Goal: Transaction & Acquisition: Book appointment/travel/reservation

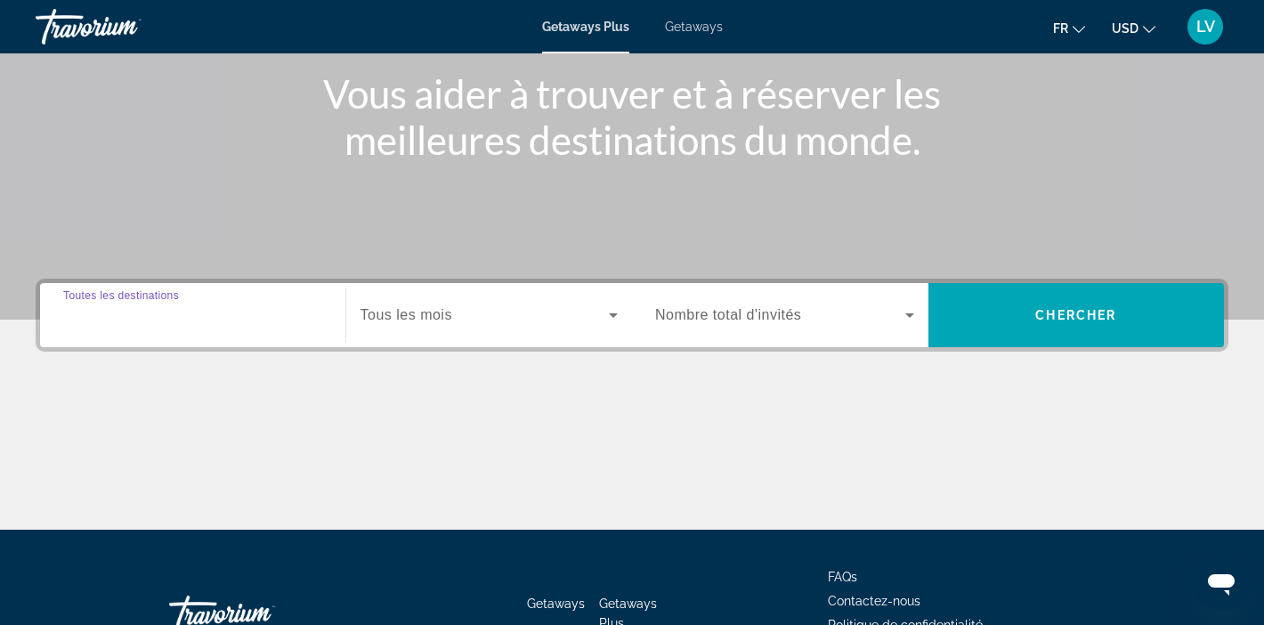
click at [277, 307] on input "Destination Toutes les destinations" at bounding box center [192, 315] width 259 height 21
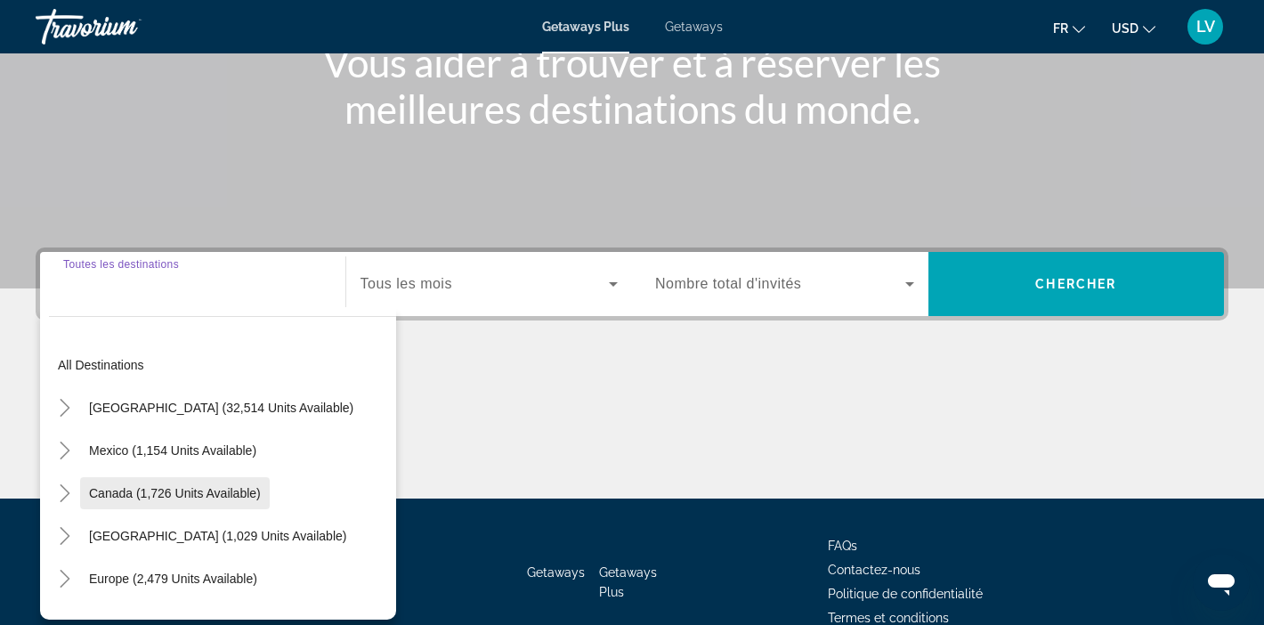
scroll to position [243, 0]
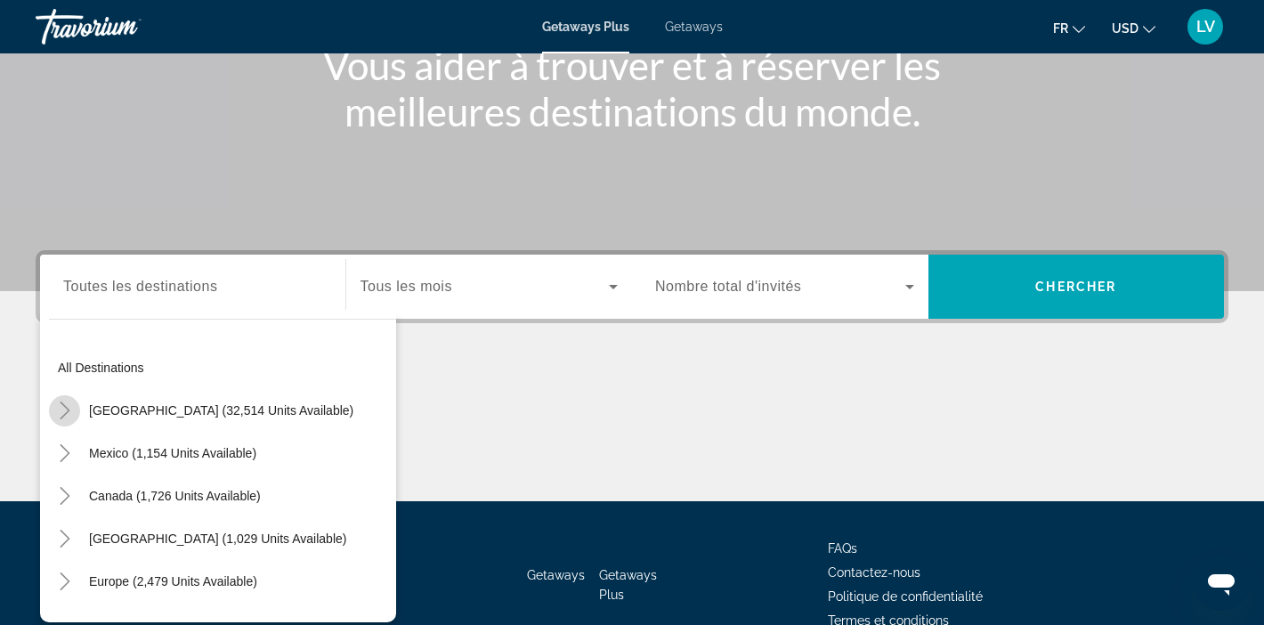
click at [67, 409] on icon "Toggle United States (32,514 units available)" at bounding box center [65, 411] width 10 height 18
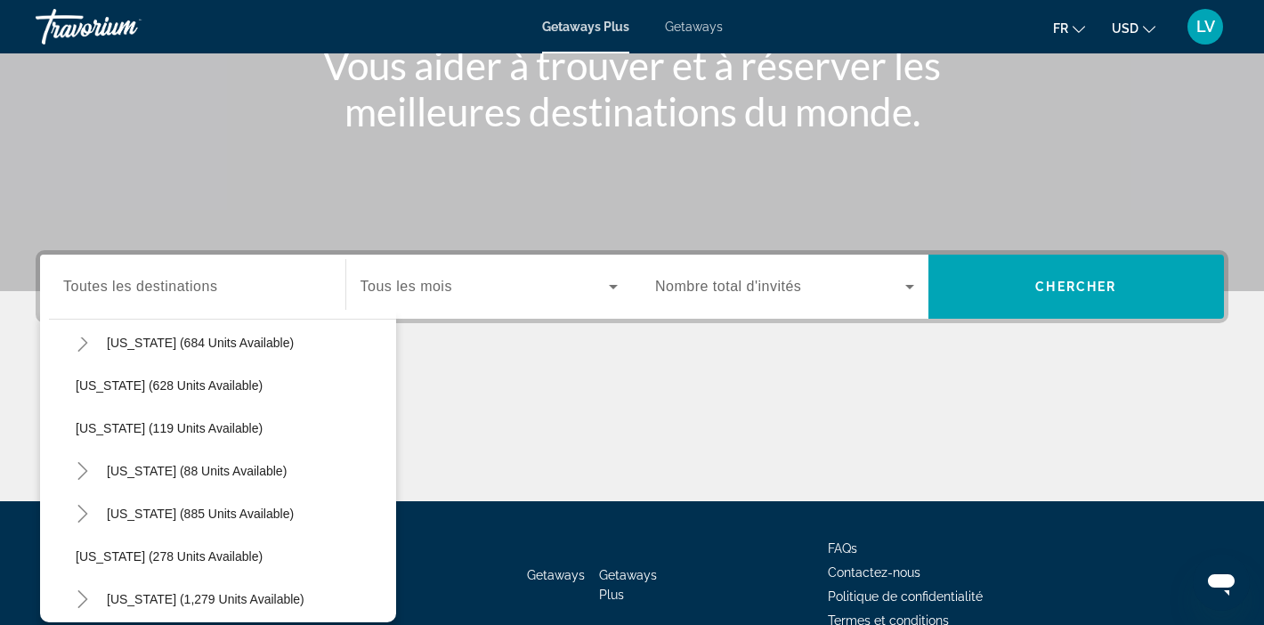
scroll to position [1019, 0]
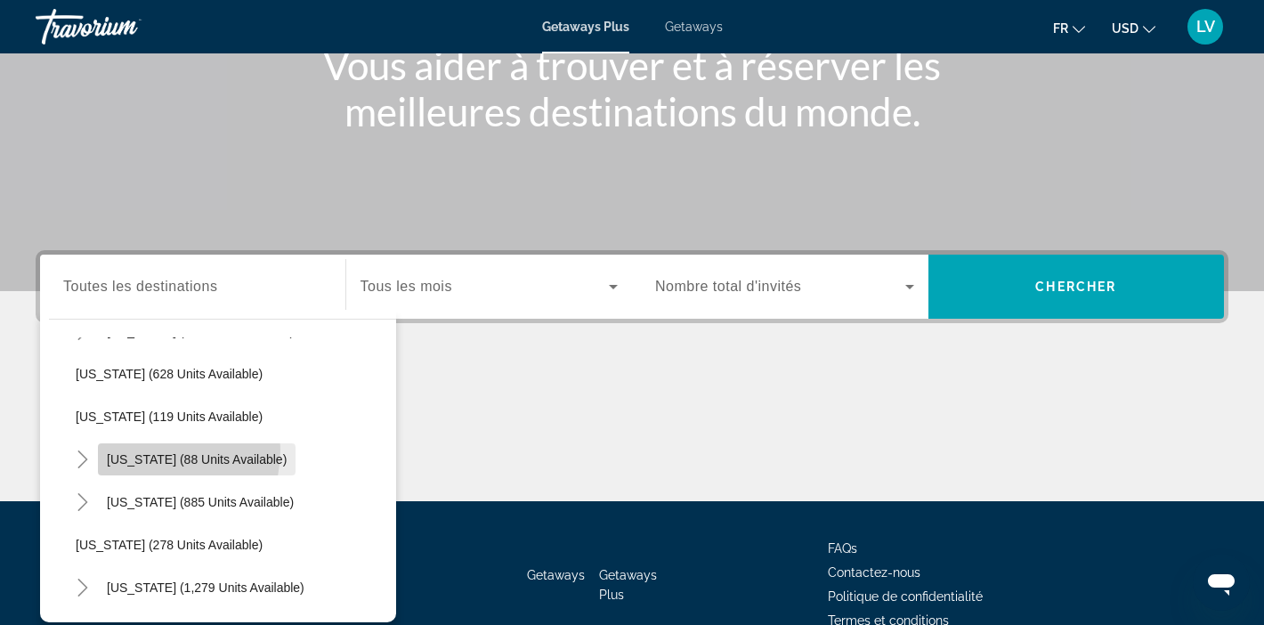
click at [142, 450] on span "Search widget" at bounding box center [197, 459] width 198 height 43
type input "**********"
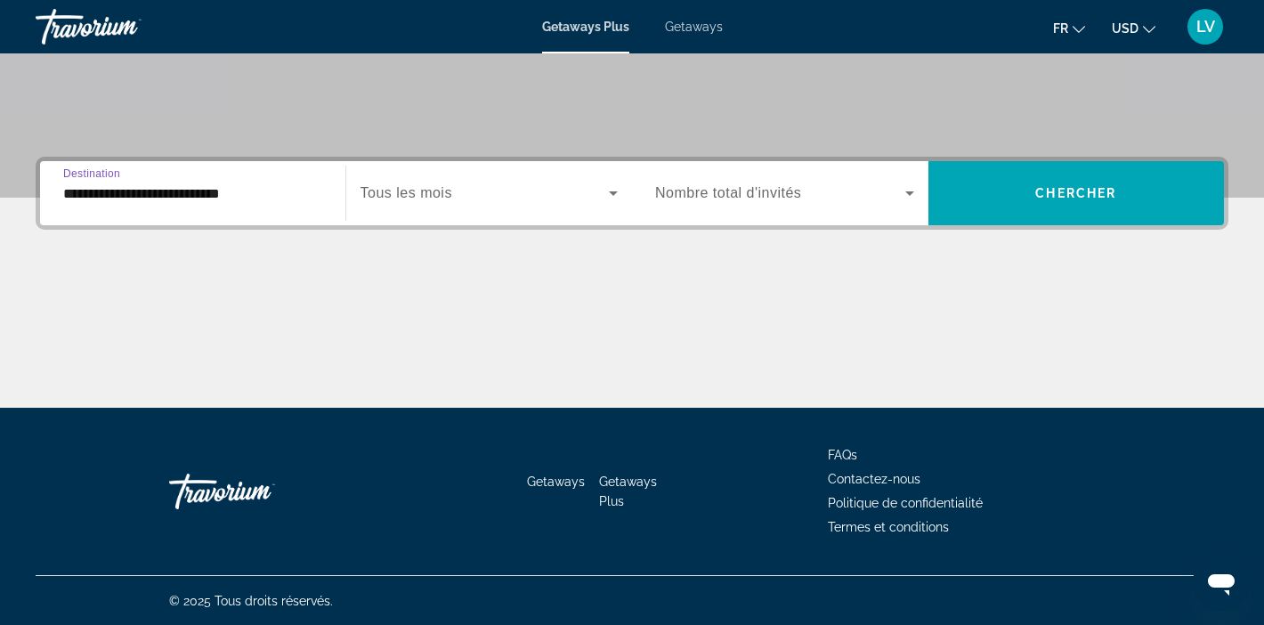
scroll to position [337, 0]
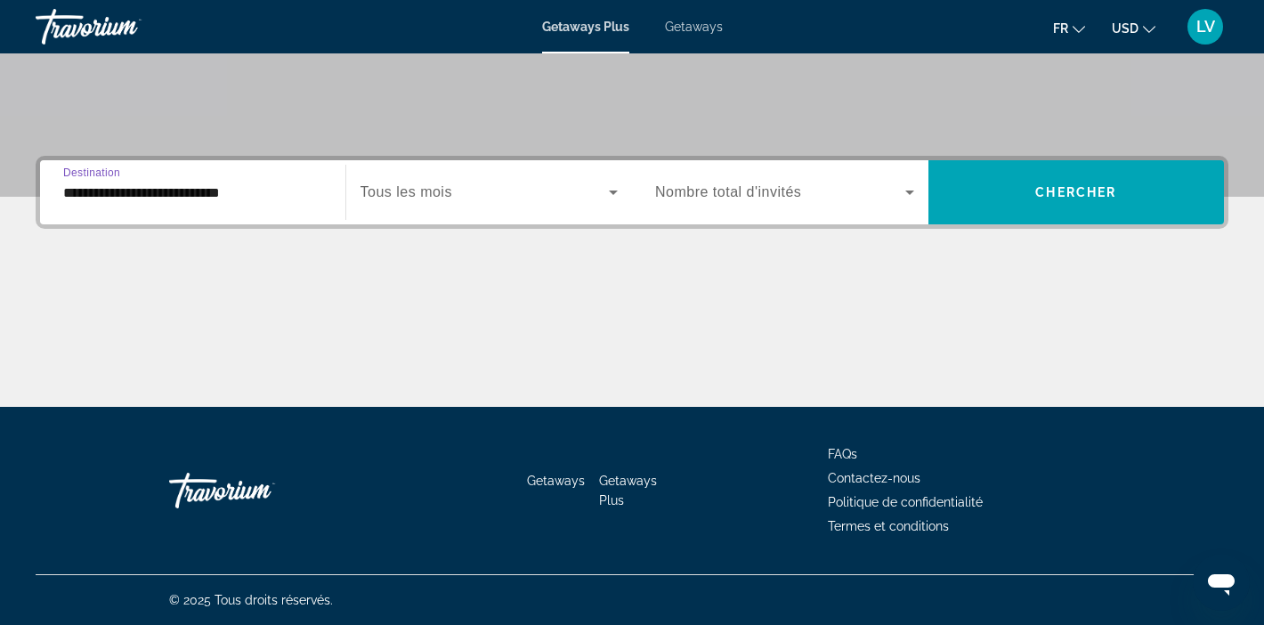
click at [603, 199] on icon "Search widget" at bounding box center [613, 192] width 21 height 21
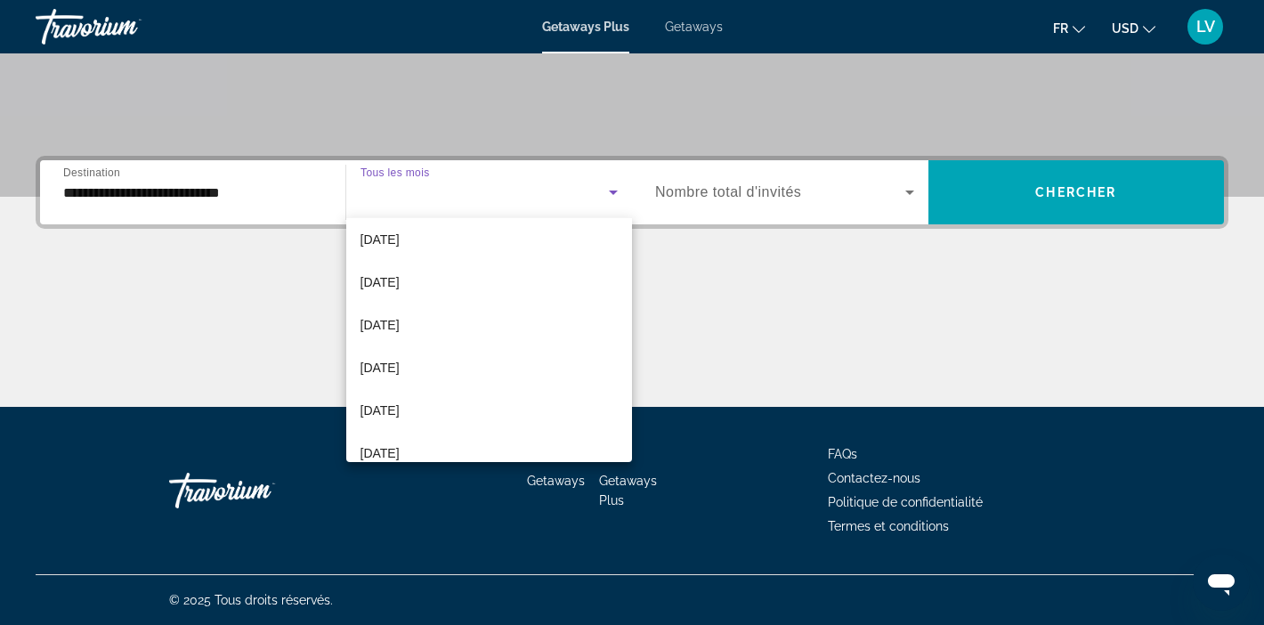
scroll to position [180, 0]
click at [394, 449] on span "[DATE]" at bounding box center [380, 450] width 39 height 21
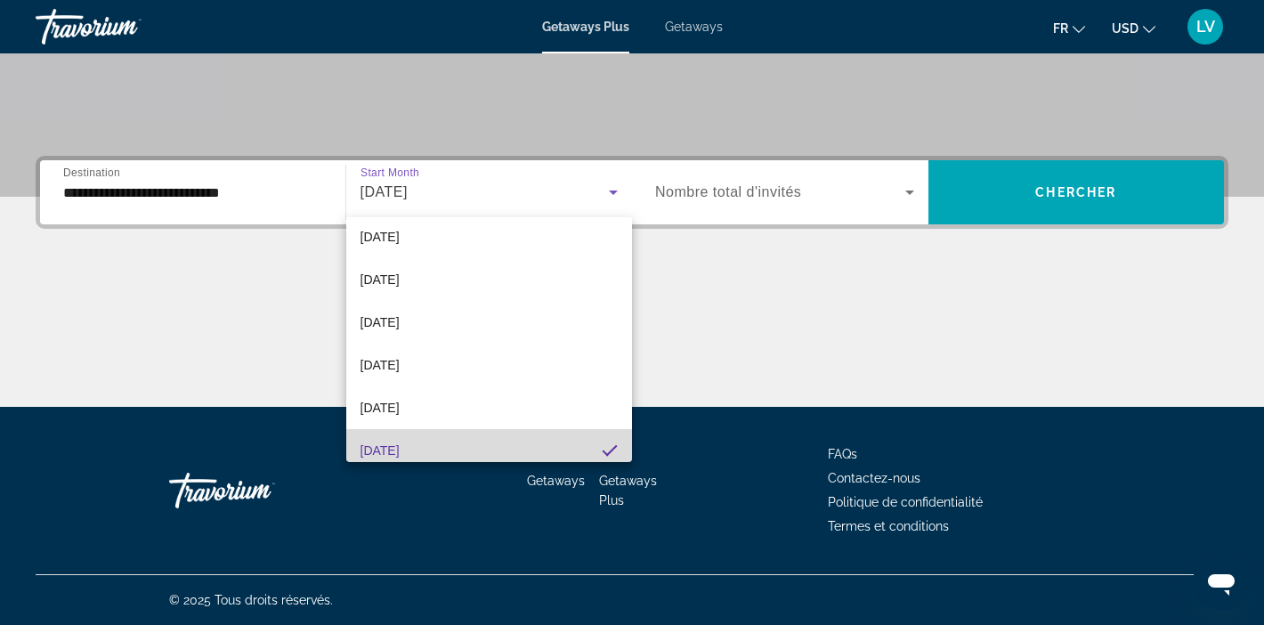
scroll to position [190, 0]
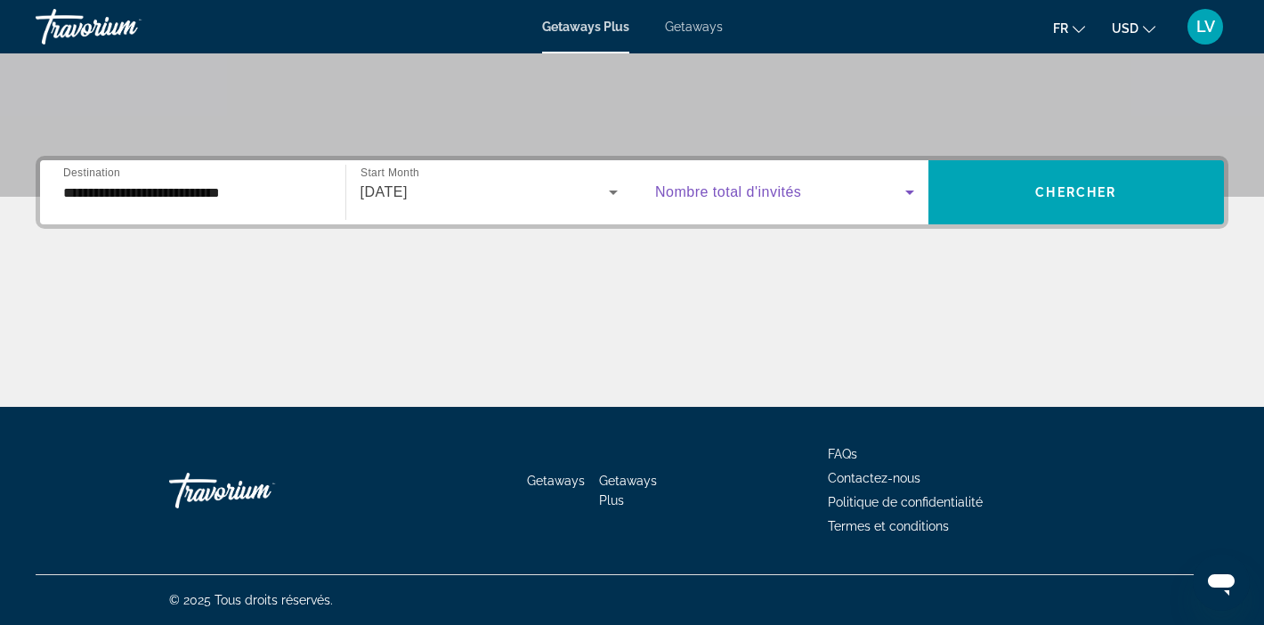
click at [832, 197] on span "Search widget" at bounding box center [780, 192] width 250 height 21
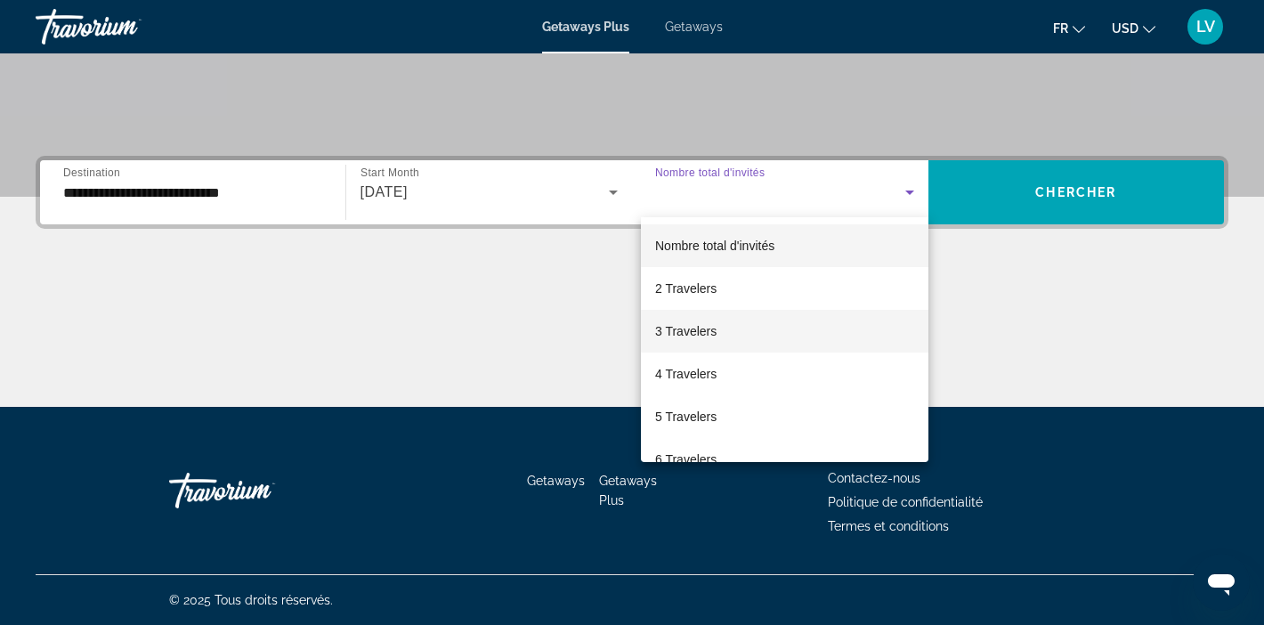
click at [702, 332] on span "3 Travelers" at bounding box center [685, 330] width 61 height 21
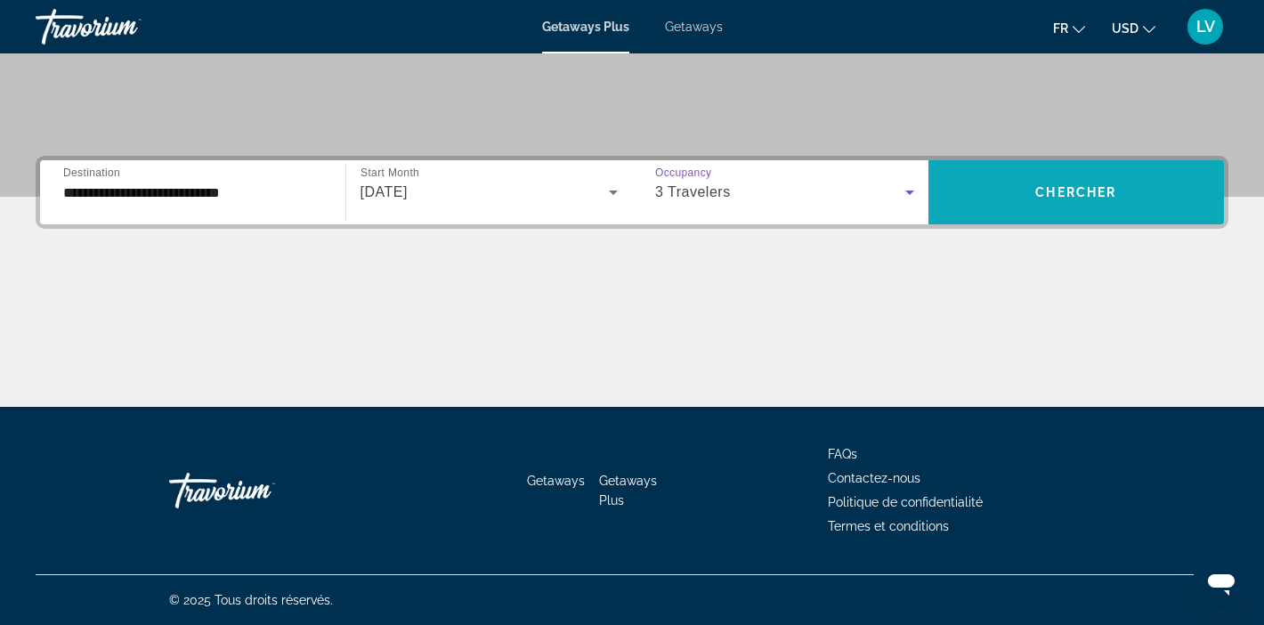
click at [1098, 185] on span "Chercher" at bounding box center [1075, 192] width 81 height 14
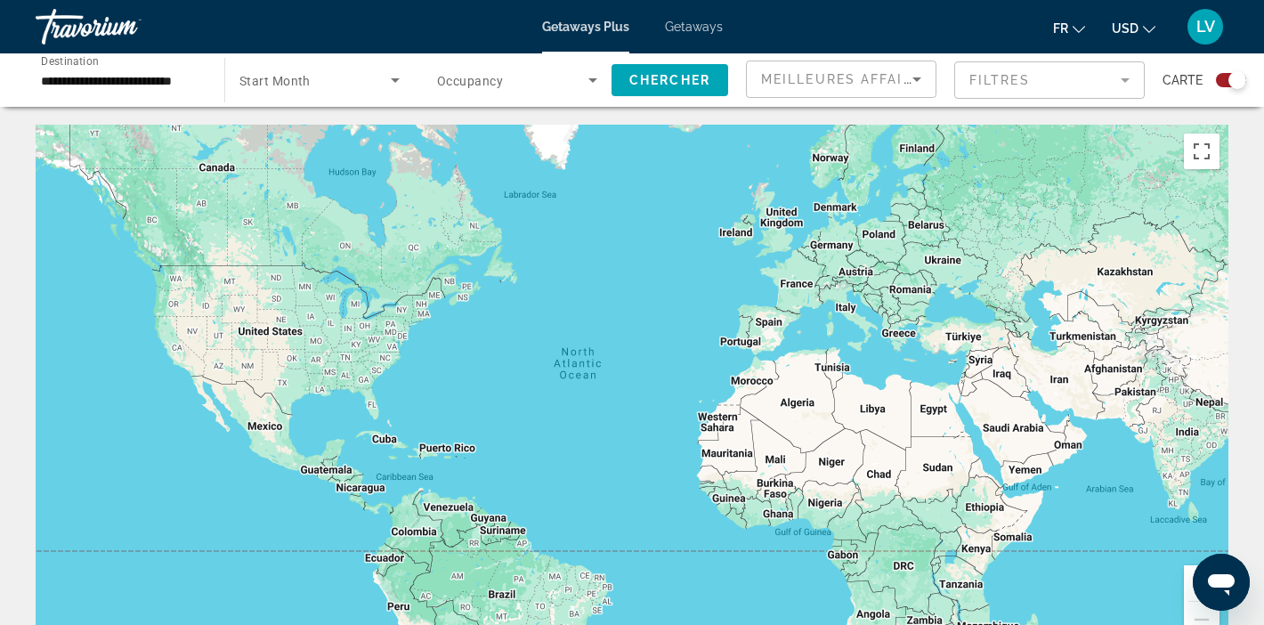
click at [452, 323] on div "Main content" at bounding box center [632, 392] width 1193 height 534
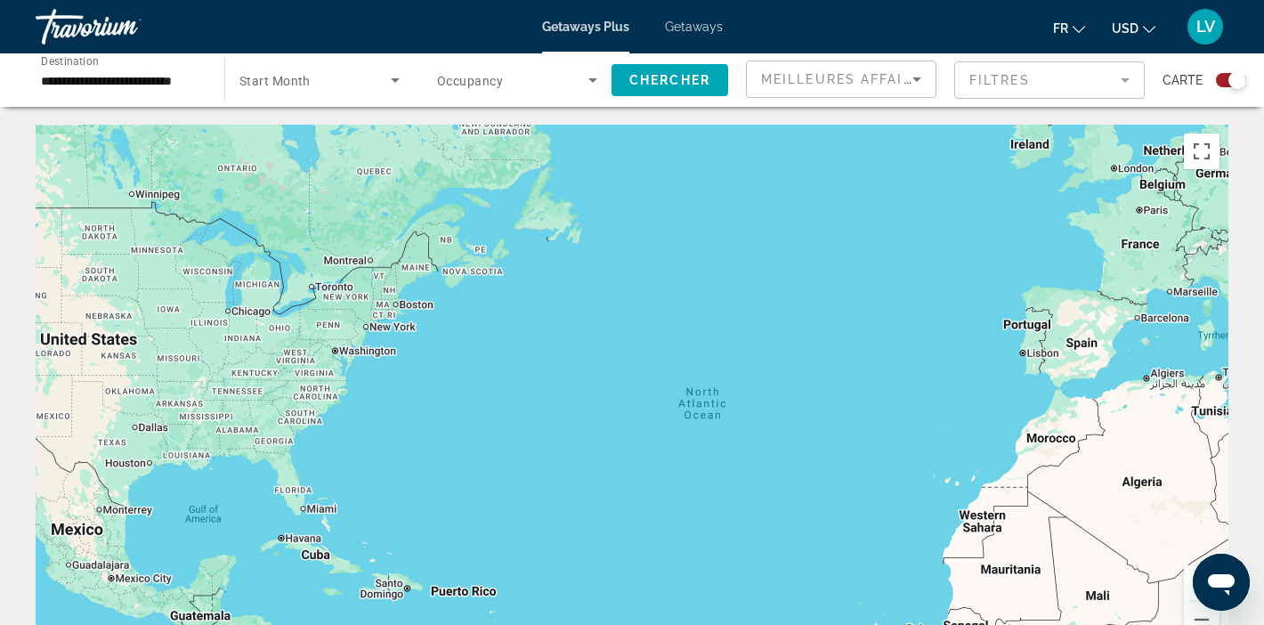
click at [400, 84] on icon "Search widget" at bounding box center [395, 79] width 21 height 21
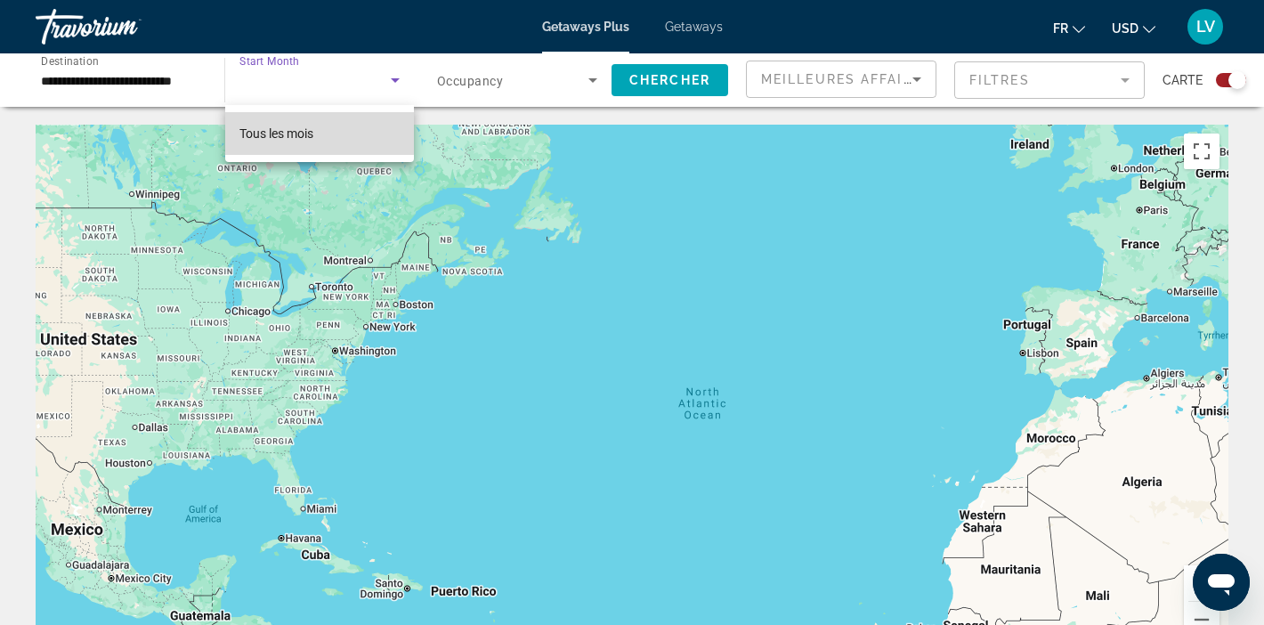
click at [308, 131] on span "Tous les mois" at bounding box center [276, 133] width 74 height 14
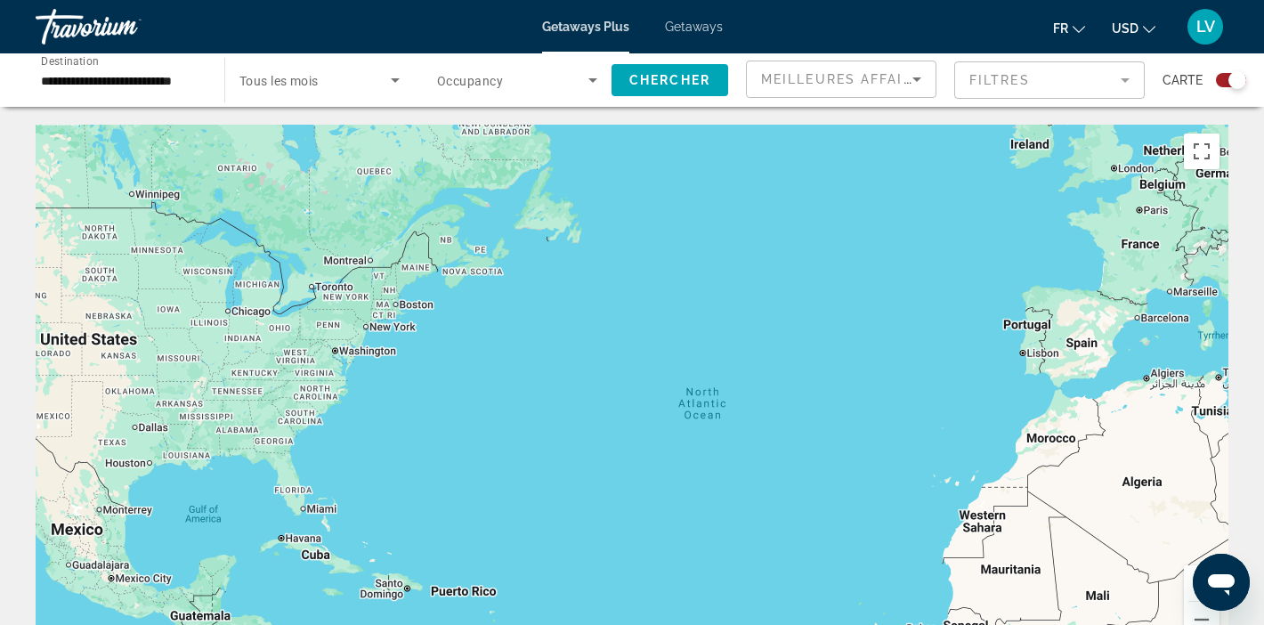
click at [484, 83] on span "Occupancy" at bounding box center [470, 81] width 66 height 14
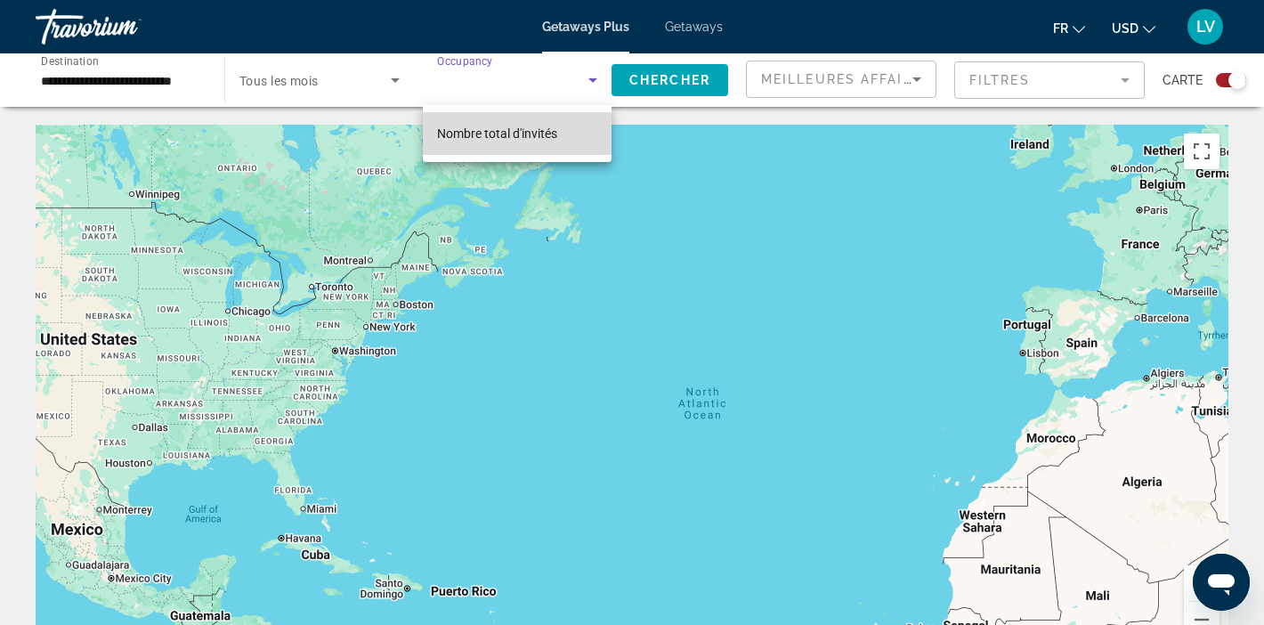
click at [490, 128] on span "Nombre total d'invités" at bounding box center [497, 133] width 120 height 14
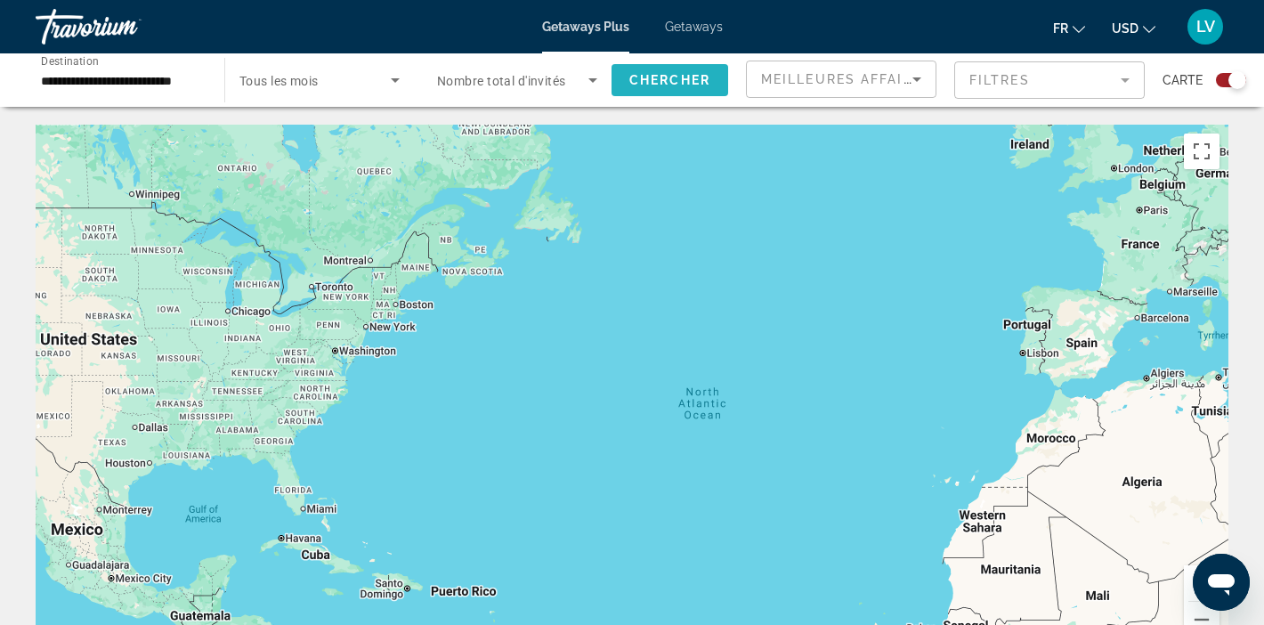
click at [669, 77] on span "Chercher" at bounding box center [669, 80] width 81 height 14
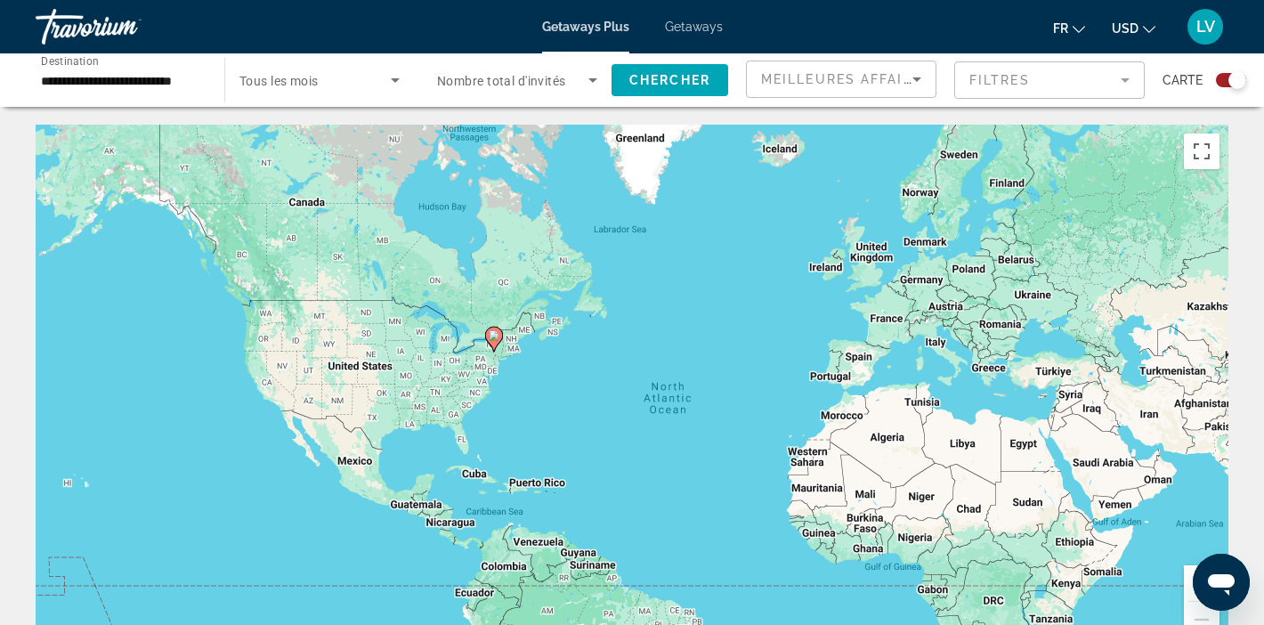
click at [522, 388] on div "To activate drag with keyboard, press Alt + Enter. Once in keyboard drag state,…" at bounding box center [632, 392] width 1193 height 534
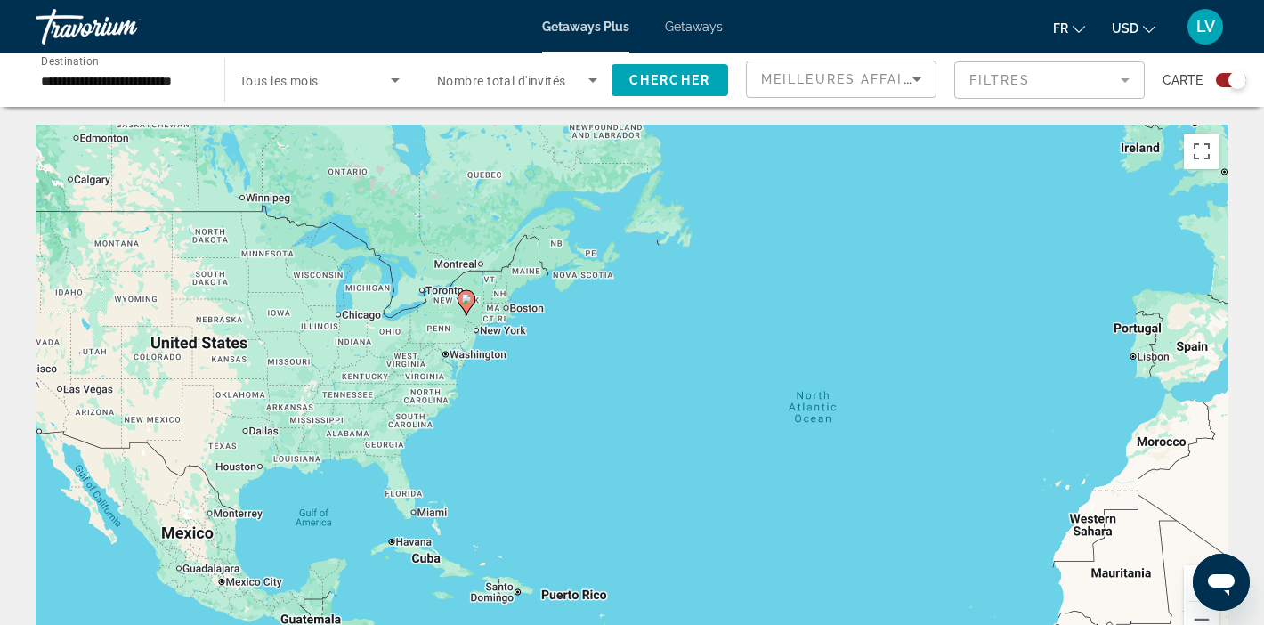
click at [530, 360] on div "To activate drag with keyboard, press Alt + Enter. Once in keyboard drag state,…" at bounding box center [632, 392] width 1193 height 534
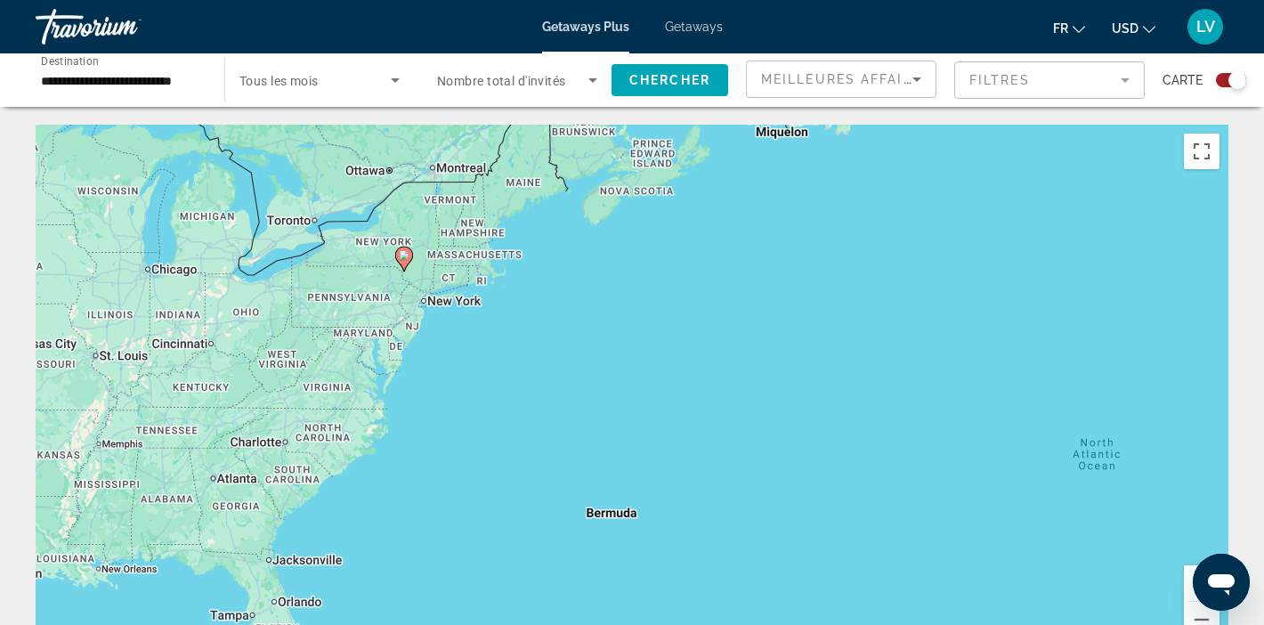
click at [515, 348] on div "To activate drag with keyboard, press Alt + Enter. Once in keyboard drag state,…" at bounding box center [632, 392] width 1193 height 534
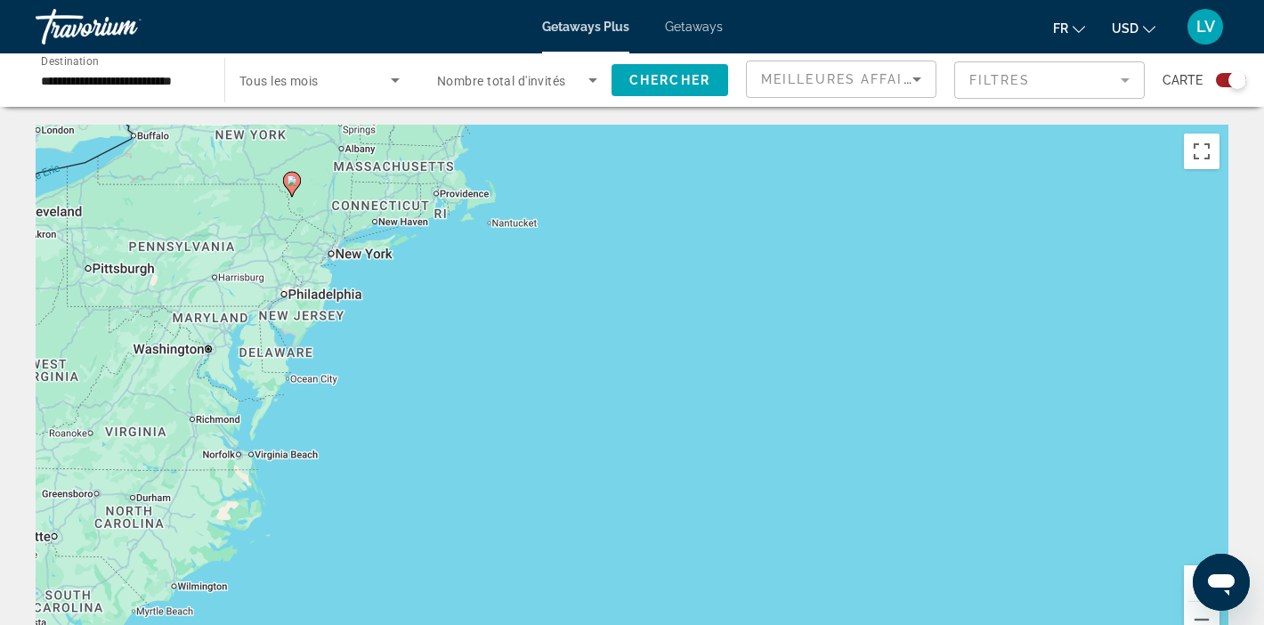
click at [475, 339] on div "To activate drag with keyboard, press Alt + Enter. Once in keyboard drag state,…" at bounding box center [632, 392] width 1193 height 534
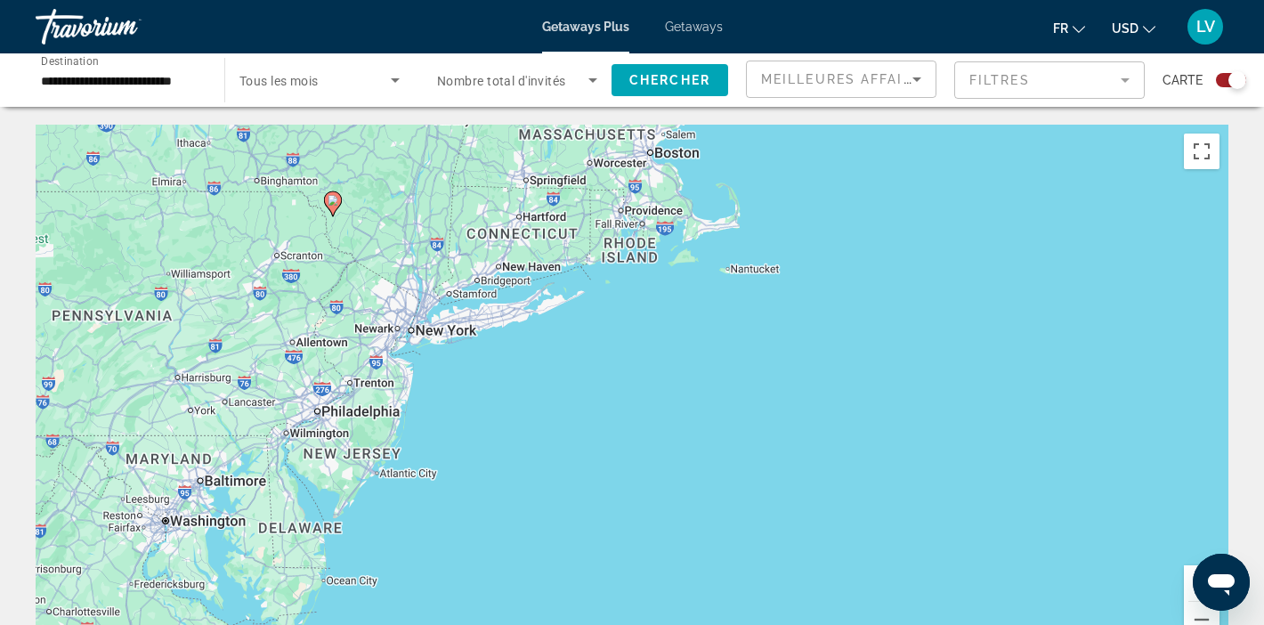
drag, startPoint x: 363, startPoint y: 280, endPoint x: 636, endPoint y: 483, distance: 339.2
click at [635, 483] on div "To activate drag with keyboard, press Alt + Enter. Once in keyboard drag state,…" at bounding box center [632, 392] width 1193 height 534
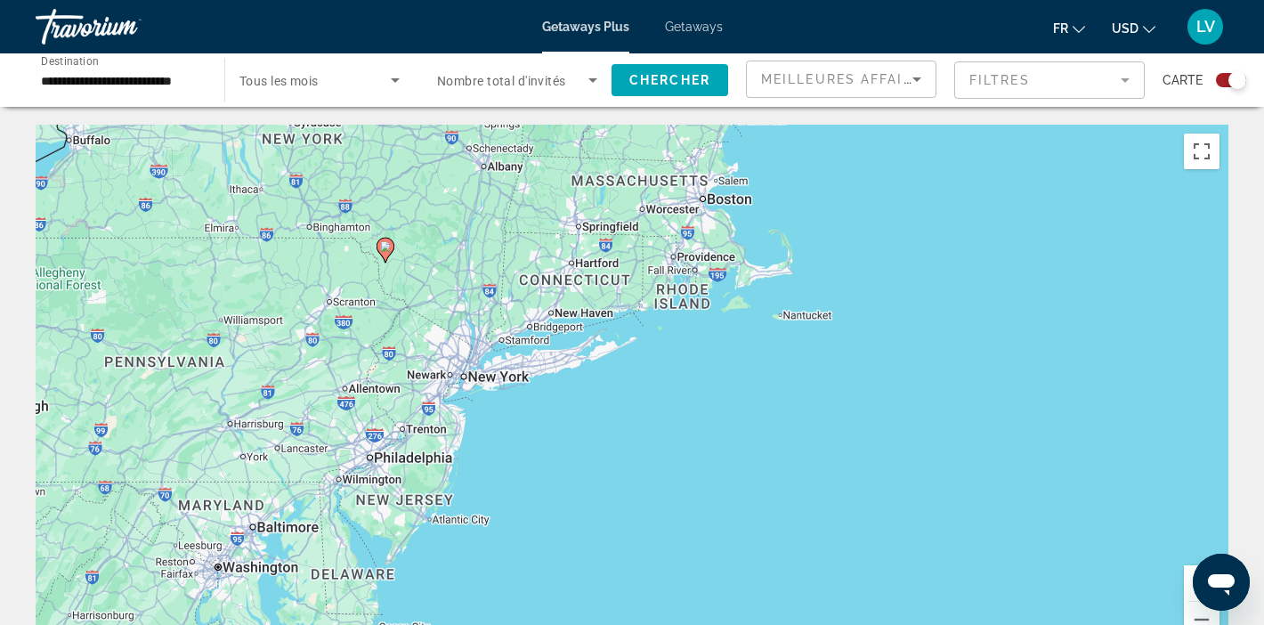
click at [386, 251] on image "Main content" at bounding box center [385, 246] width 11 height 11
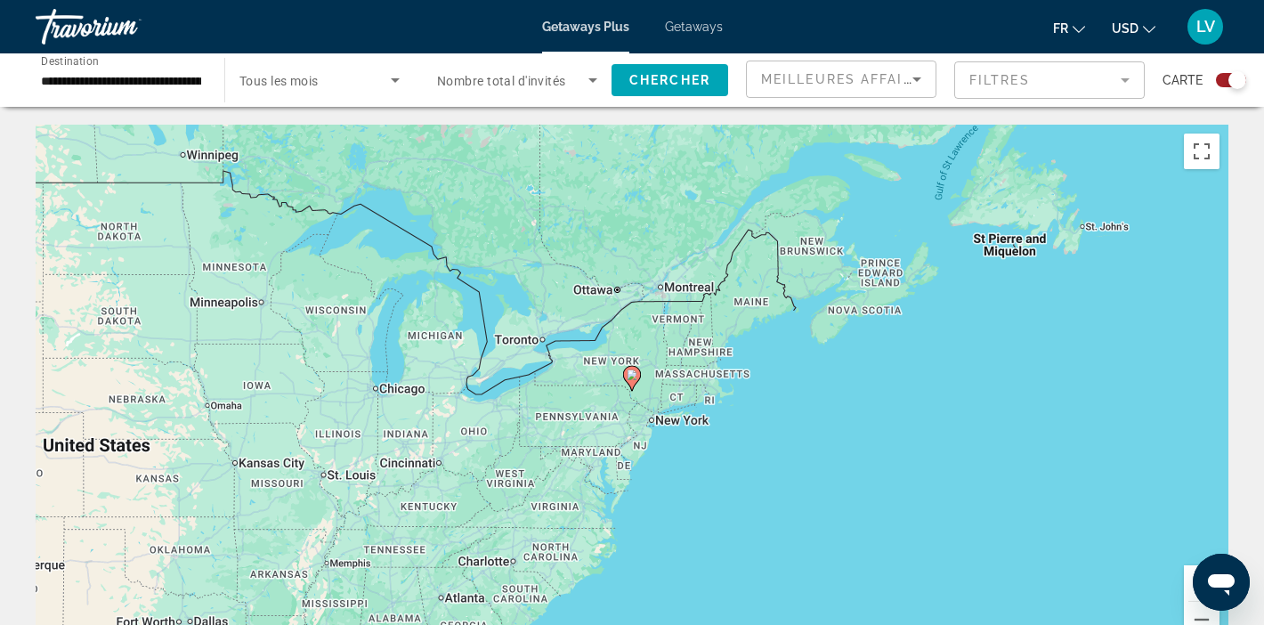
click at [631, 378] on image "Main content" at bounding box center [632, 374] width 11 height 11
type input "**********"
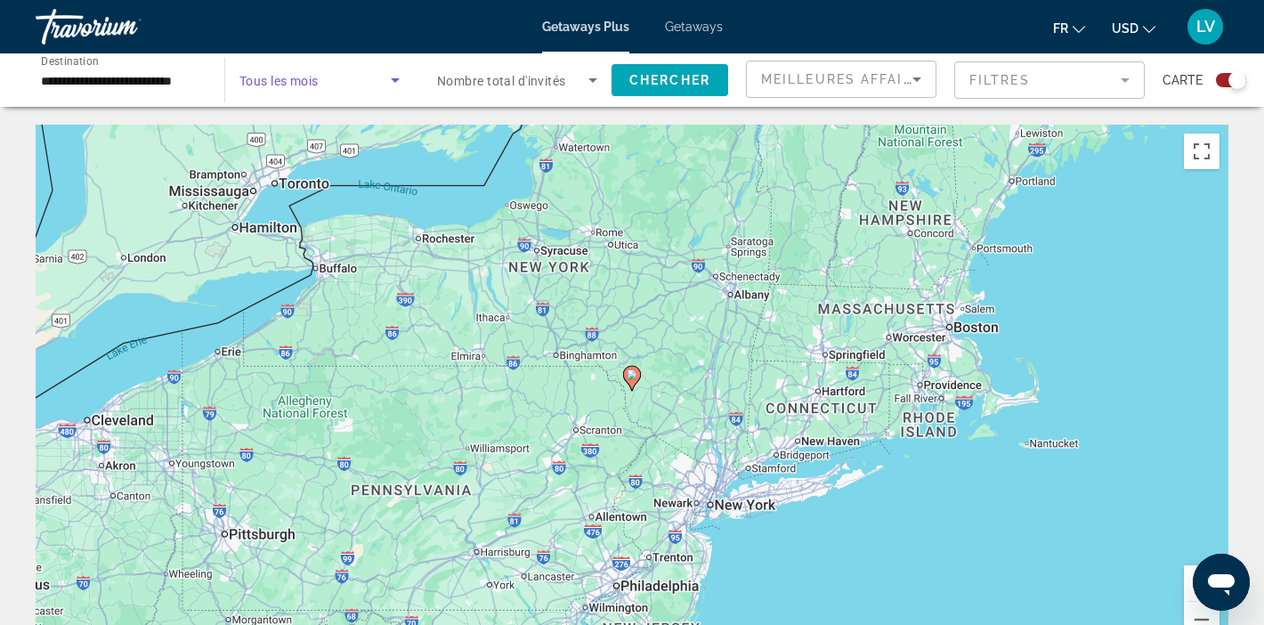
click at [394, 86] on icon "Search widget" at bounding box center [395, 79] width 21 height 21
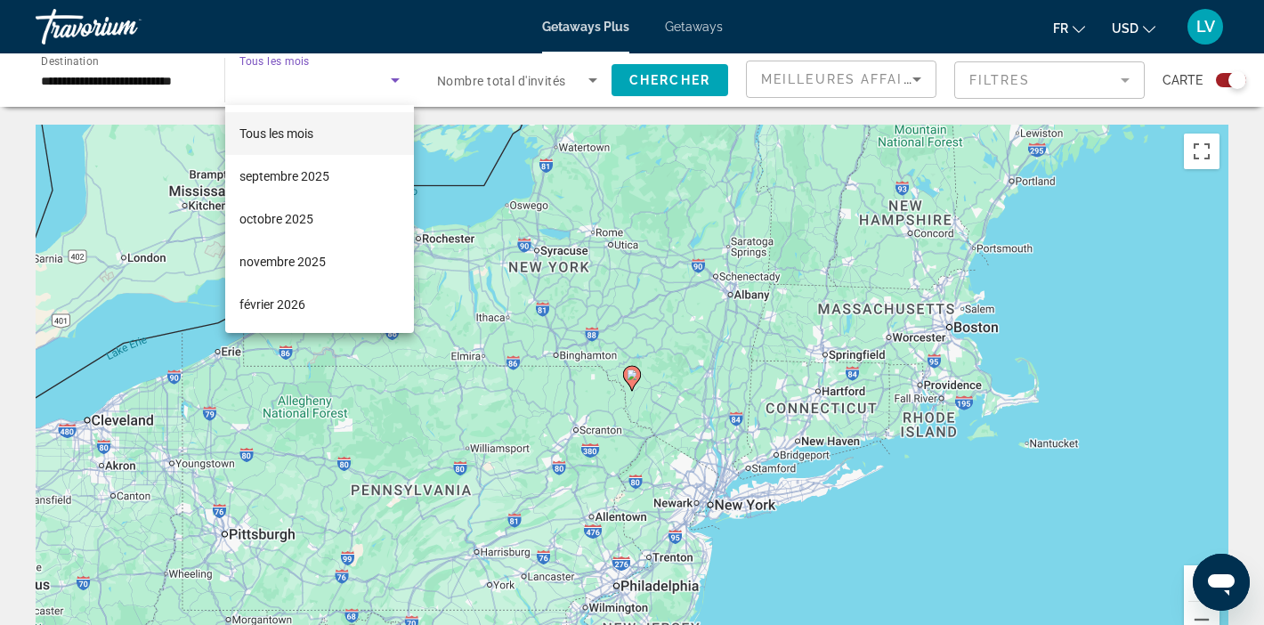
click at [614, 27] on div at bounding box center [632, 312] width 1264 height 625
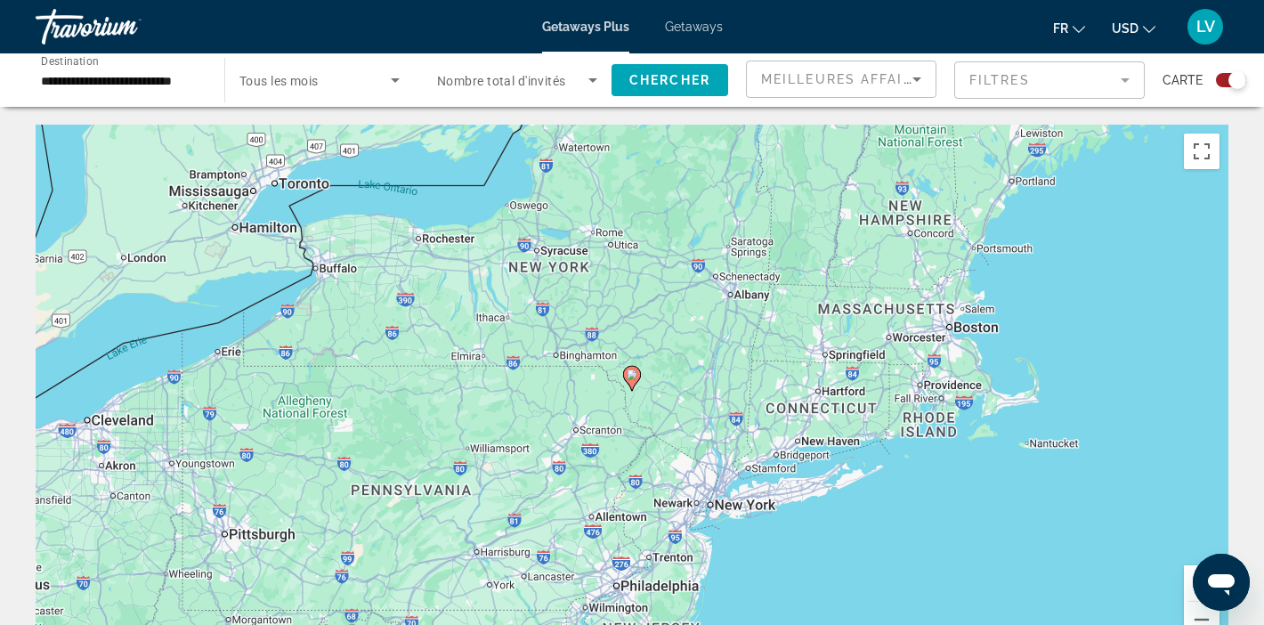
click at [93, 31] on div "Travorium" at bounding box center [125, 27] width 178 height 46
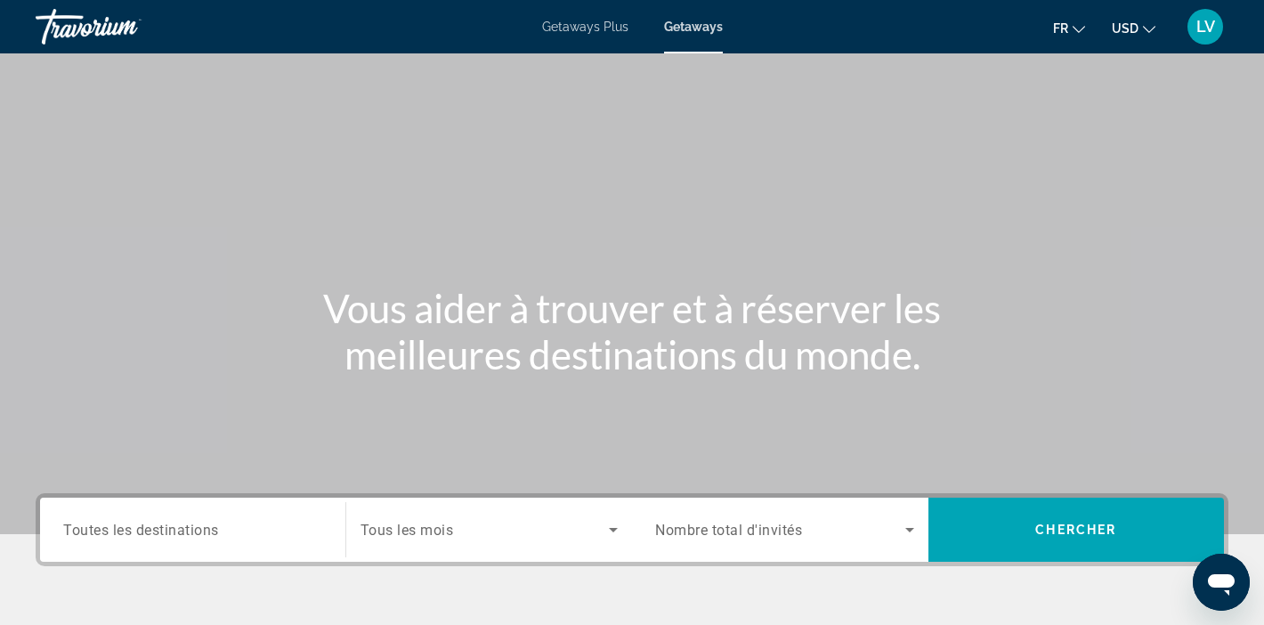
click at [574, 28] on span "Getaways Plus" at bounding box center [585, 27] width 86 height 14
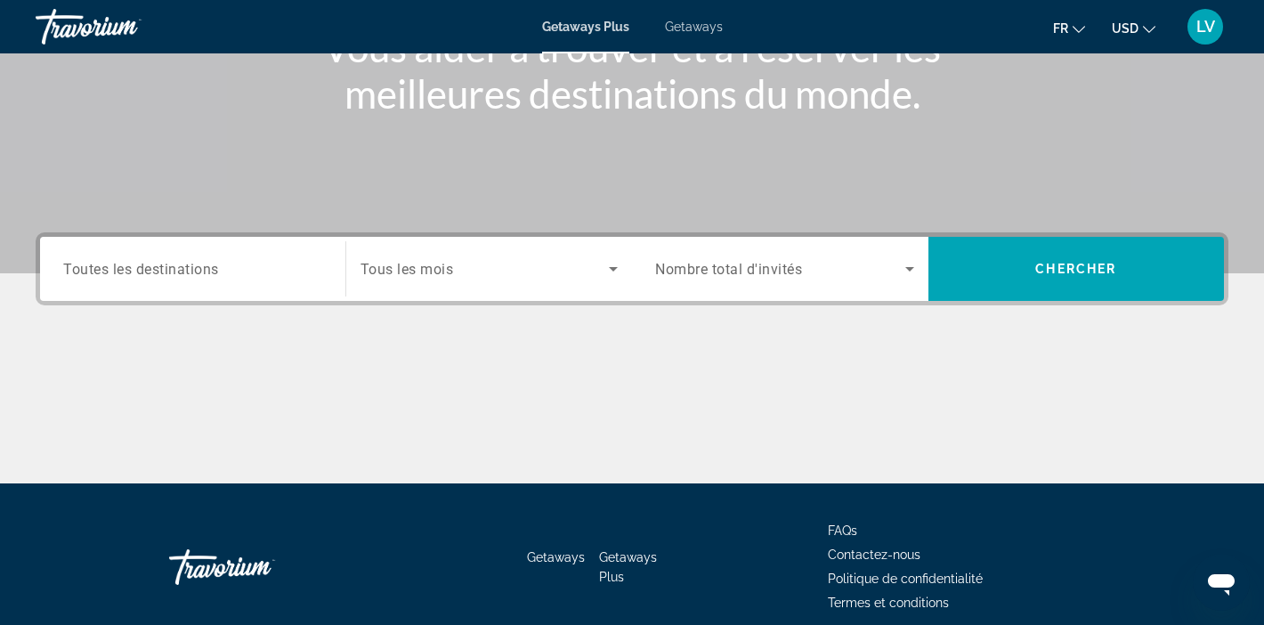
scroll to position [337, 0]
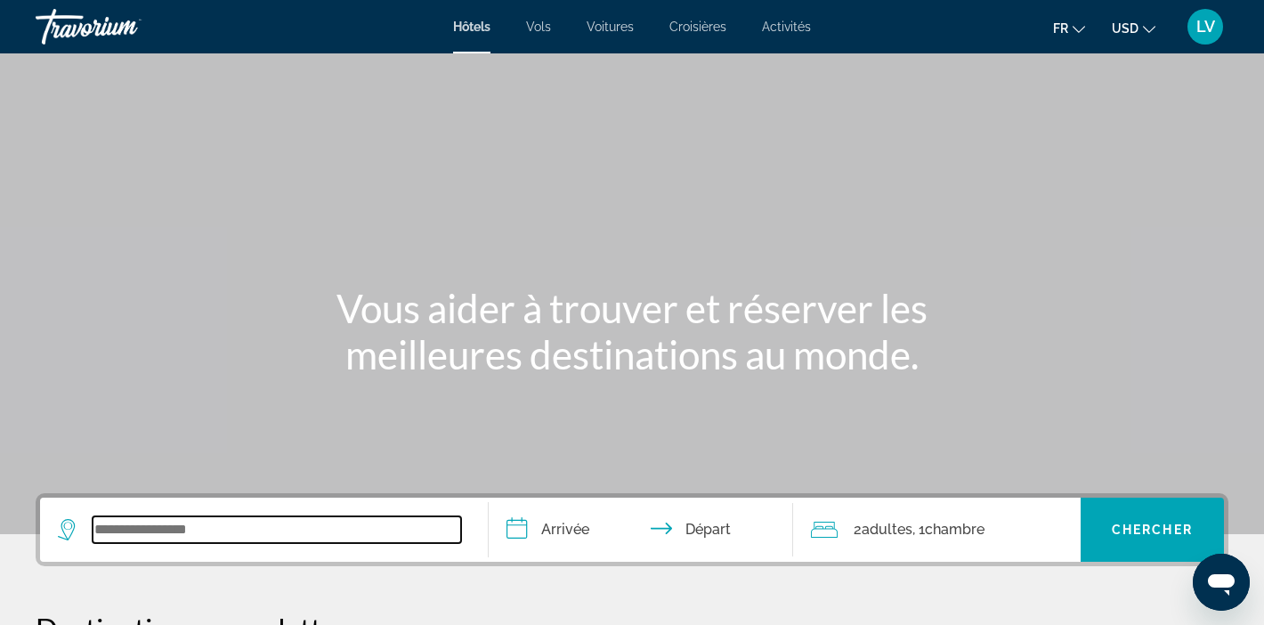
click at [256, 531] on input "Search widget" at bounding box center [277, 529] width 369 height 27
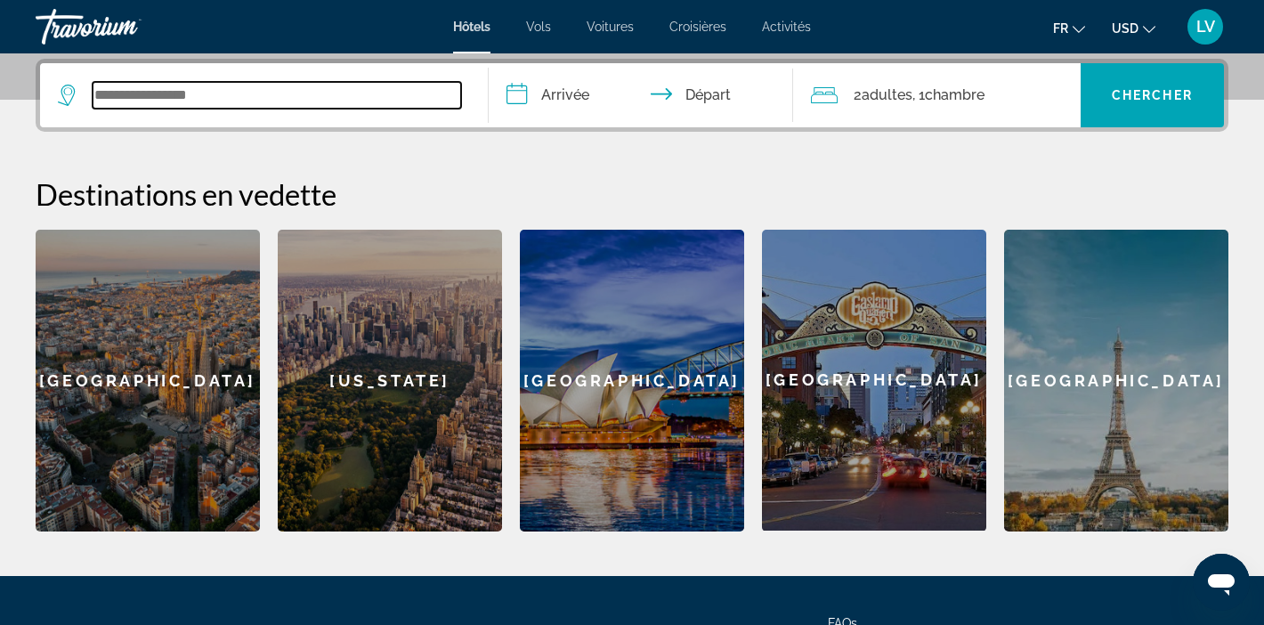
scroll to position [435, 0]
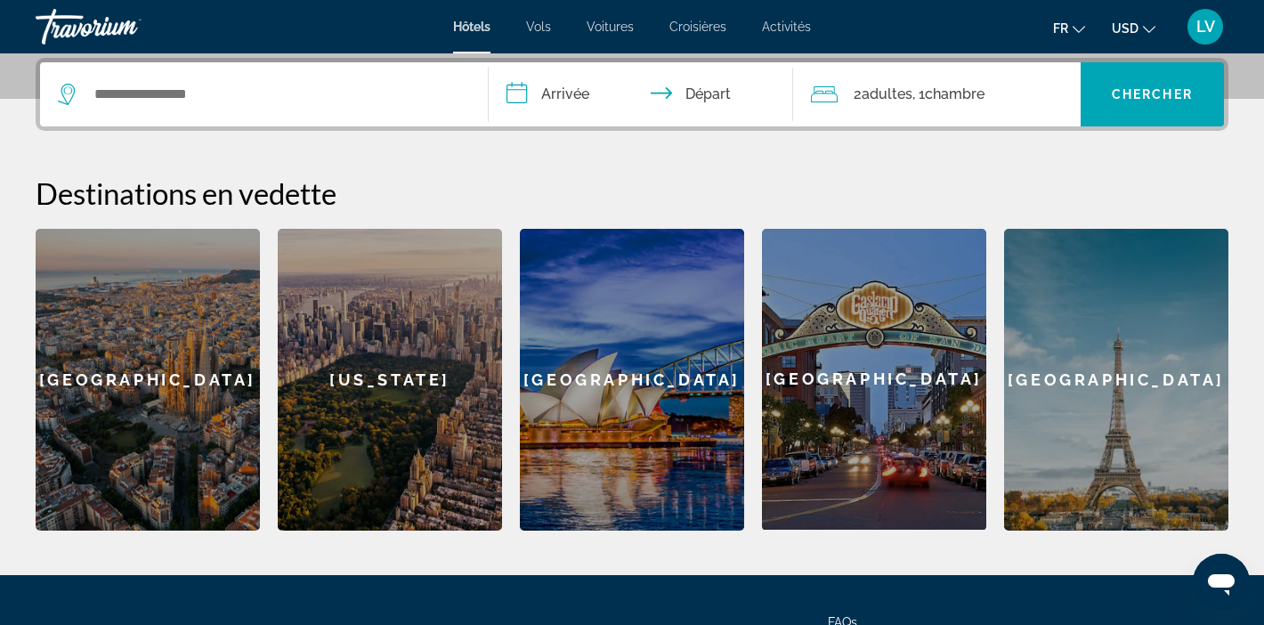
click at [418, 399] on div "New York" at bounding box center [390, 380] width 224 height 302
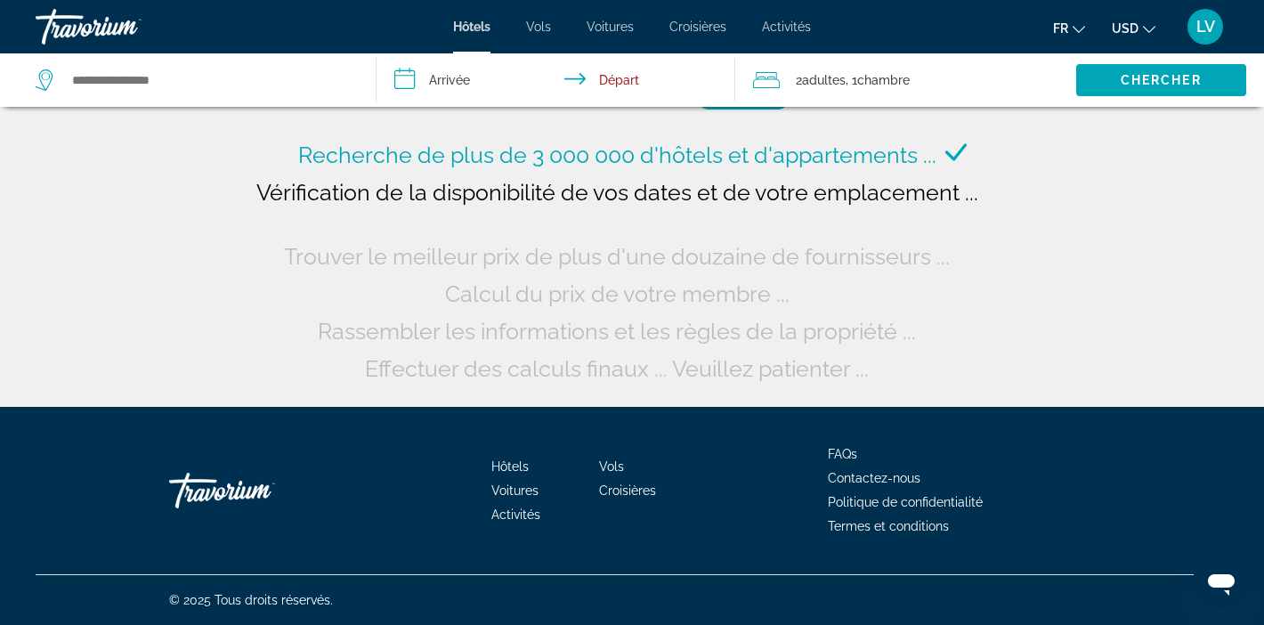
click at [449, 79] on input "**********" at bounding box center [560, 82] width 366 height 59
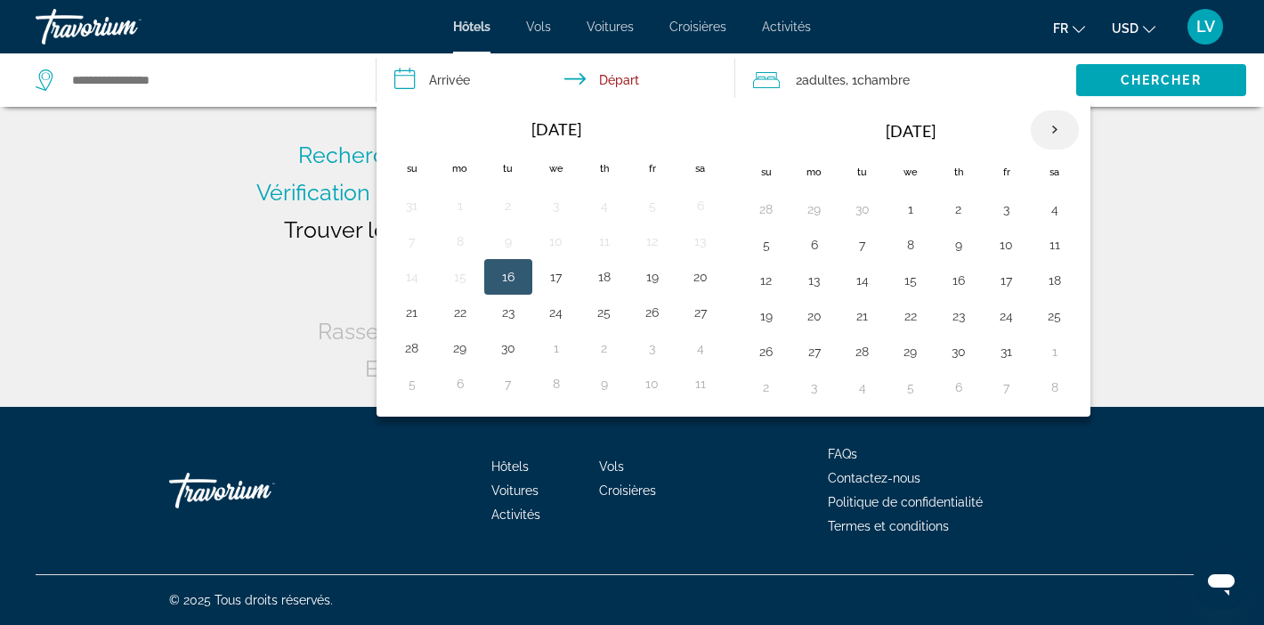
click at [1048, 126] on th "Next month" at bounding box center [1055, 129] width 48 height 39
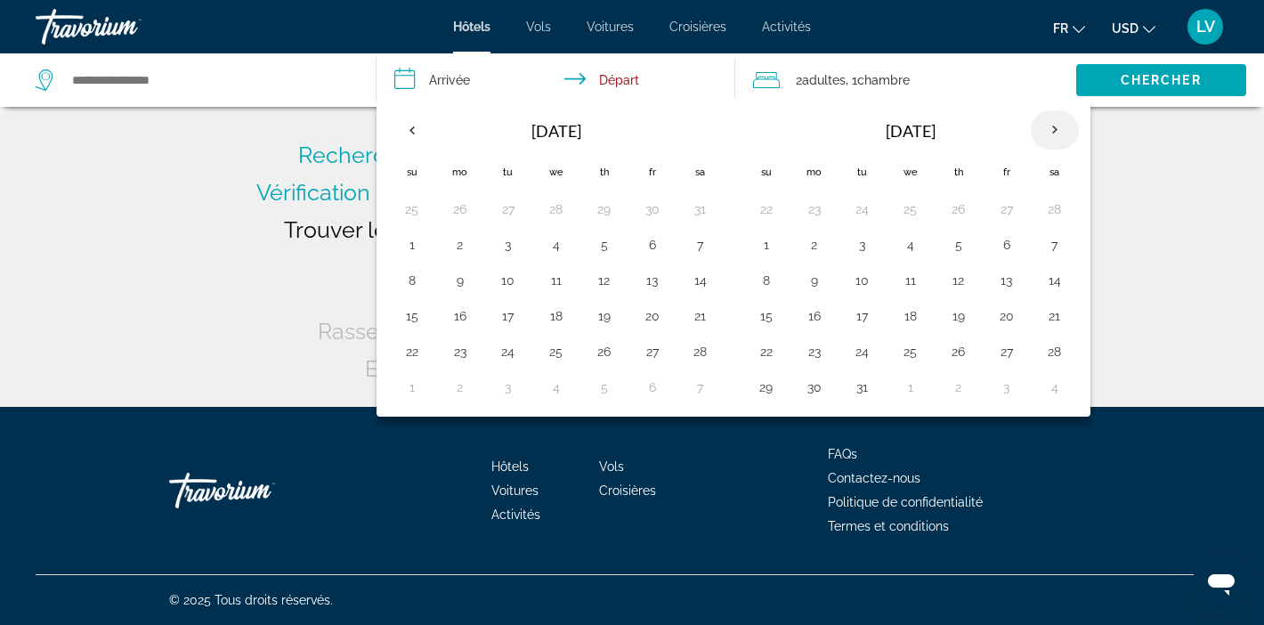
click at [1048, 126] on th "Next month" at bounding box center [1055, 129] width 48 height 39
type input "**********"
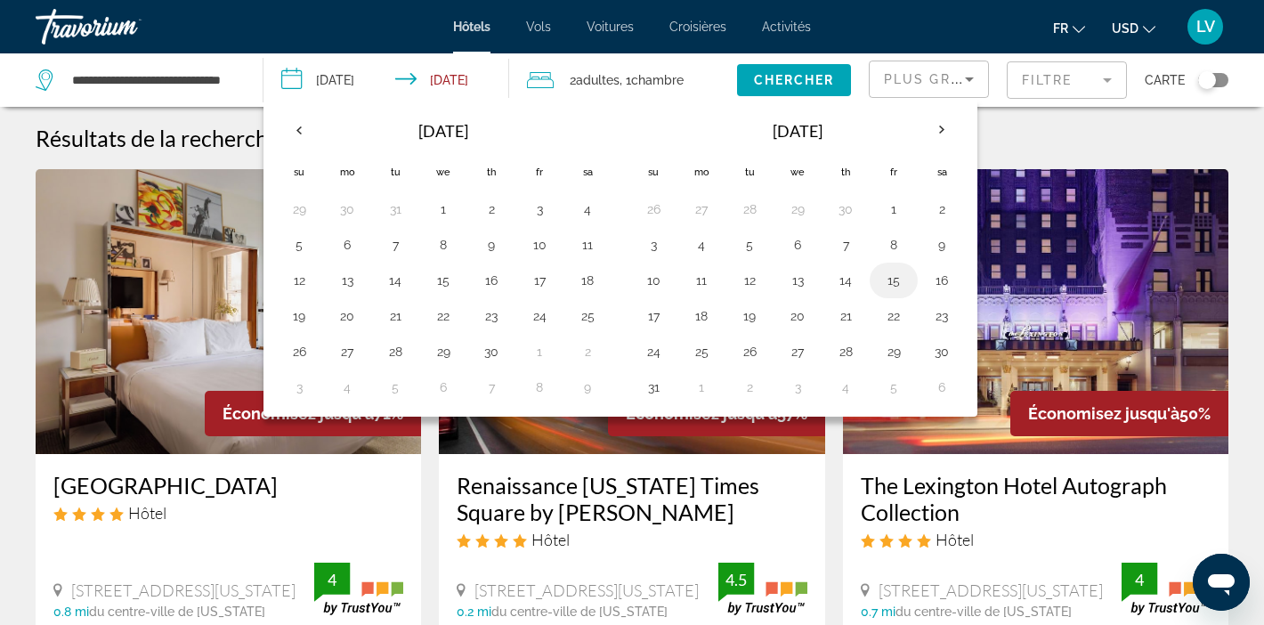
click at [902, 281] on button "15" at bounding box center [894, 280] width 28 height 25
click at [720, 307] on td "18" at bounding box center [701, 316] width 48 height 36
click at [705, 320] on button "18" at bounding box center [701, 316] width 28 height 25
type input "**********"
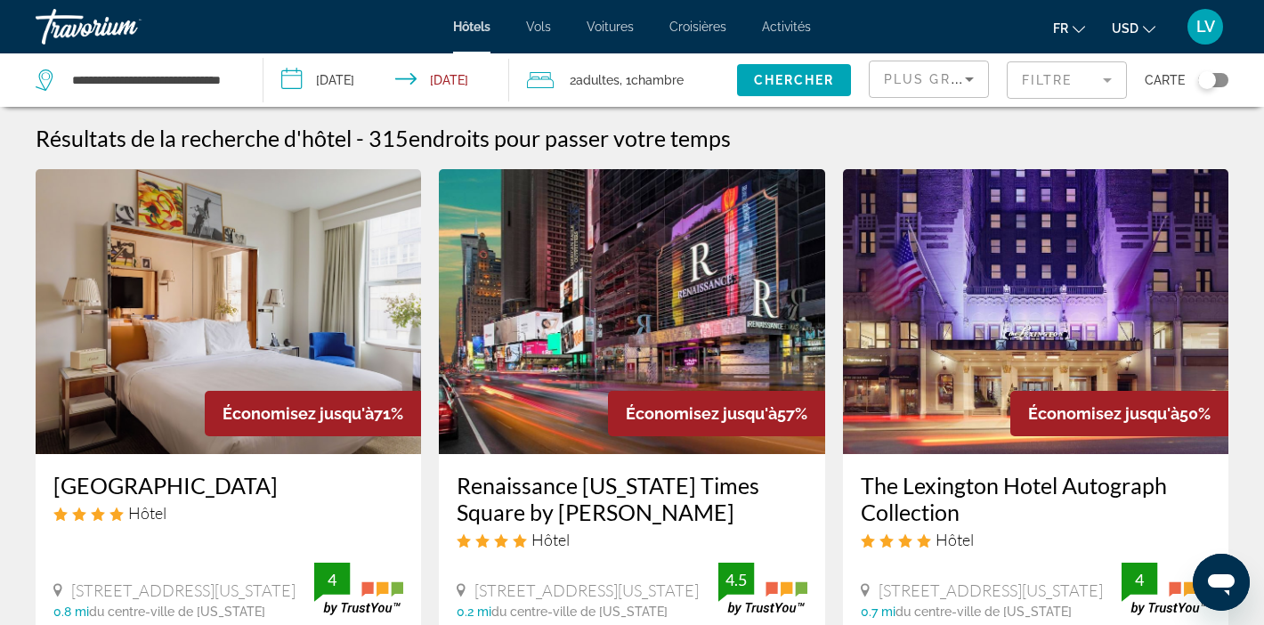
click at [700, 79] on div "2 Adulte Adultes , 1 Chambre pièces" at bounding box center [632, 80] width 210 height 25
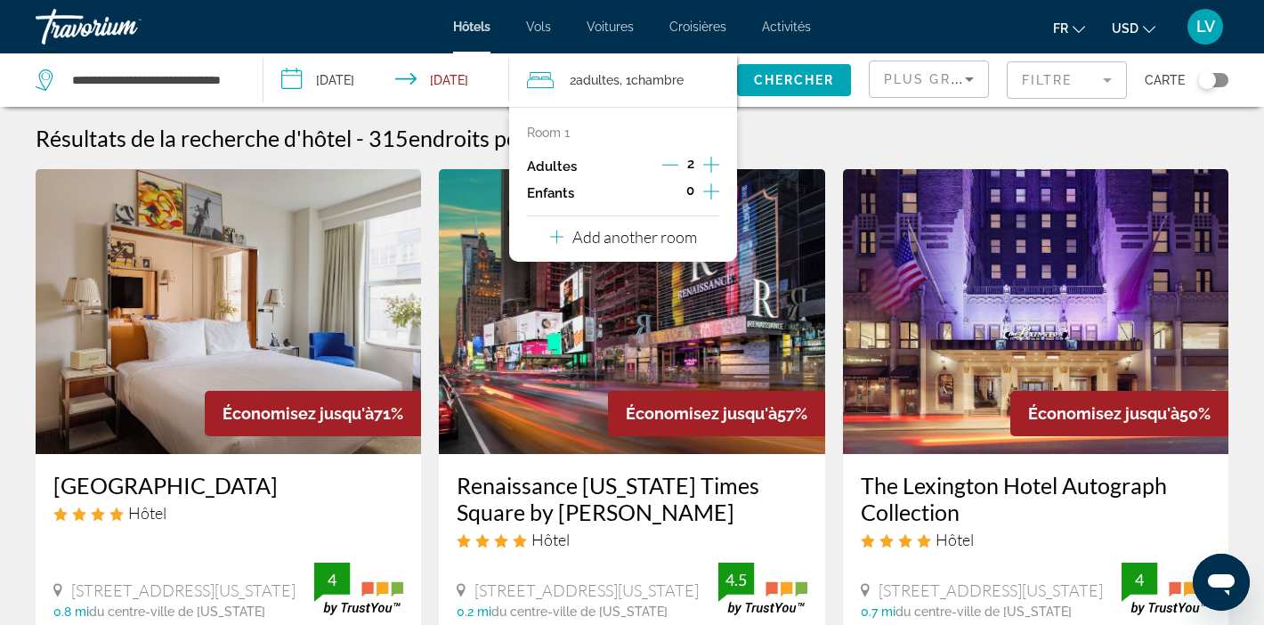
click at [710, 192] on icon "Increment children" at bounding box center [711, 191] width 16 height 21
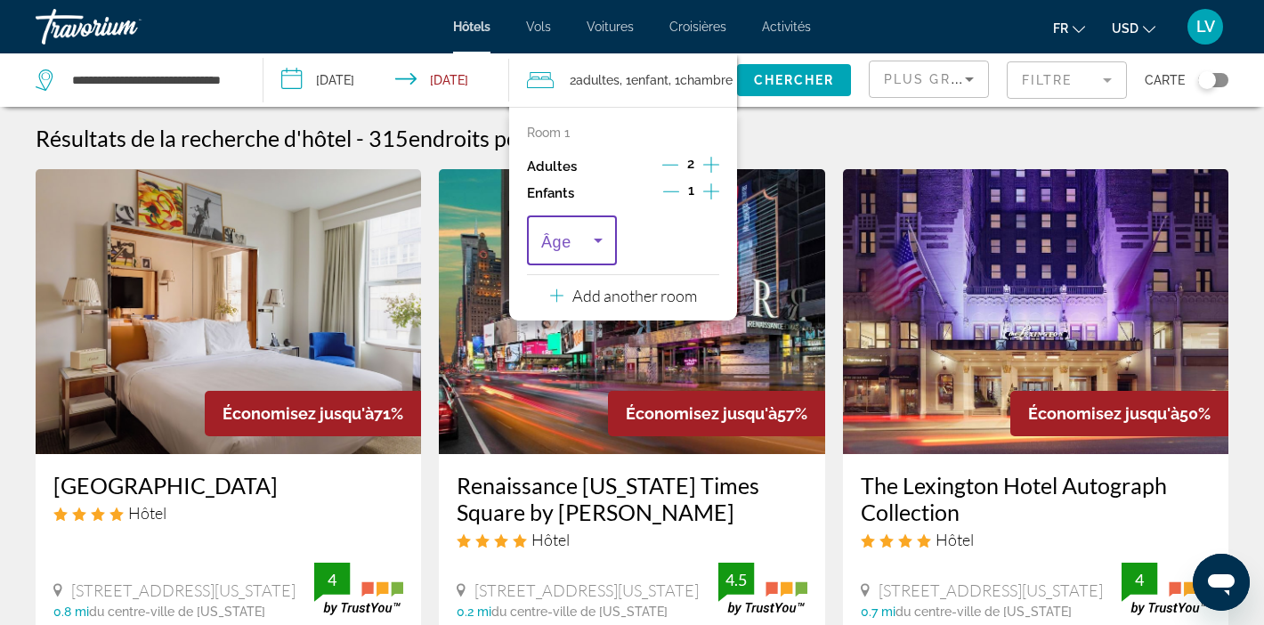
click at [603, 245] on icon "Travelers: 2 adults, 1 child" at bounding box center [598, 240] width 21 height 21
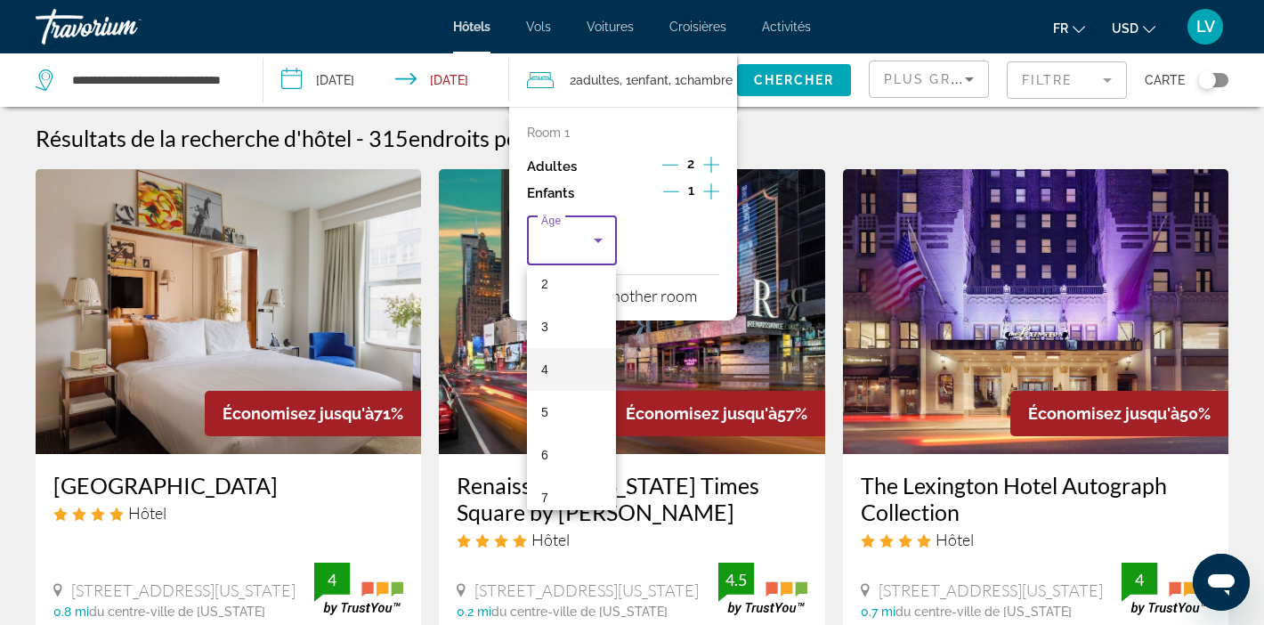
scroll to position [97, 0]
click at [553, 410] on mat-option "5" at bounding box center [571, 410] width 89 height 43
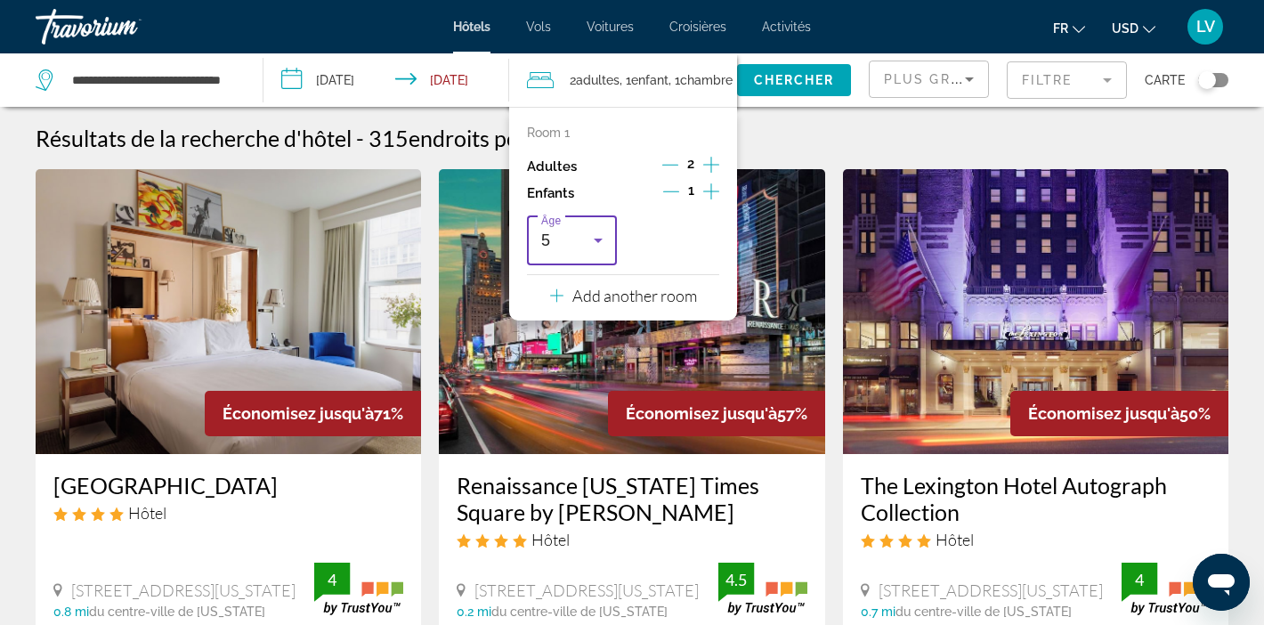
click at [594, 241] on icon "Travelers: 2 adults, 1 child" at bounding box center [598, 240] width 21 height 21
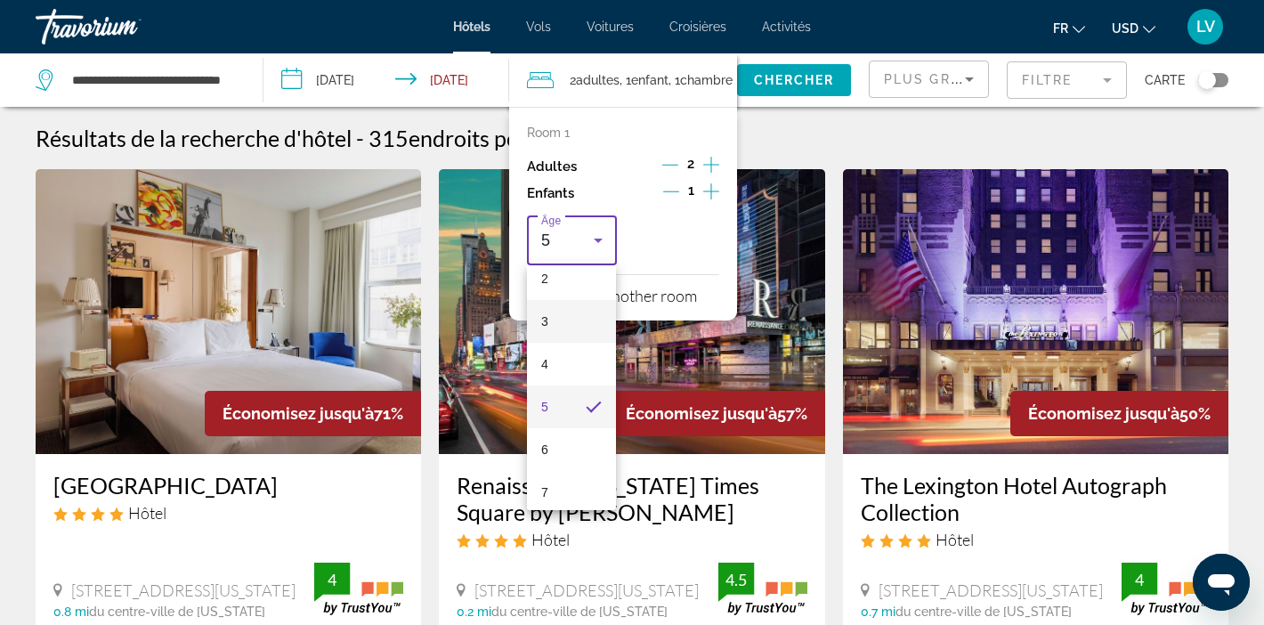
scroll to position [139, 0]
click at [560, 408] on mat-option "6" at bounding box center [571, 411] width 89 height 43
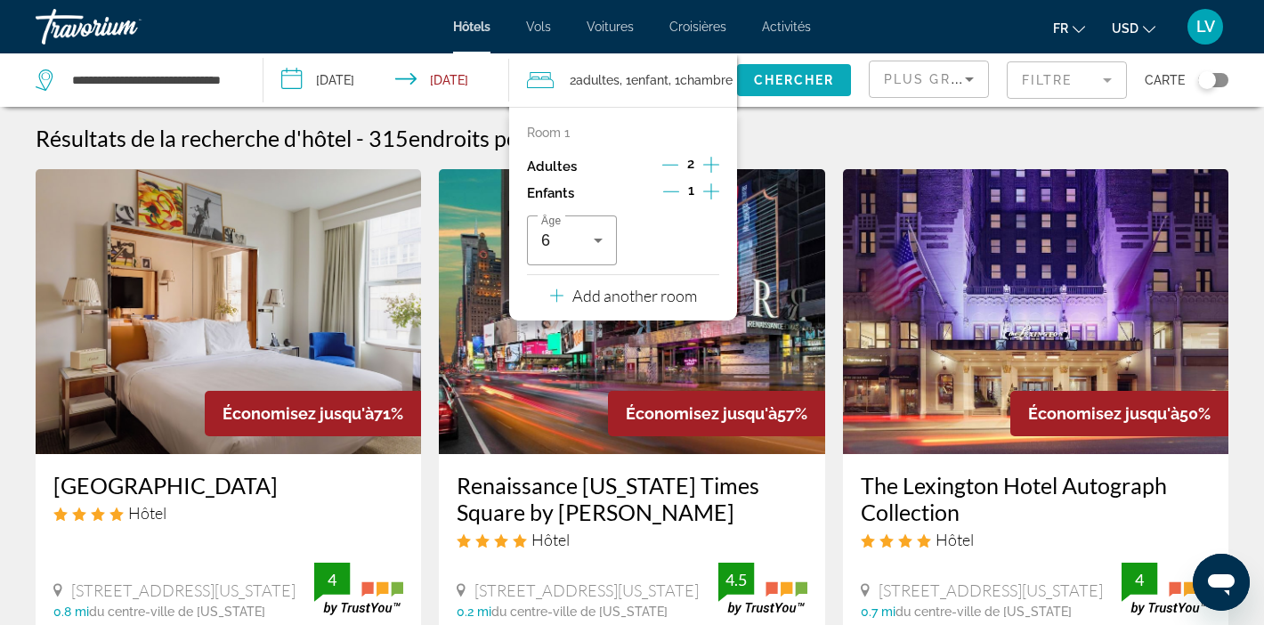
click at [776, 85] on span "Chercher" at bounding box center [794, 80] width 81 height 14
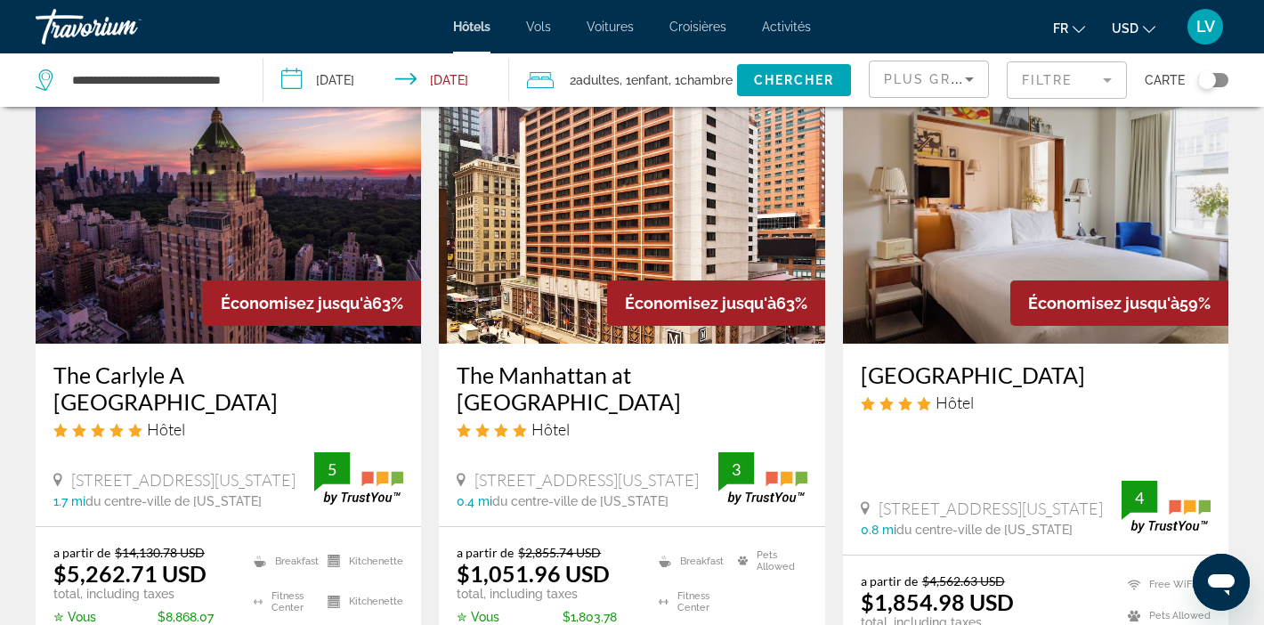
scroll to position [113, 0]
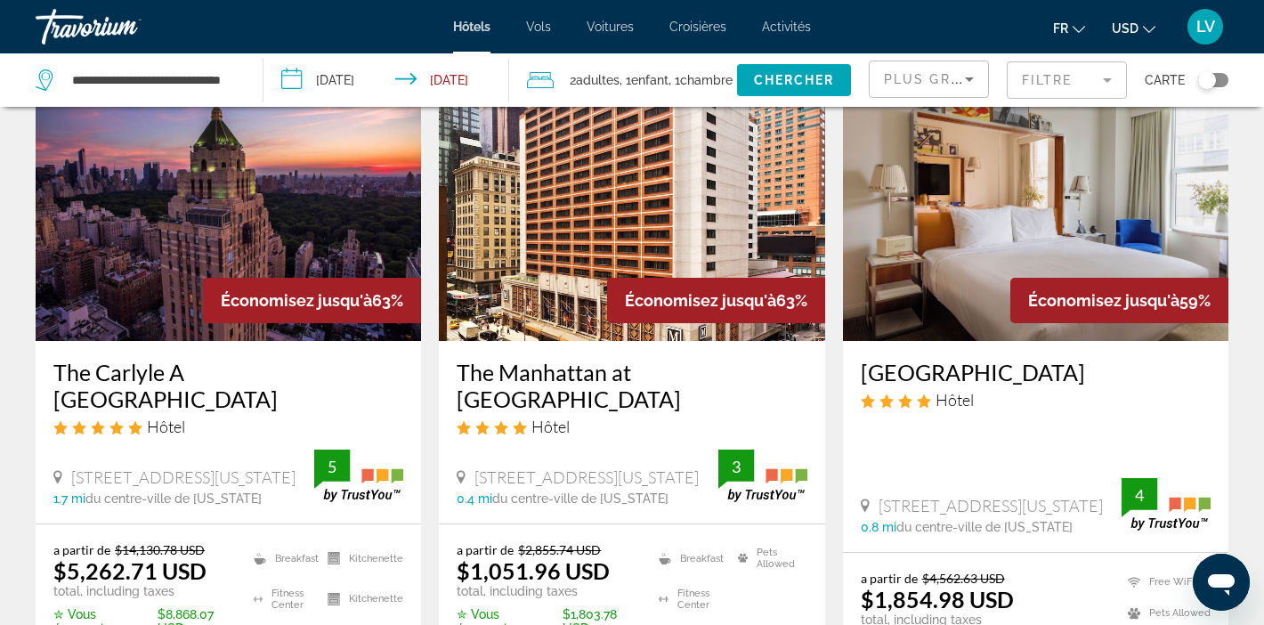
click at [477, 83] on input "**********" at bounding box center [390, 82] width 253 height 59
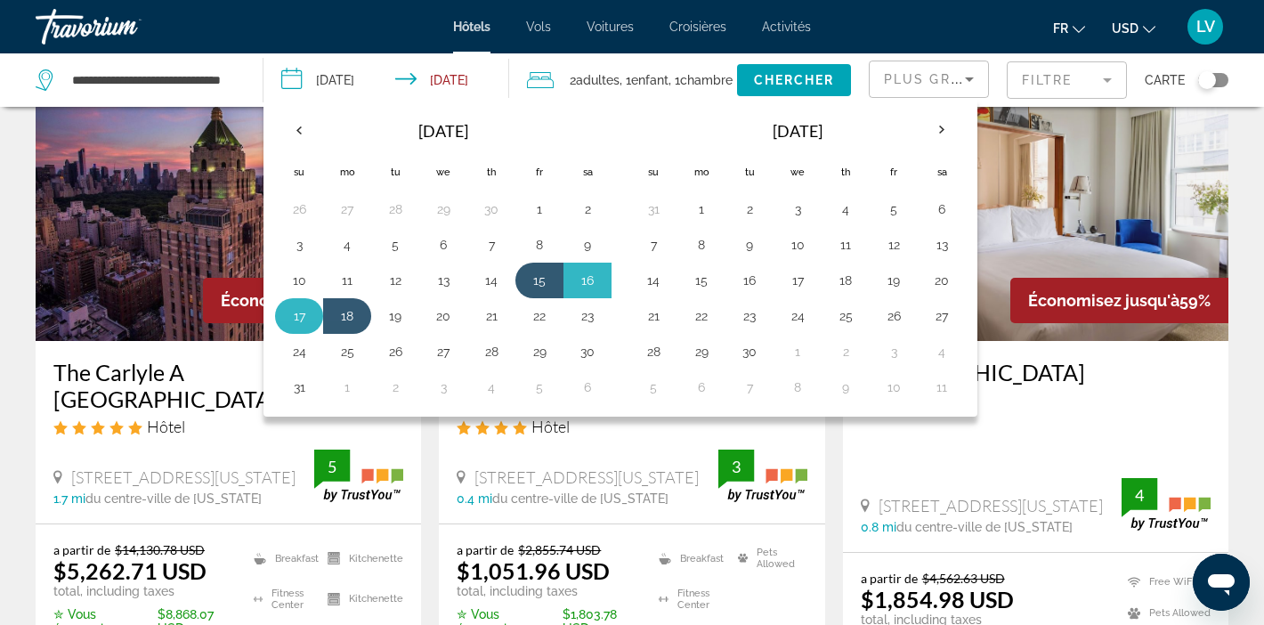
click at [318, 312] on td "17" at bounding box center [299, 316] width 48 height 36
click at [1213, 79] on div "Toggle map" at bounding box center [1207, 80] width 18 height 18
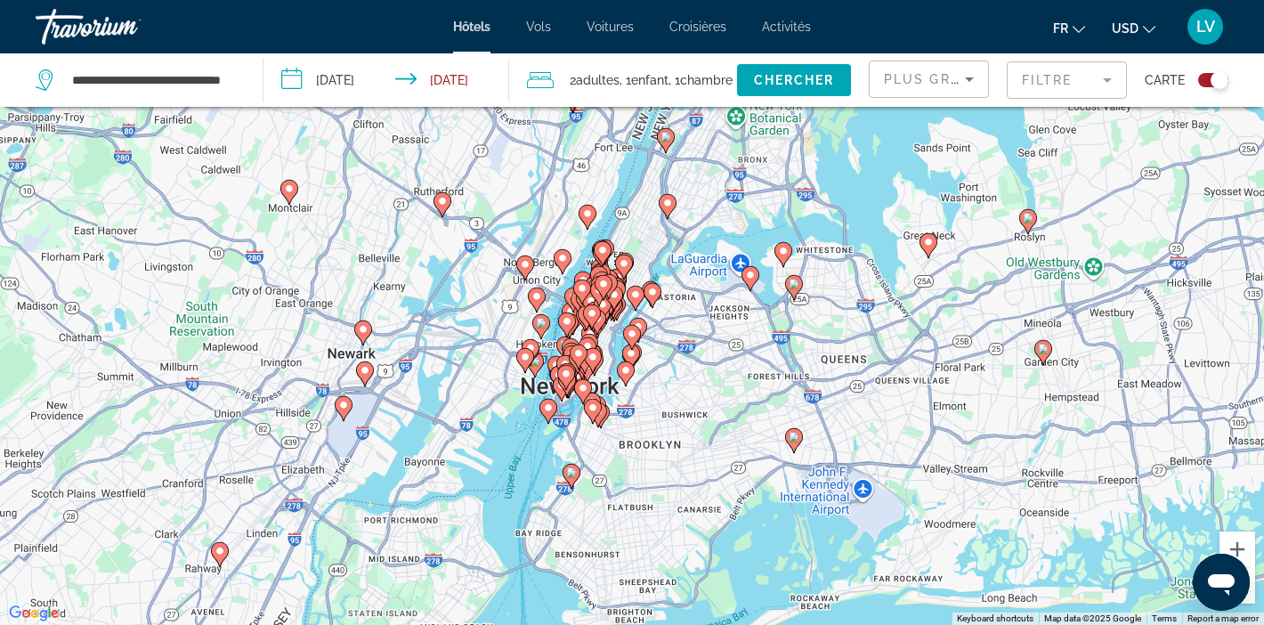
click at [656, 402] on div "To activate drag with keyboard, press Alt + Enter. Once in keyboard drag state,…" at bounding box center [632, 312] width 1264 height 625
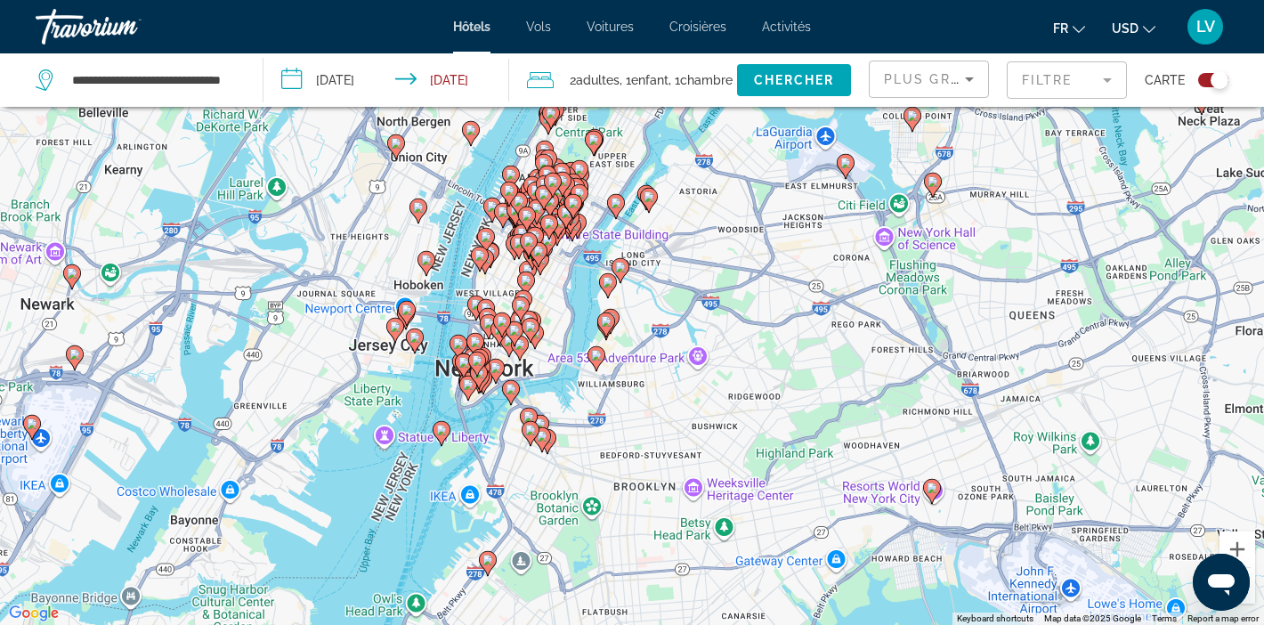
click at [643, 406] on div "To activate drag with keyboard, press Alt + Enter. Once in keyboard drag state,…" at bounding box center [632, 312] width 1264 height 625
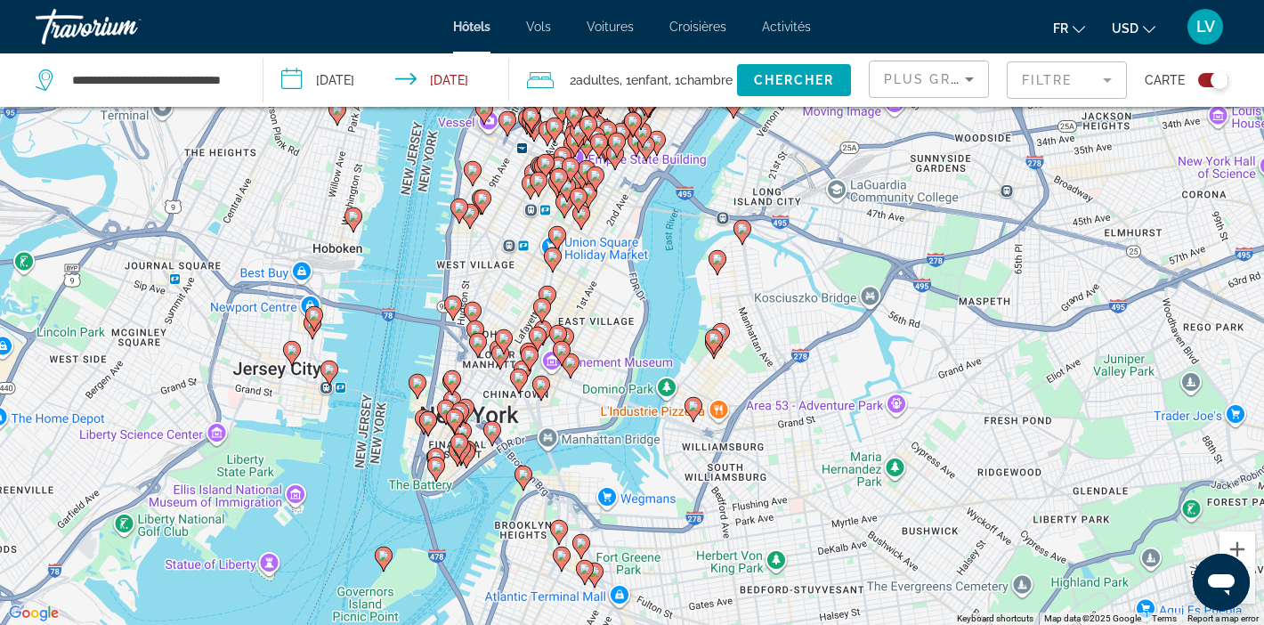
drag, startPoint x: 503, startPoint y: 375, endPoint x: 652, endPoint y: 460, distance: 171.5
click at [652, 461] on div "To activate drag with keyboard, press Alt + Enter. Once in keyboard drag state,…" at bounding box center [632, 312] width 1264 height 625
click at [970, 79] on icon "Sort by" at bounding box center [969, 79] width 9 height 4
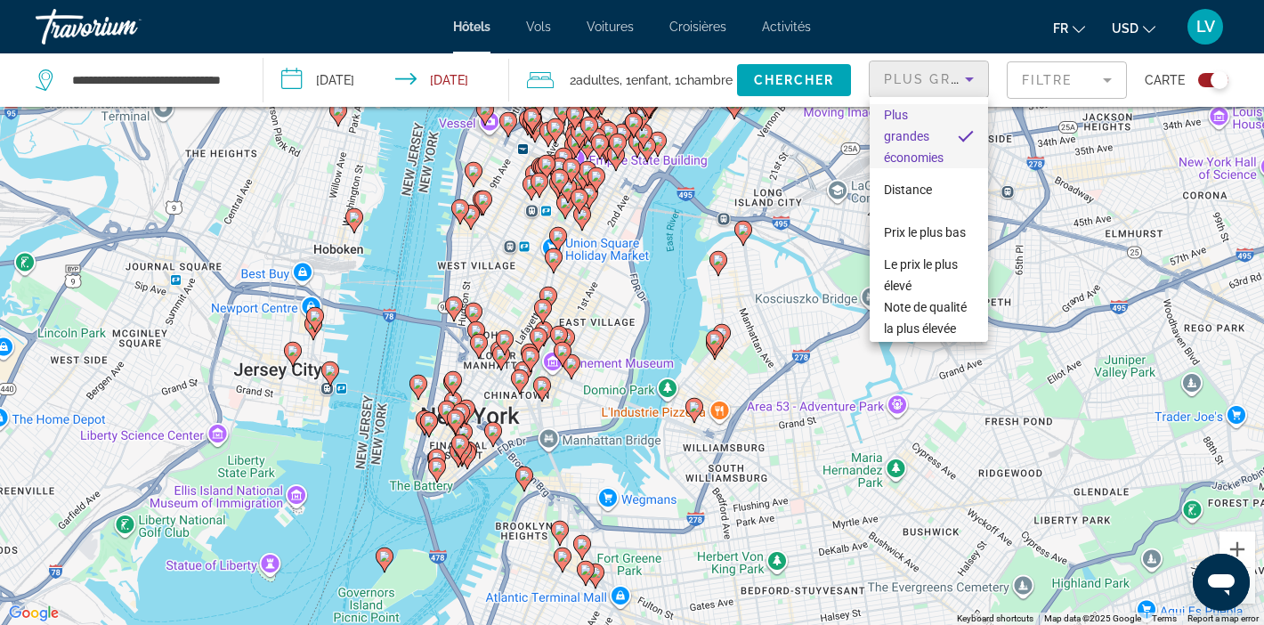
click at [1023, 112] on div at bounding box center [632, 312] width 1264 height 625
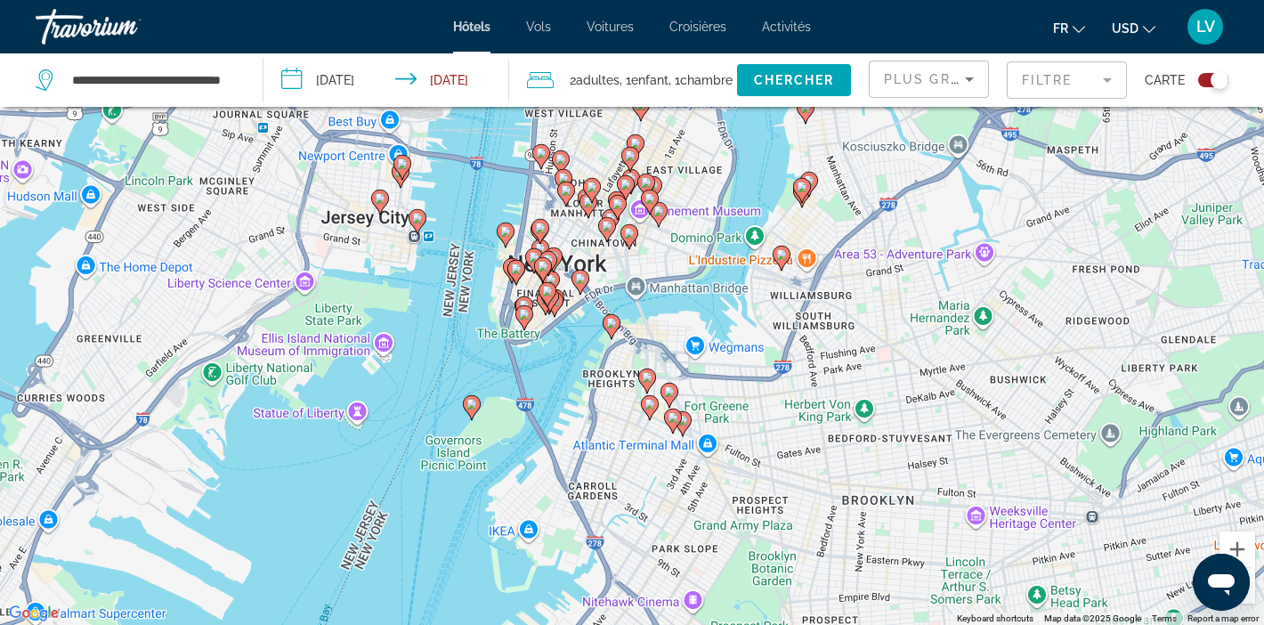
drag, startPoint x: 507, startPoint y: 207, endPoint x: 489, endPoint y: 361, distance: 156.0
click at [490, 363] on div "To activate drag with keyboard, press Alt + Enter. Once in keyboard drag state,…" at bounding box center [632, 312] width 1264 height 625
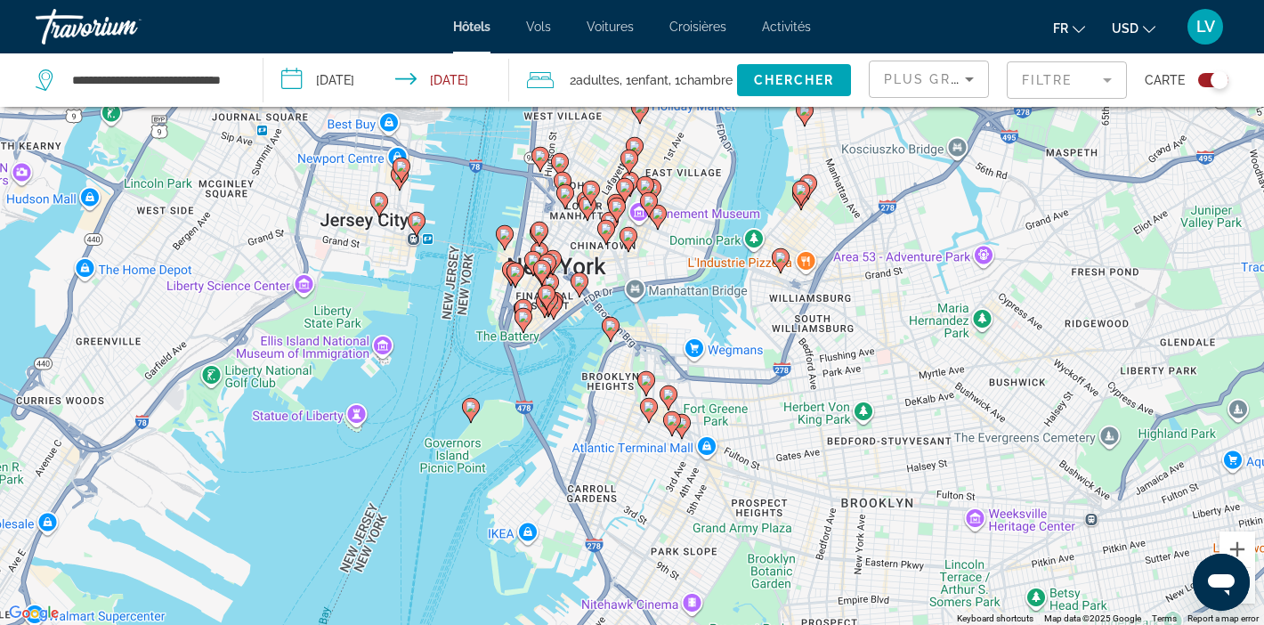
click at [521, 320] on image "Main content" at bounding box center [523, 317] width 11 height 11
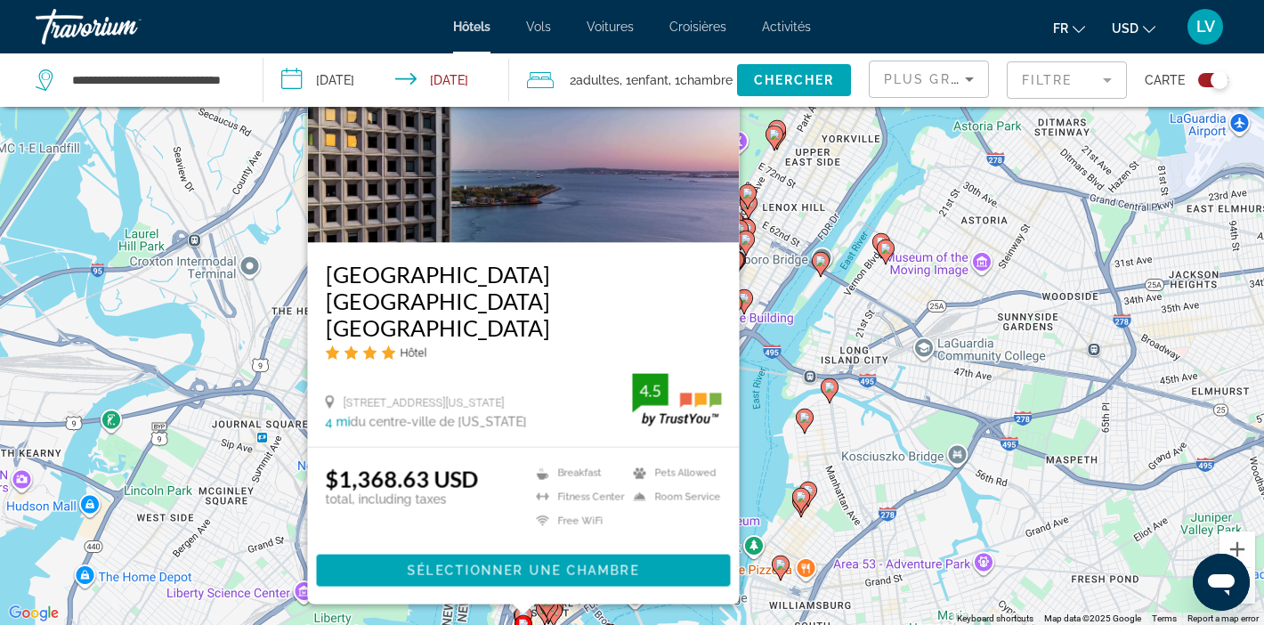
click at [823, 393] on icon "Main content" at bounding box center [830, 390] width 16 height 23
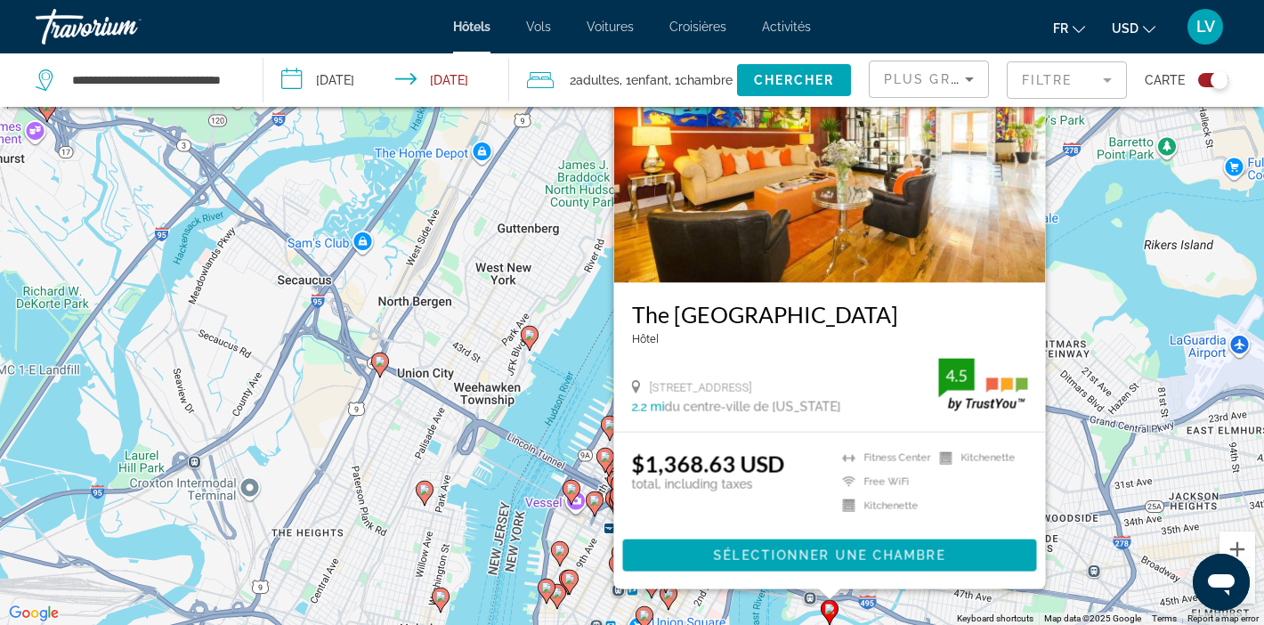
click at [528, 347] on icon "Main content" at bounding box center [530, 338] width 18 height 25
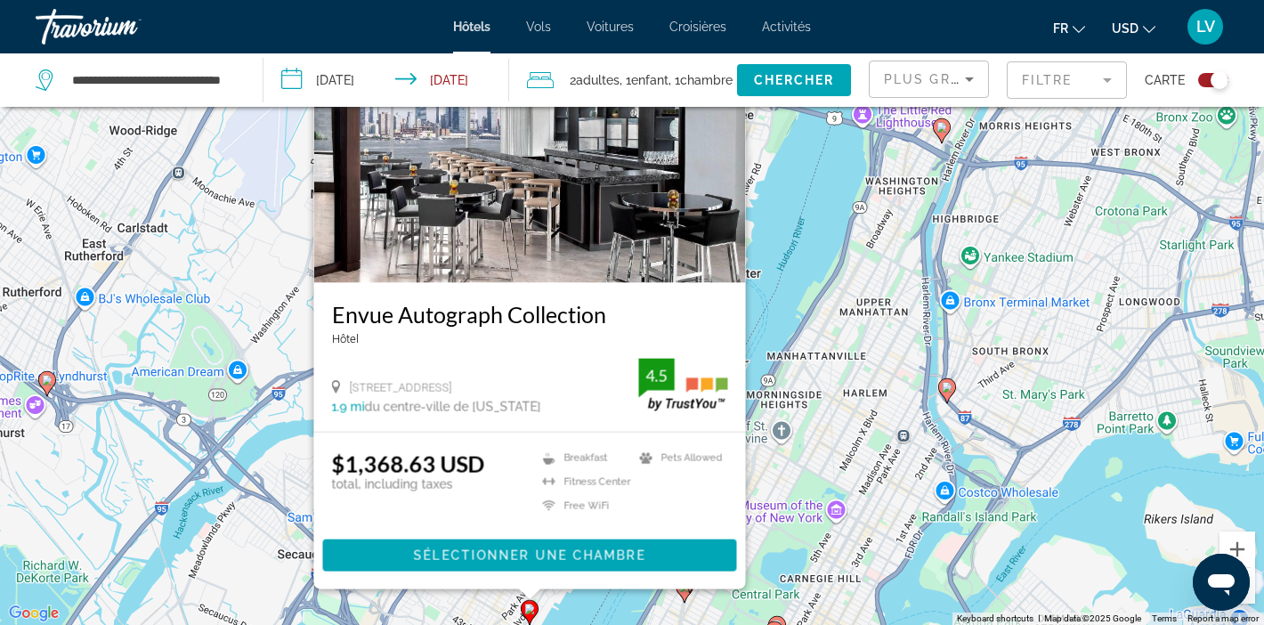
click at [809, 223] on div "To activate drag with keyboard, press Alt + Enter. Once in keyboard drag state,…" at bounding box center [632, 312] width 1264 height 625
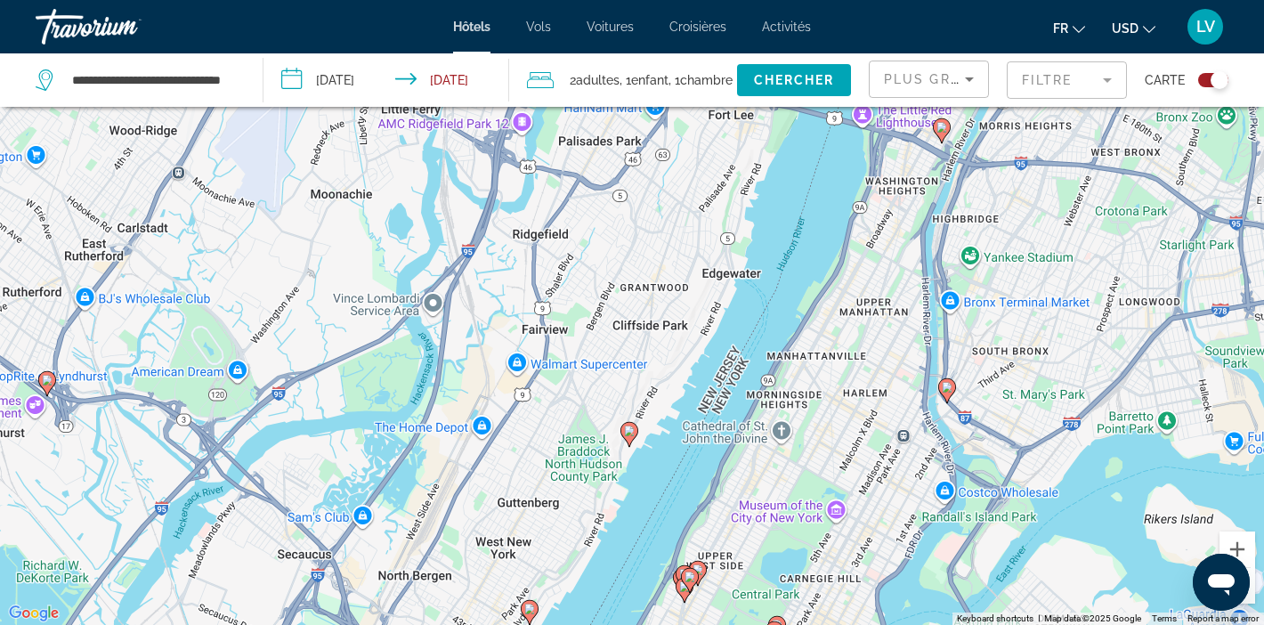
click at [943, 142] on gmp-advanced-marker "Main content" at bounding box center [942, 131] width 18 height 27
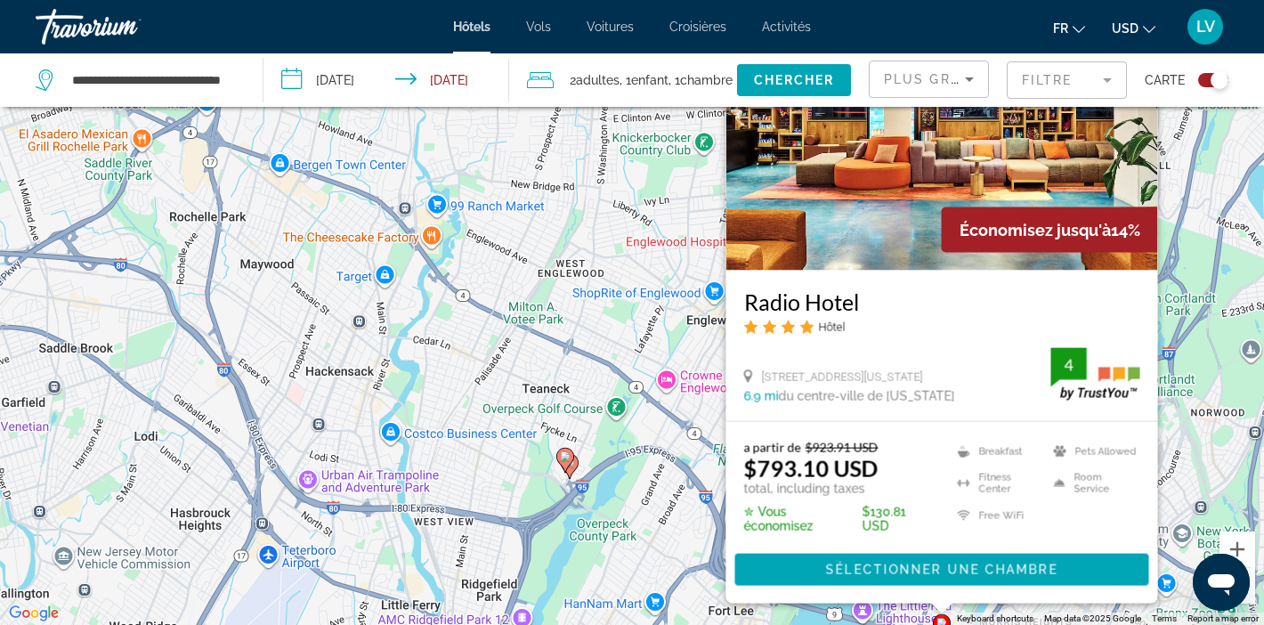
click at [621, 251] on div "To activate drag with keyboard, press Alt + Enter. Once in keyboard drag state,…" at bounding box center [632, 312] width 1264 height 625
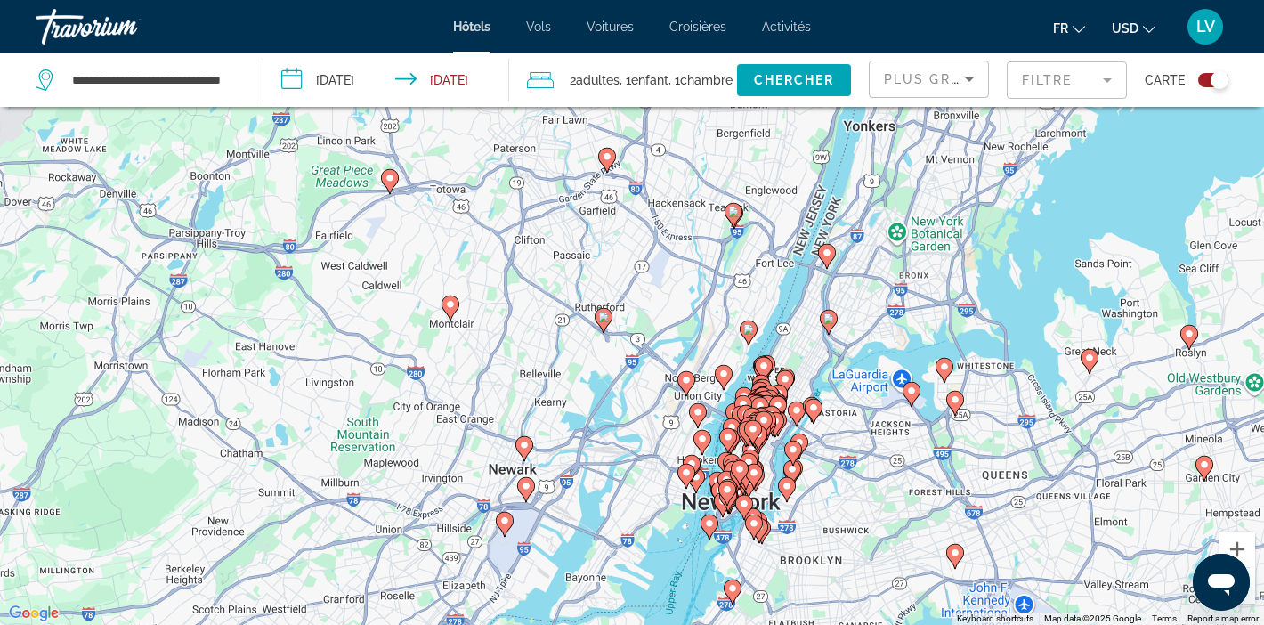
drag, startPoint x: 733, startPoint y: 420, endPoint x: 765, endPoint y: 166, distance: 255.7
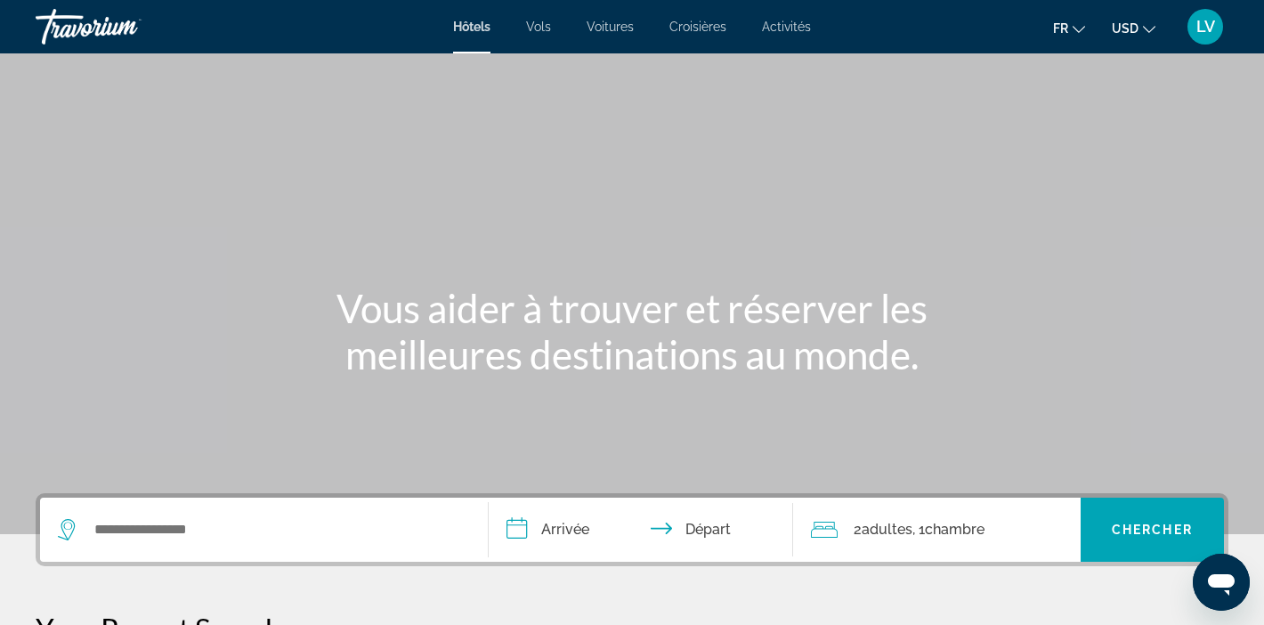
click at [352, 514] on div "Search widget" at bounding box center [264, 530] width 412 height 64
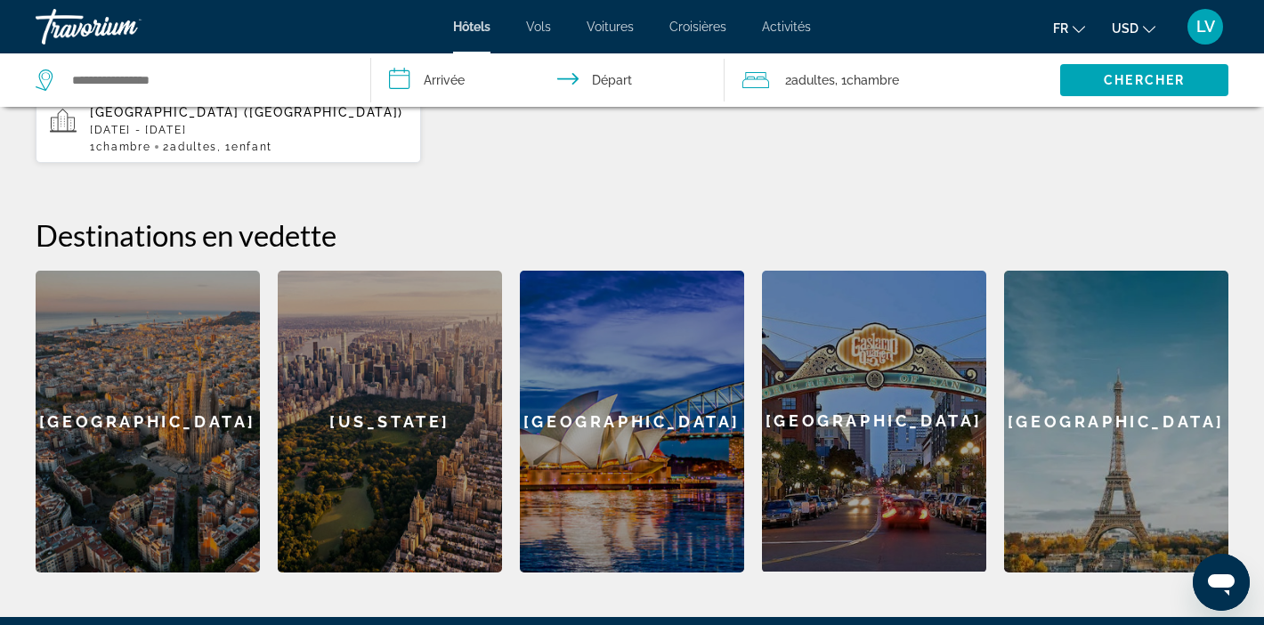
scroll to position [780, 0]
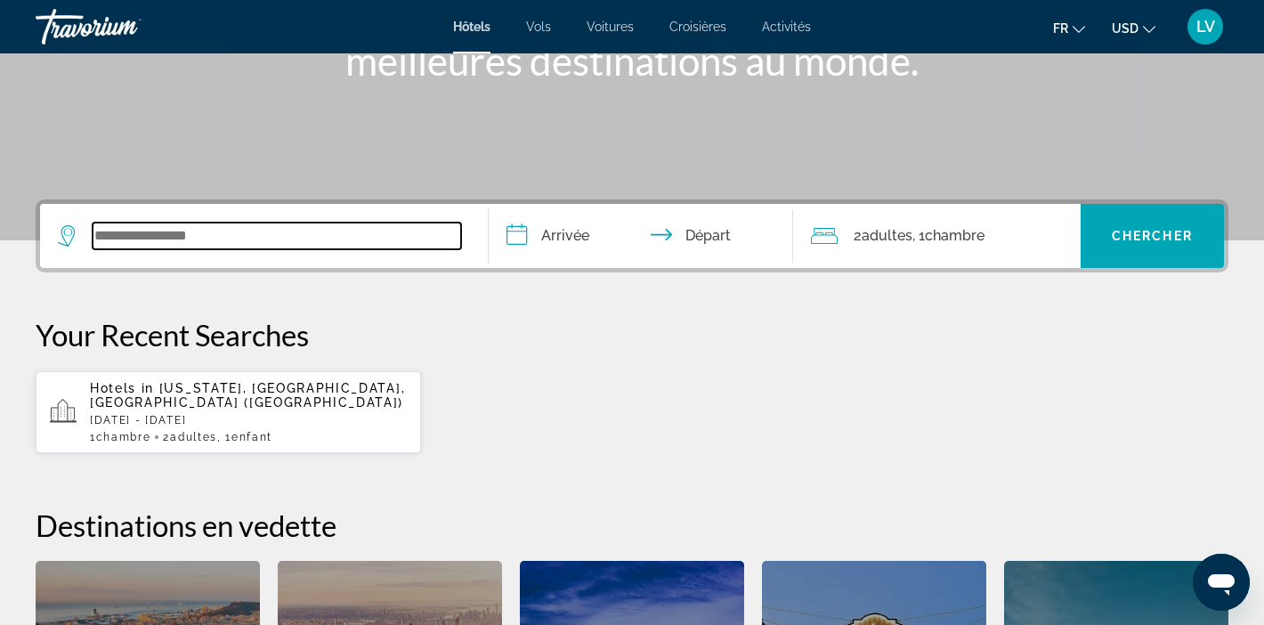
click at [305, 231] on input "Search widget" at bounding box center [277, 236] width 369 height 27
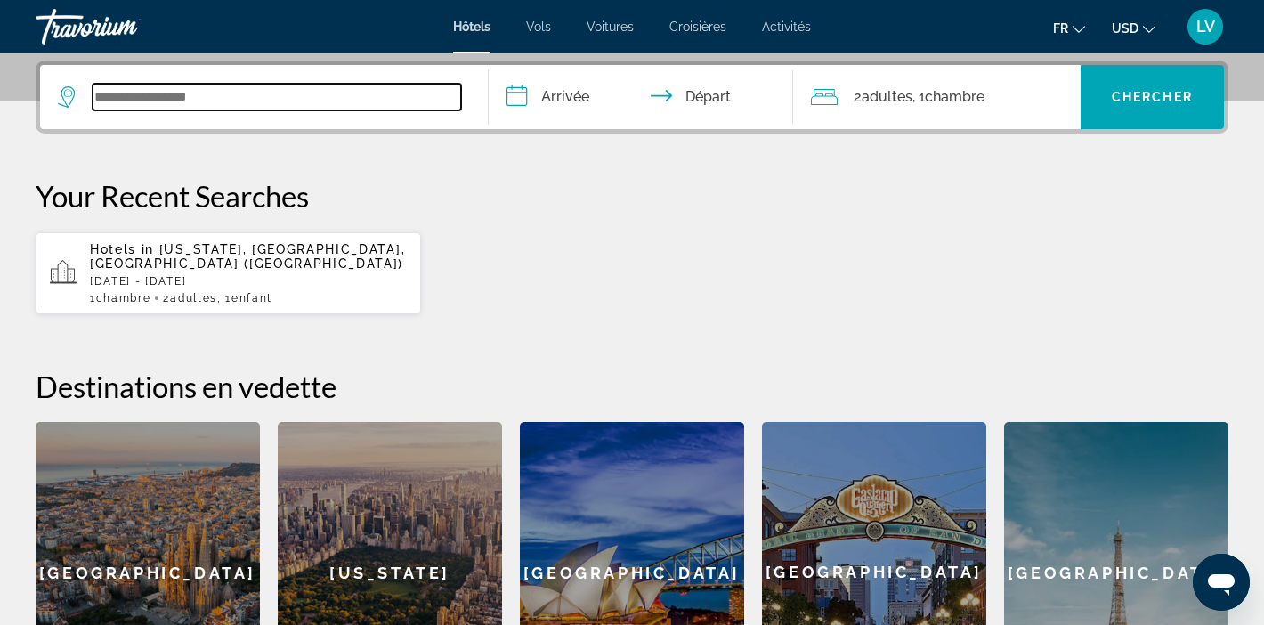
scroll to position [435, 0]
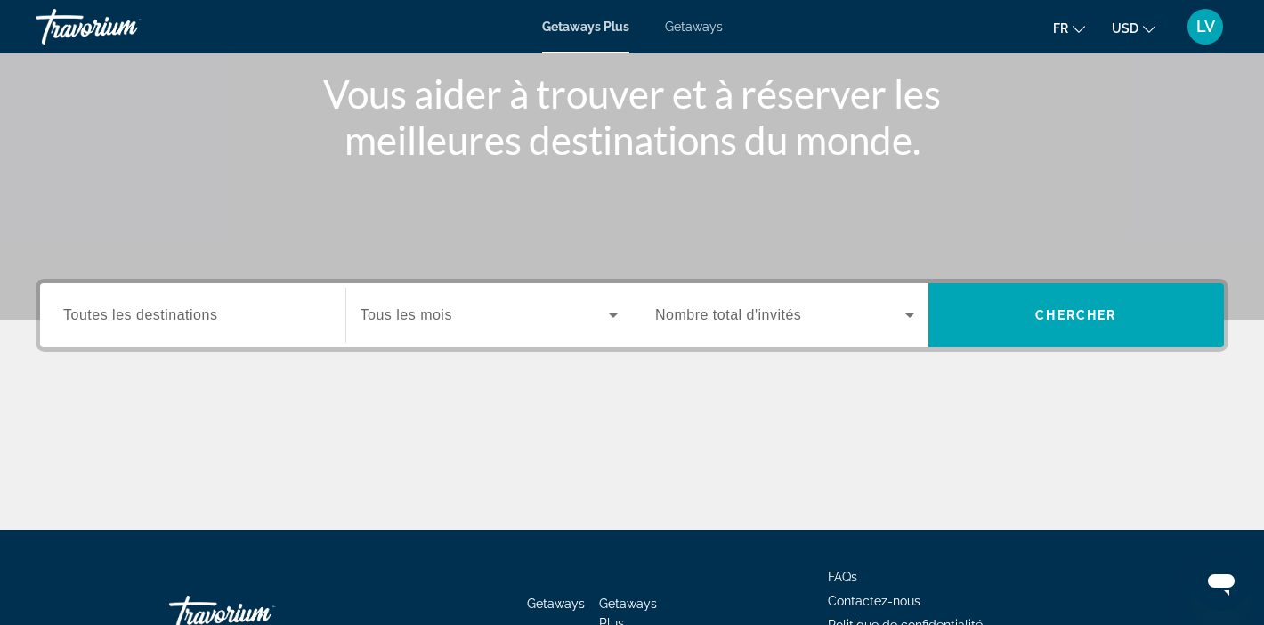
scroll to position [337, 0]
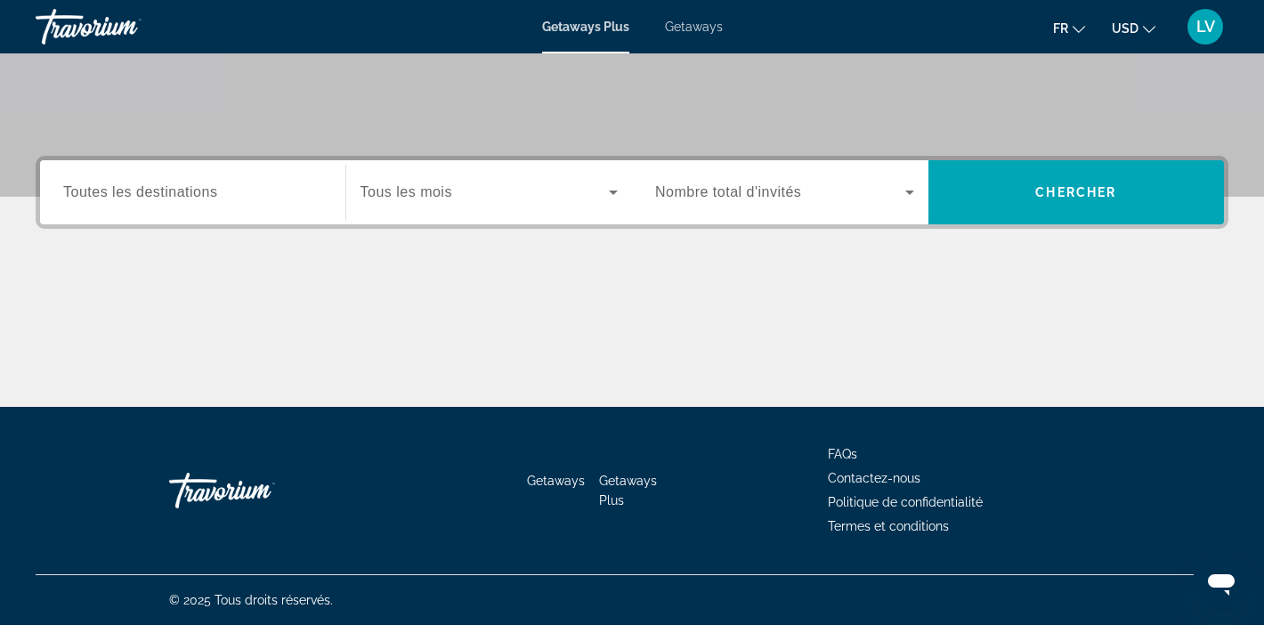
click at [268, 174] on div "Search widget" at bounding box center [192, 192] width 259 height 51
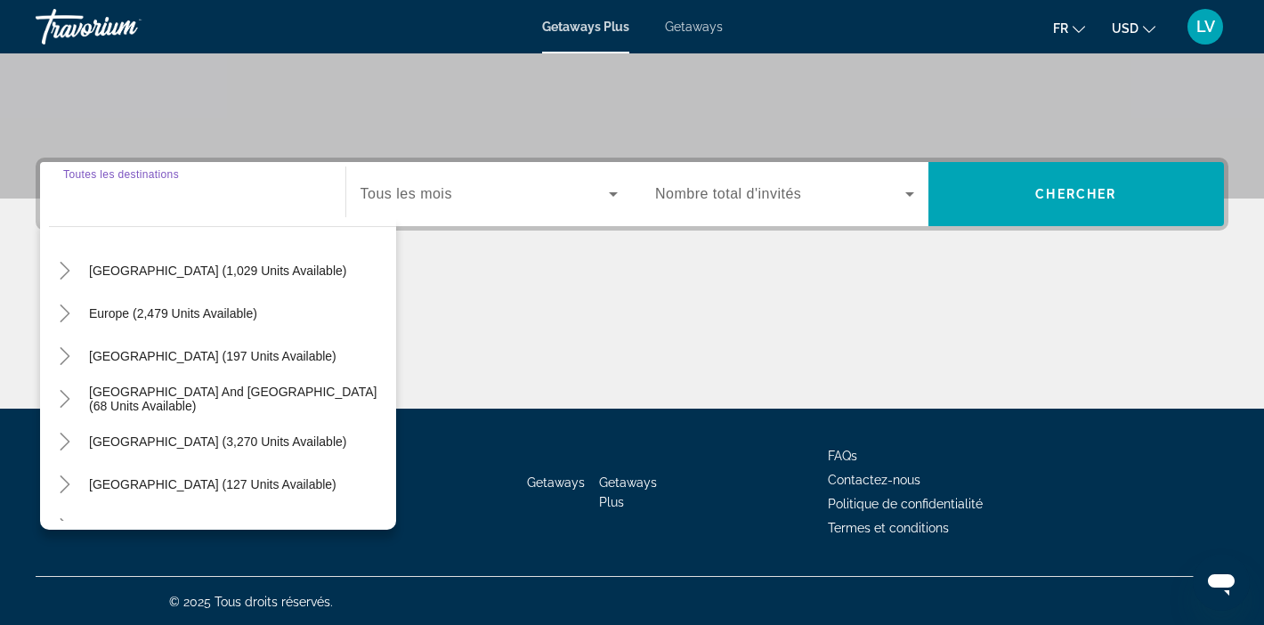
scroll to position [288, 0]
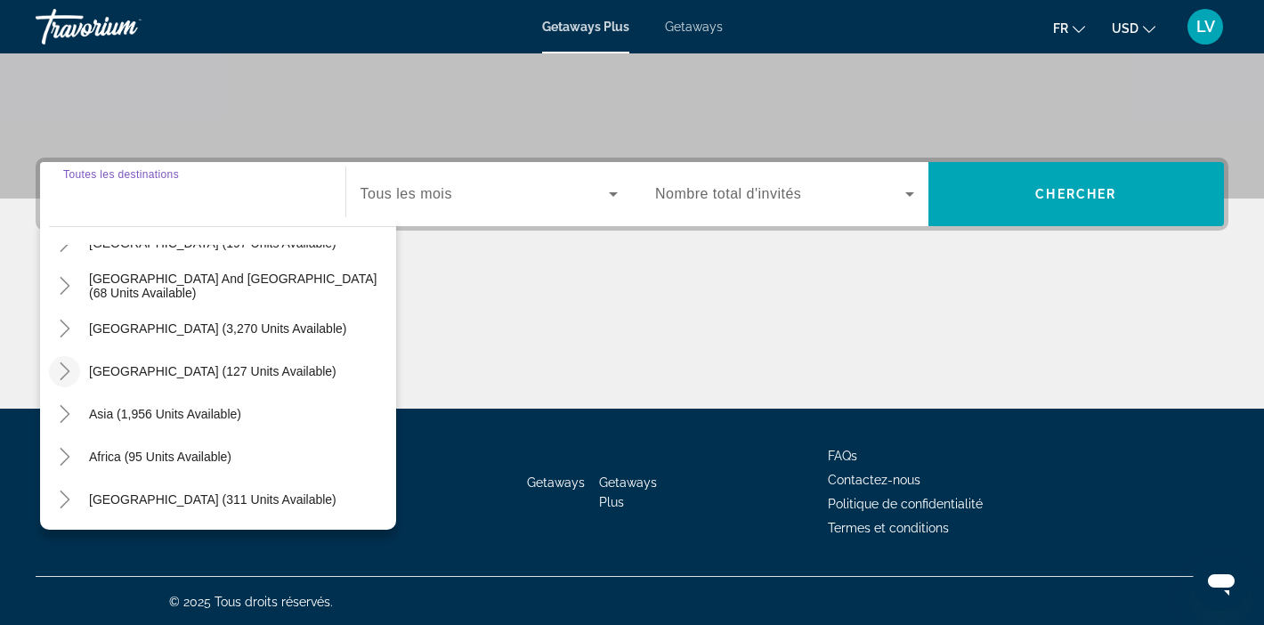
click at [69, 368] on icon "Toggle Central America (127 units available)" at bounding box center [65, 371] width 18 height 18
click at [69, 369] on icon "Toggle Central America (127 units available)" at bounding box center [65, 371] width 18 height 18
click at [71, 328] on icon "Toggle South America (3,270 units available)" at bounding box center [65, 329] width 18 height 18
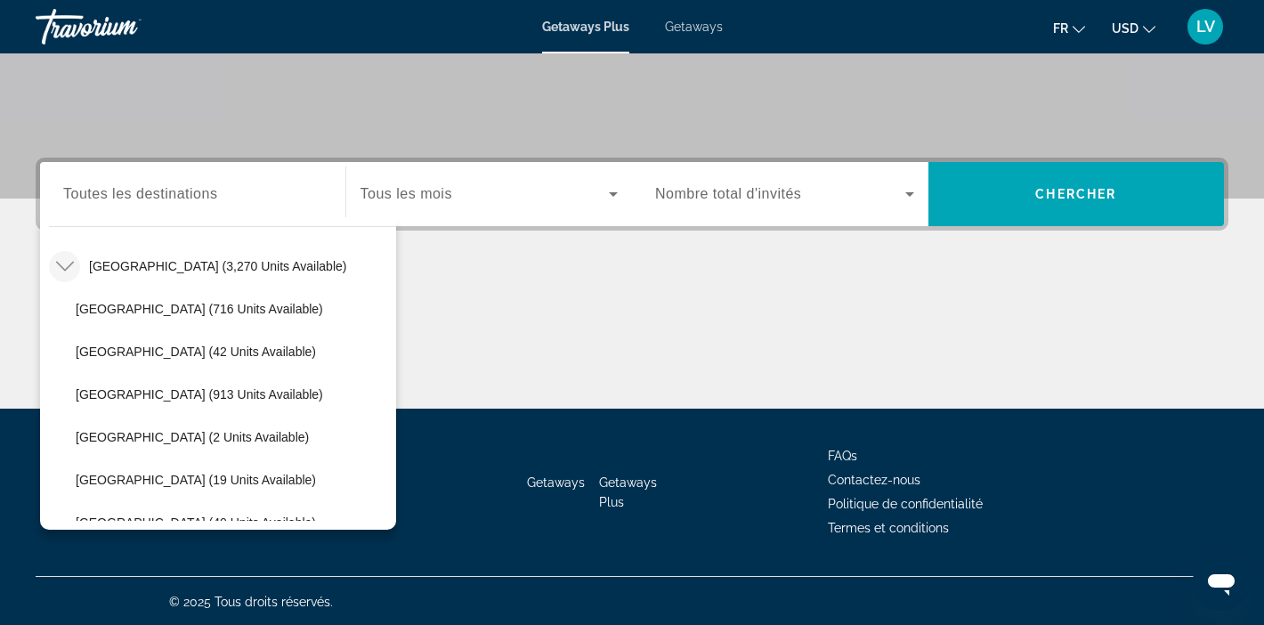
click at [68, 255] on mat-icon "Toggle South America (3,270 units available)" at bounding box center [64, 266] width 31 height 31
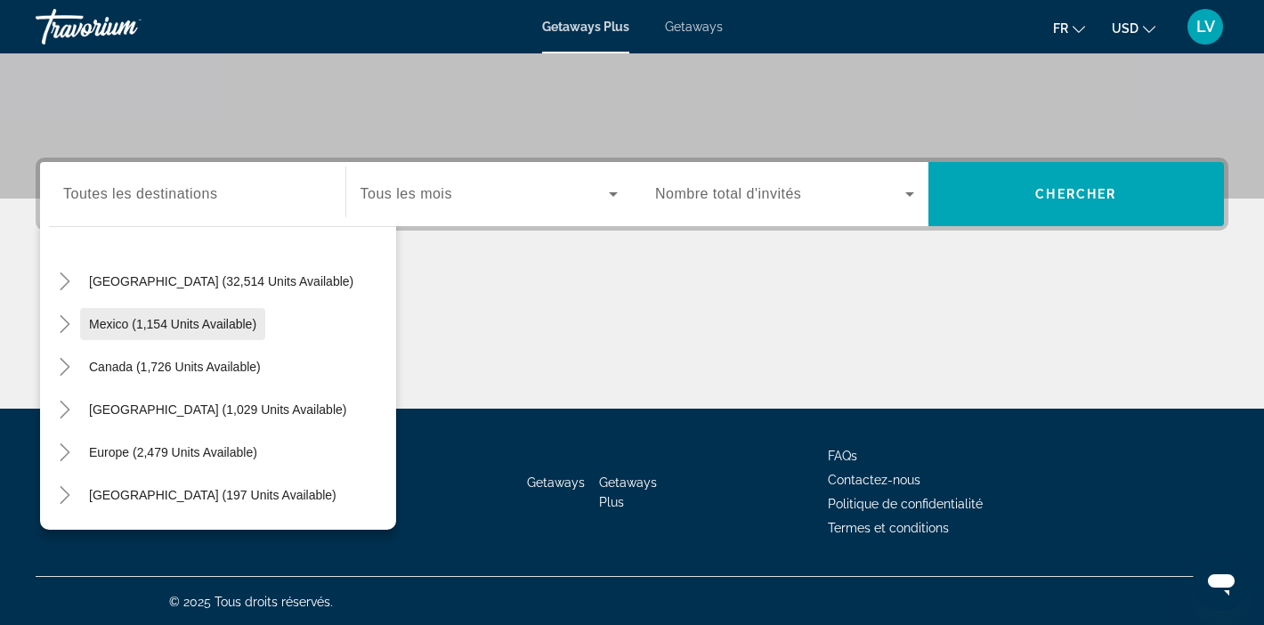
scroll to position [0, 0]
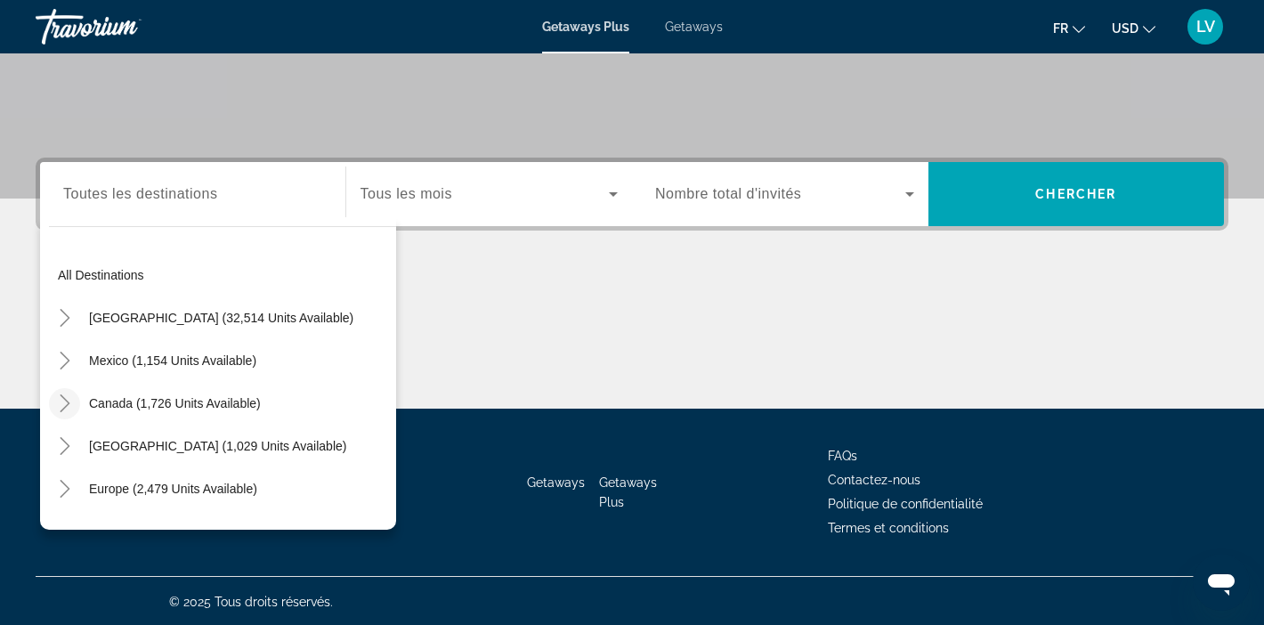
click at [61, 406] on icon "Toggle Canada (1,726 units available)" at bounding box center [65, 403] width 18 height 18
click at [117, 402] on span "Canada (1,726 units available)" at bounding box center [175, 403] width 172 height 14
type input "**********"
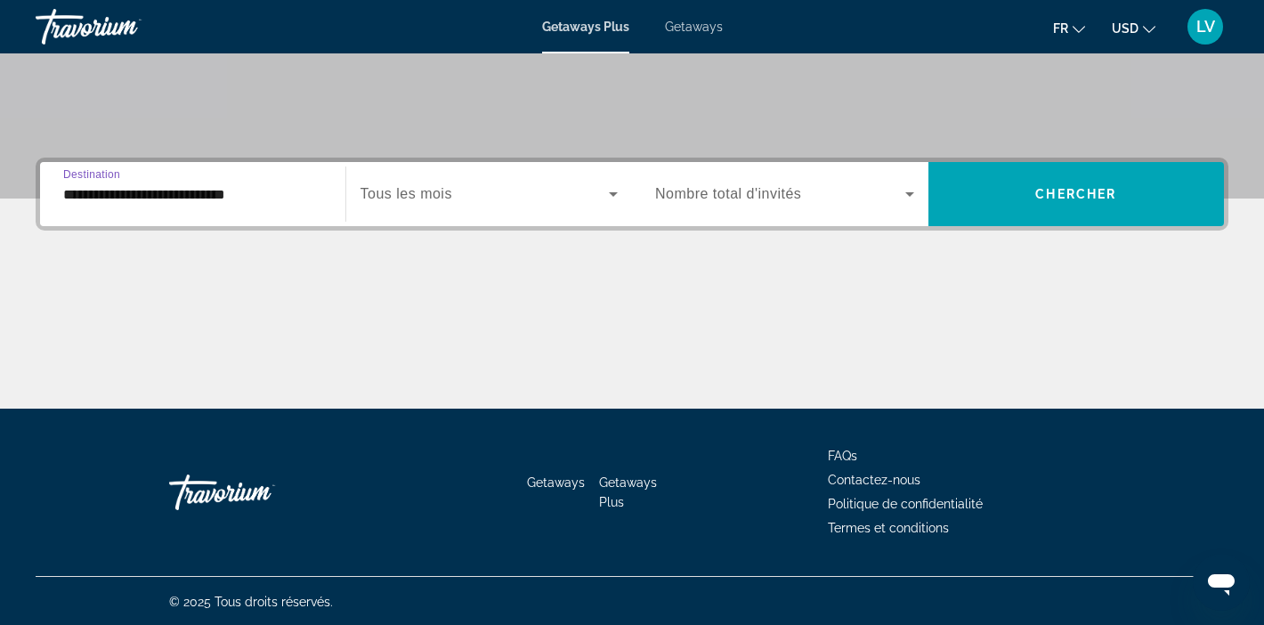
scroll to position [337, 0]
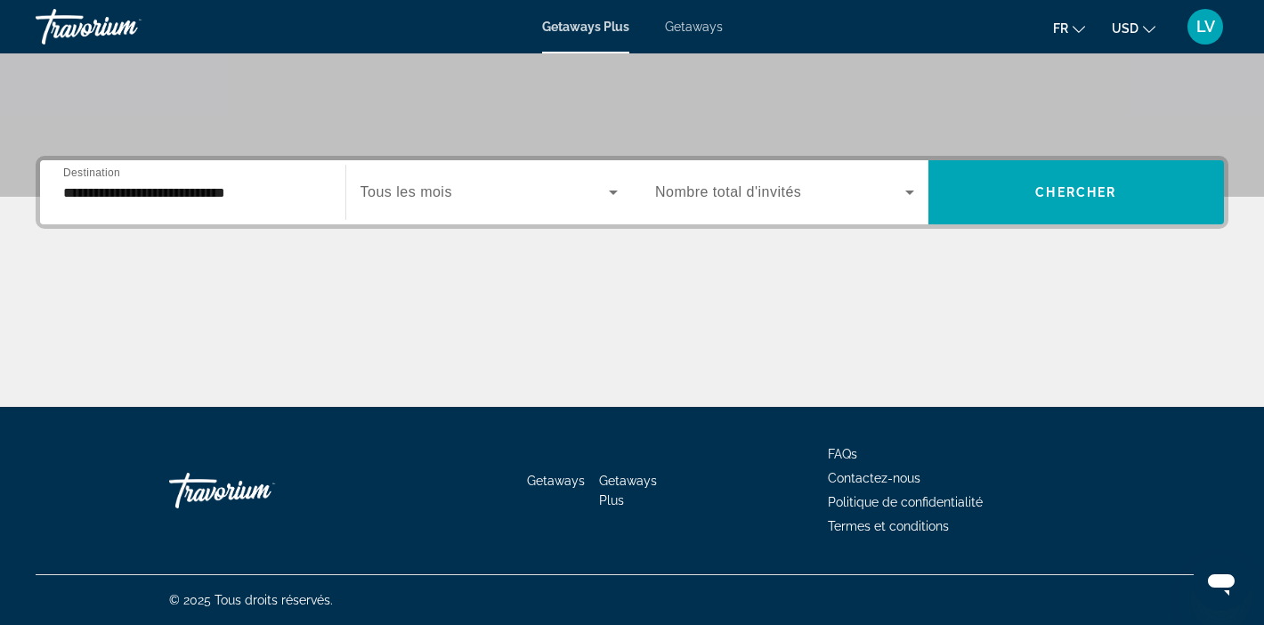
click at [501, 207] on div "Search widget" at bounding box center [490, 192] width 258 height 50
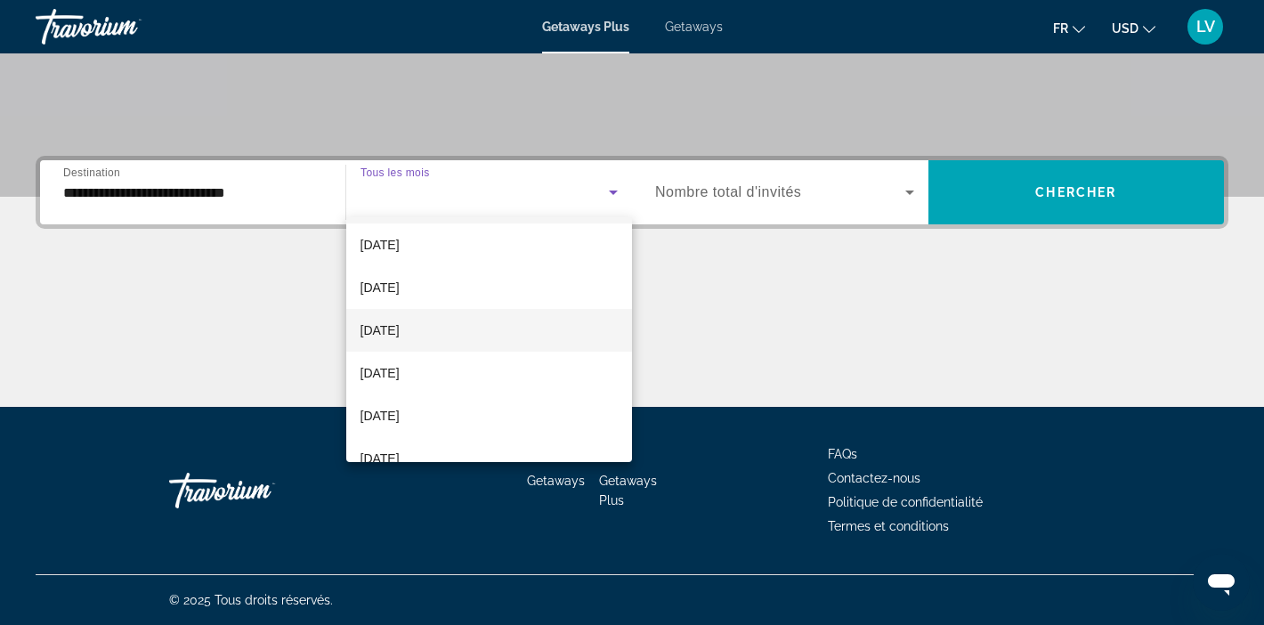
scroll to position [50, 0]
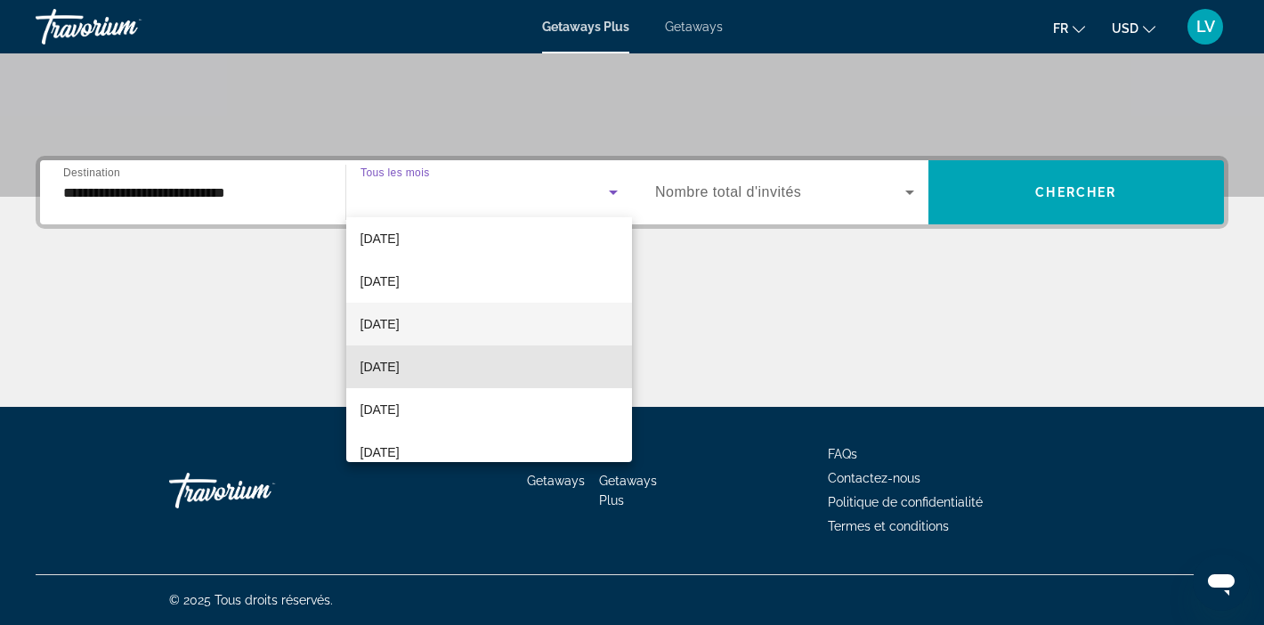
click at [400, 363] on span "[DATE]" at bounding box center [380, 366] width 39 height 21
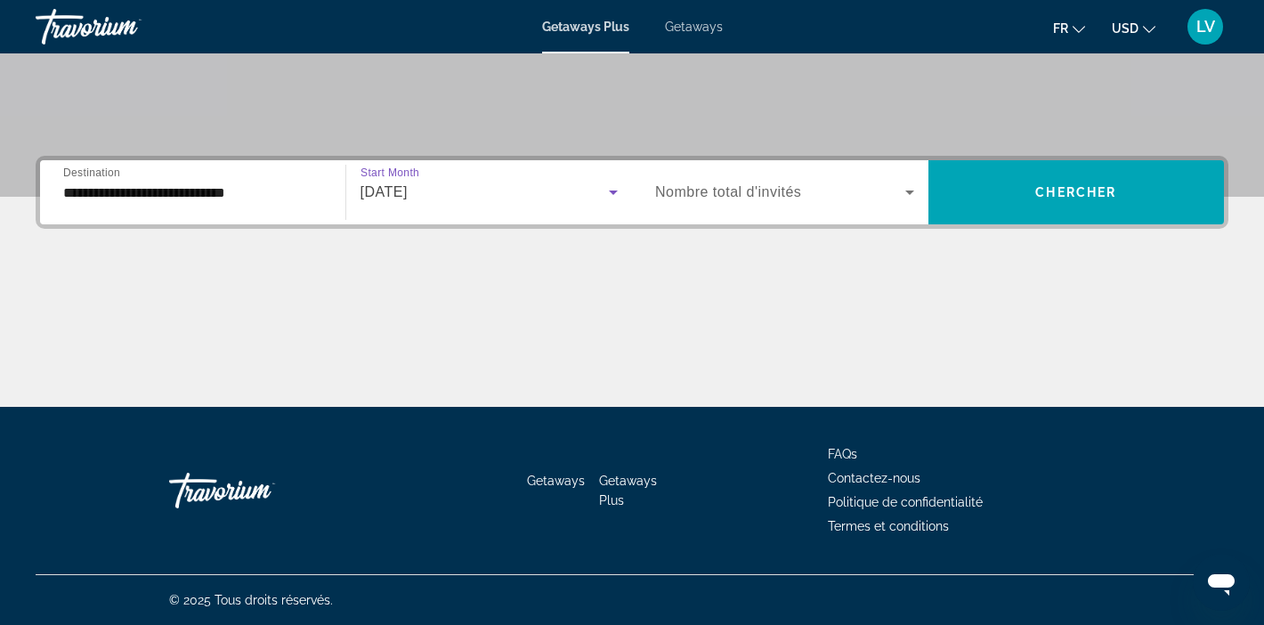
click at [906, 191] on icon "Search widget" at bounding box center [909, 192] width 21 height 21
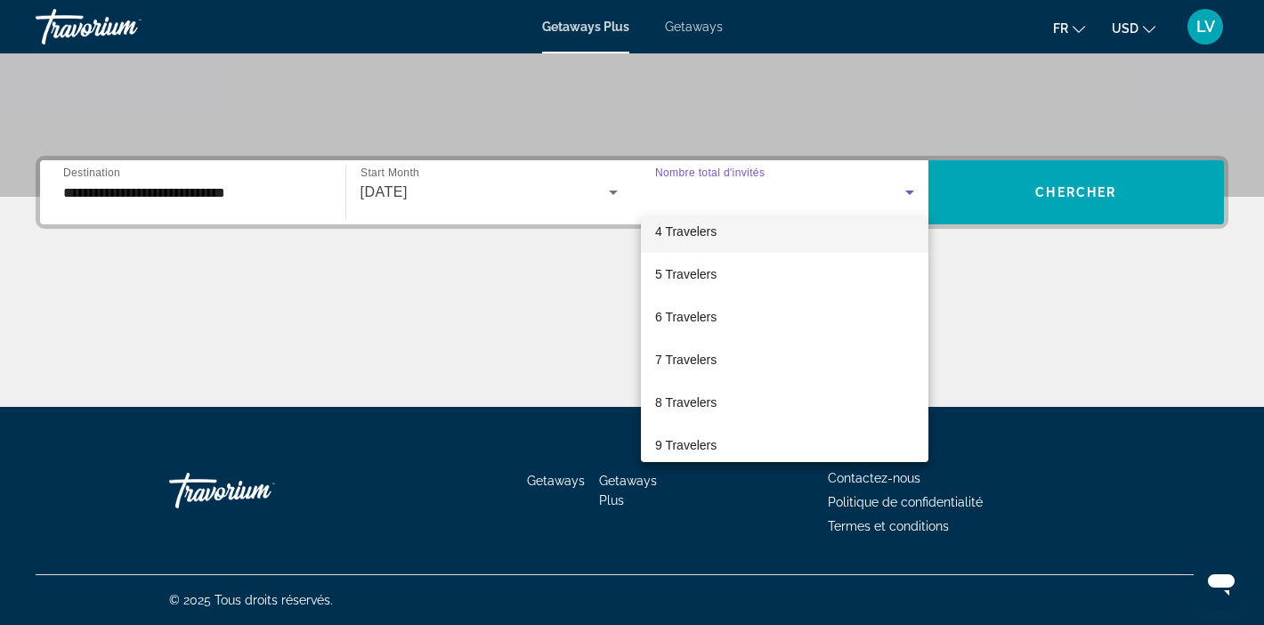
scroll to position [151, 0]
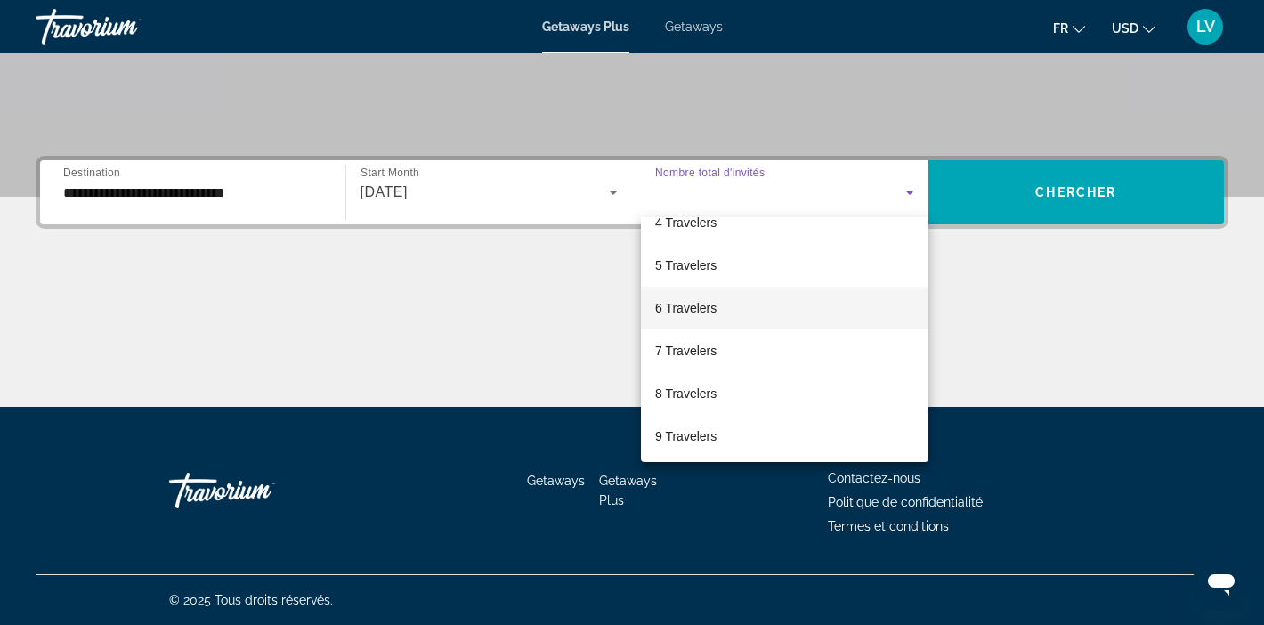
click at [709, 316] on span "6 Travelers" at bounding box center [685, 307] width 61 height 21
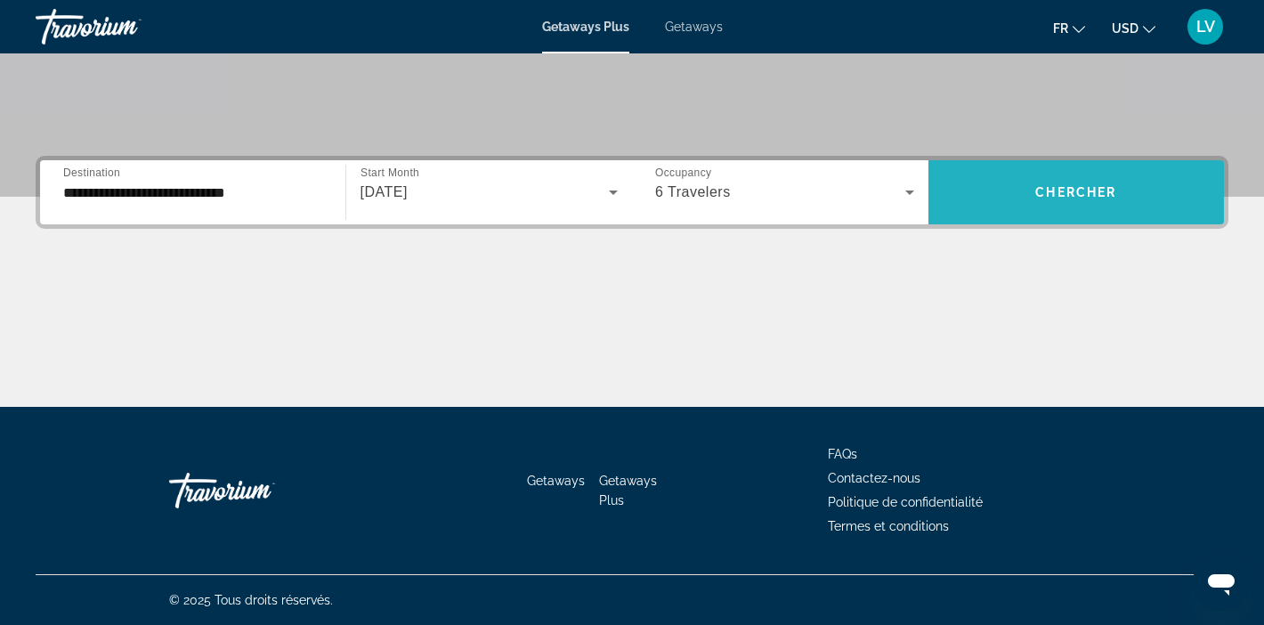
click at [1091, 195] on span "Chercher" at bounding box center [1075, 192] width 81 height 14
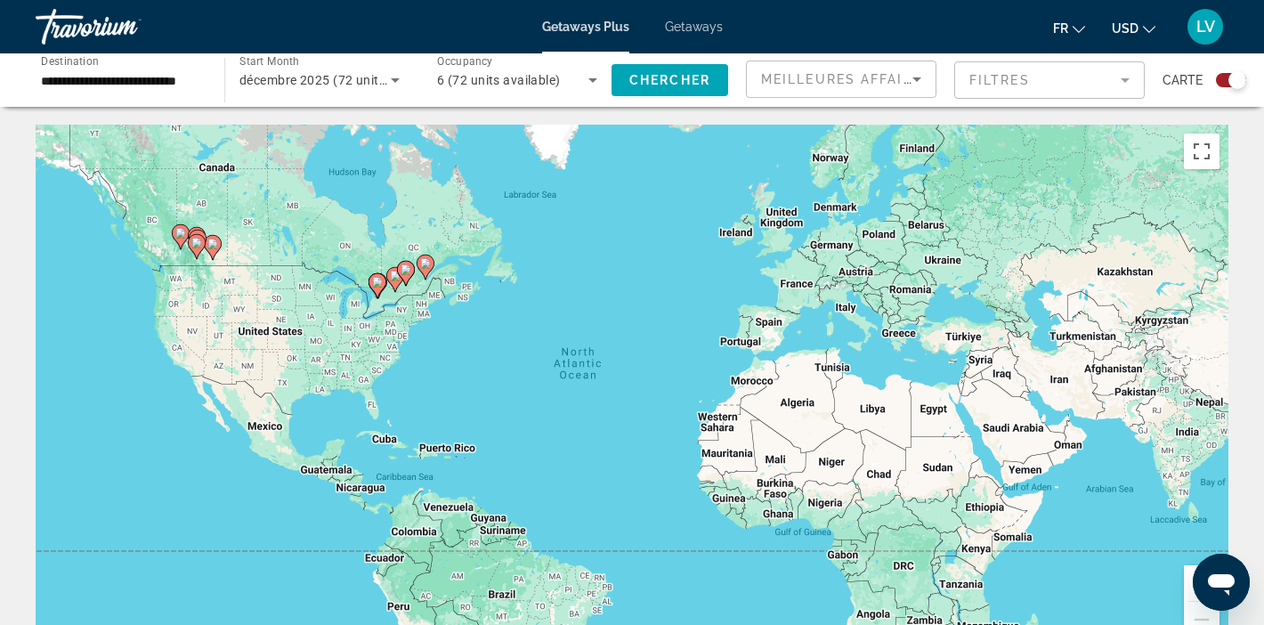
click at [499, 295] on div "To activate drag with keyboard, press Alt + Enter. Once in keyboard drag state,…" at bounding box center [632, 392] width 1193 height 534
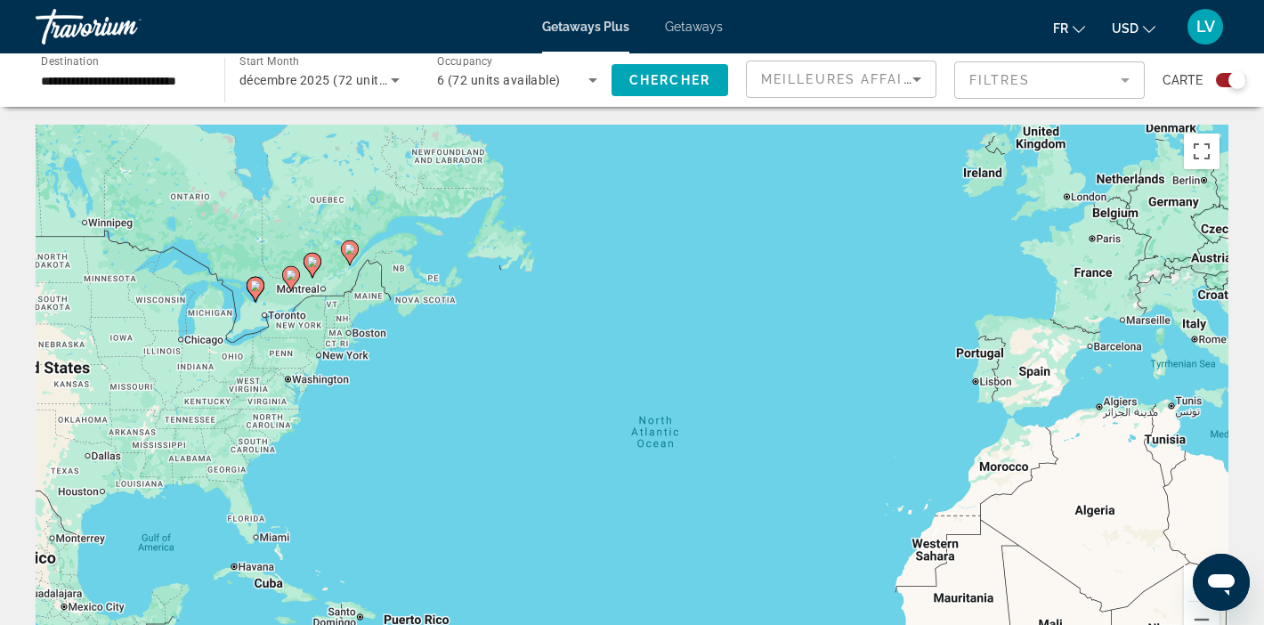
click at [426, 354] on div "To activate drag with keyboard, press Alt + Enter. Once in keyboard drag state,…" at bounding box center [632, 392] width 1193 height 534
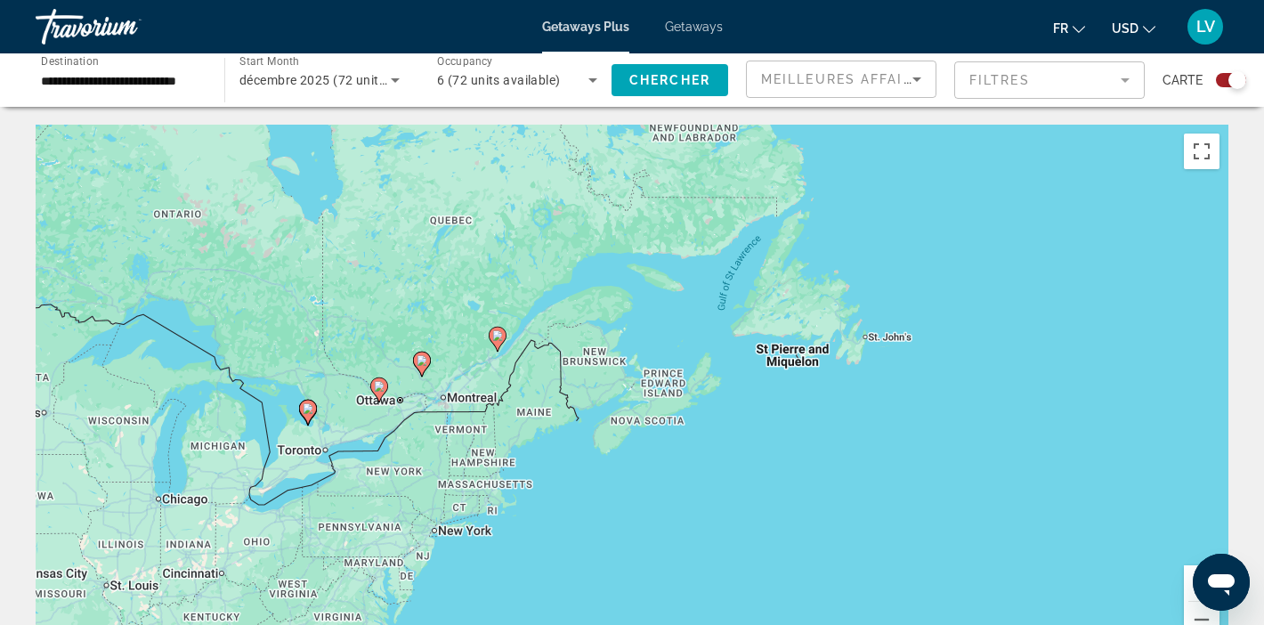
drag, startPoint x: 319, startPoint y: 258, endPoint x: 543, endPoint y: 427, distance: 281.0
click at [543, 430] on div "To activate drag with keyboard, press Alt + Enter. Once in keyboard drag state,…" at bounding box center [632, 392] width 1193 height 534
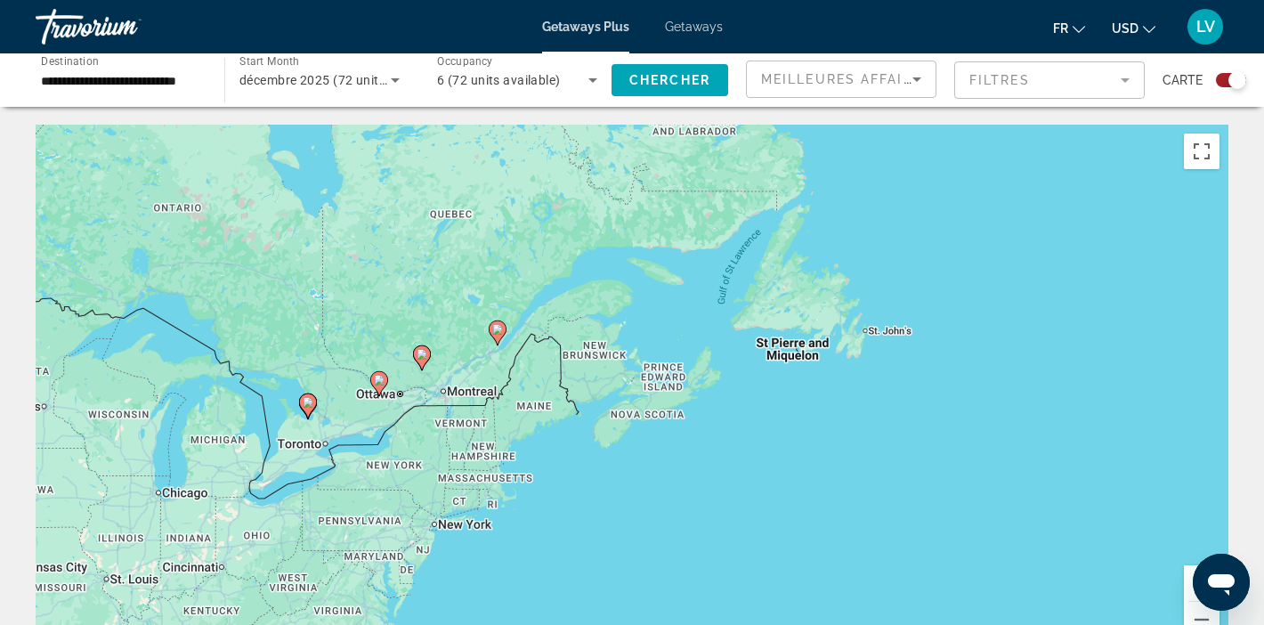
click at [469, 369] on div "To activate drag with keyboard, press Alt + Enter. Once in keyboard drag state,…" at bounding box center [632, 392] width 1193 height 534
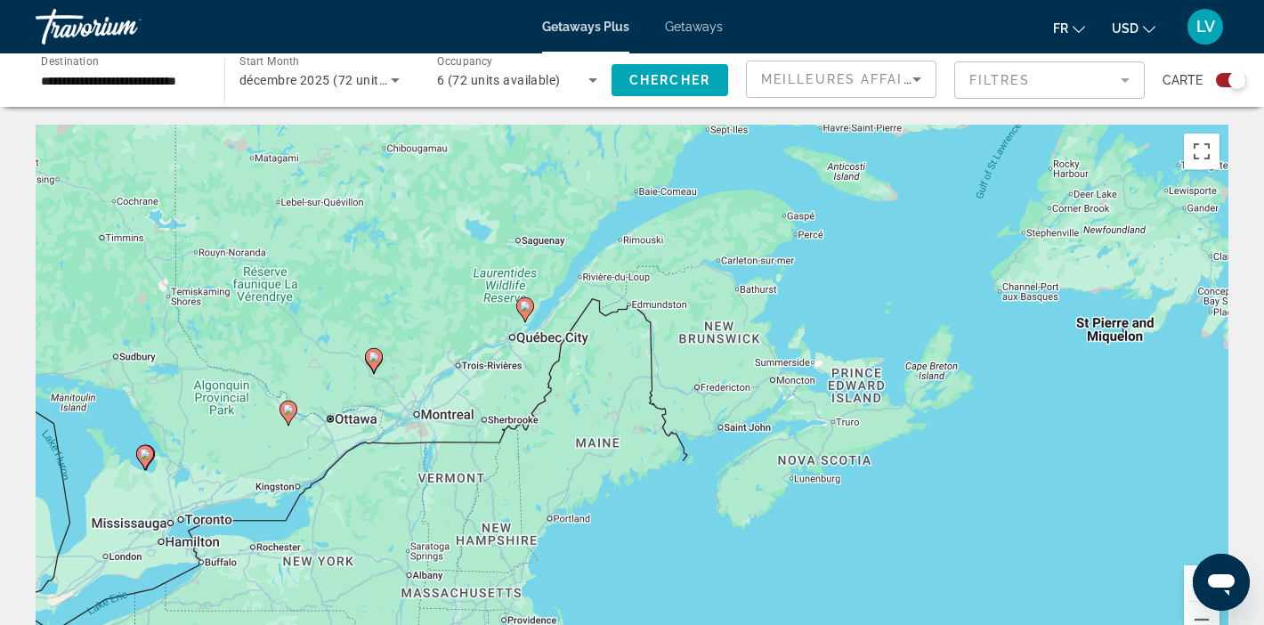
click at [372, 360] on image "Main content" at bounding box center [374, 357] width 11 height 11
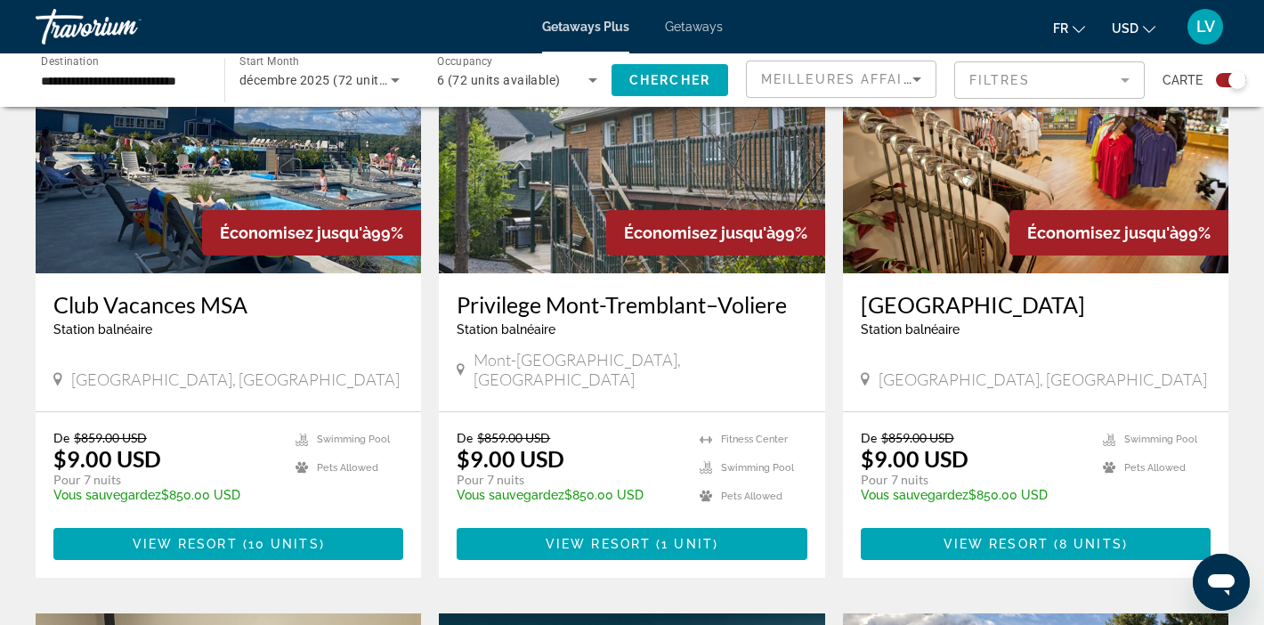
scroll to position [1992, 0]
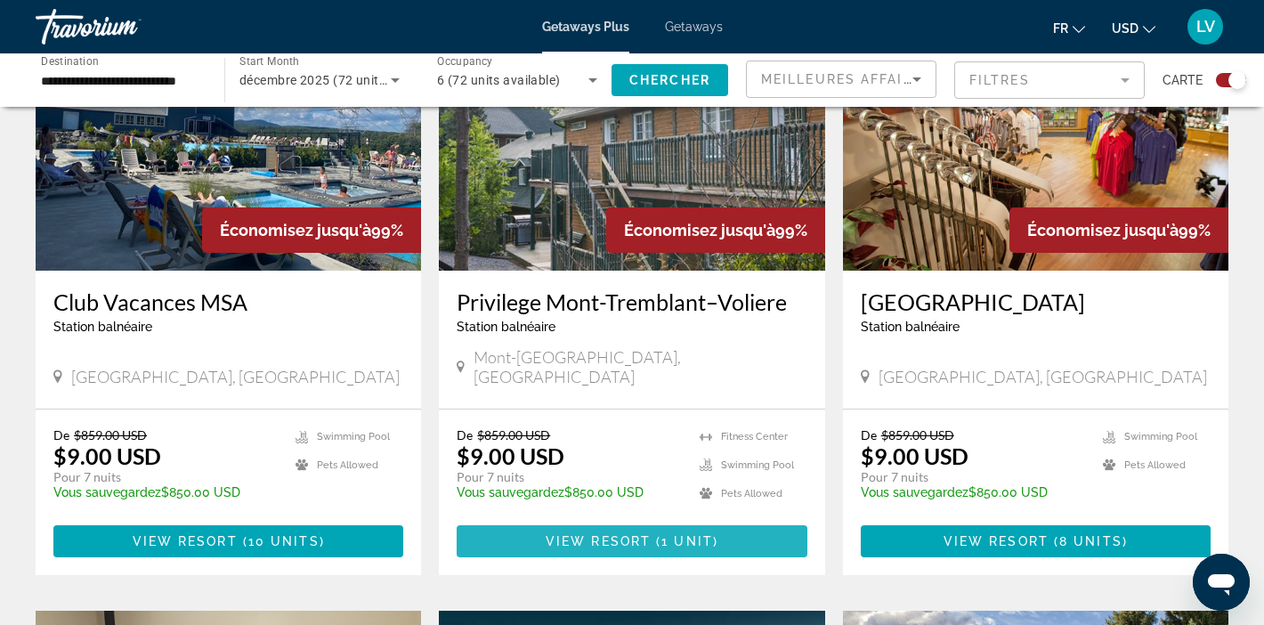
click at [751, 520] on span "Main content" at bounding box center [632, 541] width 350 height 43
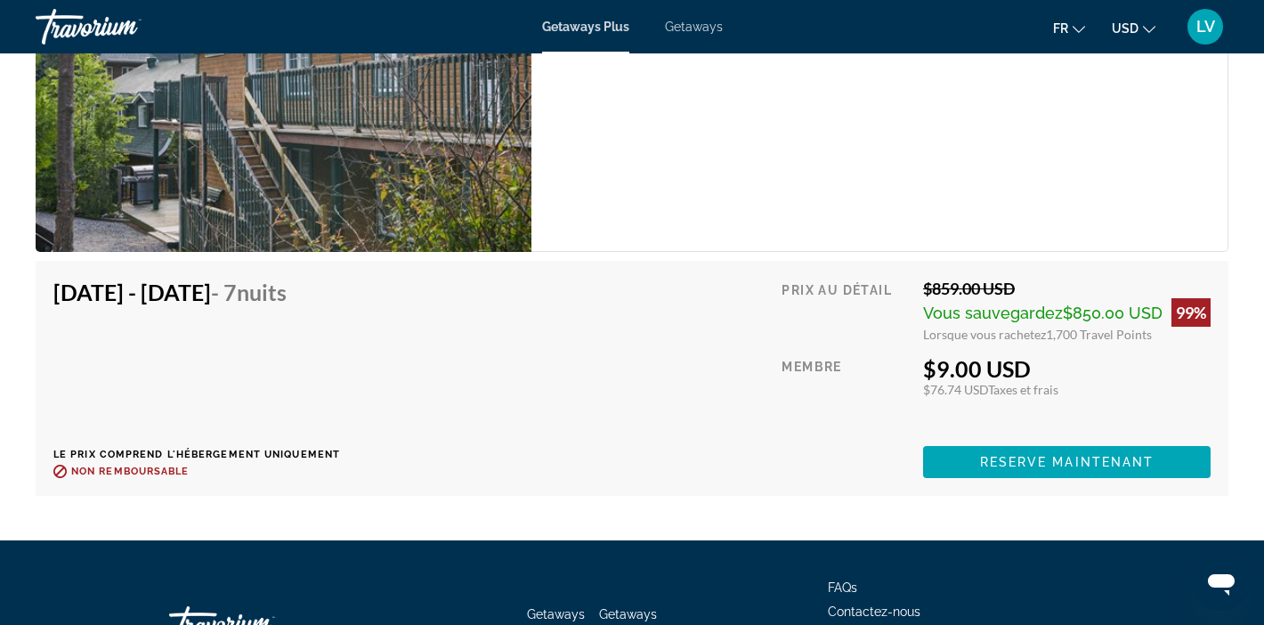
scroll to position [3633, 0]
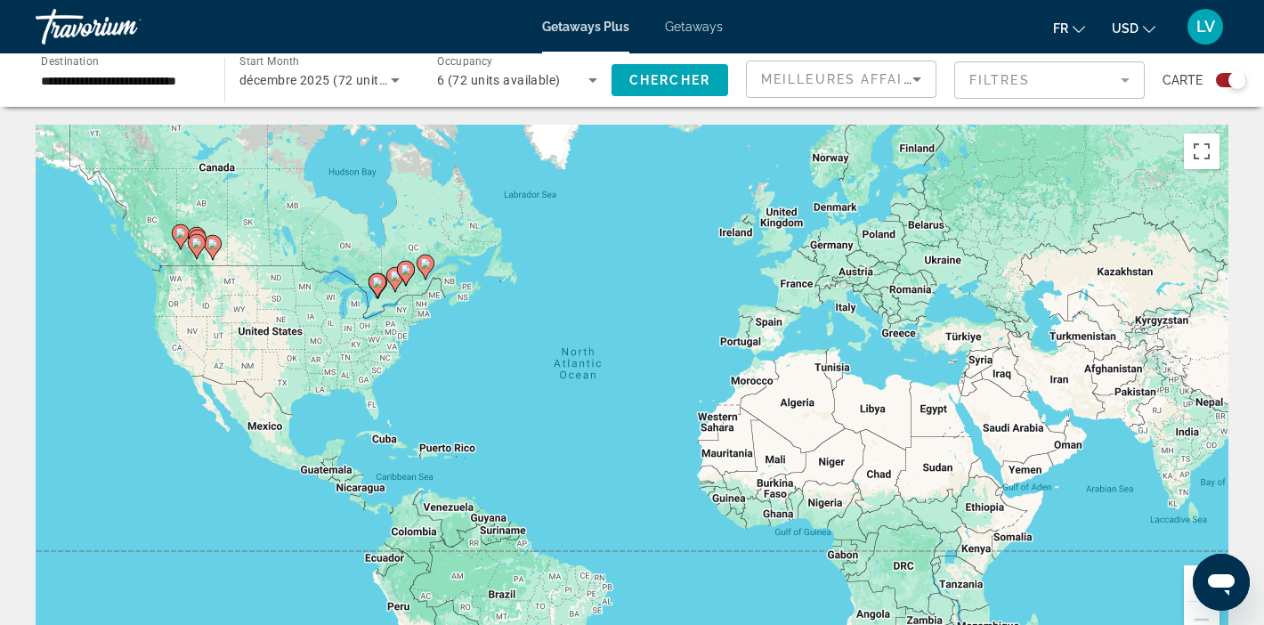
click at [400, 81] on icon "Search widget" at bounding box center [395, 79] width 21 height 21
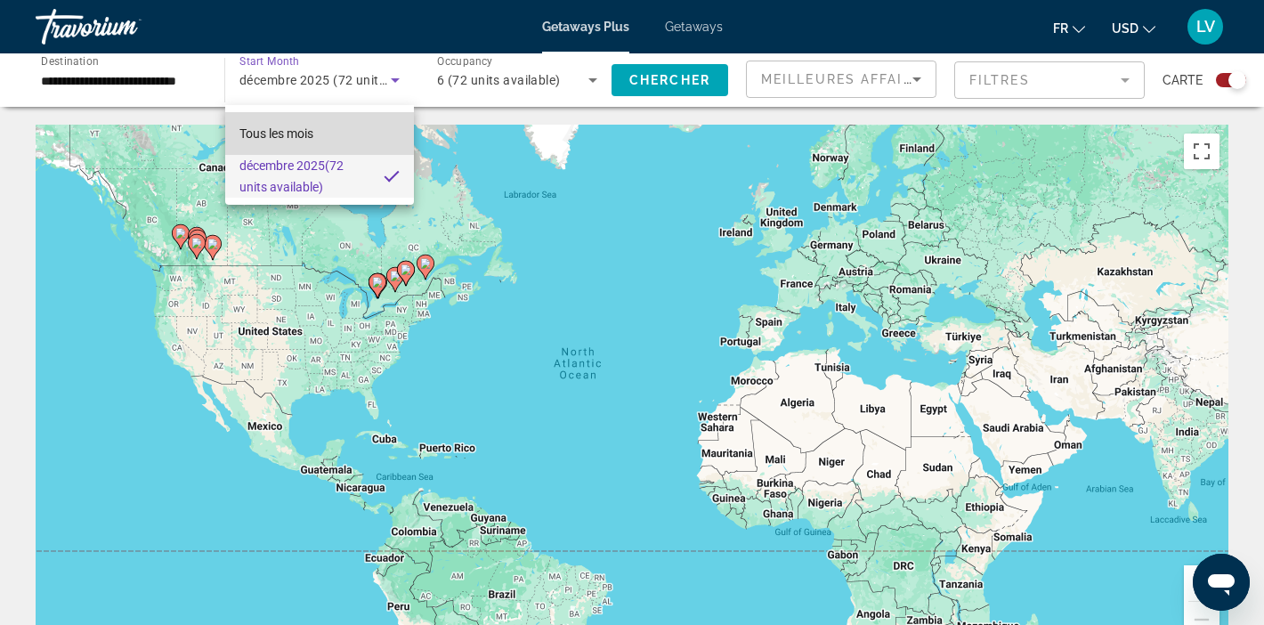
click at [312, 134] on span "Tous les mois" at bounding box center [276, 133] width 74 height 14
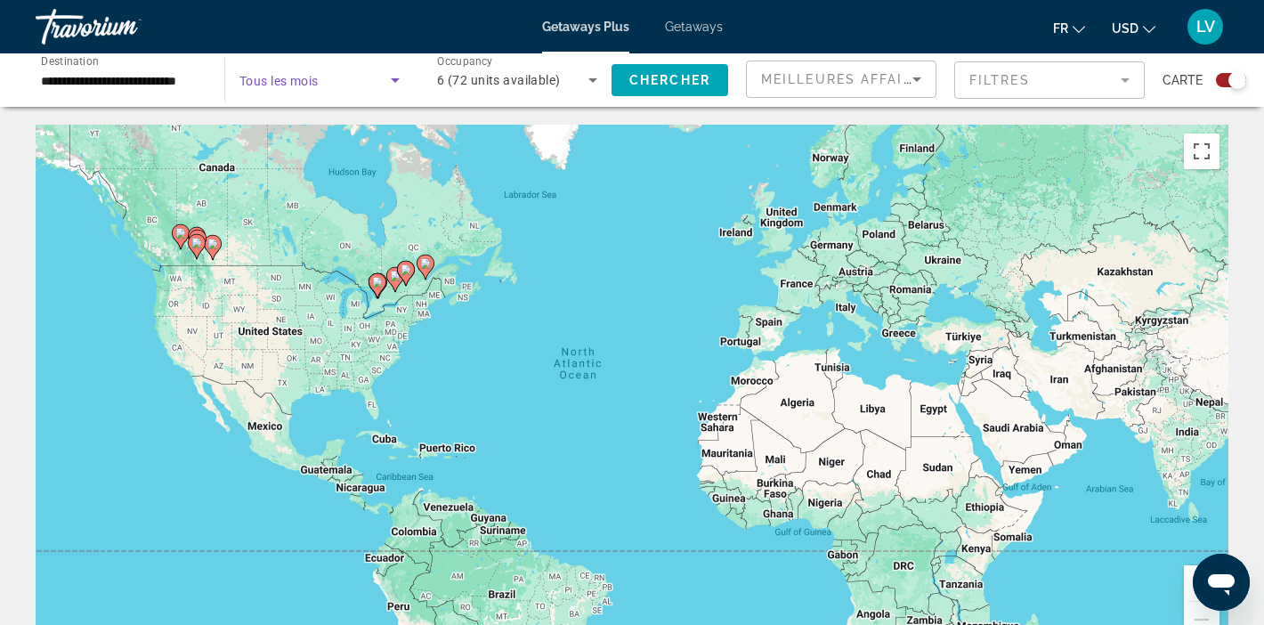
click at [393, 78] on icon "Search widget" at bounding box center [395, 80] width 9 height 4
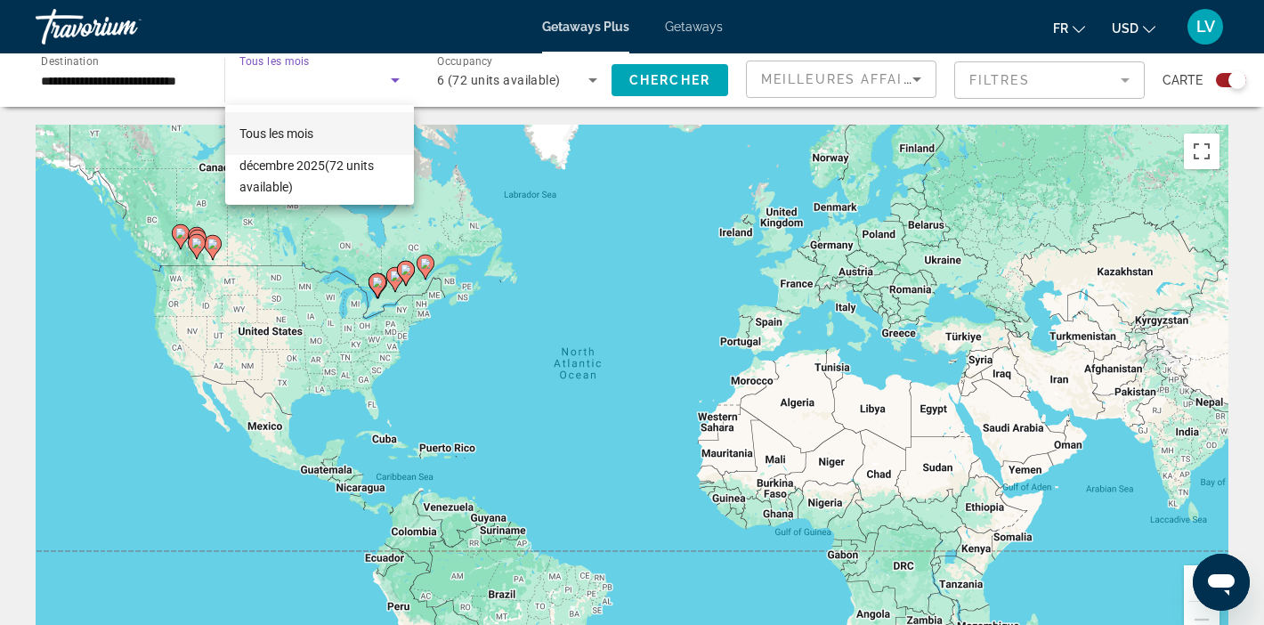
click at [149, 73] on div at bounding box center [632, 312] width 1264 height 625
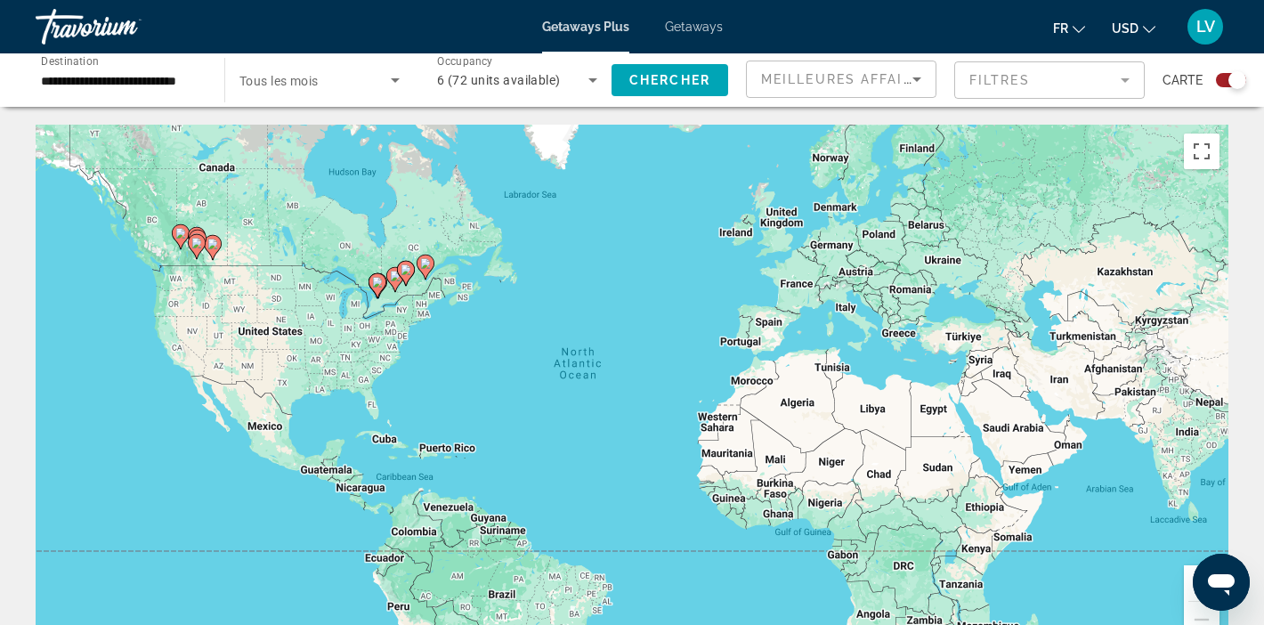
click at [134, 77] on input "**********" at bounding box center [121, 80] width 160 height 21
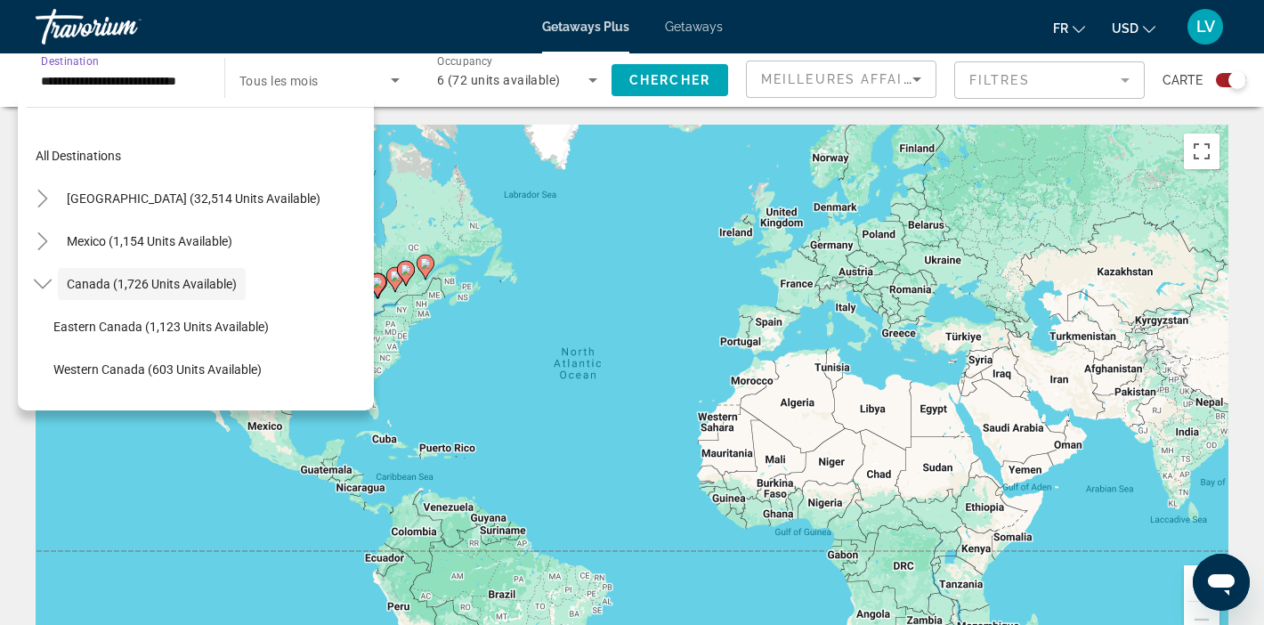
scroll to position [20, 0]
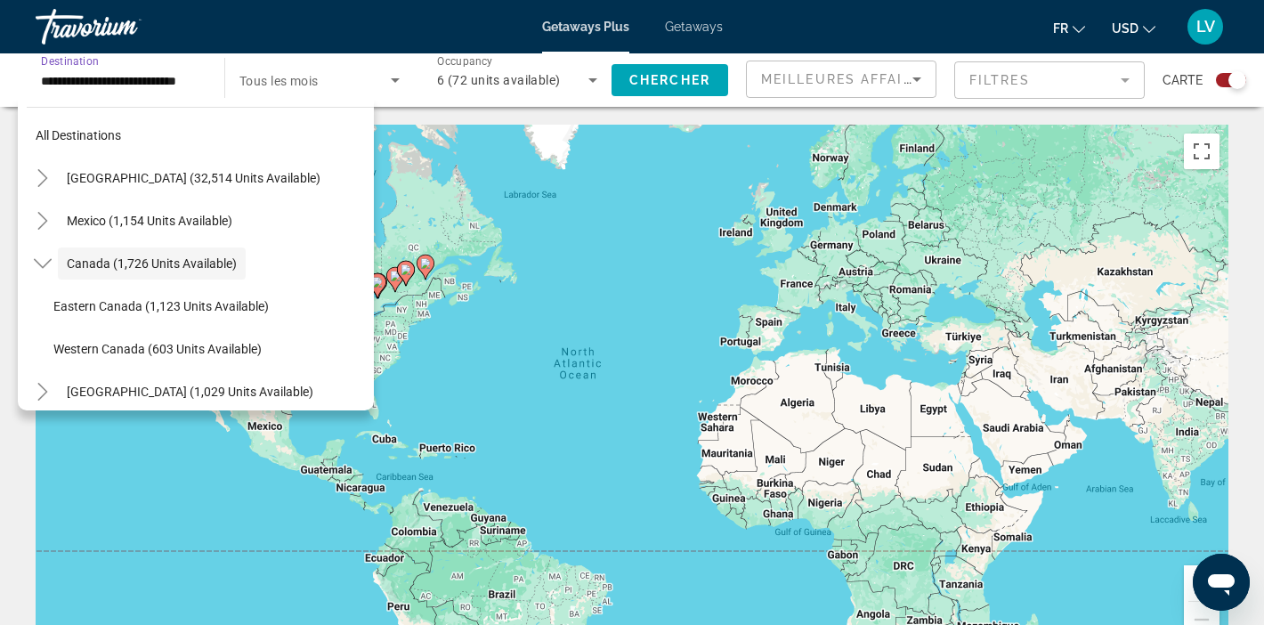
click at [692, 34] on div "Getaways Plus Getaways fr English Español Français Italiano Português русский U…" at bounding box center [632, 27] width 1264 height 46
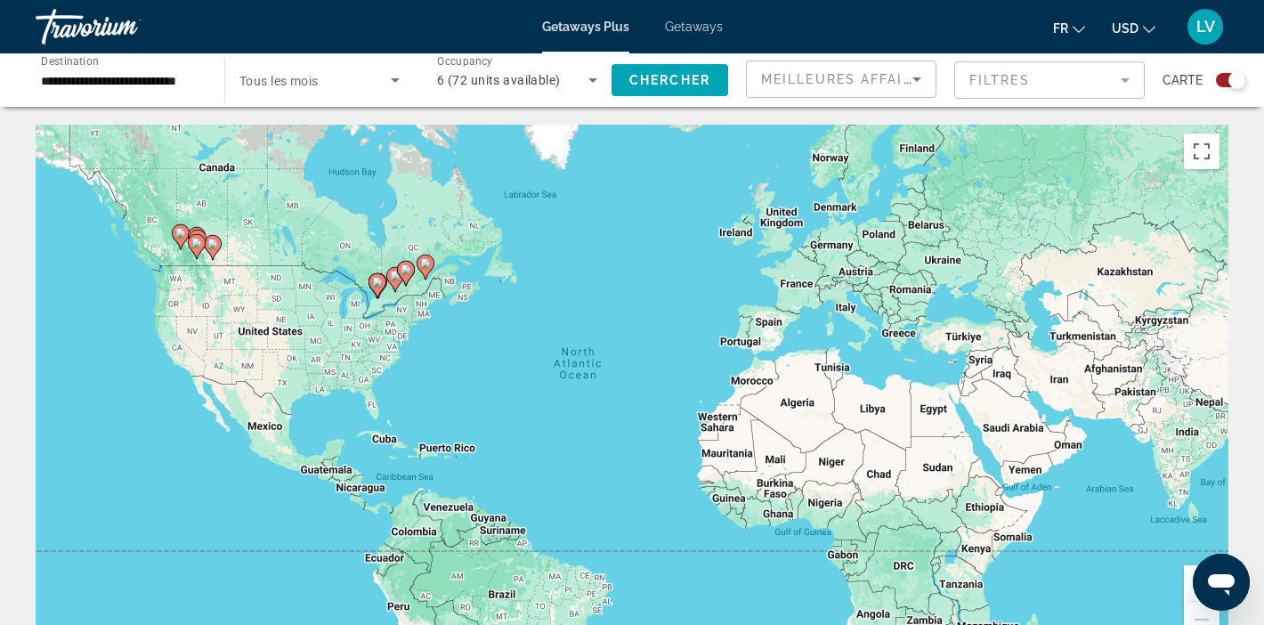
click at [687, 24] on span "Getaways" at bounding box center [694, 27] width 58 height 14
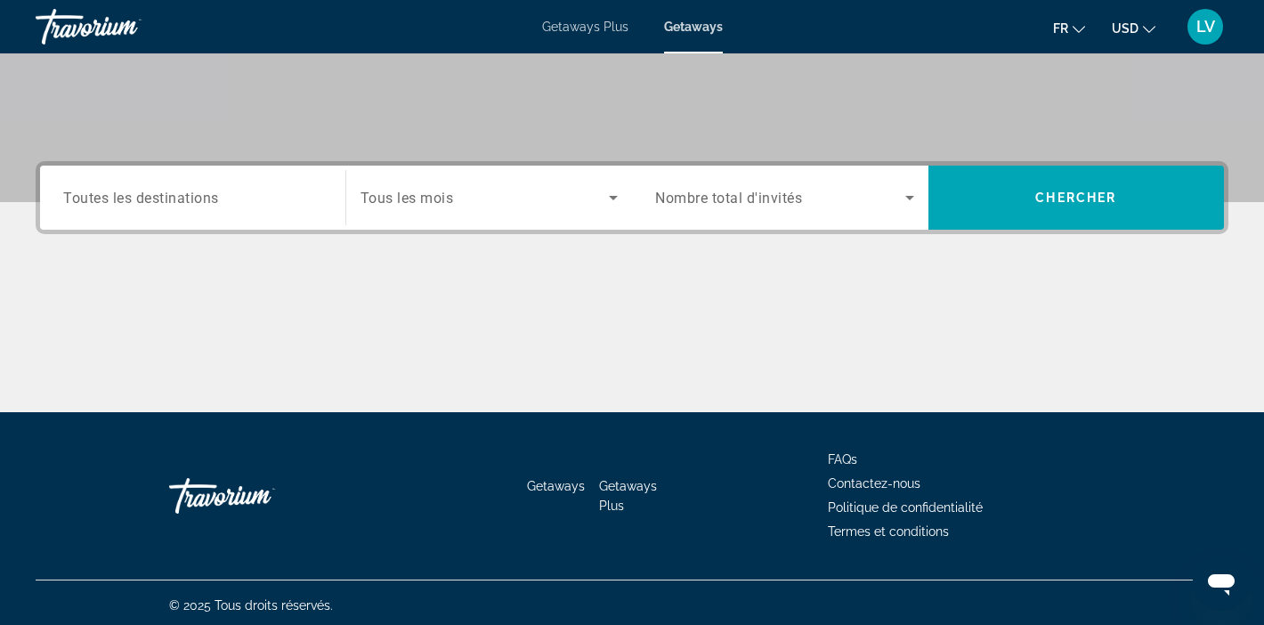
scroll to position [337, 0]
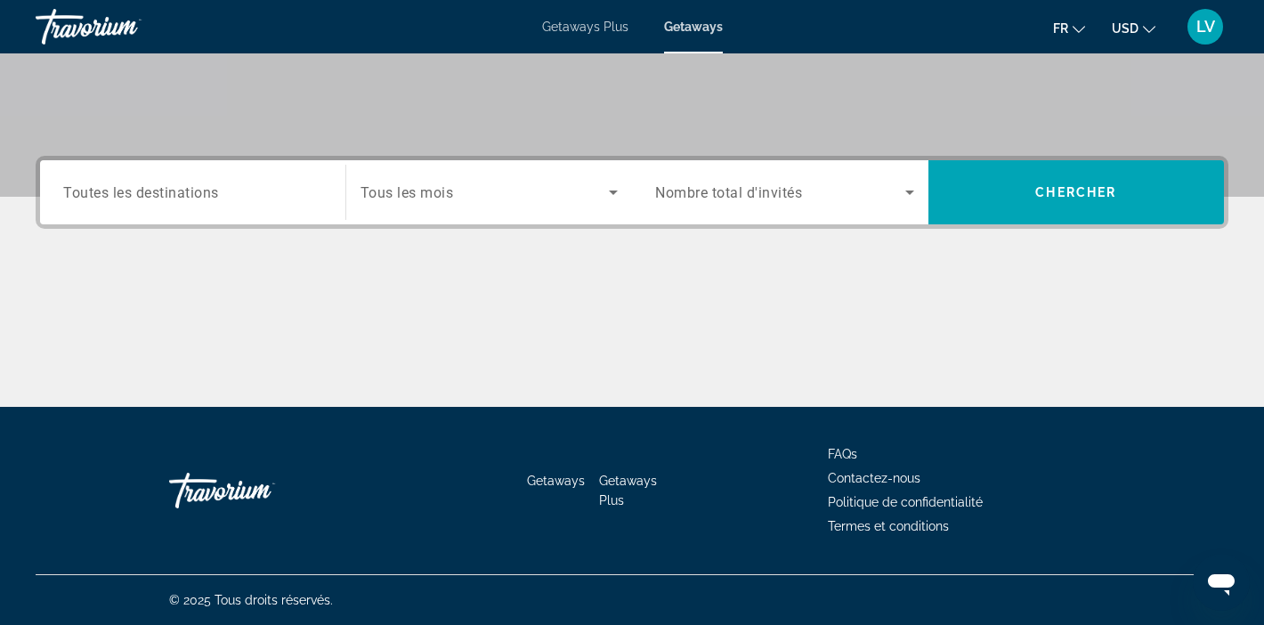
click at [186, 214] on div "Search widget" at bounding box center [192, 192] width 259 height 51
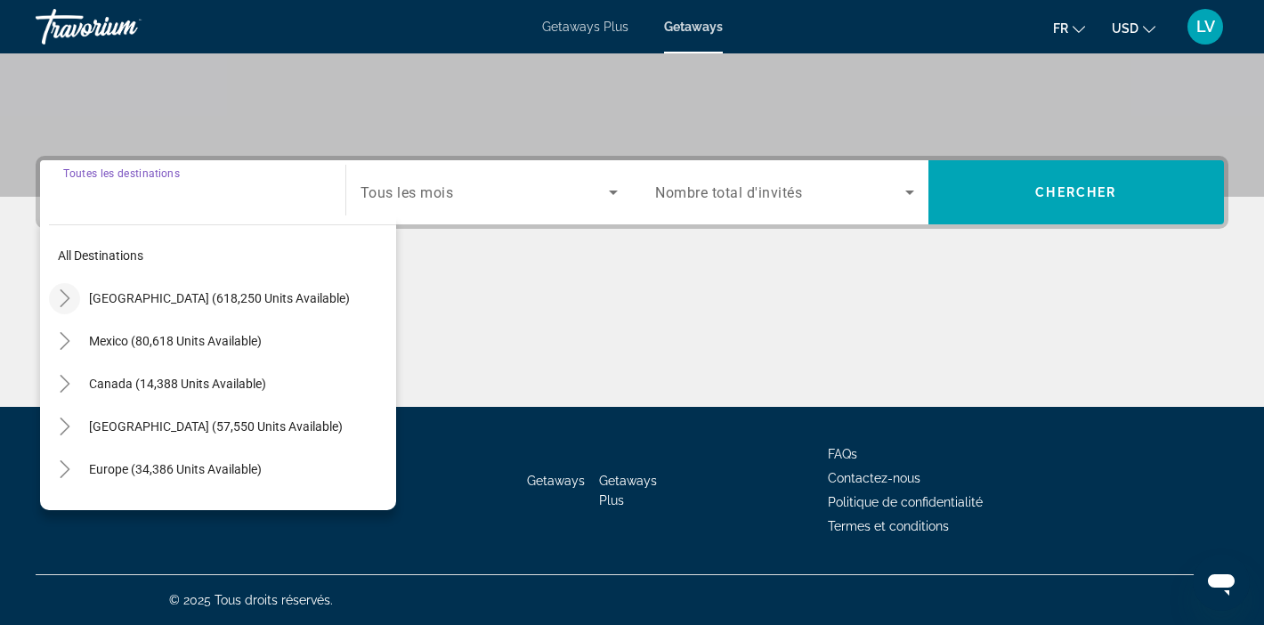
click at [69, 301] on icon "Toggle United States (618,250 units available)" at bounding box center [65, 298] width 18 height 18
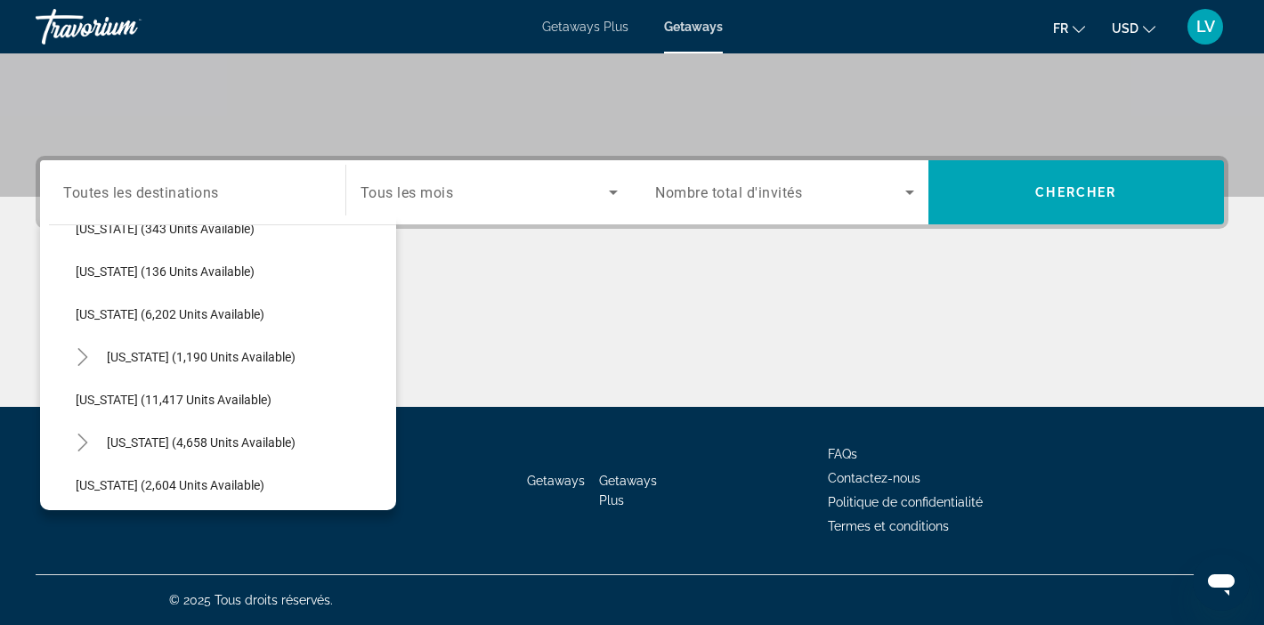
scroll to position [626, 0]
click at [86, 354] on icon "Toggle Maine (1,190 units available)" at bounding box center [83, 356] width 18 height 18
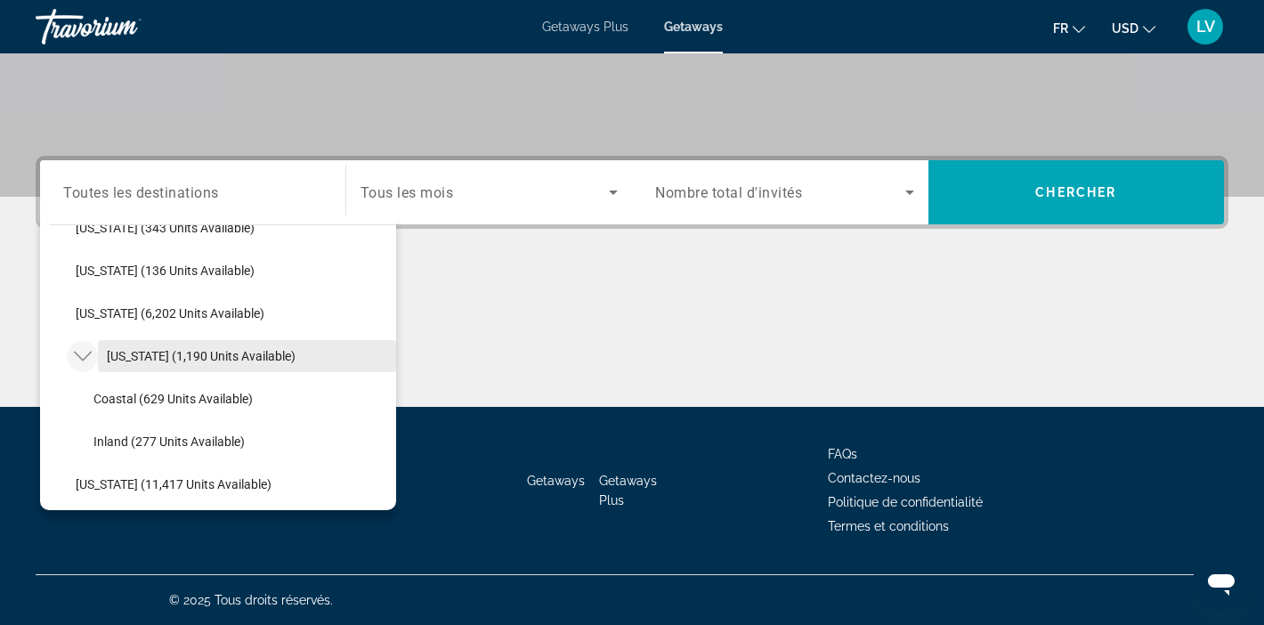
click at [127, 353] on span "[US_STATE] (1,190 units available)" at bounding box center [201, 356] width 189 height 14
type input "**********"
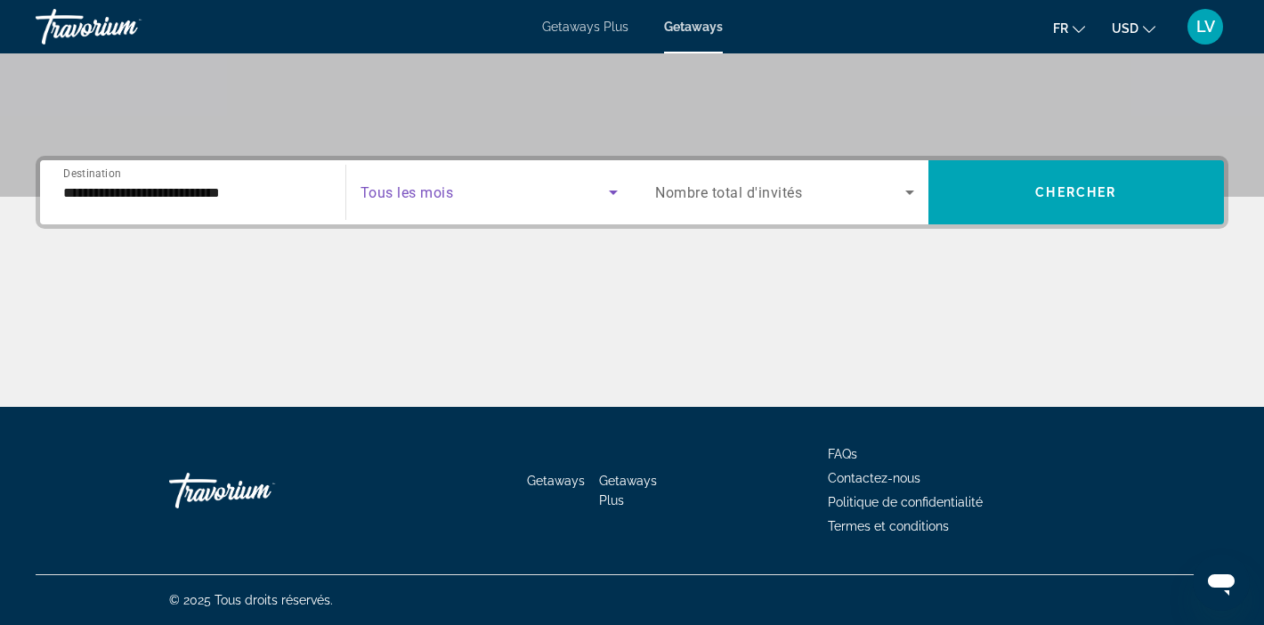
click at [579, 186] on span "Search widget" at bounding box center [485, 192] width 249 height 21
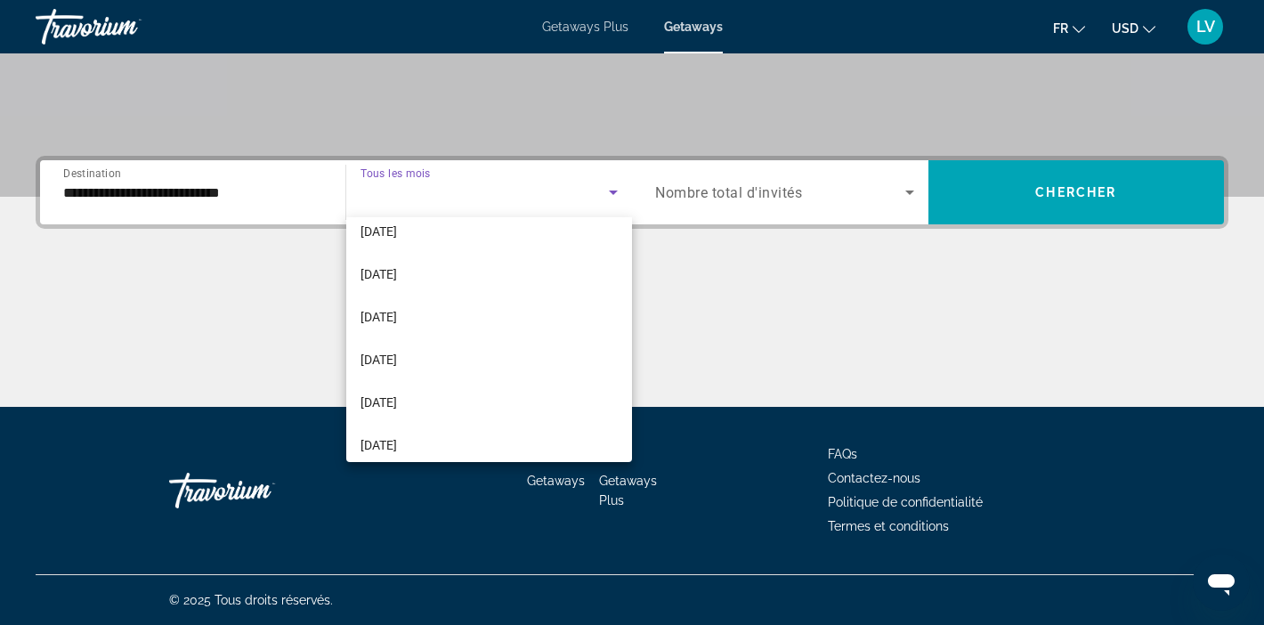
scroll to position [361, 0]
click at [397, 359] on span "[DATE]" at bounding box center [379, 355] width 37 height 21
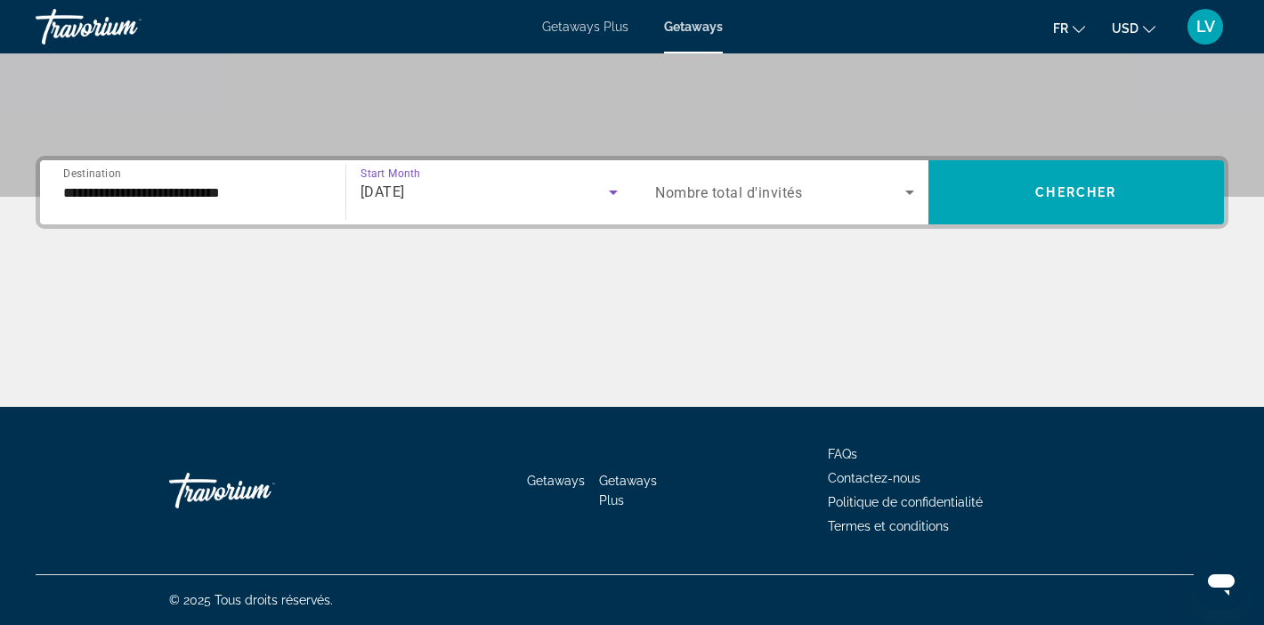
click at [904, 194] on icon "Search widget" at bounding box center [909, 192] width 21 height 21
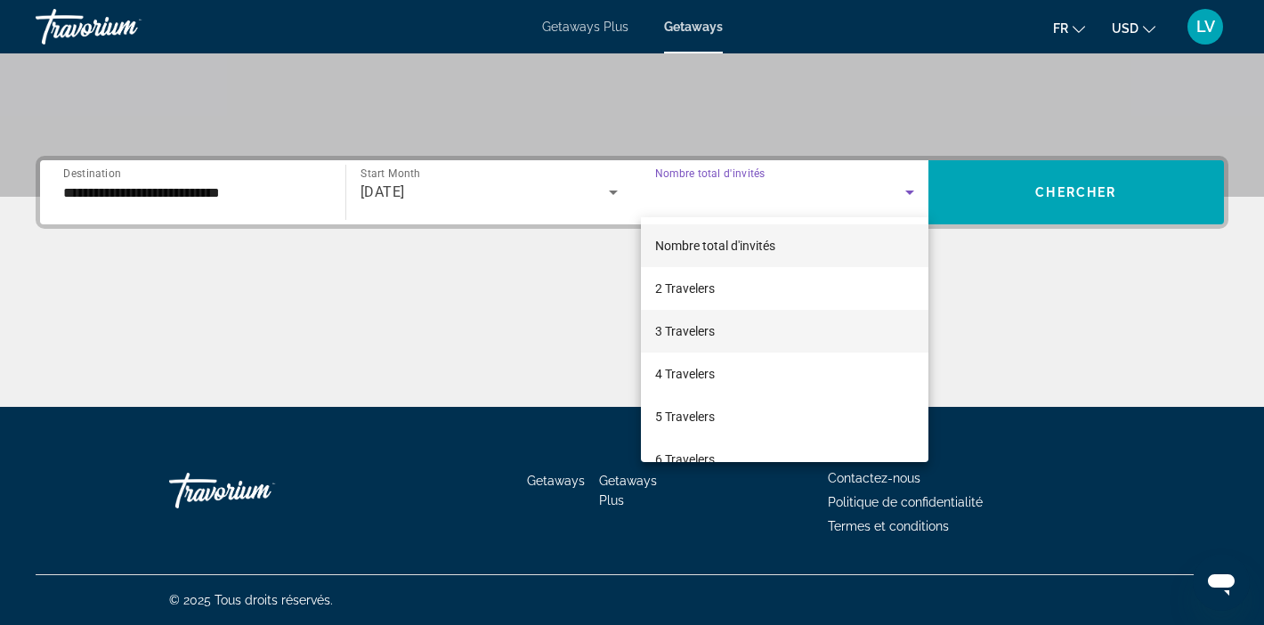
click at [694, 335] on span "3 Travelers" at bounding box center [685, 330] width 60 height 21
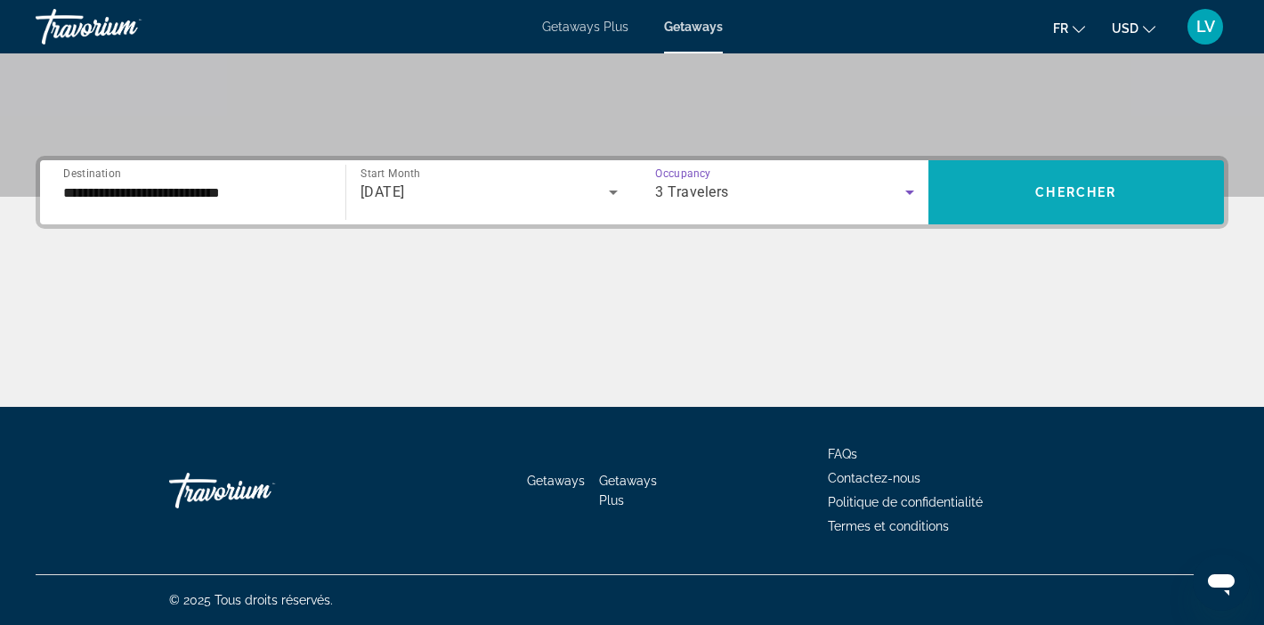
click at [1051, 195] on span "Chercher" at bounding box center [1075, 192] width 81 height 14
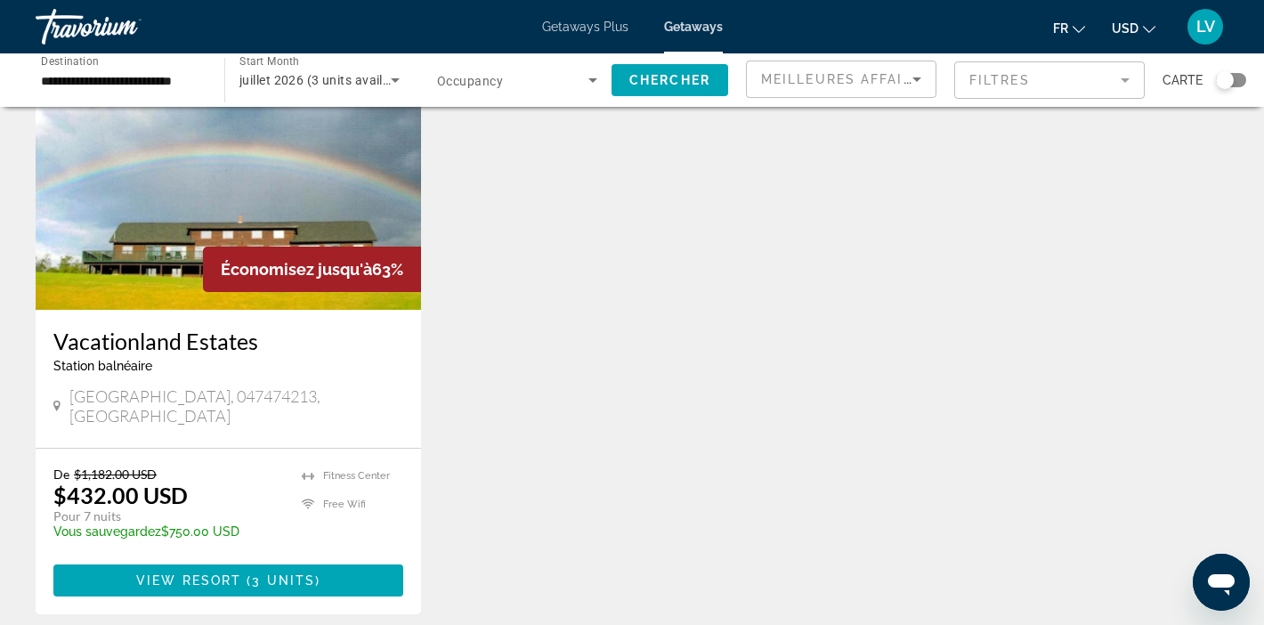
scroll to position [141, 0]
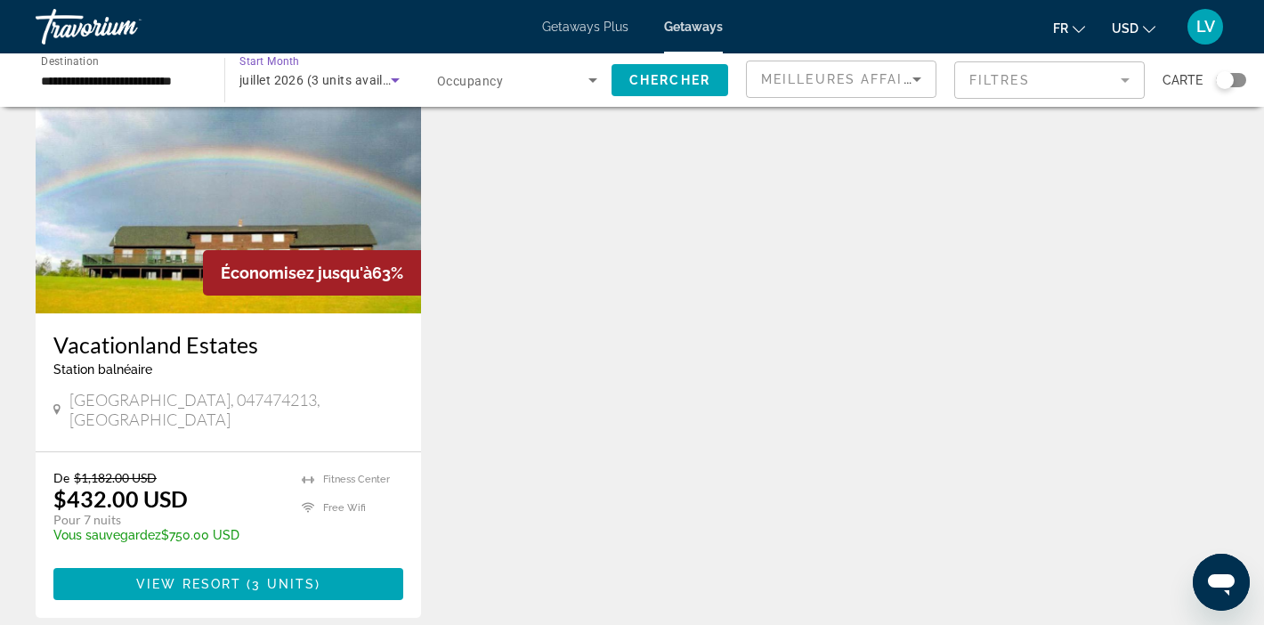
click at [394, 73] on icon "Search widget" at bounding box center [395, 79] width 21 height 21
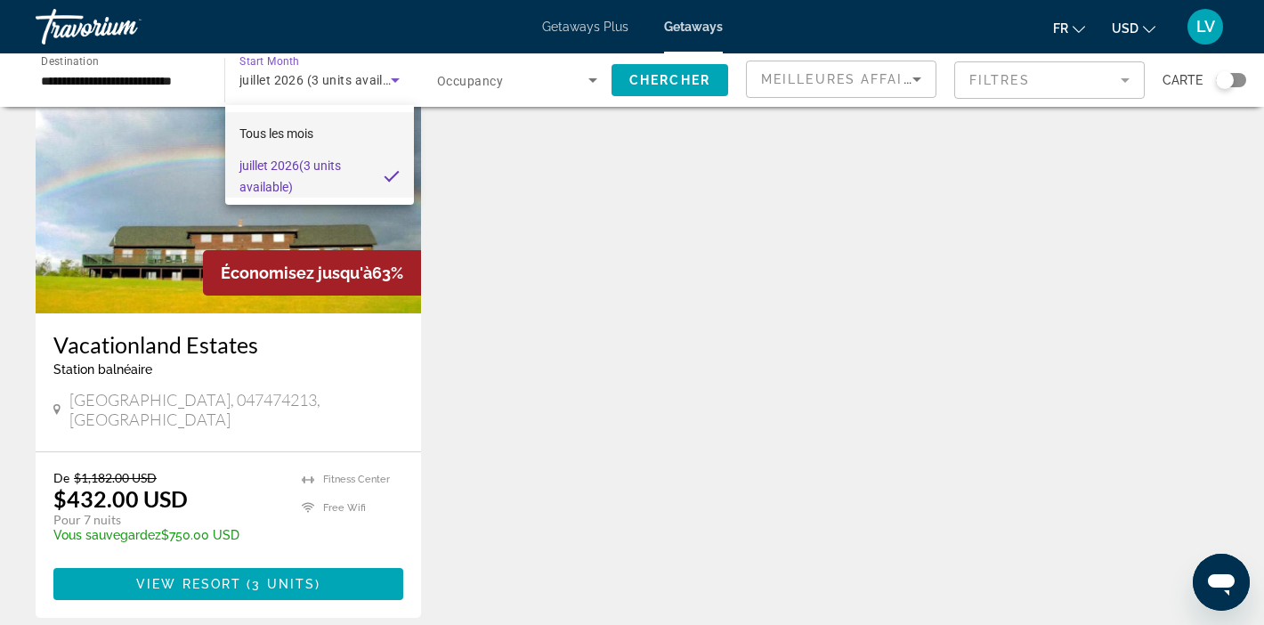
click at [296, 134] on span "Tous les mois" at bounding box center [276, 133] width 74 height 14
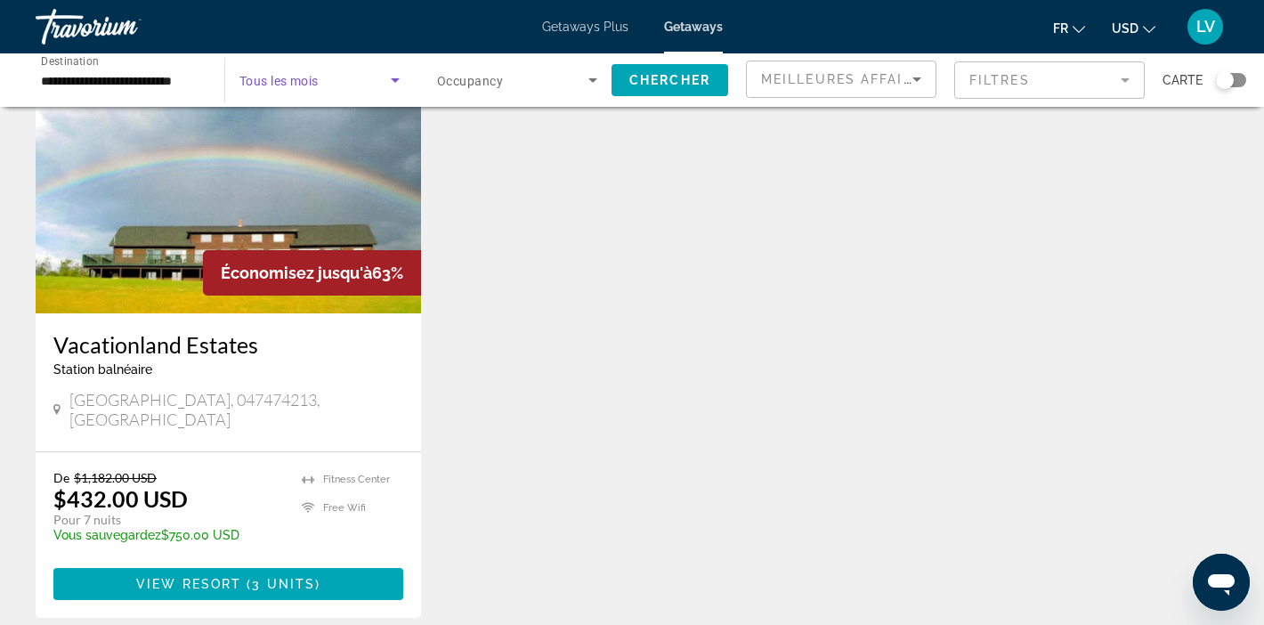
click at [593, 77] on icon "Search widget" at bounding box center [592, 79] width 21 height 21
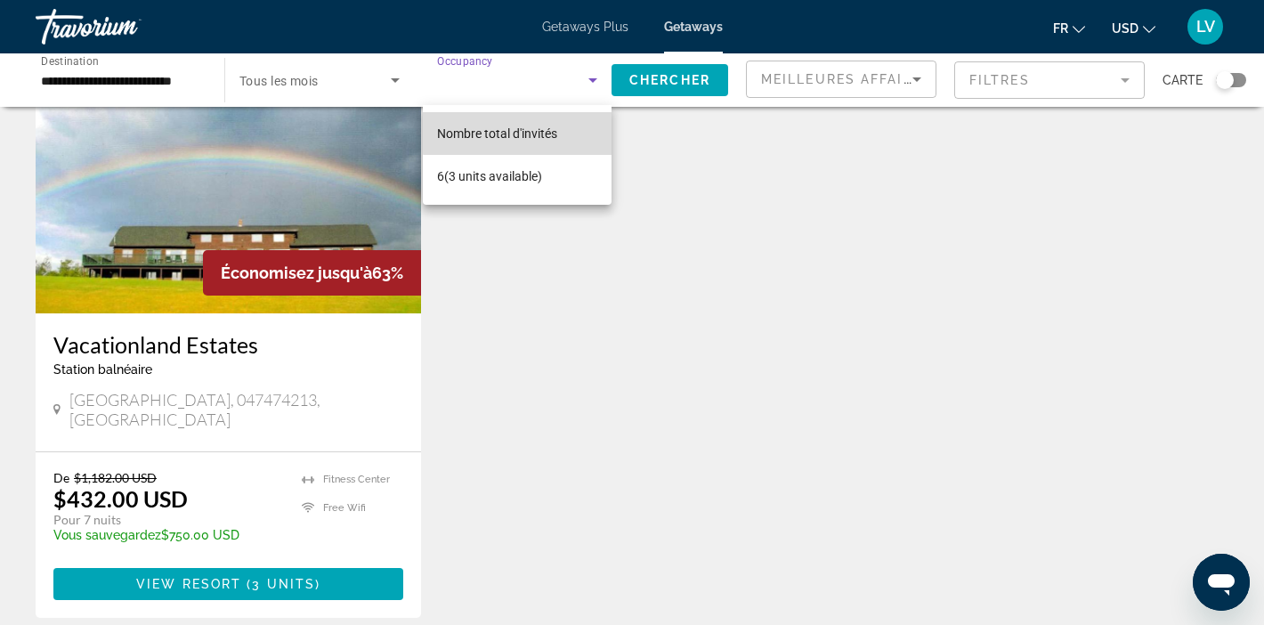
click at [549, 124] on span "Nombre total d'invités" at bounding box center [497, 133] width 120 height 21
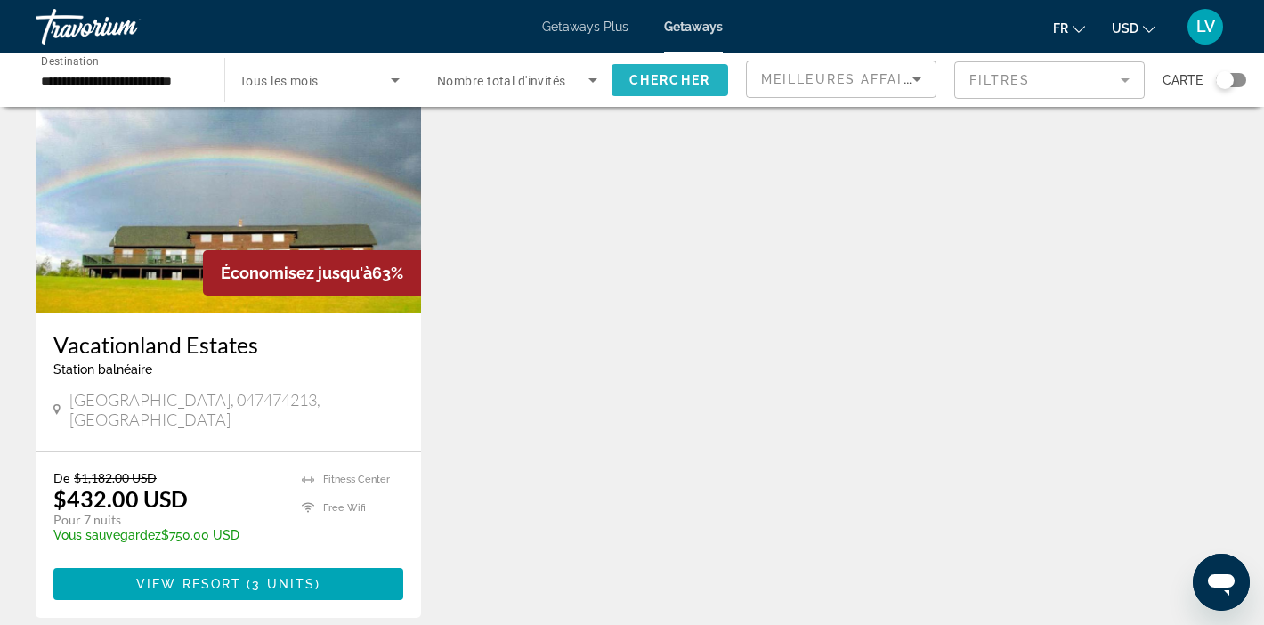
click at [647, 73] on span "Chercher" at bounding box center [669, 80] width 81 height 14
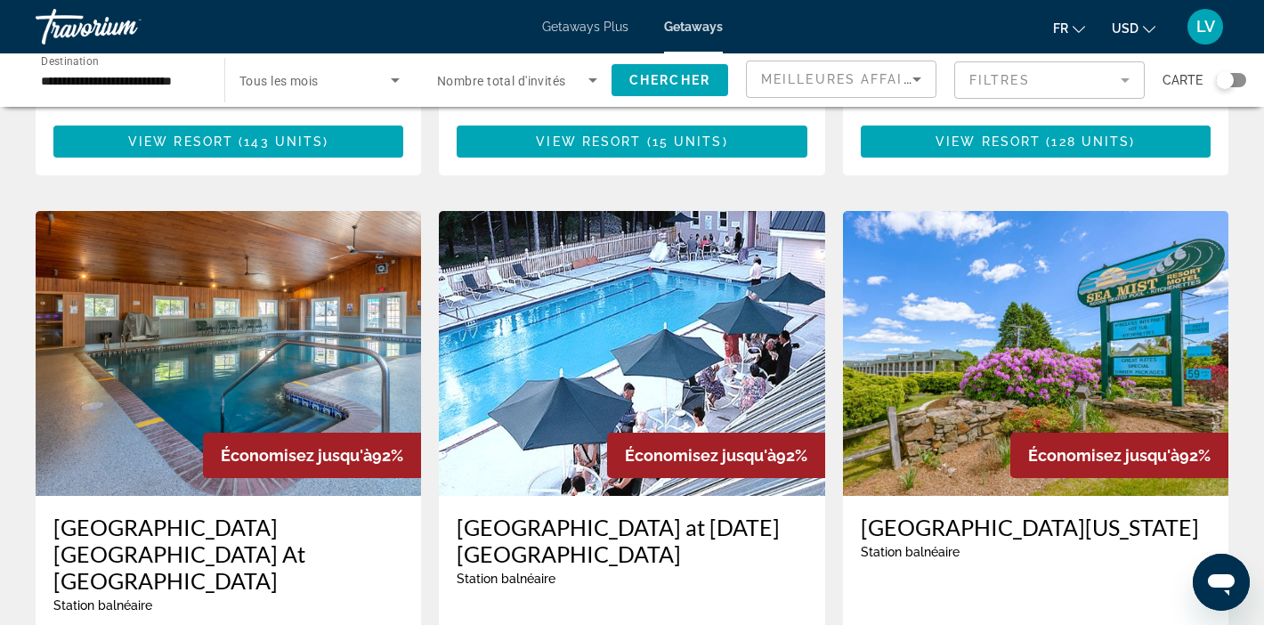
scroll to position [612, 0]
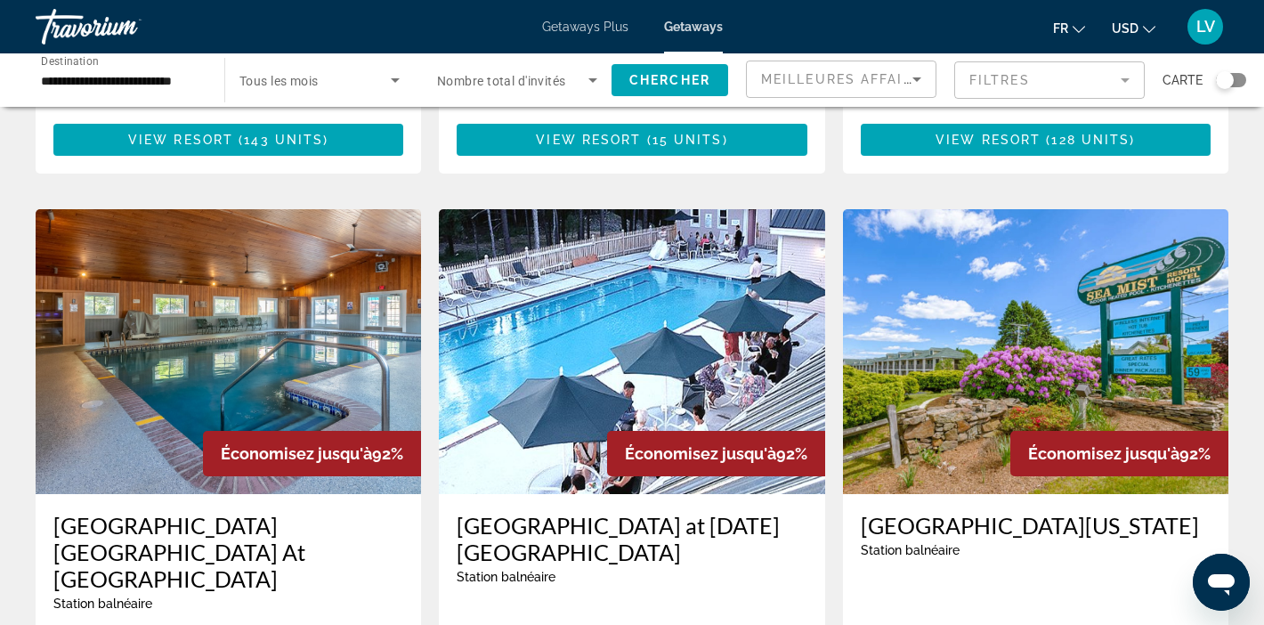
click at [853, 336] on img "Main content" at bounding box center [1035, 351] width 385 height 285
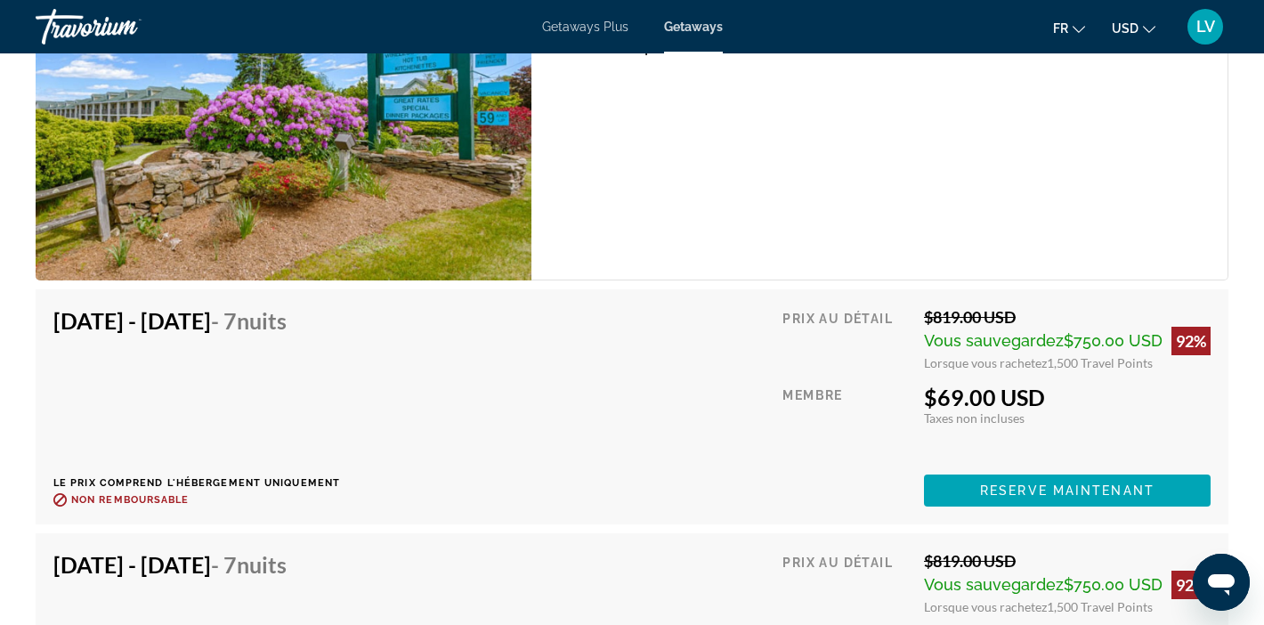
scroll to position [3277, 0]
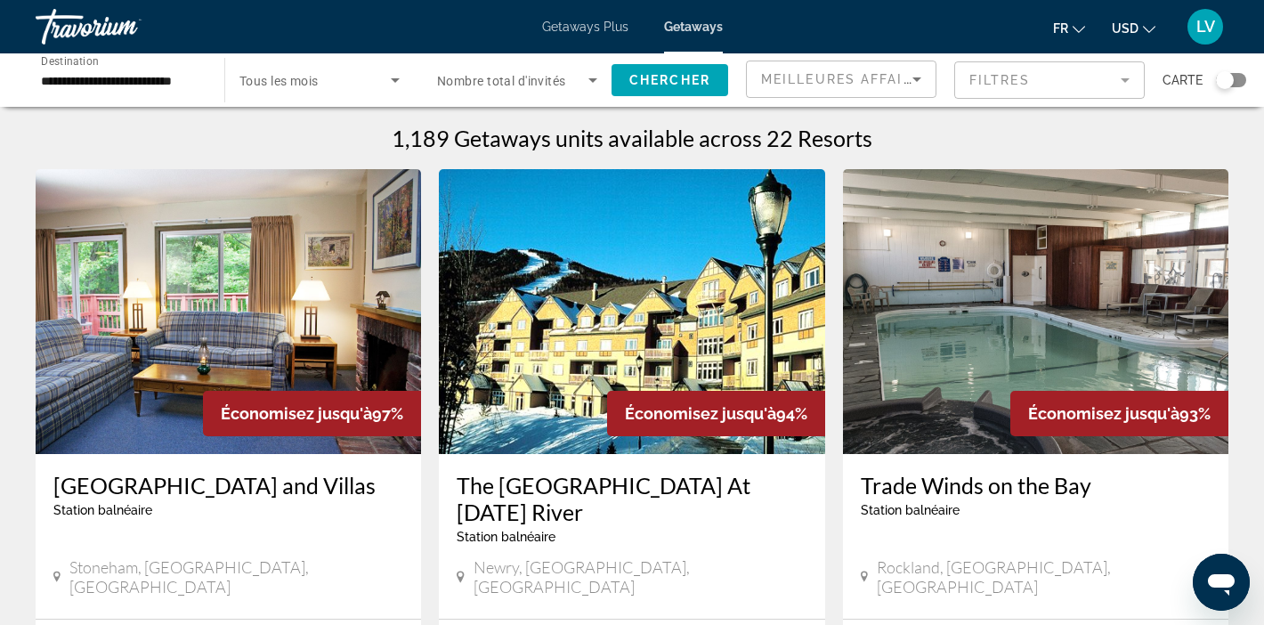
click at [210, 72] on div "**********" at bounding box center [121, 80] width 189 height 51
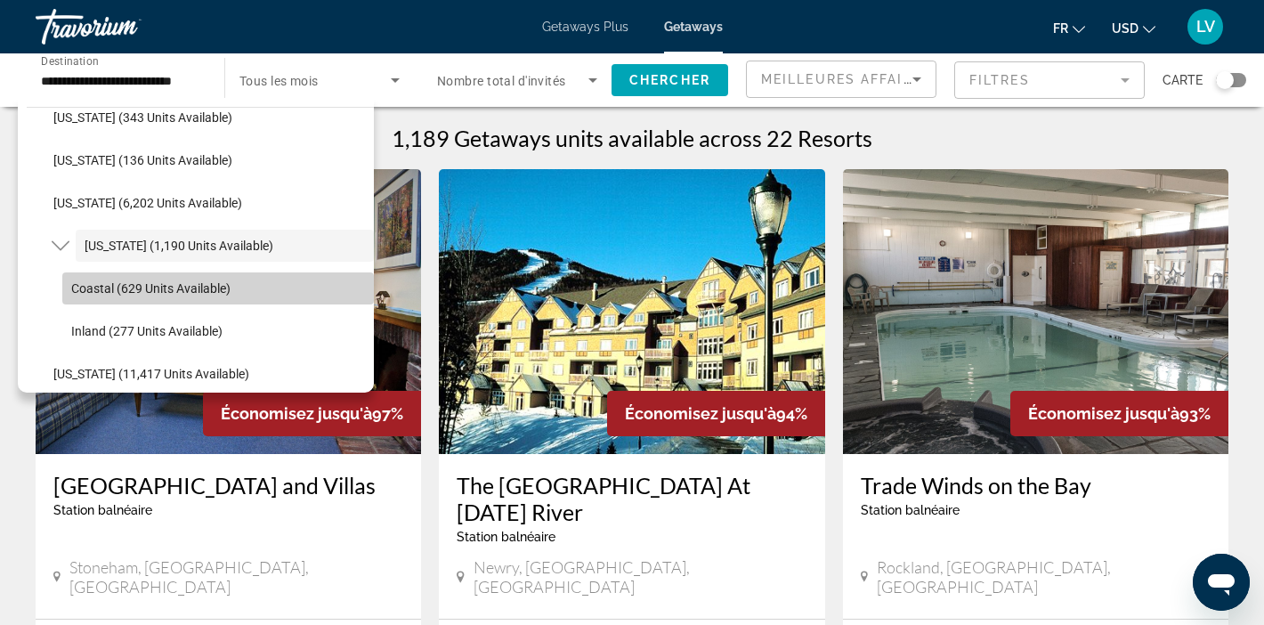
click at [121, 283] on span "Coastal (629 units available)" at bounding box center [150, 288] width 159 height 14
type input "**********"
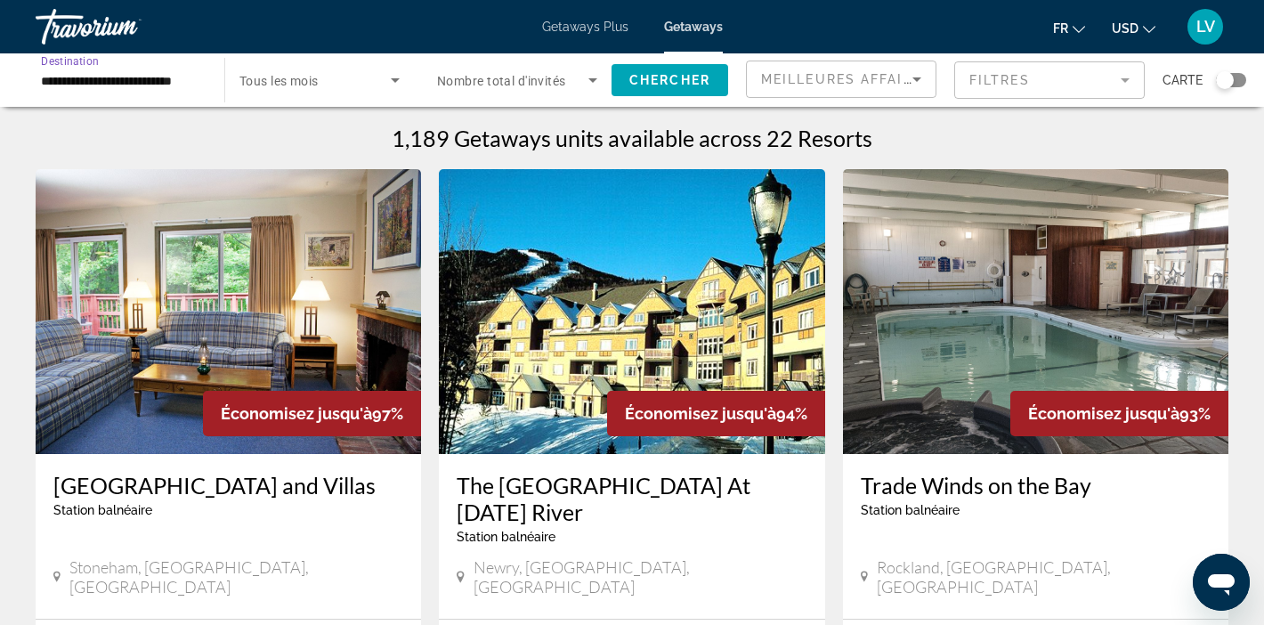
click at [393, 80] on icon "Search widget" at bounding box center [395, 80] width 9 height 4
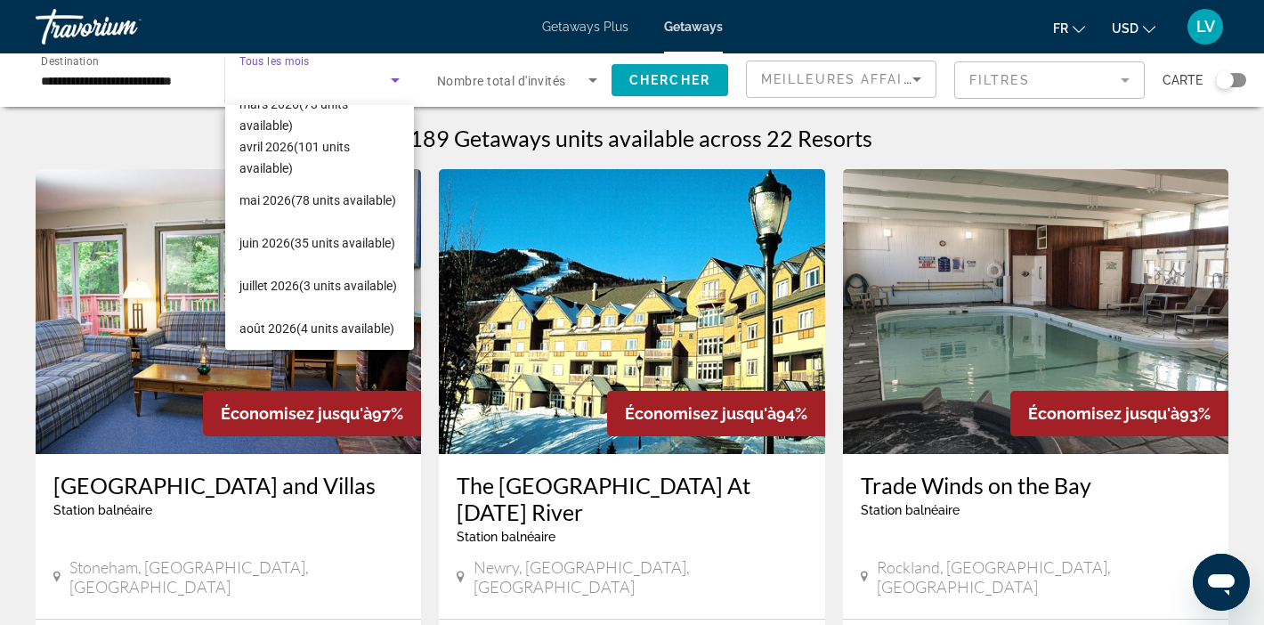
scroll to position [325, 0]
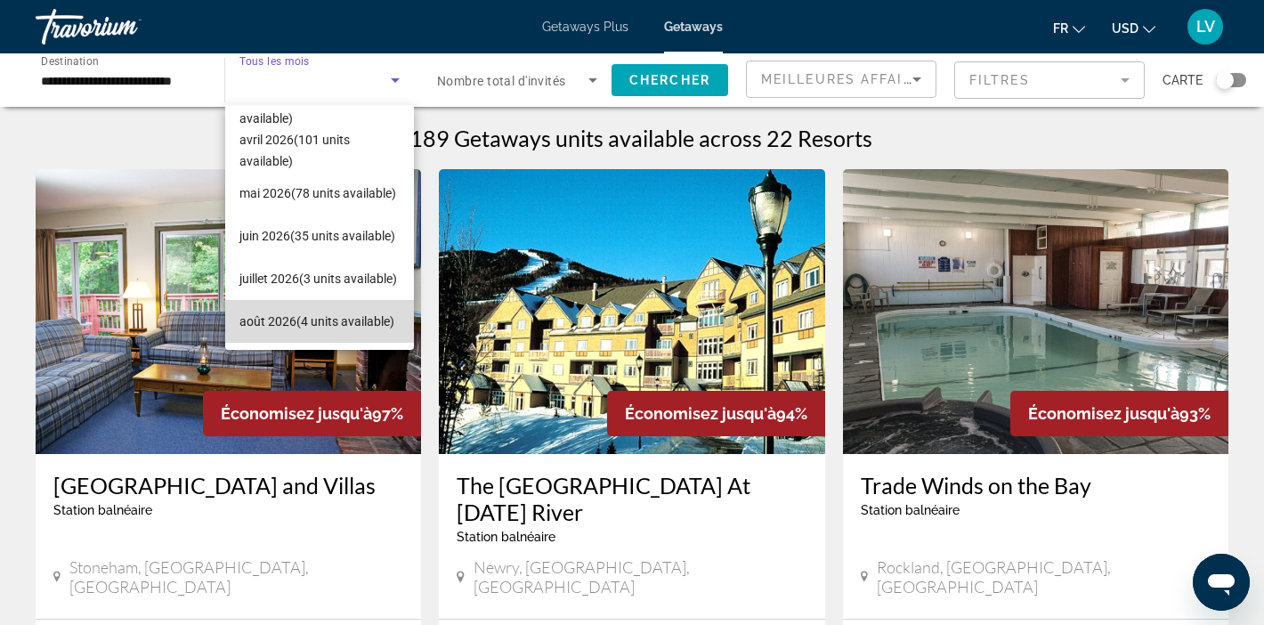
click at [313, 317] on span "août 2026 (4 units available)" at bounding box center [316, 321] width 155 height 21
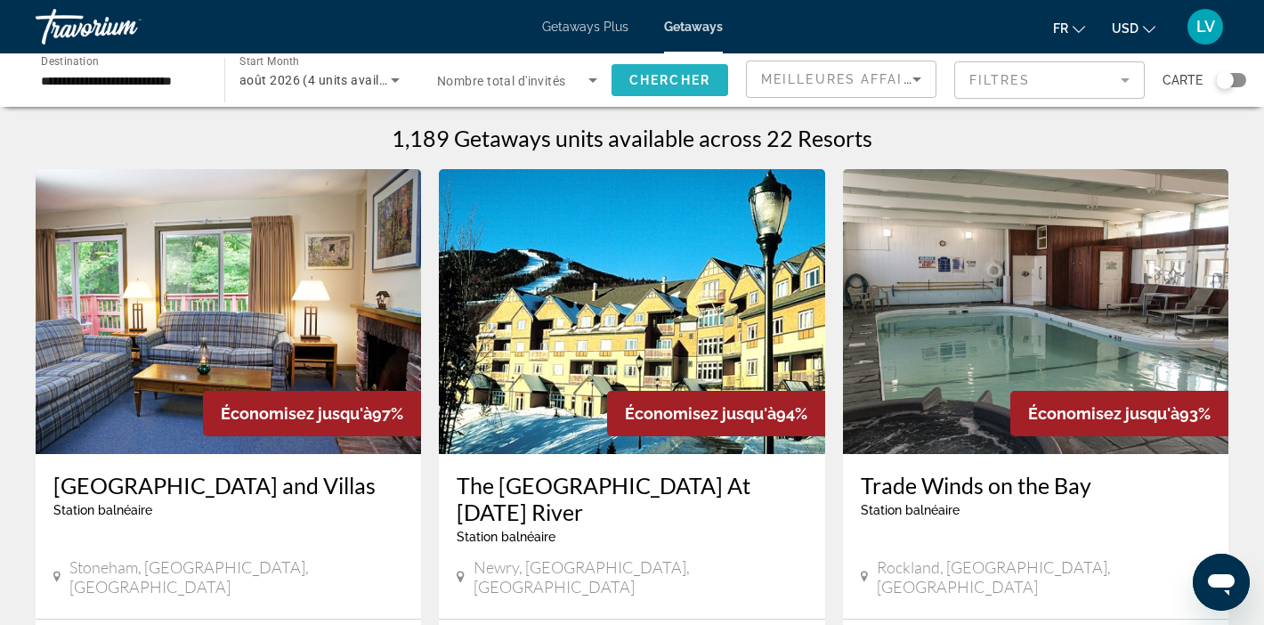
click at [666, 77] on span "Chercher" at bounding box center [669, 80] width 81 height 14
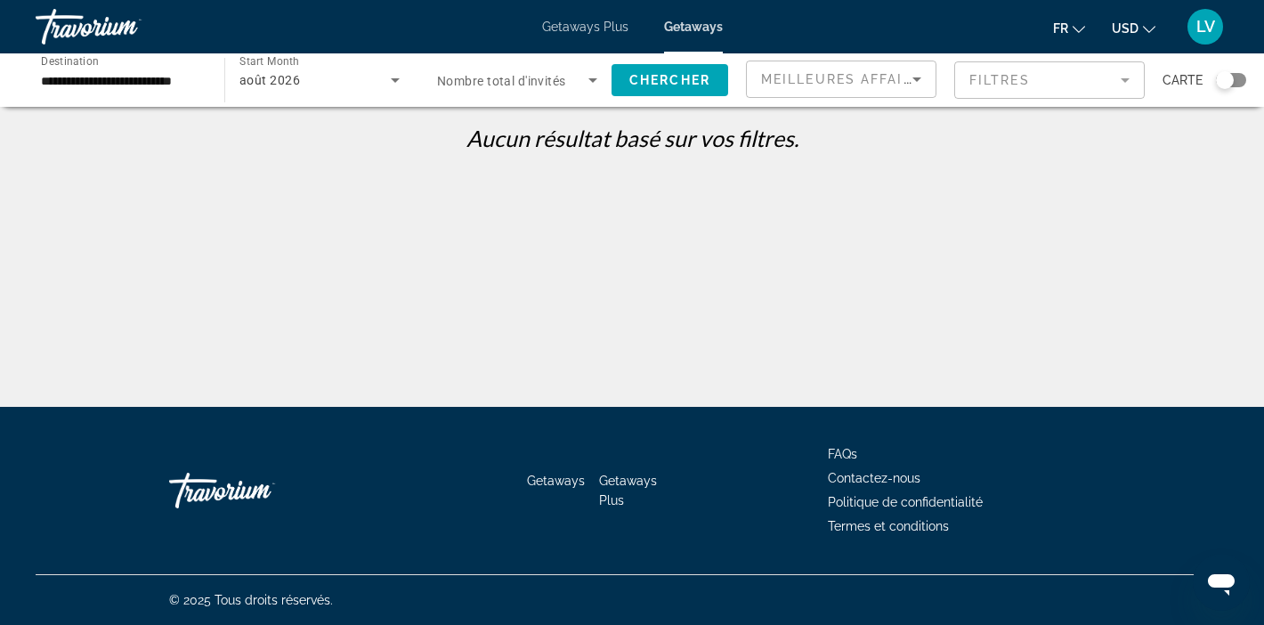
click at [585, 79] on icon "Search widget" at bounding box center [592, 79] width 21 height 21
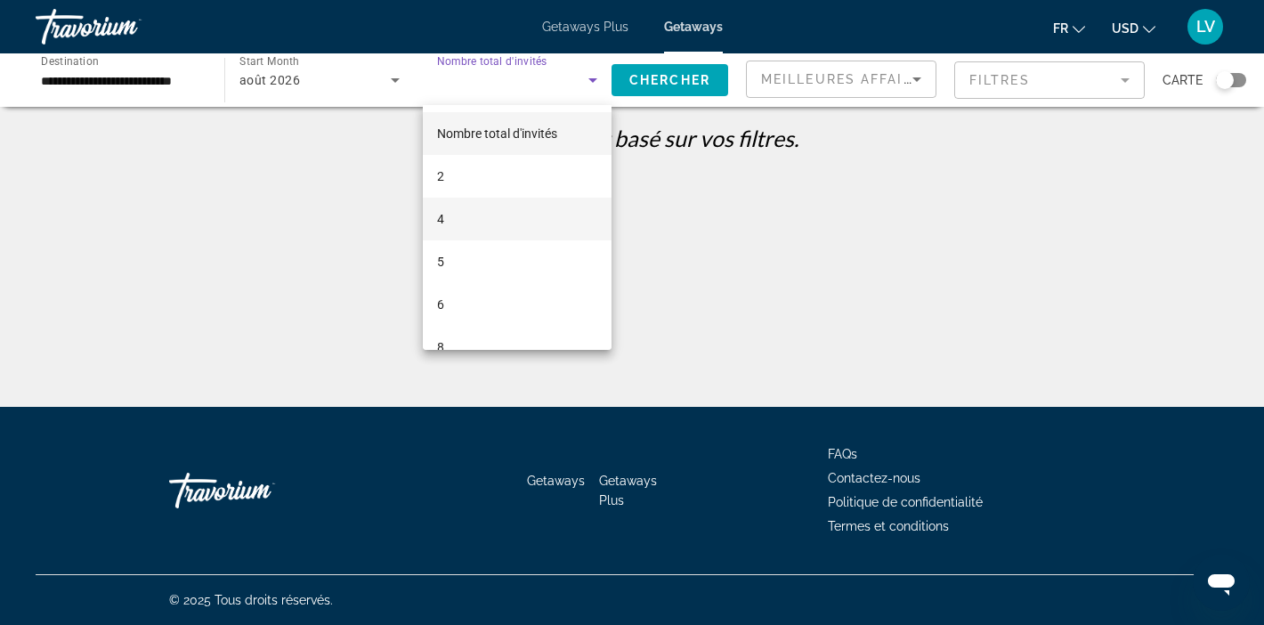
click at [458, 221] on mat-option "4" at bounding box center [517, 219] width 189 height 43
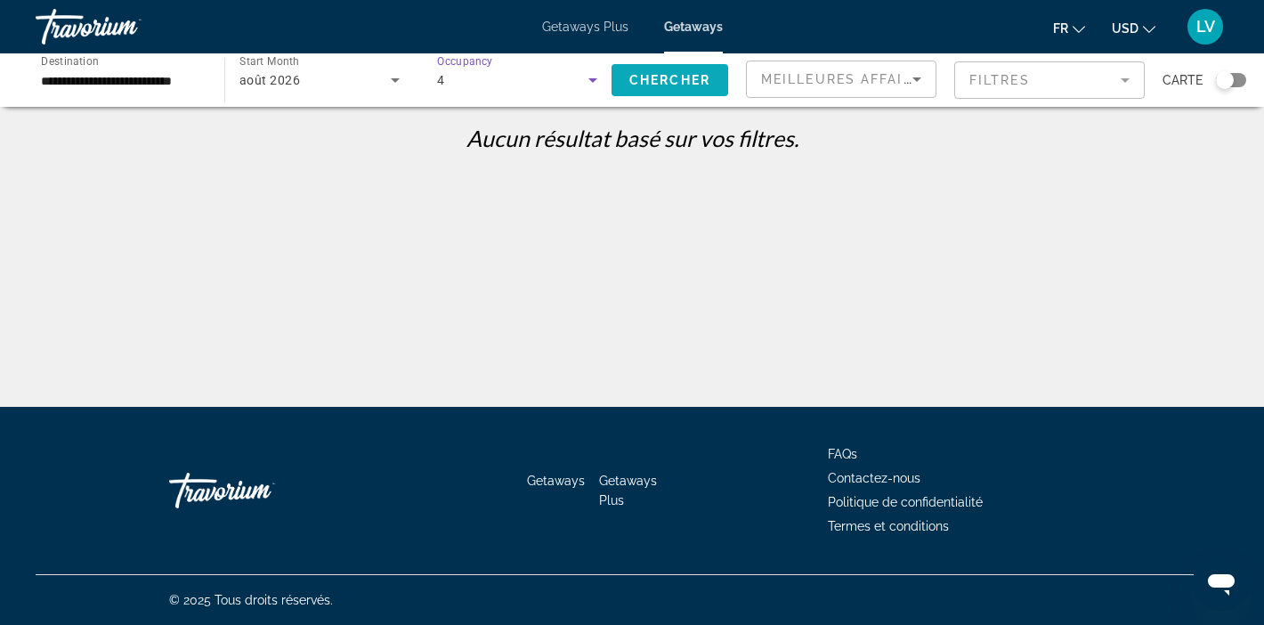
click at [639, 85] on span "Chercher" at bounding box center [669, 80] width 81 height 14
click at [208, 77] on div "**********" at bounding box center [121, 80] width 189 height 51
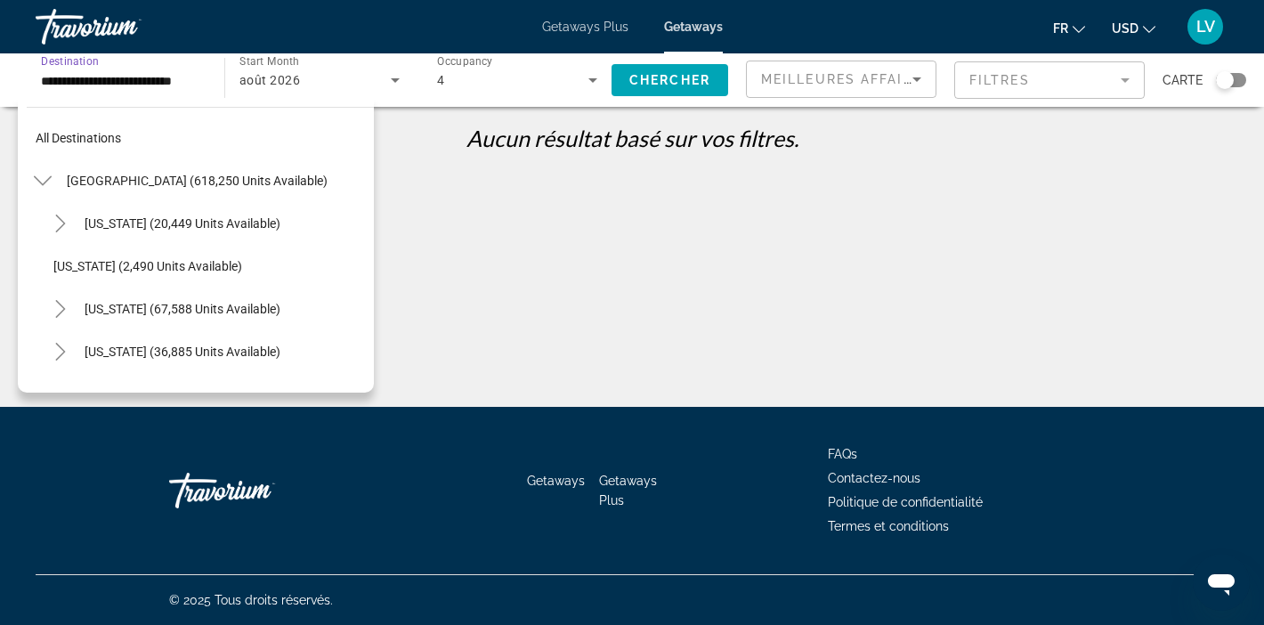
scroll to position [661, 0]
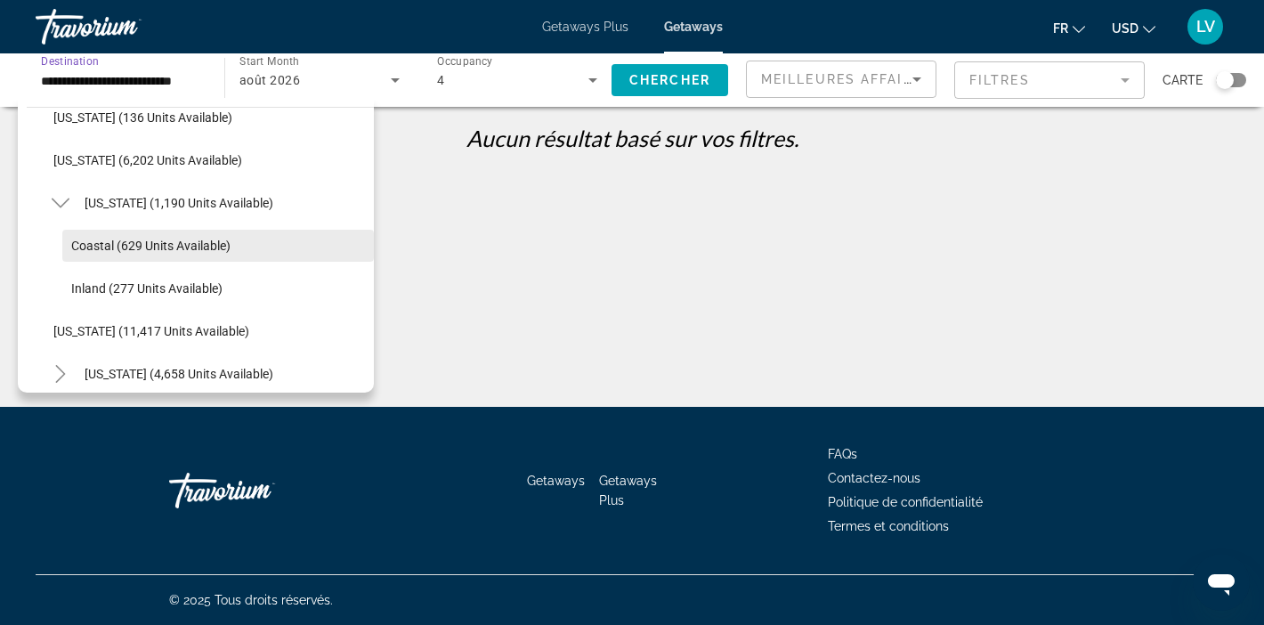
click at [104, 248] on span "Coastal (629 units available)" at bounding box center [150, 246] width 159 height 14
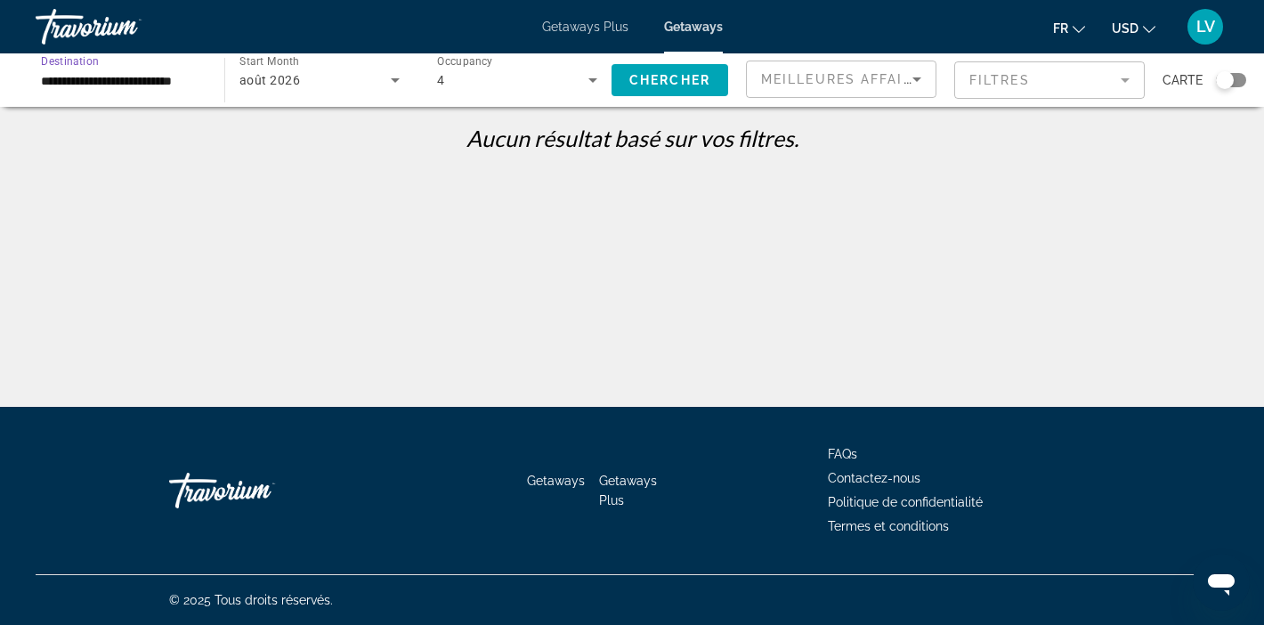
scroll to position [0, 0]
click at [419, 86] on div "Occupancy Nombre total d'invités 4" at bounding box center [513, 79] width 198 height 53
click at [405, 84] on icon "Search widget" at bounding box center [395, 79] width 21 height 21
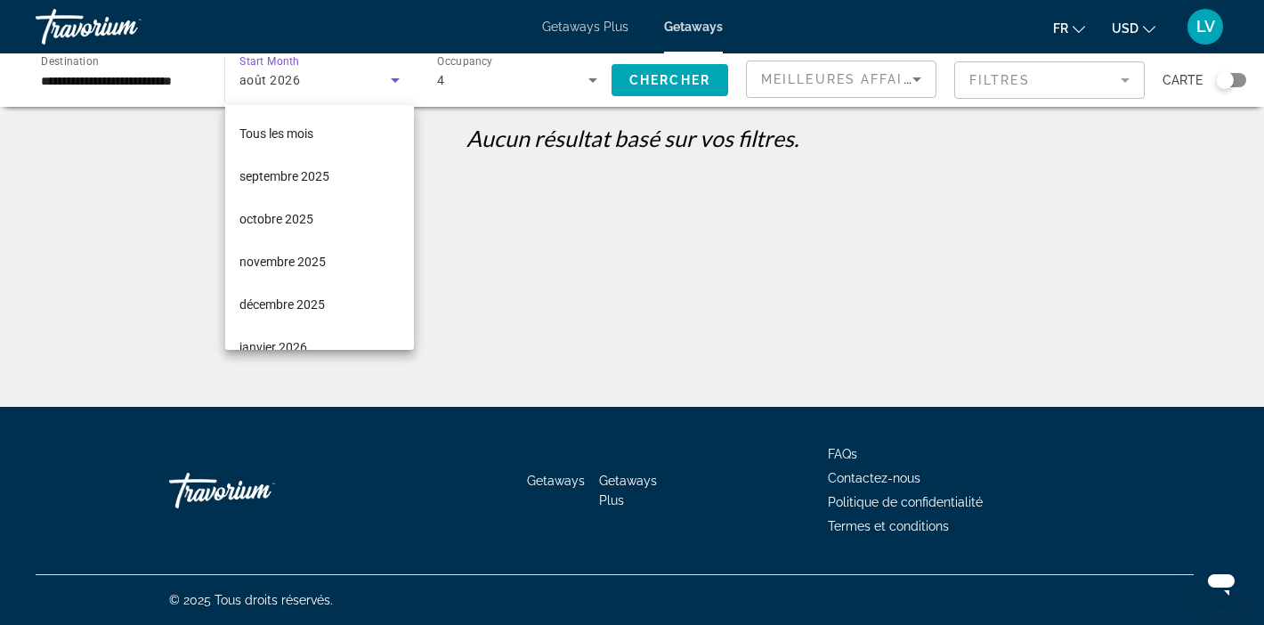
scroll to position [318, 0]
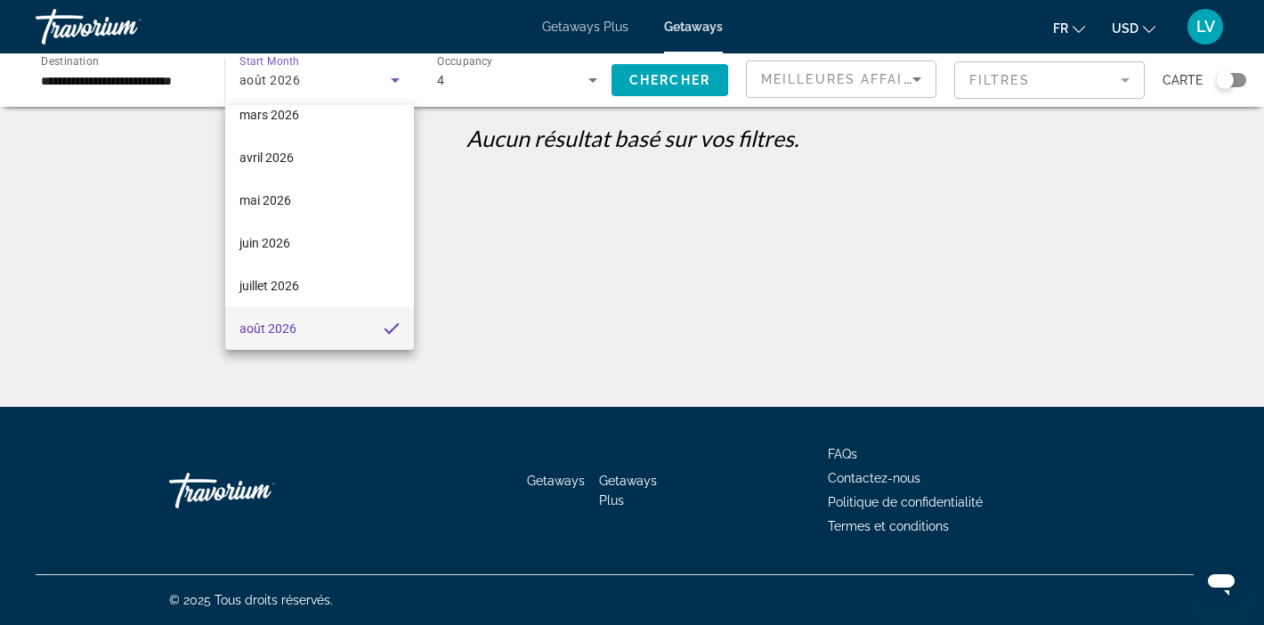
click at [460, 194] on div at bounding box center [632, 312] width 1264 height 625
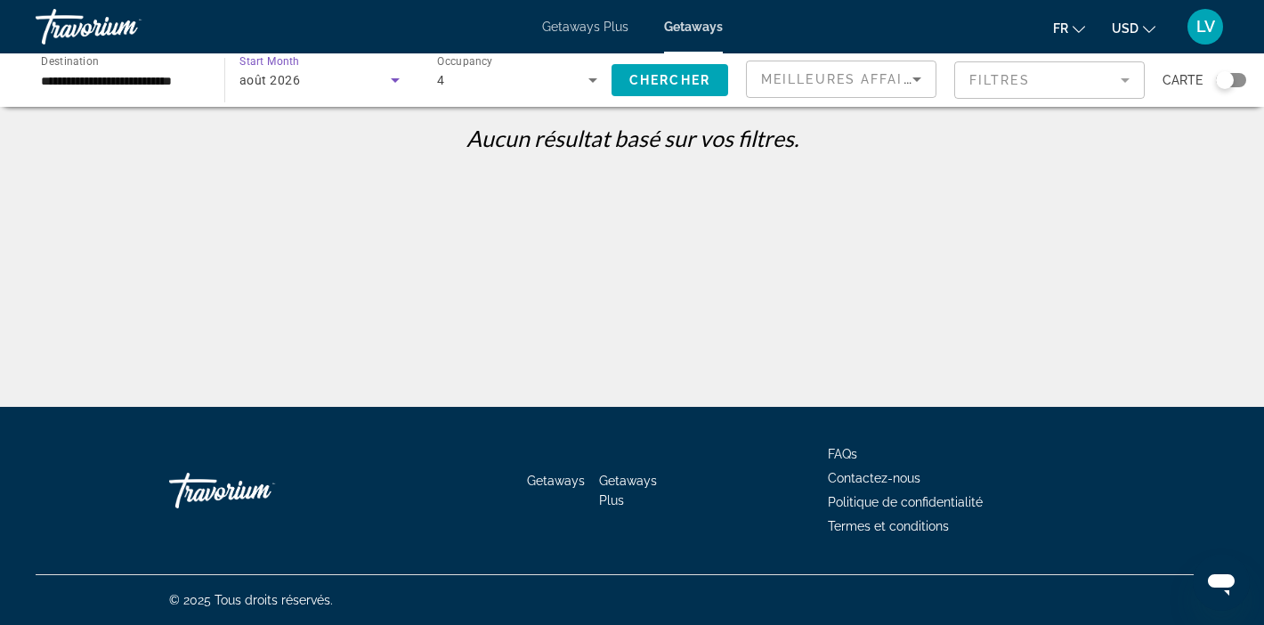
click at [388, 70] on icon "Search widget" at bounding box center [395, 79] width 21 height 21
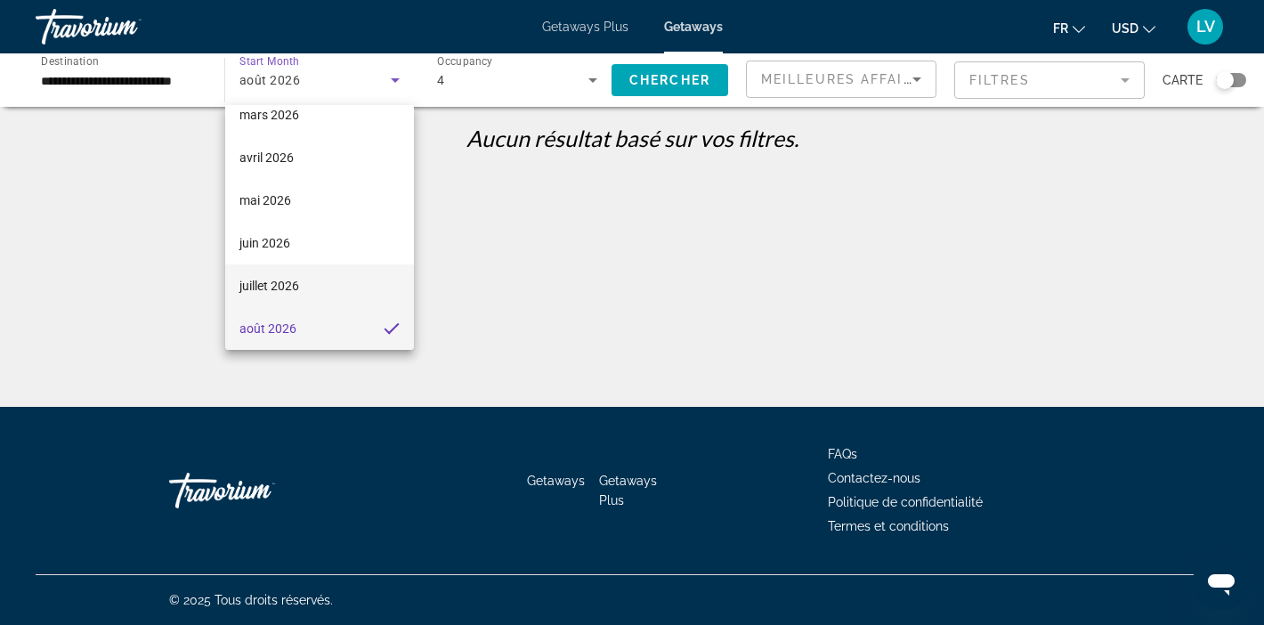
click at [279, 296] on span "juillet 2026" at bounding box center [269, 285] width 60 height 21
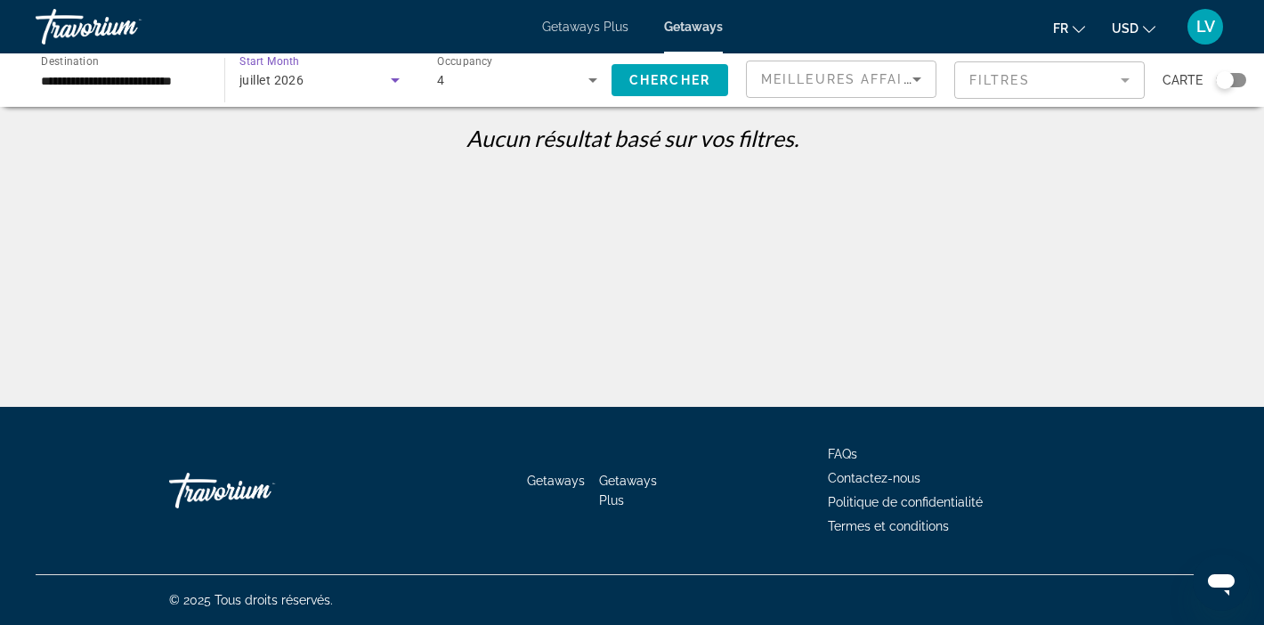
click at [580, 87] on div "4" at bounding box center [512, 79] width 151 height 21
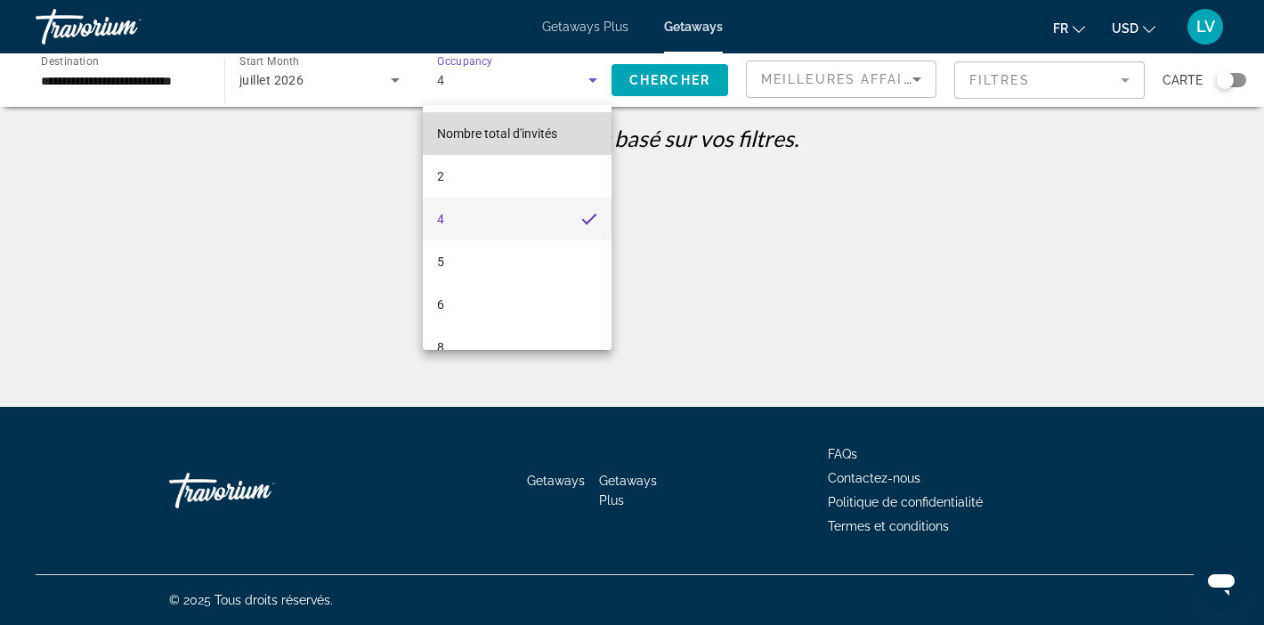
click at [515, 131] on span "Nombre total d'invités" at bounding box center [497, 133] width 120 height 14
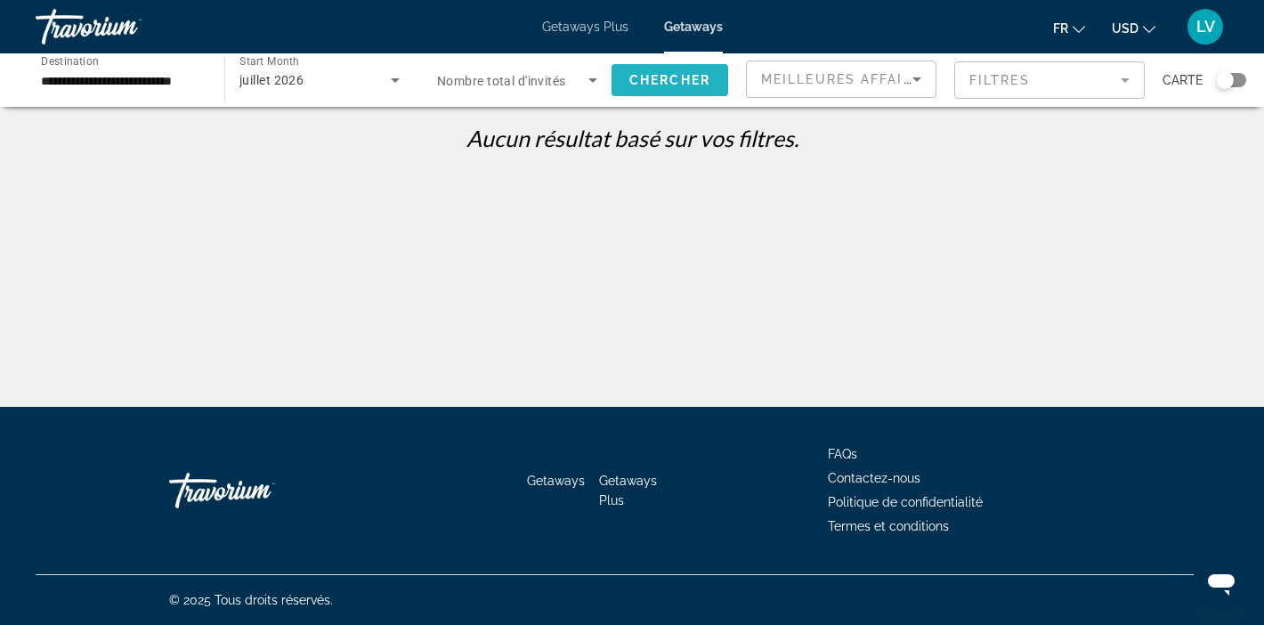
click at [659, 75] on span "Chercher" at bounding box center [669, 80] width 81 height 14
click at [399, 85] on icon "Search widget" at bounding box center [395, 79] width 21 height 21
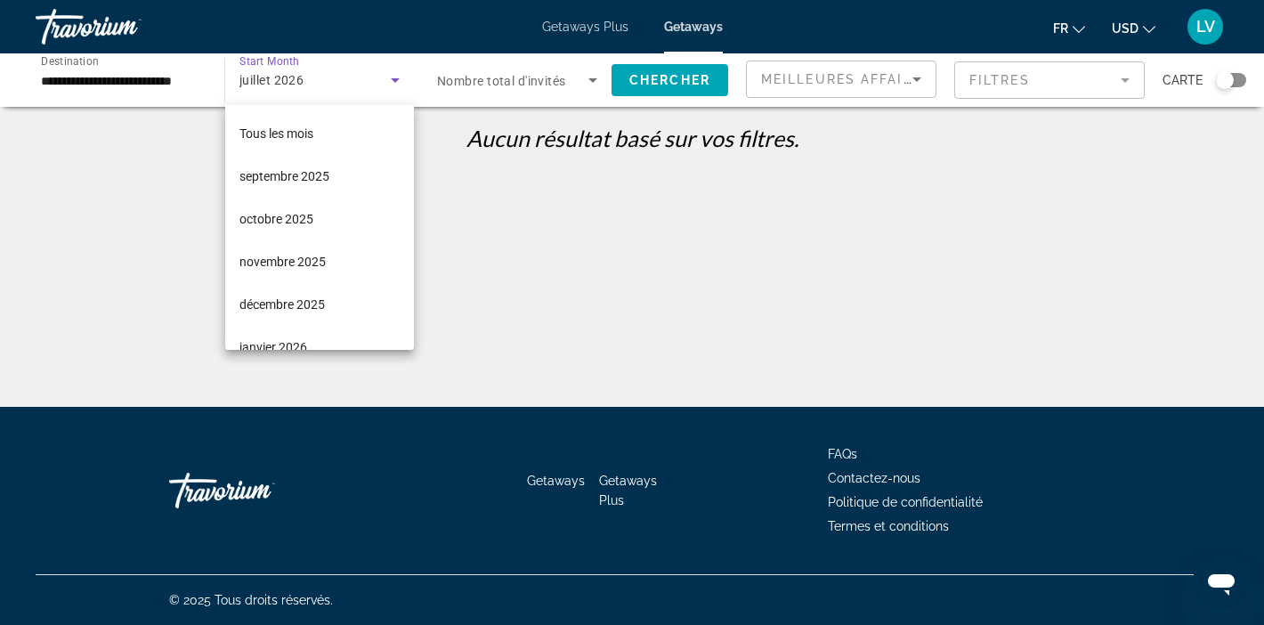
scroll to position [275, 0]
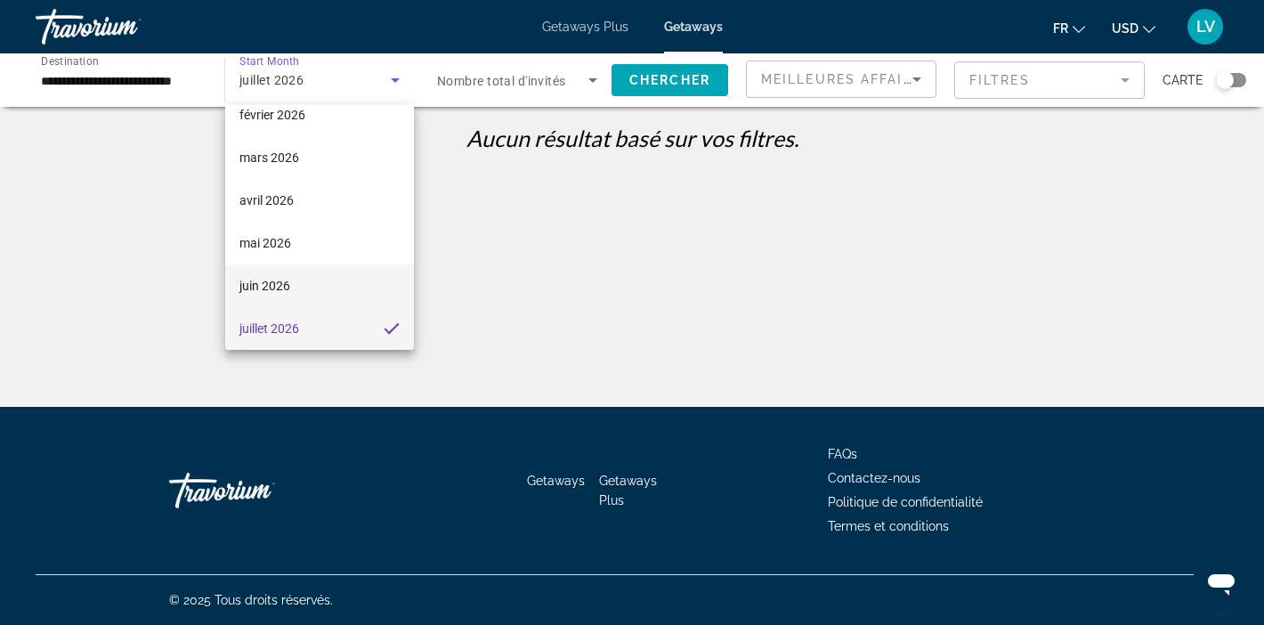
click at [291, 289] on mat-option "juin 2026" at bounding box center [319, 285] width 189 height 43
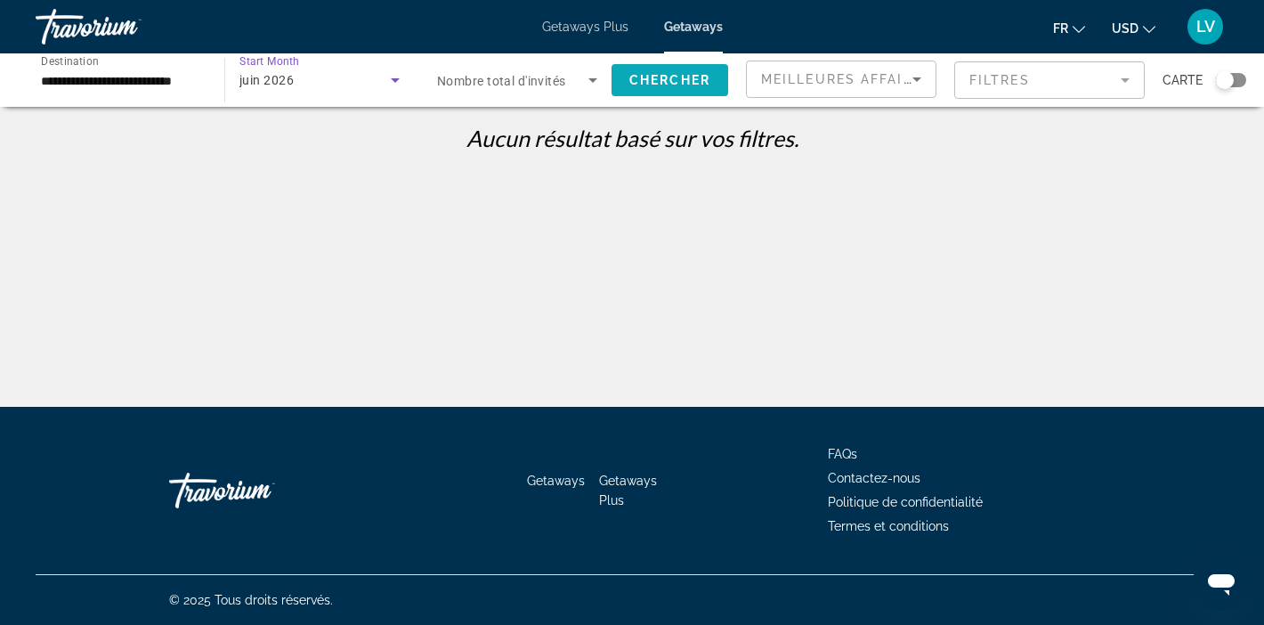
click at [685, 75] on span "Chercher" at bounding box center [669, 80] width 81 height 14
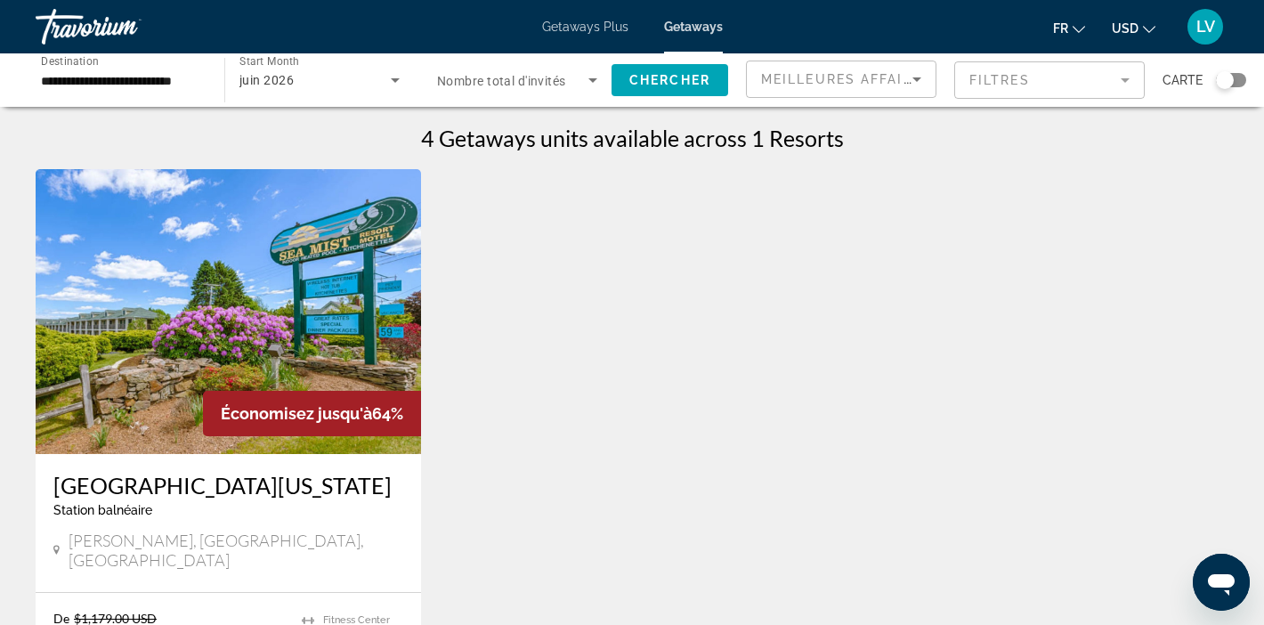
click at [406, 83] on div "Start Month Tous les mois juin 2026" at bounding box center [319, 80] width 189 height 50
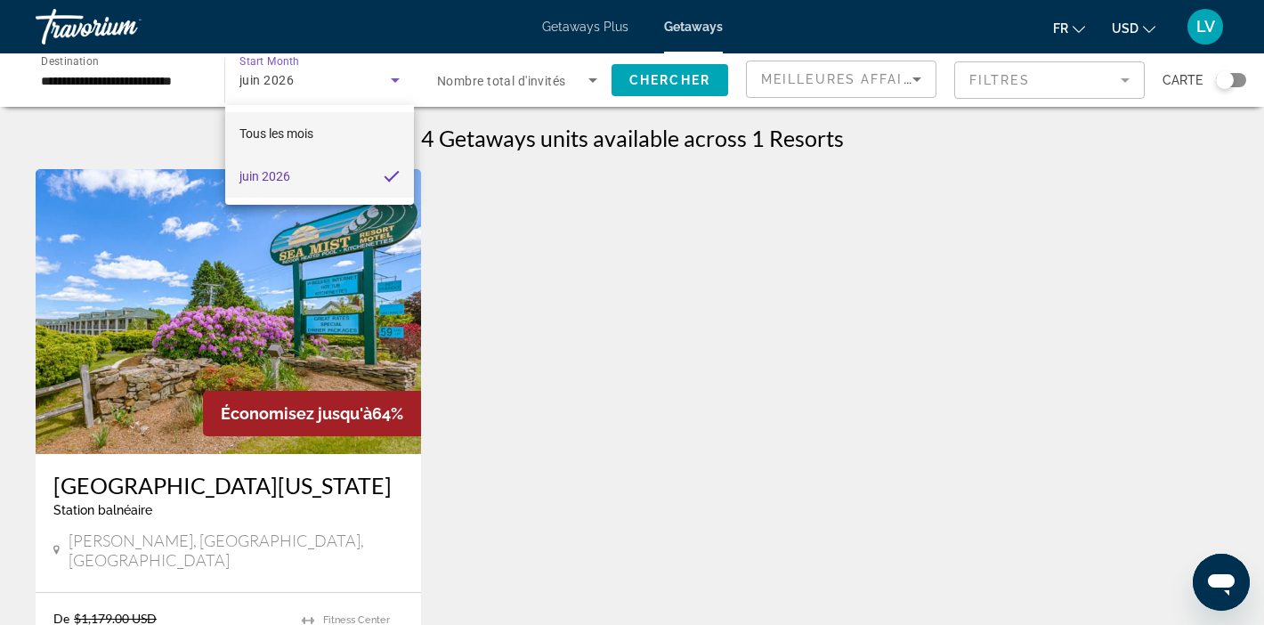
click at [287, 142] on span "Tous les mois" at bounding box center [276, 133] width 74 height 21
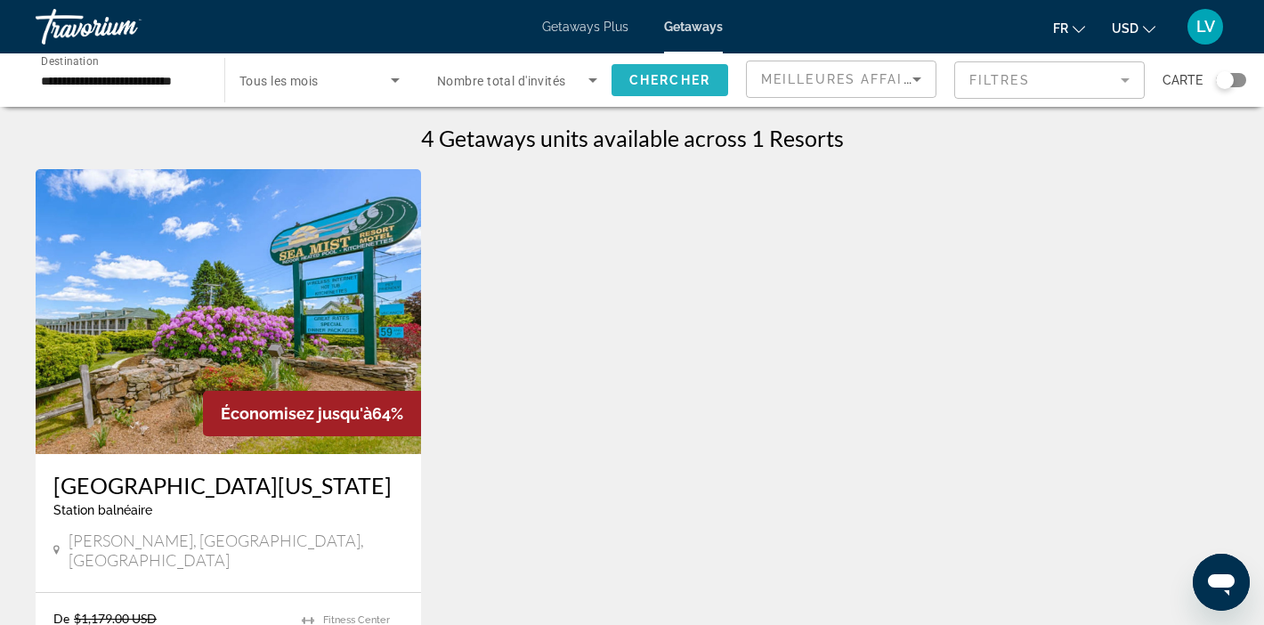
click at [661, 79] on span "Chercher" at bounding box center [669, 80] width 81 height 14
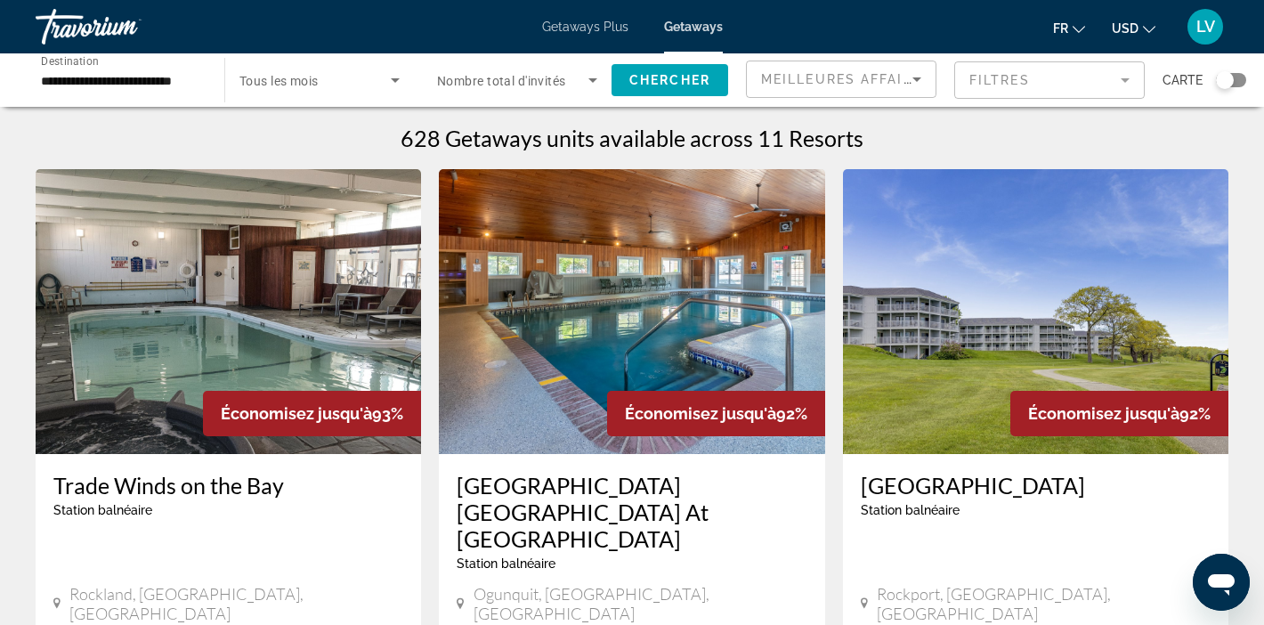
click at [1229, 77] on div "Search widget" at bounding box center [1225, 80] width 18 height 18
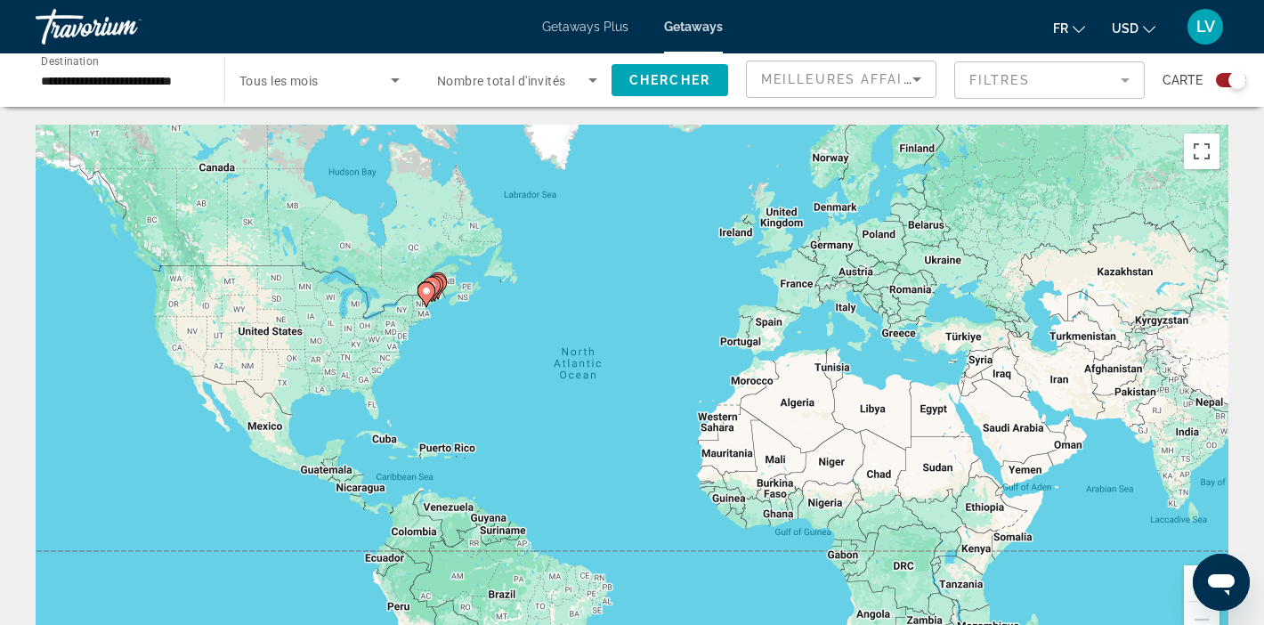
click at [446, 341] on div "To activate drag with keyboard, press Alt + Enter. Once in keyboard drag state,…" at bounding box center [632, 392] width 1193 height 534
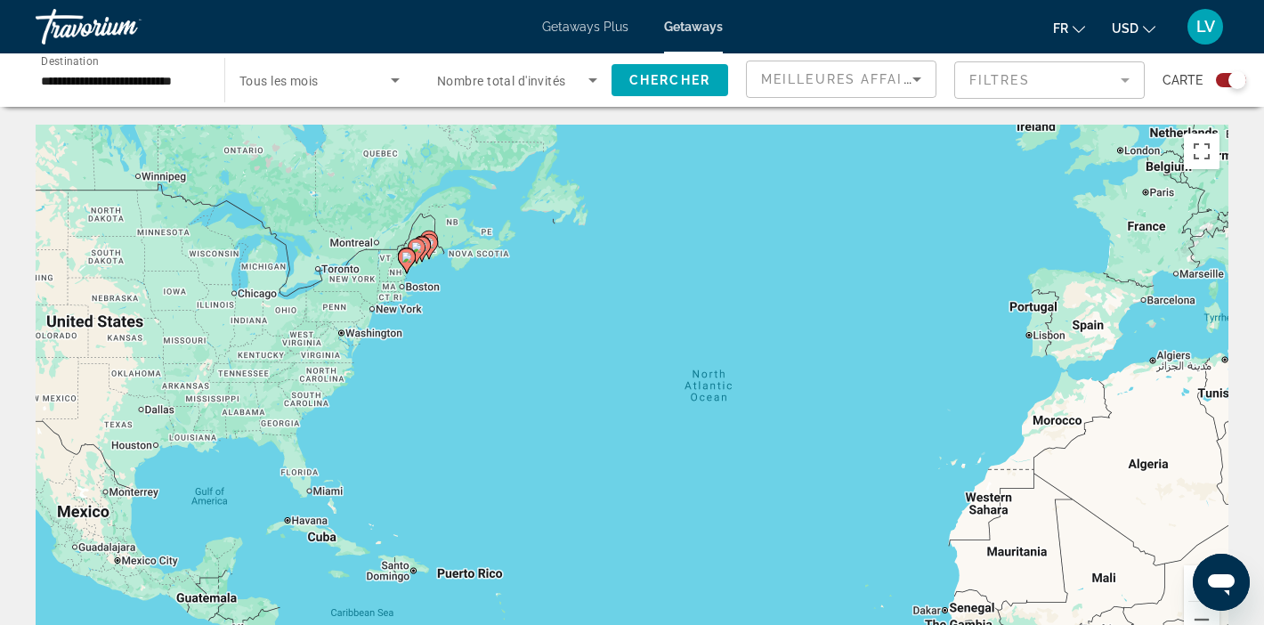
click at [444, 329] on div "To activate drag with keyboard, press Alt + Enter. Once in keyboard drag state,…" at bounding box center [632, 392] width 1193 height 534
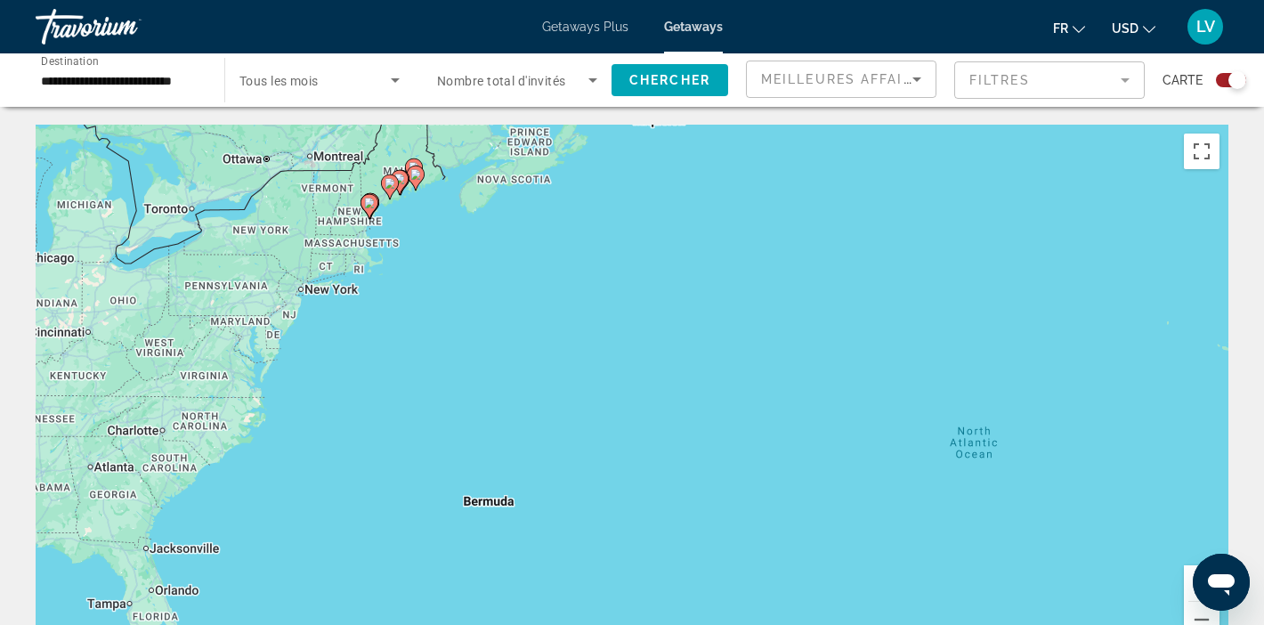
click at [444, 319] on div "To activate drag with keyboard, press Alt + Enter. Once in keyboard drag state,…" at bounding box center [632, 392] width 1193 height 534
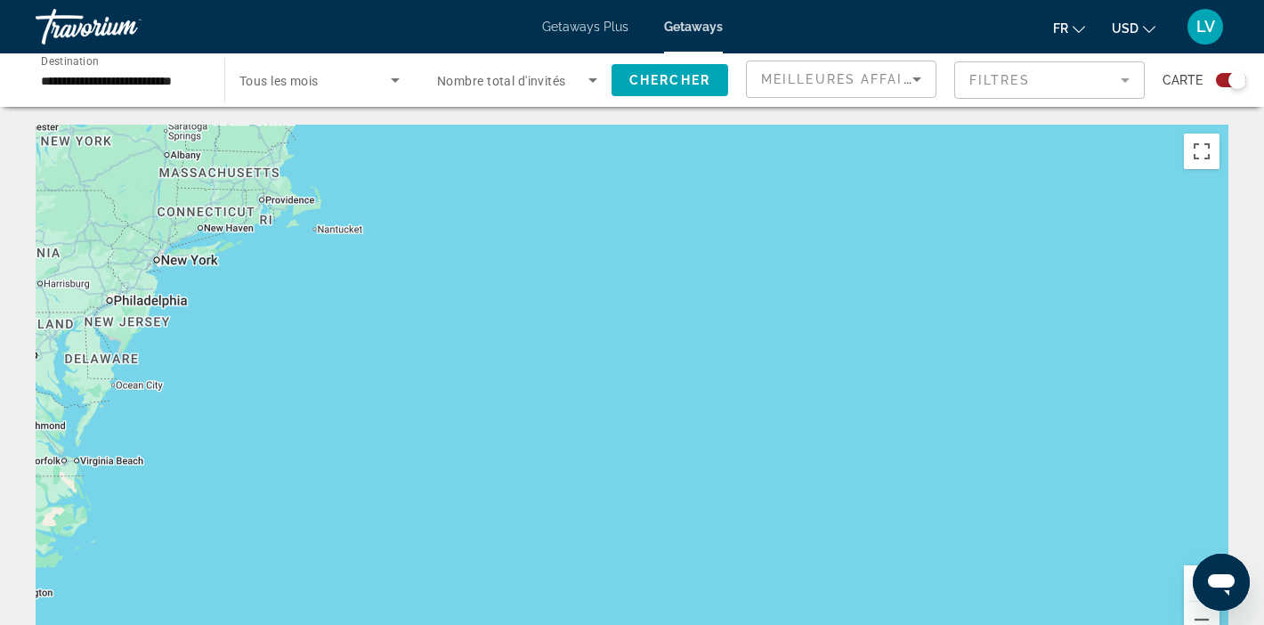
click at [434, 277] on div "To activate drag with keyboard, press Alt + Enter. Once in keyboard drag state,…" at bounding box center [632, 392] width 1193 height 534
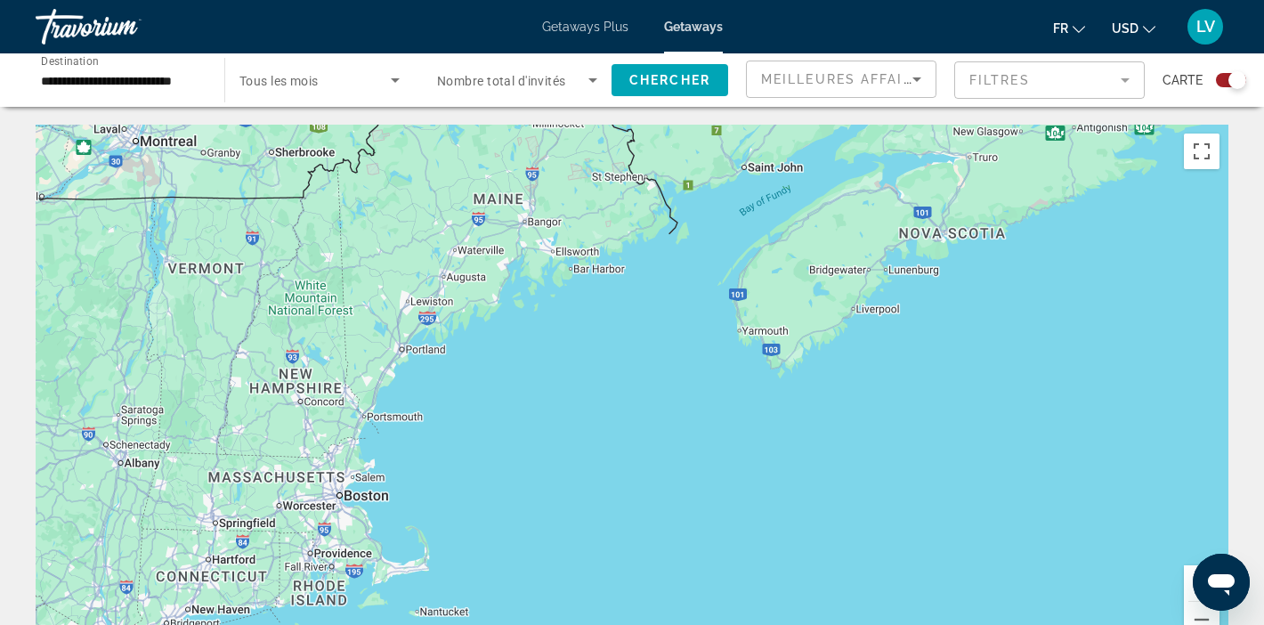
drag, startPoint x: 388, startPoint y: 228, endPoint x: 611, endPoint y: 662, distance: 488.1
click at [611, 624] on html "**********" at bounding box center [632, 312] width 1264 height 625
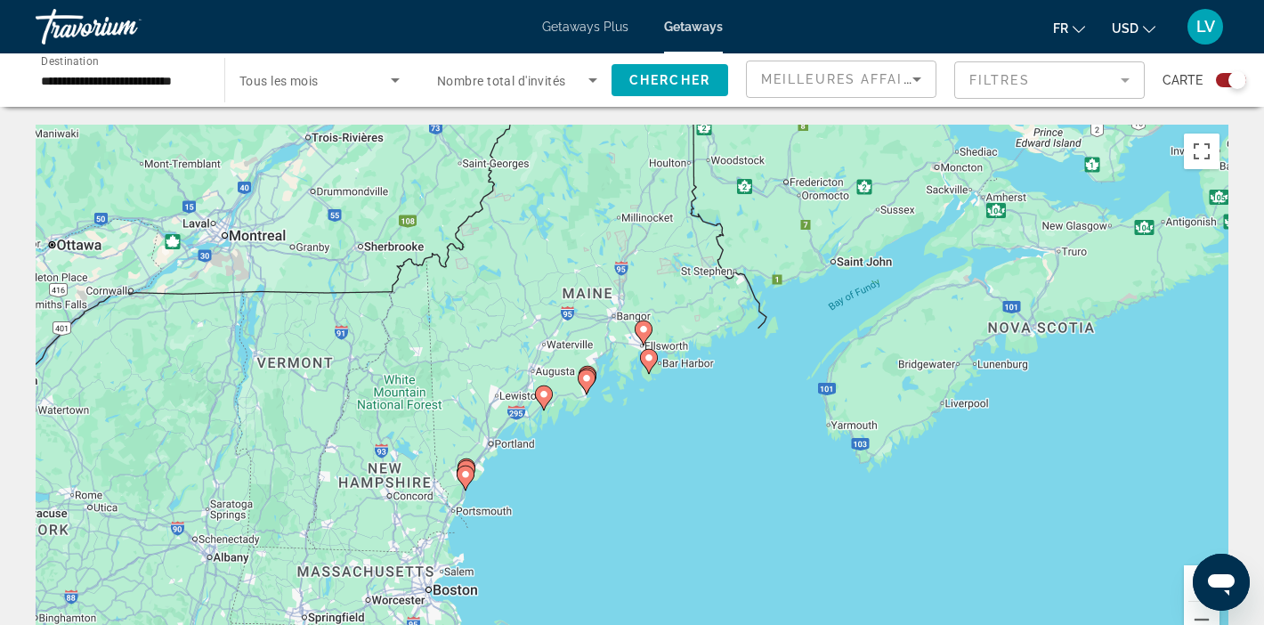
drag, startPoint x: 512, startPoint y: 418, endPoint x: 596, endPoint y: 509, distance: 124.7
click at [596, 509] on div "To activate drag with keyboard, press Alt + Enter. Once in keyboard drag state,…" at bounding box center [632, 392] width 1193 height 534
click at [565, 438] on div "To activate drag with keyboard, press Alt + Enter. Once in keyboard drag state,…" at bounding box center [632, 392] width 1193 height 534
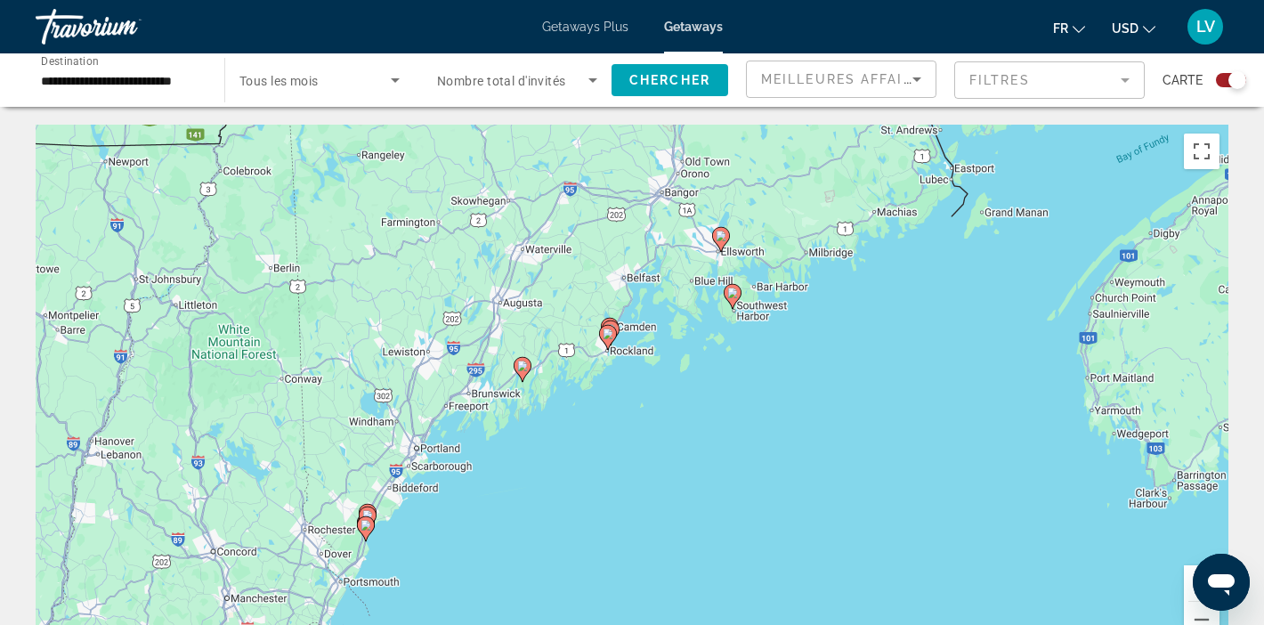
click at [565, 439] on div "To activate drag with keyboard, press Alt + Enter. Once in keyboard drag state,…" at bounding box center [632, 392] width 1193 height 534
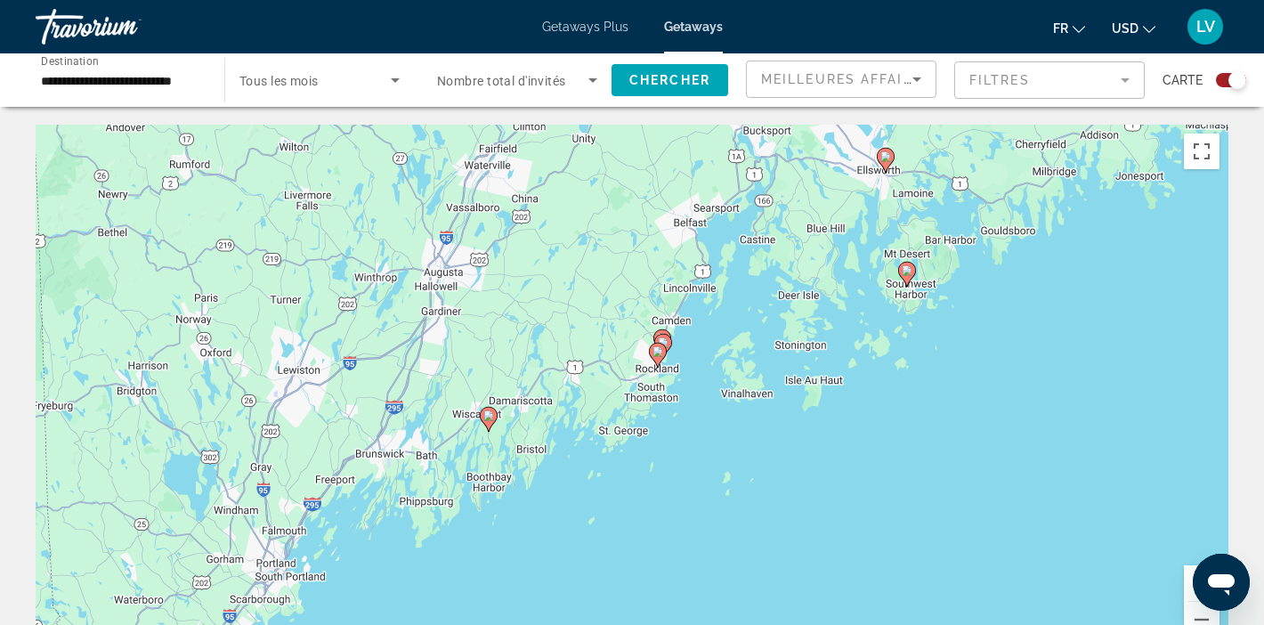
drag, startPoint x: 437, startPoint y: 528, endPoint x: 444, endPoint y: 631, distance: 103.5
click at [444, 624] on html "**********" at bounding box center [632, 312] width 1264 height 625
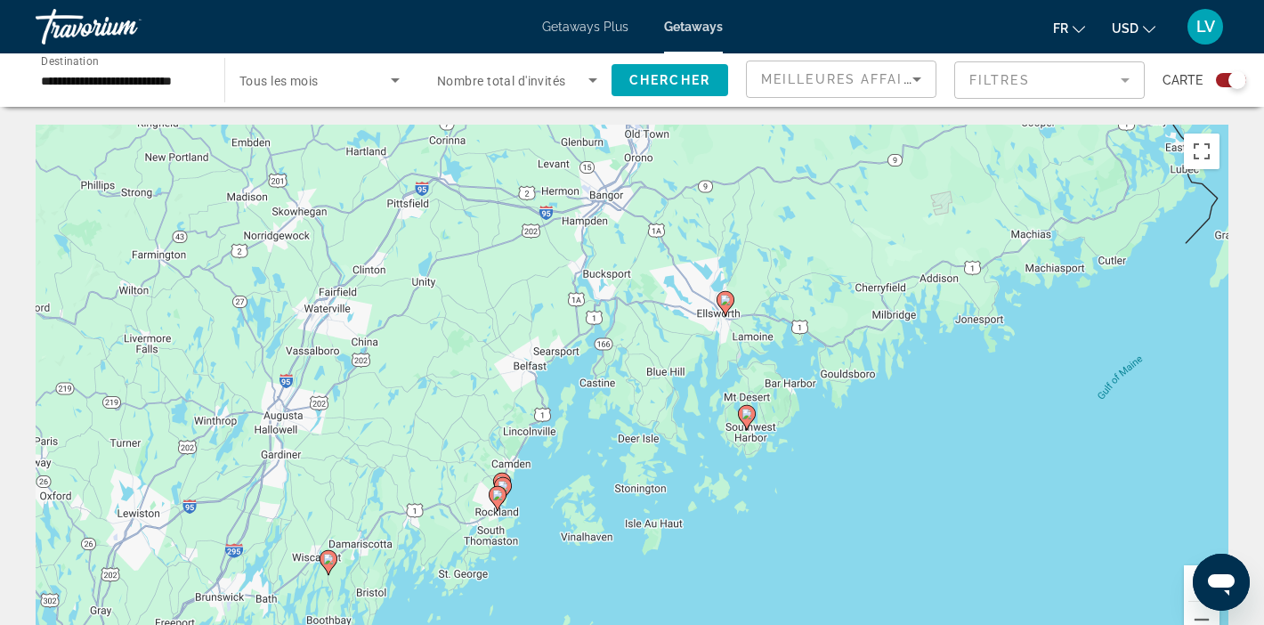
drag, startPoint x: 880, startPoint y: 385, endPoint x: 680, endPoint y: 557, distance: 263.9
click at [681, 558] on div "To activate drag with keyboard, press Alt + Enter. Once in keyboard drag state,…" at bounding box center [632, 392] width 1193 height 534
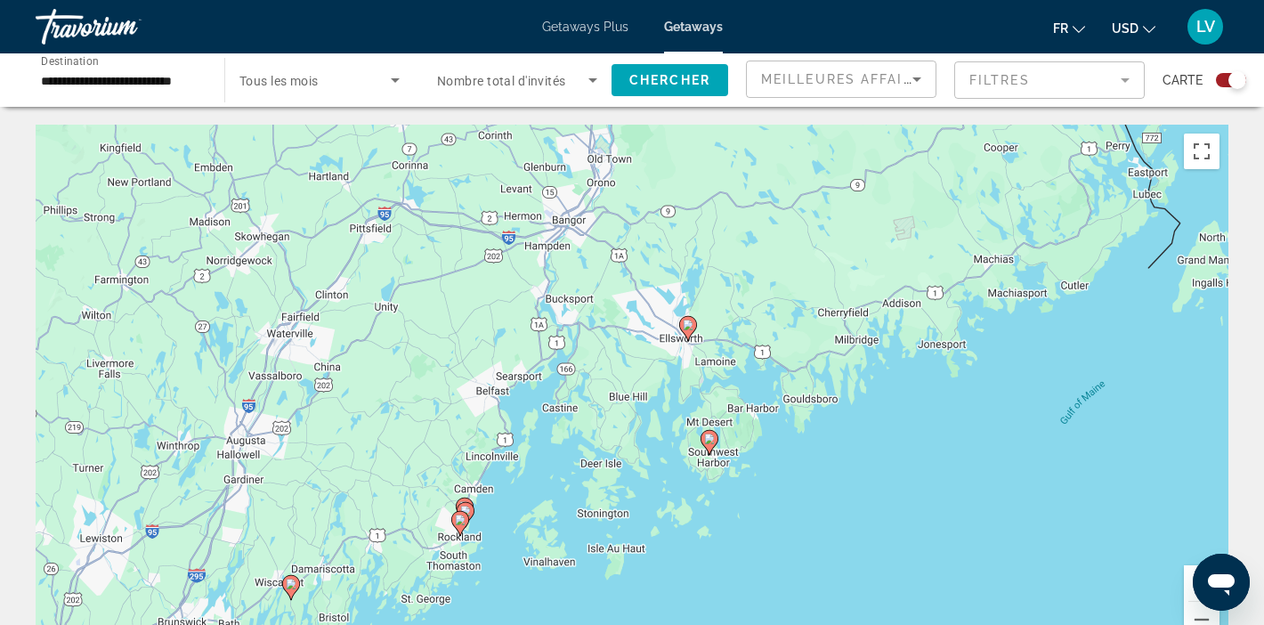
click at [707, 444] on icon "Main content" at bounding box center [710, 442] width 16 height 23
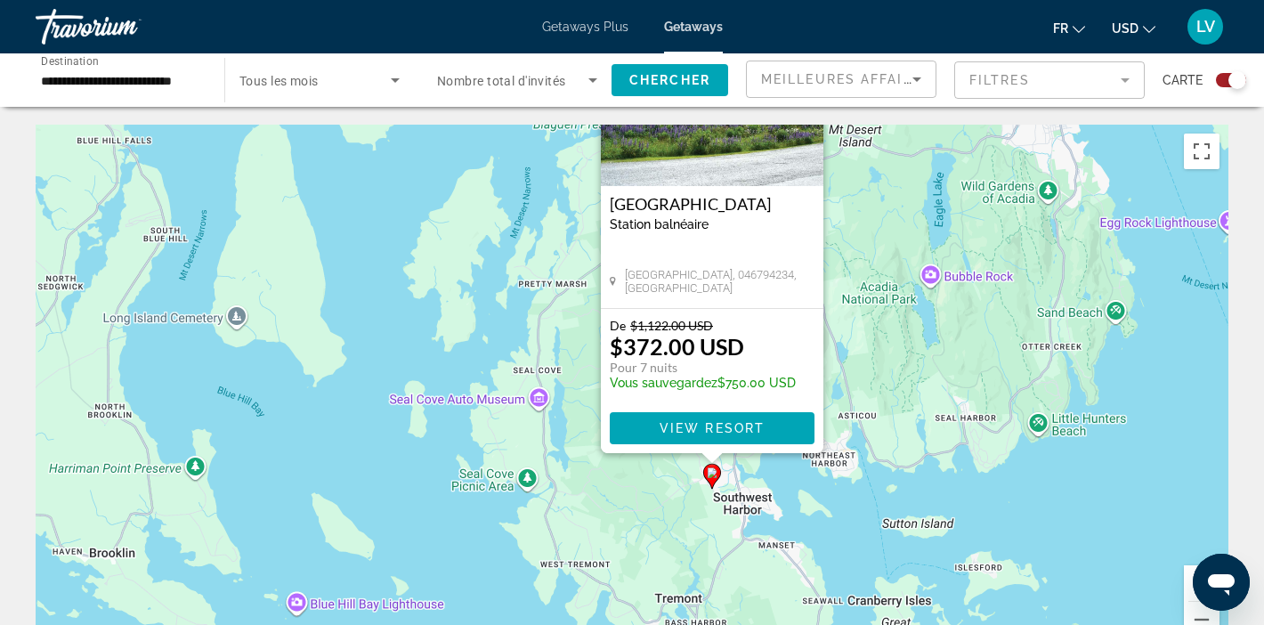
drag, startPoint x: 864, startPoint y: 494, endPoint x: 944, endPoint y: 346, distance: 168.1
click at [944, 345] on div "To activate drag with keyboard, press Alt + Enter. Once in keyboard drag state,…" at bounding box center [632, 392] width 1193 height 534
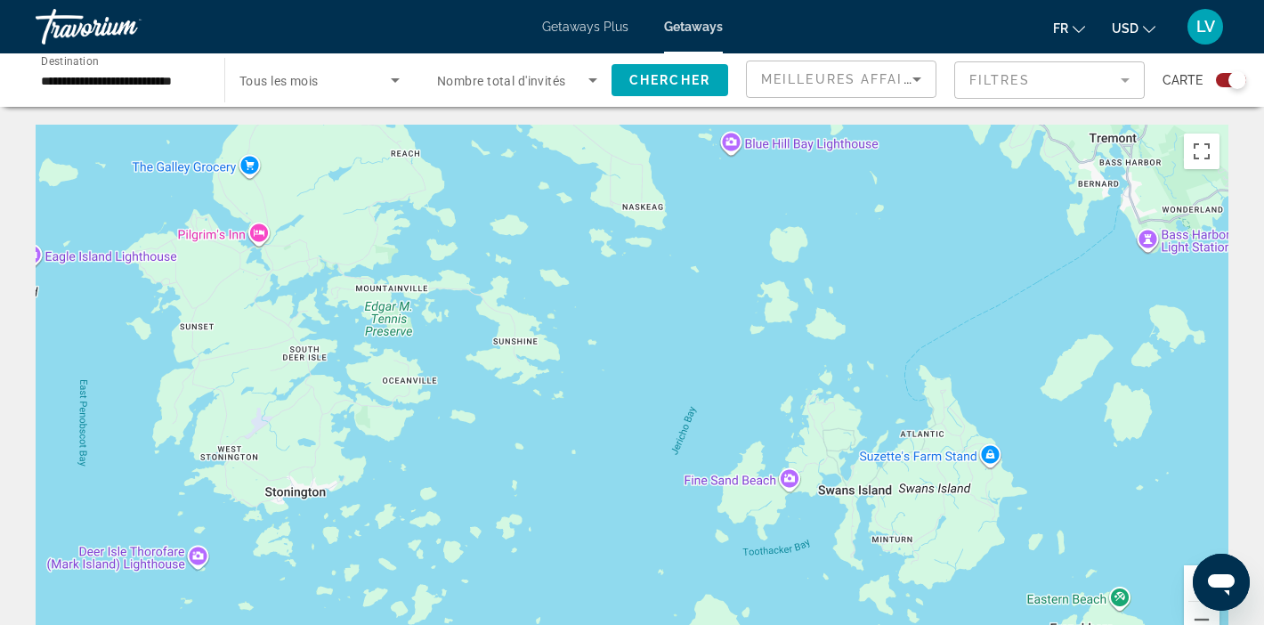
drag, startPoint x: 303, startPoint y: 458, endPoint x: 743, endPoint y: -4, distance: 639.1
click at [743, 0] on html "**********" at bounding box center [632, 312] width 1264 height 625
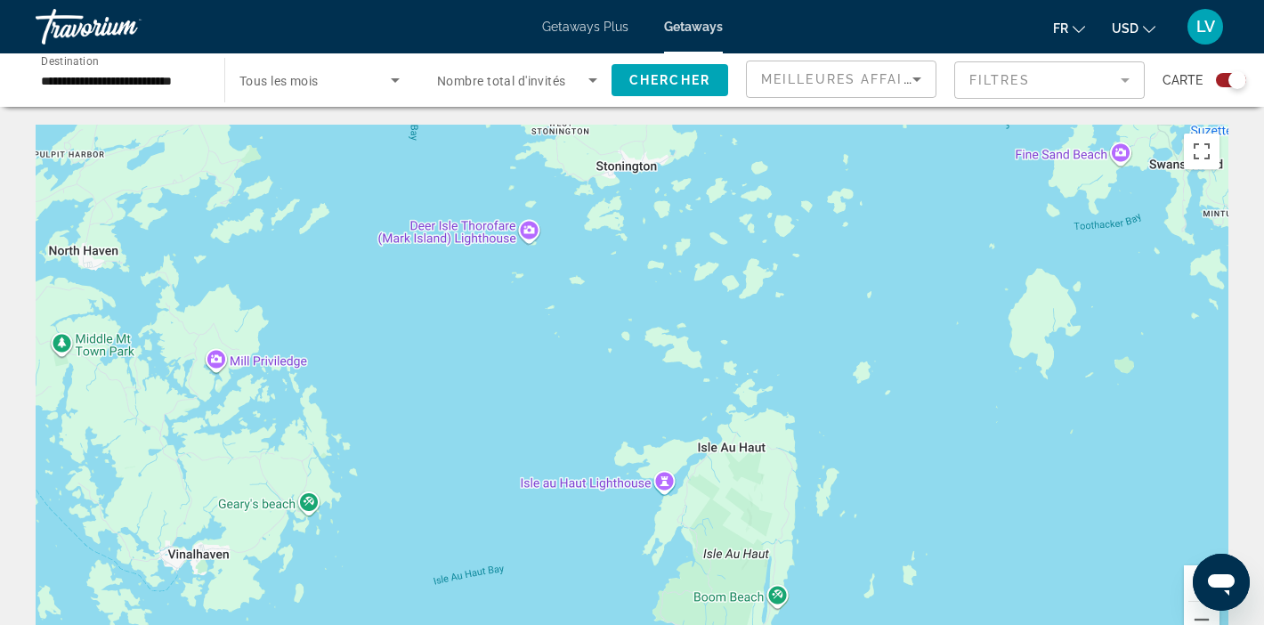
drag, startPoint x: 475, startPoint y: 451, endPoint x: 817, endPoint y: 141, distance: 462.6
click at [816, 141] on div "To activate drag with keyboard, press Alt + Enter. Once in keyboard drag state,…" at bounding box center [632, 392] width 1193 height 534
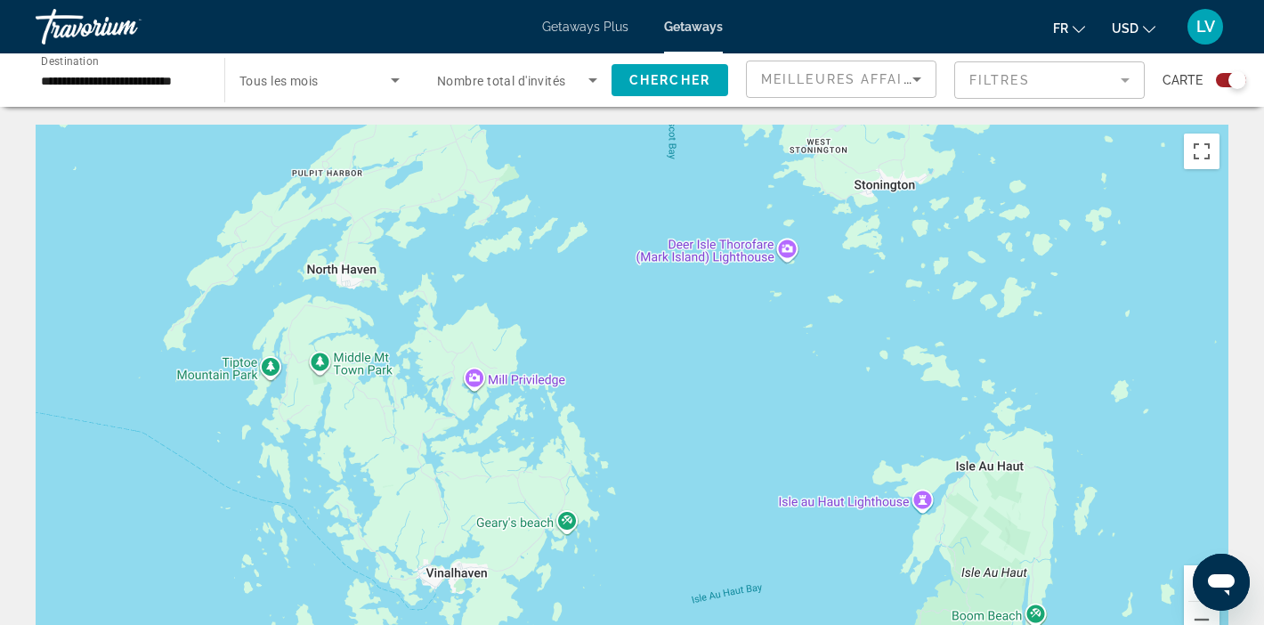
drag, startPoint x: 382, startPoint y: 401, endPoint x: 640, endPoint y: 396, distance: 258.2
click at [640, 397] on div "To activate drag with keyboard, press Alt + Enter. Once in keyboard drag state,…" at bounding box center [632, 392] width 1193 height 534
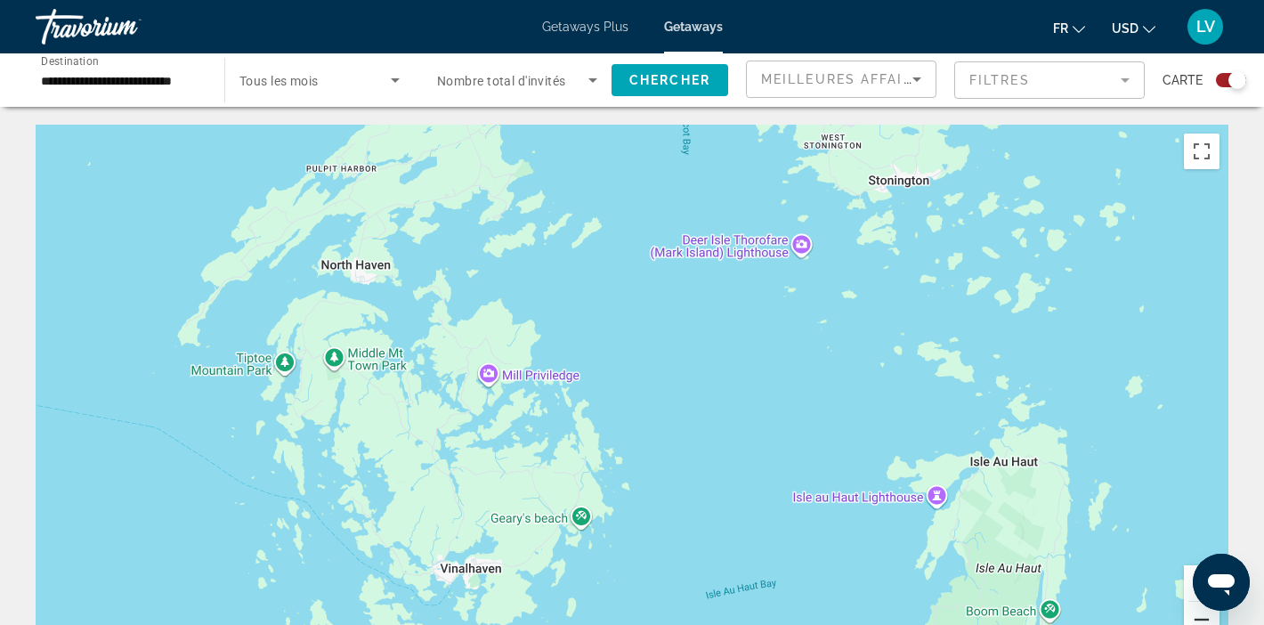
click at [1197, 612] on button "Zoom out" at bounding box center [1202, 620] width 36 height 36
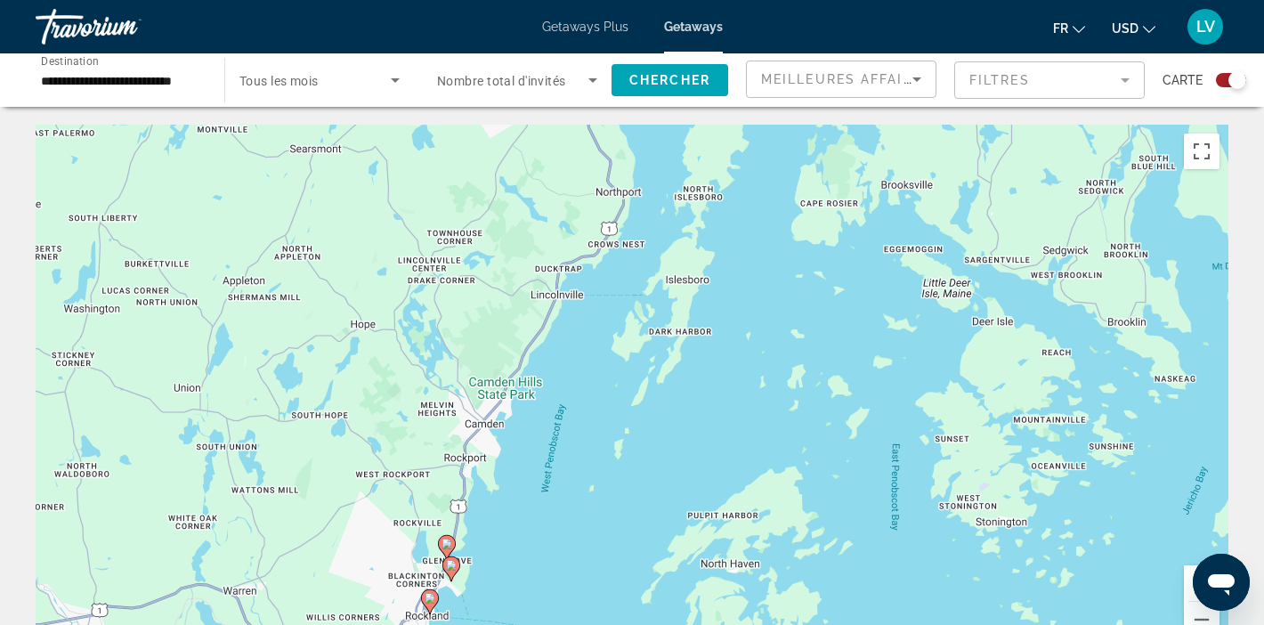
drag, startPoint x: 653, startPoint y: 476, endPoint x: 1025, endPoint y: 126, distance: 510.7
click at [1025, 126] on div "To activate drag with keyboard, press Alt + Enter. Once in keyboard drag state,…" at bounding box center [632, 392] width 1193 height 534
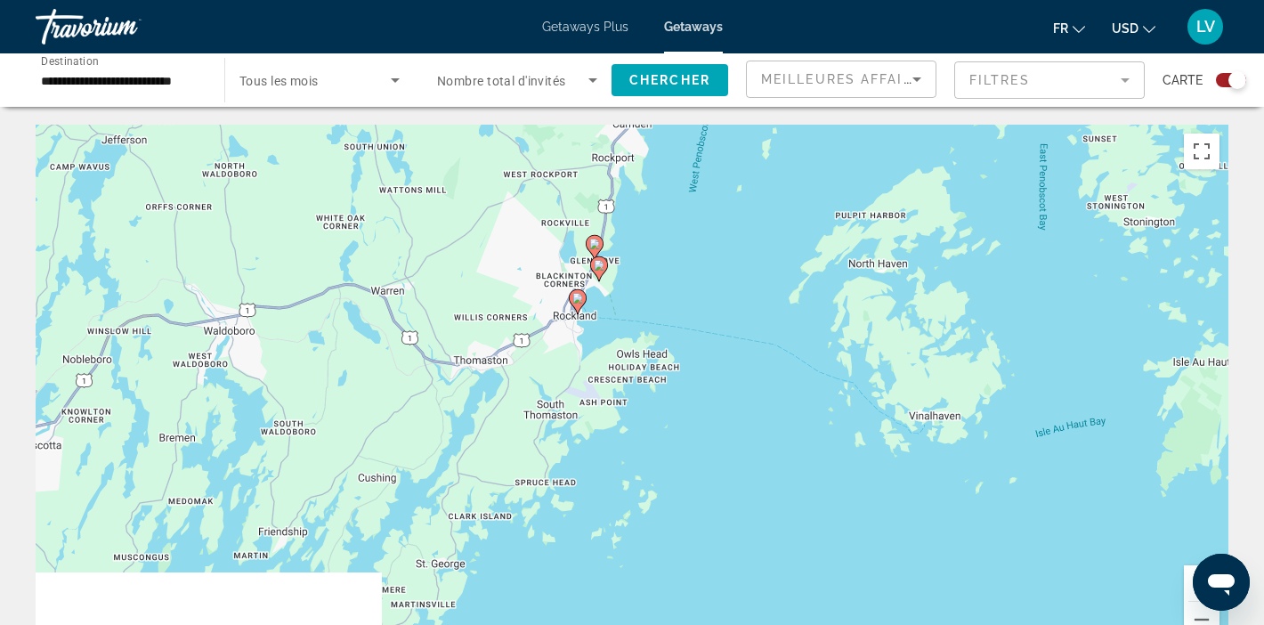
drag, startPoint x: 786, startPoint y: 318, endPoint x: 878, endPoint y: 46, distance: 286.6
click at [878, 46] on div "**********" at bounding box center [632, 312] width 1264 height 625
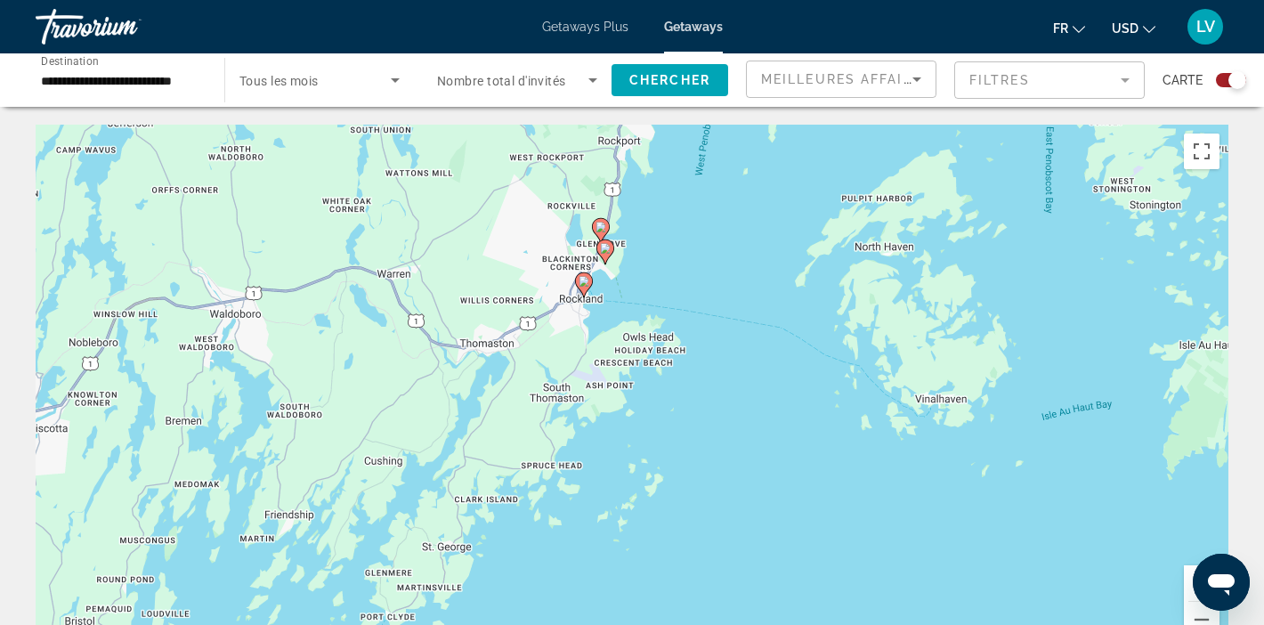
click at [694, 277] on div "To activate drag with keyboard, press Alt + Enter. Once in keyboard drag state,…" at bounding box center [632, 392] width 1193 height 534
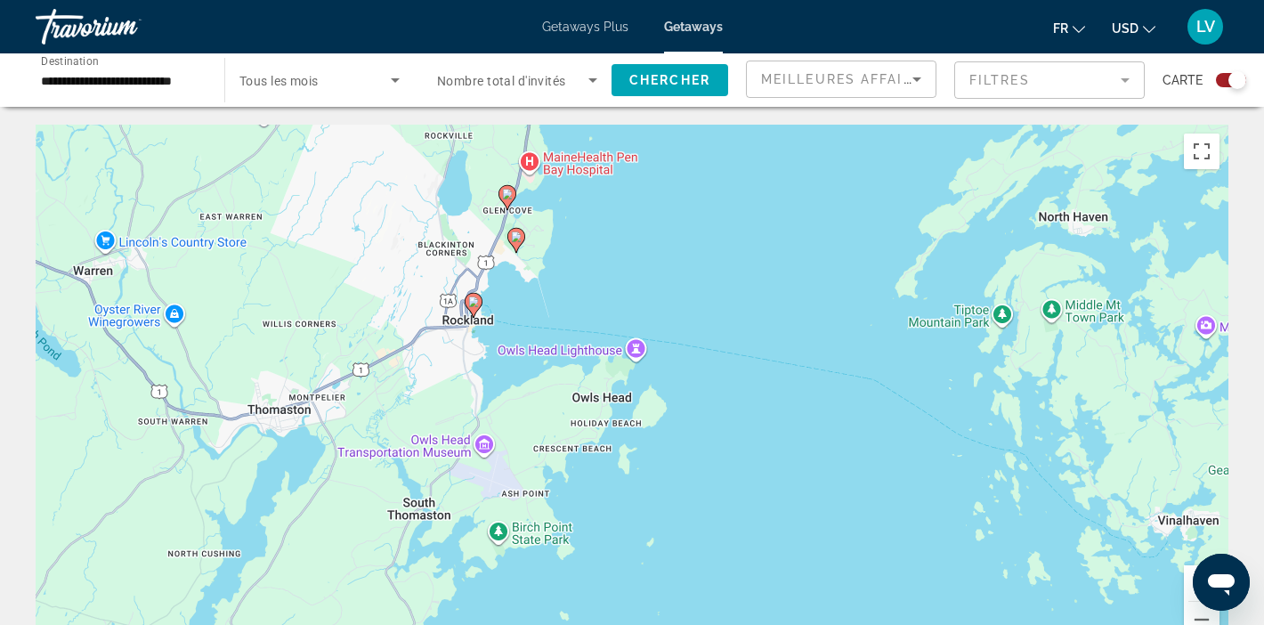
click at [613, 306] on div "To activate drag with keyboard, press Alt + Enter. Once in keyboard drag state,…" at bounding box center [632, 392] width 1193 height 534
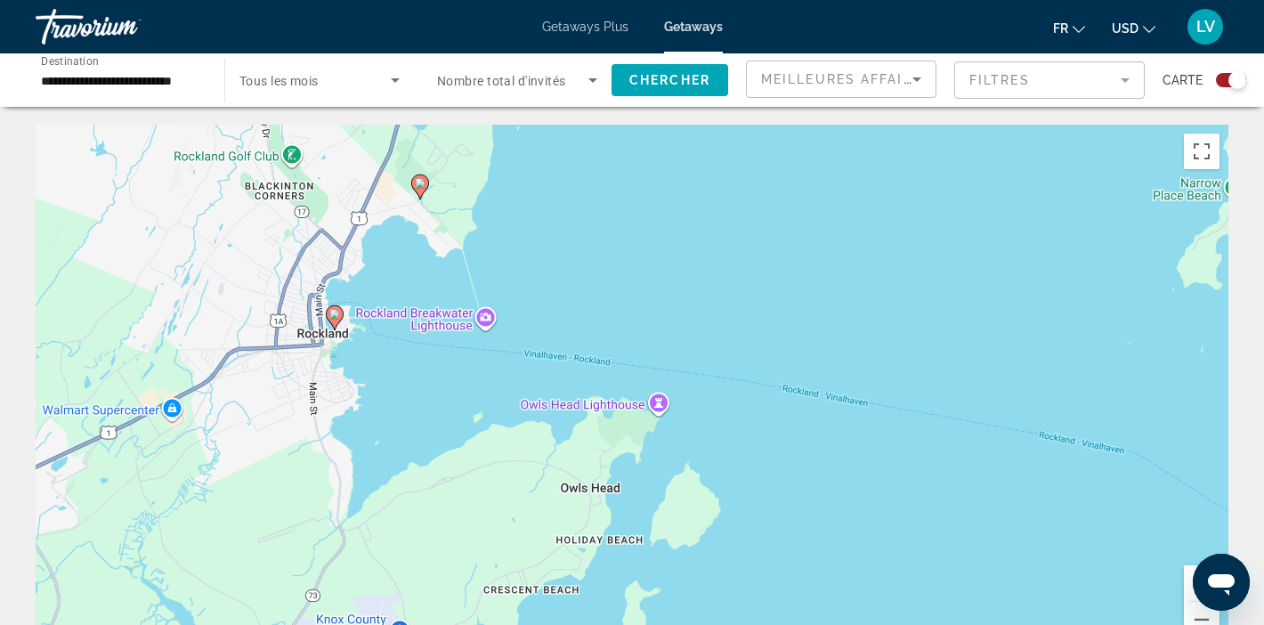
click at [337, 322] on icon "Main content" at bounding box center [335, 317] width 16 height 23
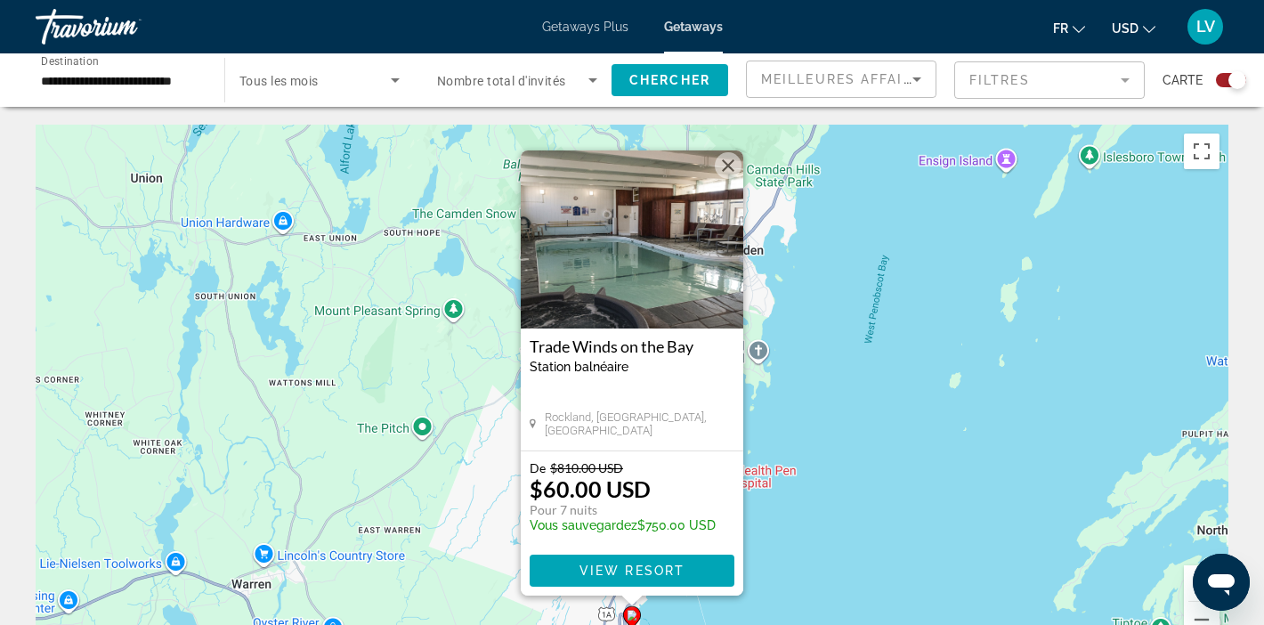
click at [721, 164] on button "Close" at bounding box center [728, 165] width 27 height 27
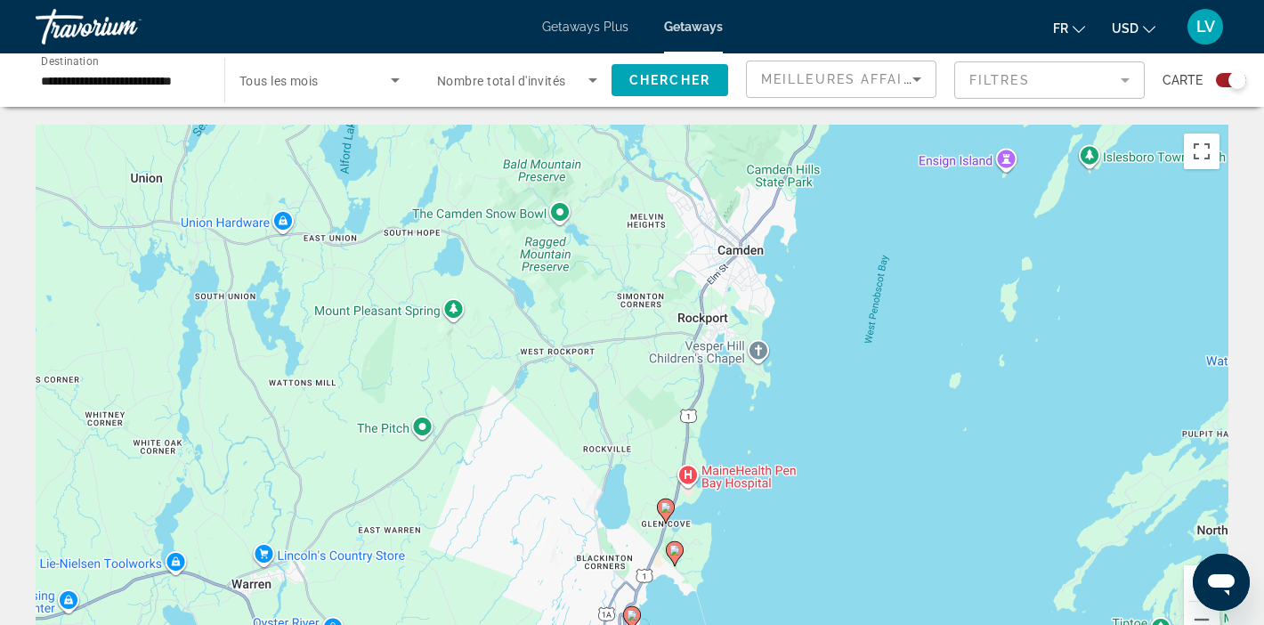
click at [667, 510] on image "Main content" at bounding box center [666, 507] width 11 height 11
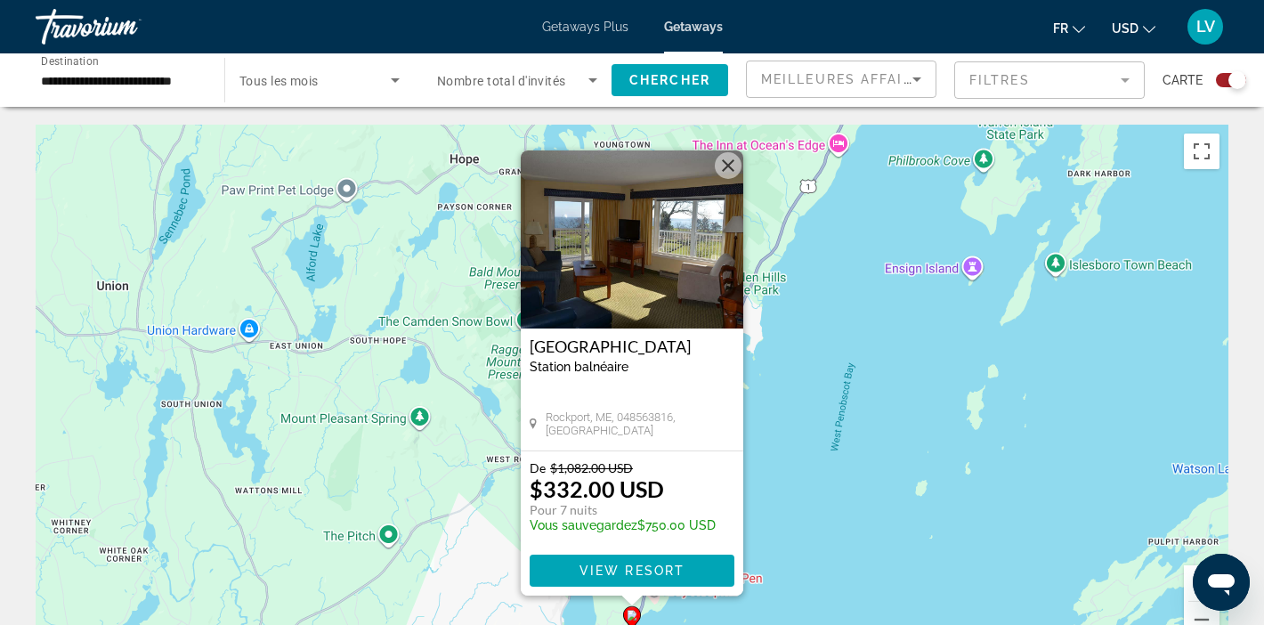
click at [730, 165] on button "Close" at bounding box center [728, 165] width 27 height 27
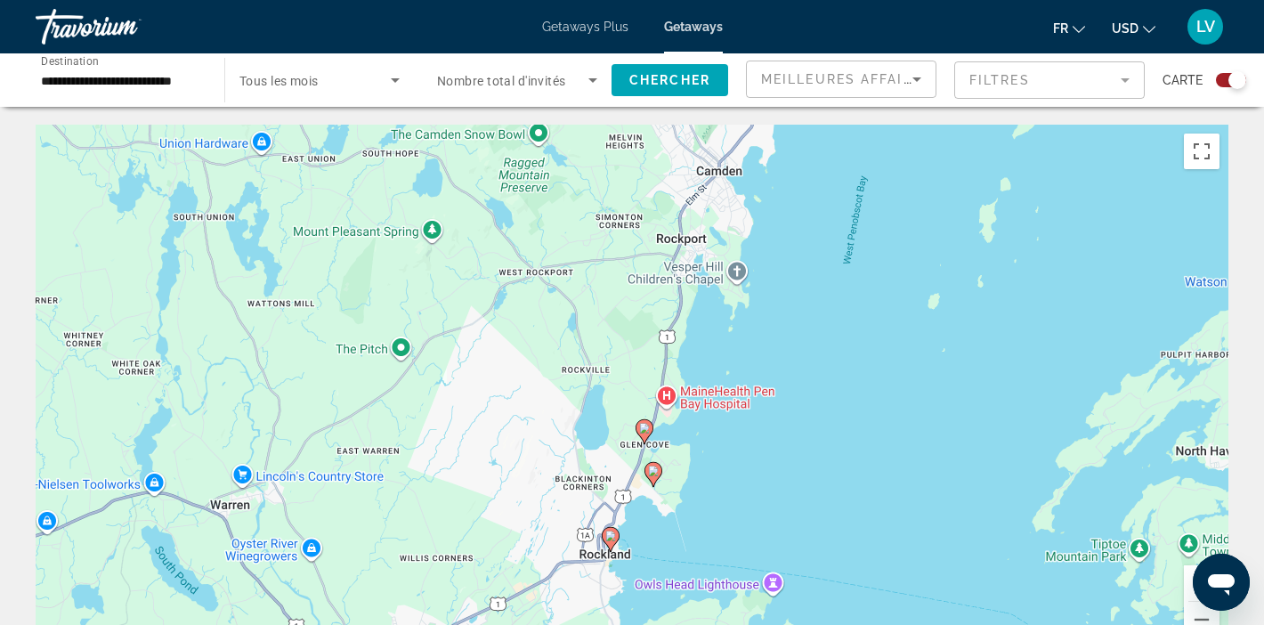
drag, startPoint x: 679, startPoint y: 507, endPoint x: 692, endPoint y: 292, distance: 215.8
click at [692, 292] on div "To activate drag with keyboard, press Alt + Enter. Once in keyboard drag state,…" at bounding box center [632, 392] width 1193 height 534
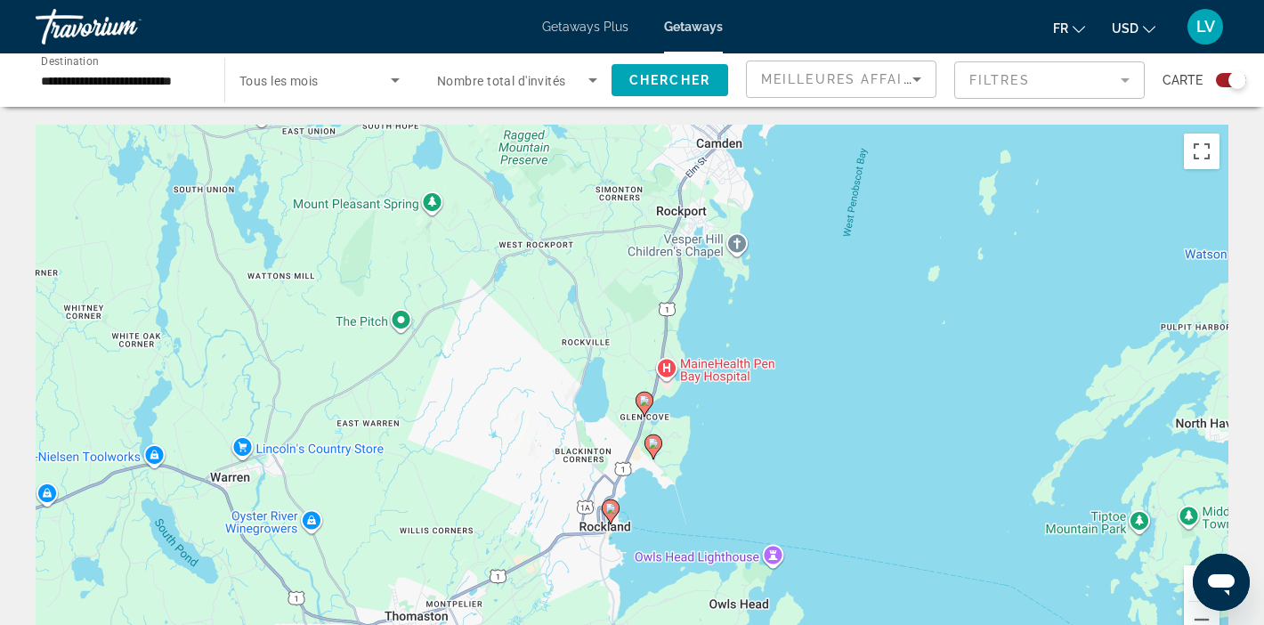
click at [654, 442] on image "Main content" at bounding box center [653, 443] width 11 height 11
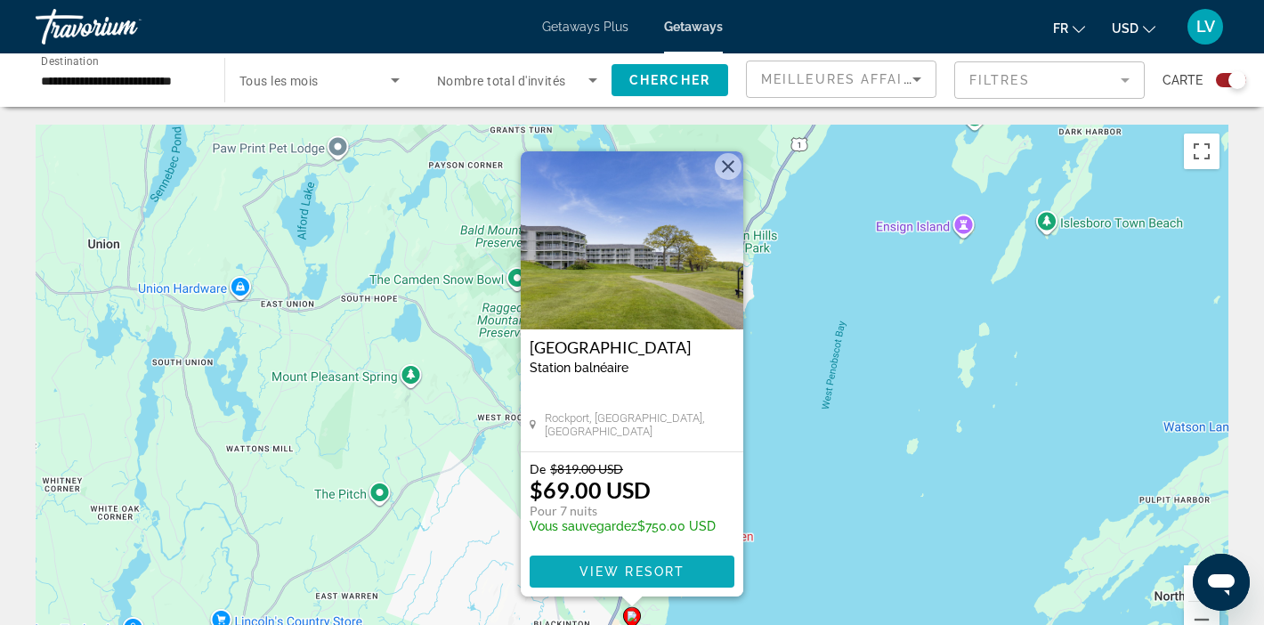
click at [637, 574] on span "View Resort" at bounding box center [632, 571] width 105 height 14
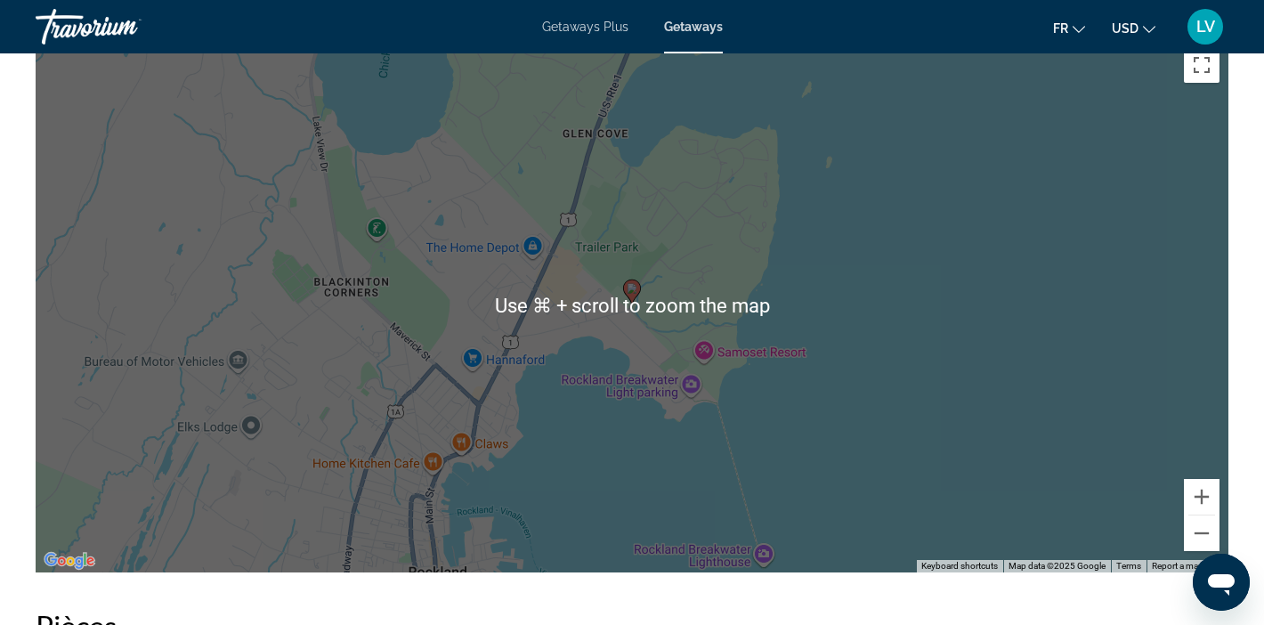
scroll to position [2328, 0]
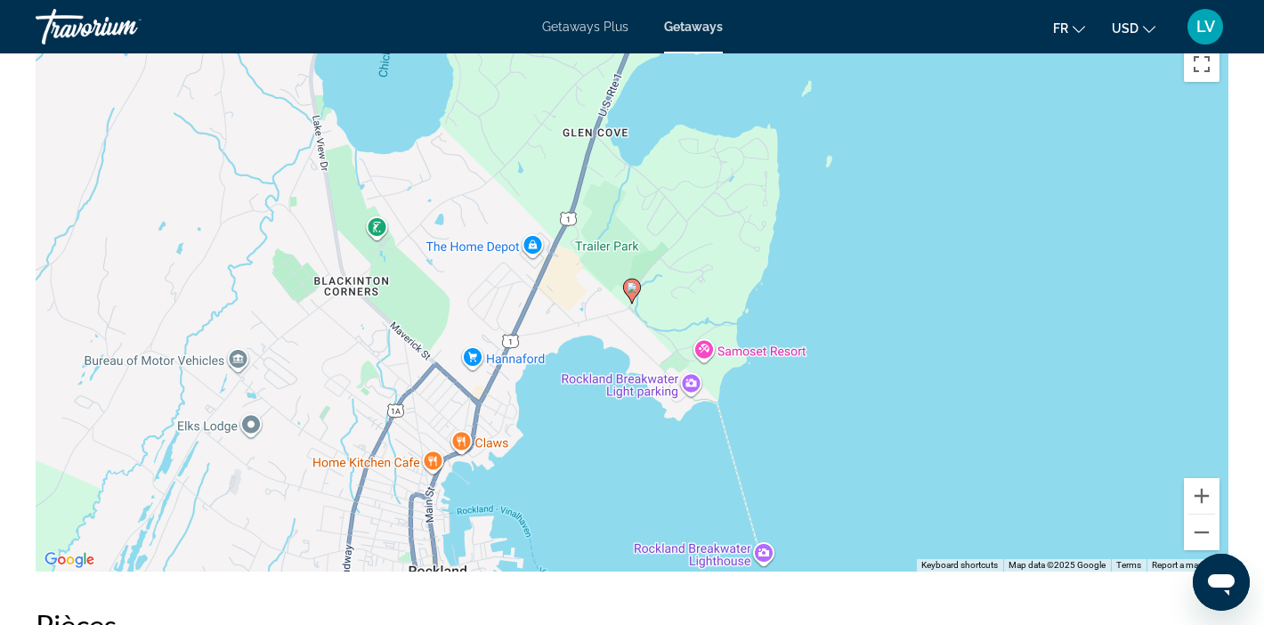
click at [634, 292] on image "Main content" at bounding box center [632, 287] width 11 height 11
click at [720, 356] on div "To navigate, press the arrow keys. To activate drag with keyboard, press Alt + …" at bounding box center [632, 304] width 1193 height 534
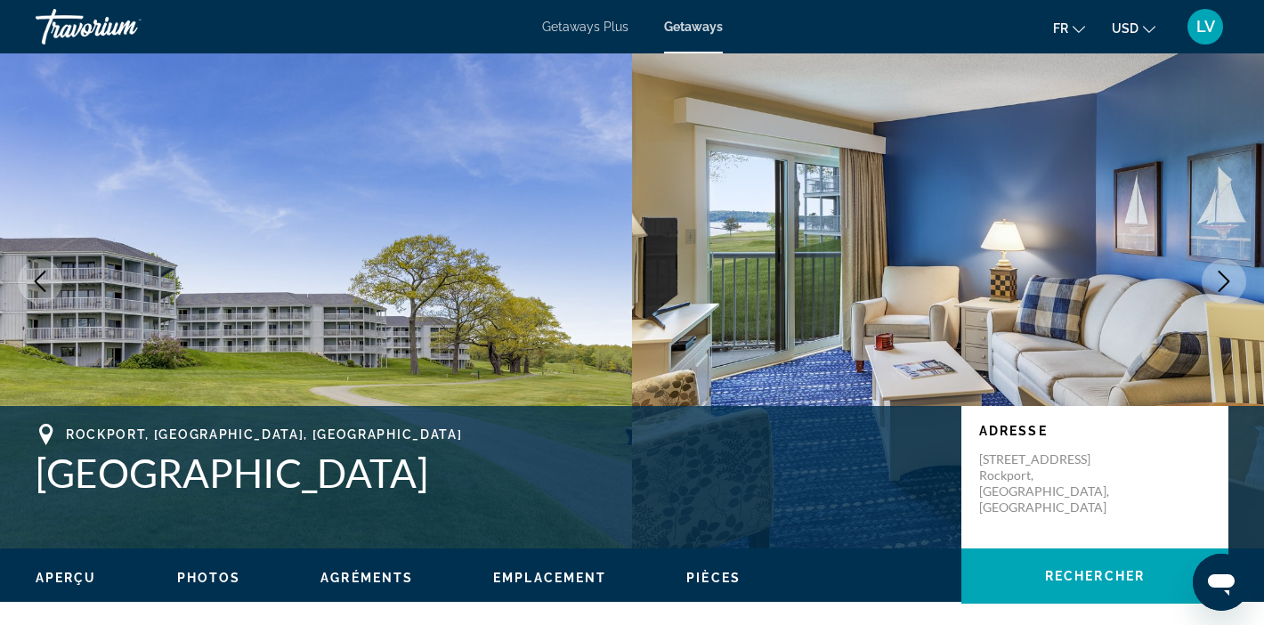
scroll to position [0, 0]
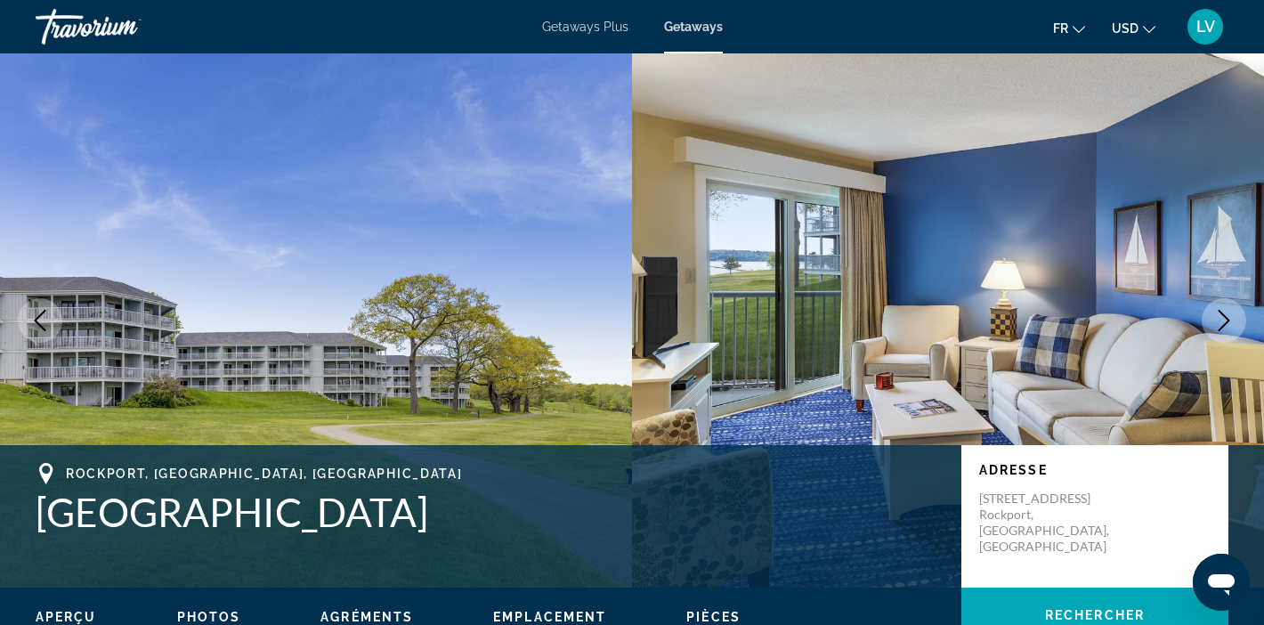
click at [572, 28] on span "Getaways Plus" at bounding box center [585, 27] width 86 height 14
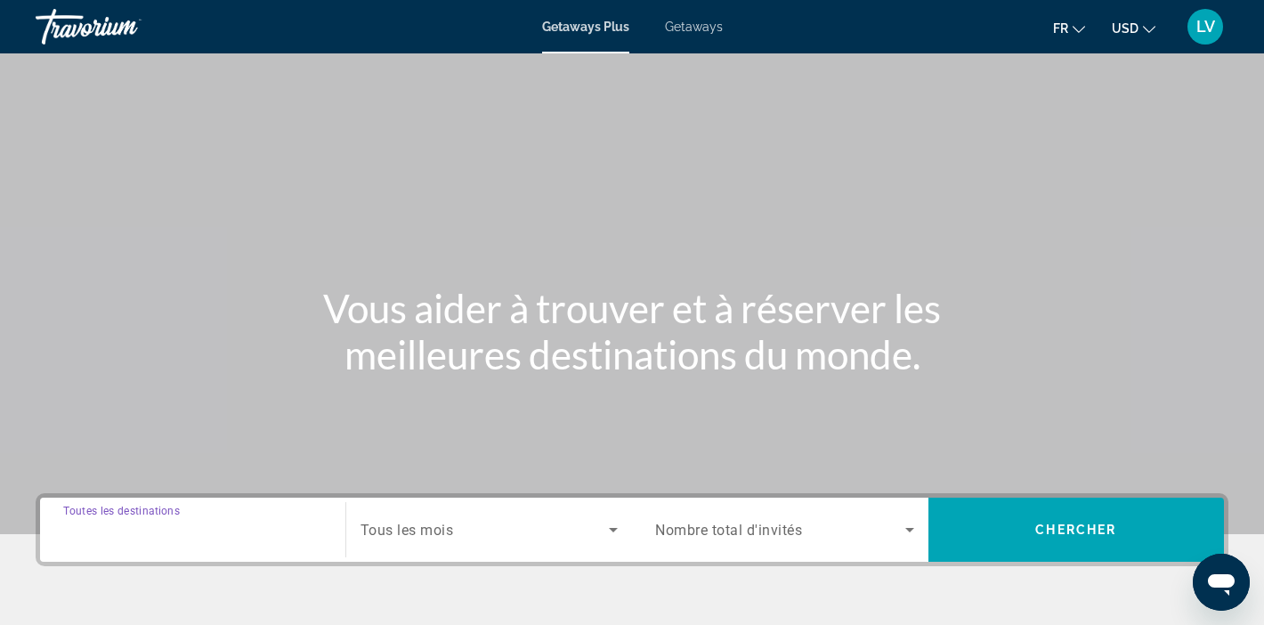
click at [204, 520] on input "Destination Toutes les destinations" at bounding box center [192, 530] width 259 height 21
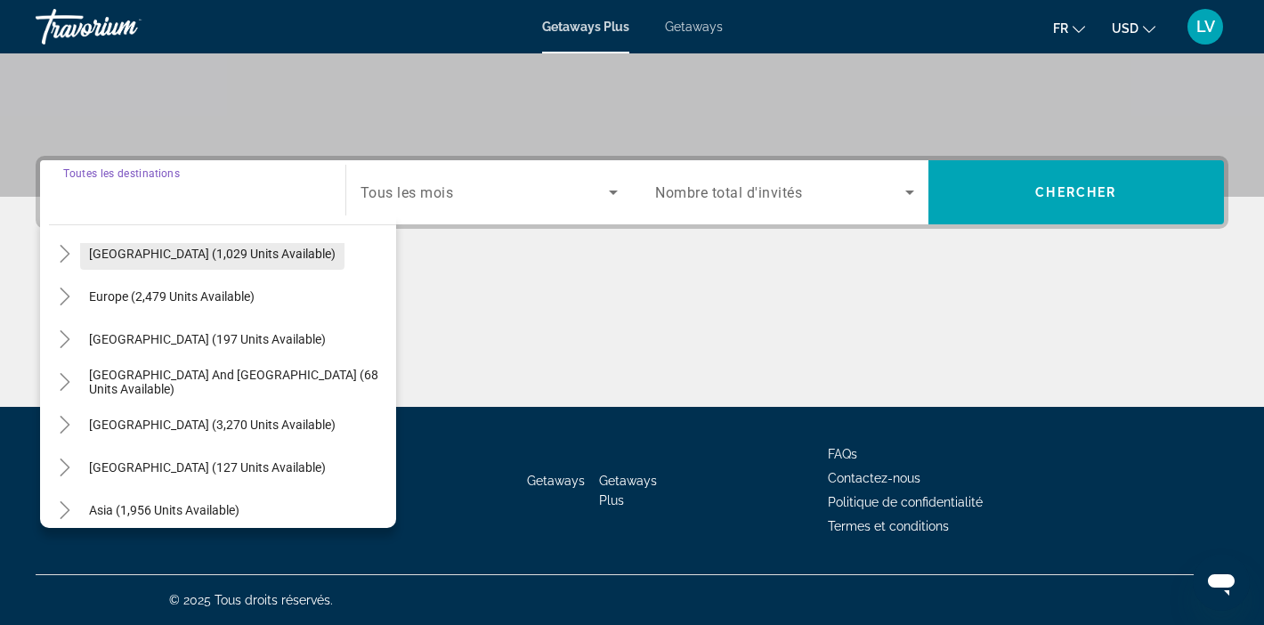
scroll to position [197, 0]
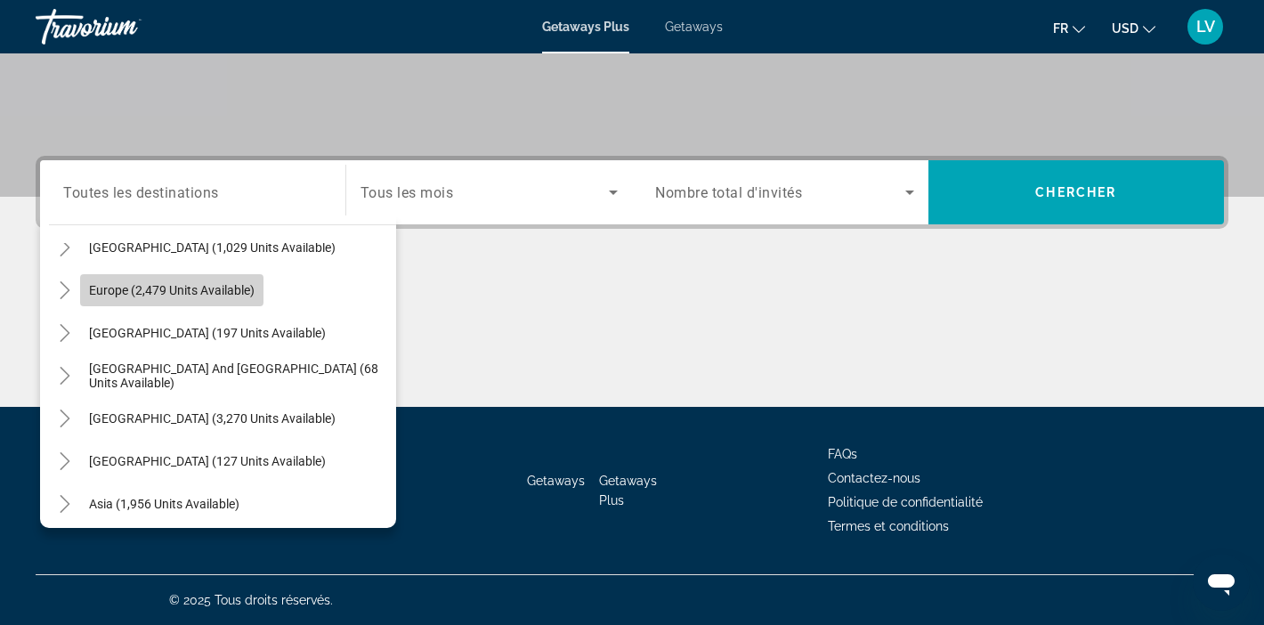
click at [96, 286] on span "Europe (2,479 units available)" at bounding box center [172, 290] width 166 height 14
type input "**********"
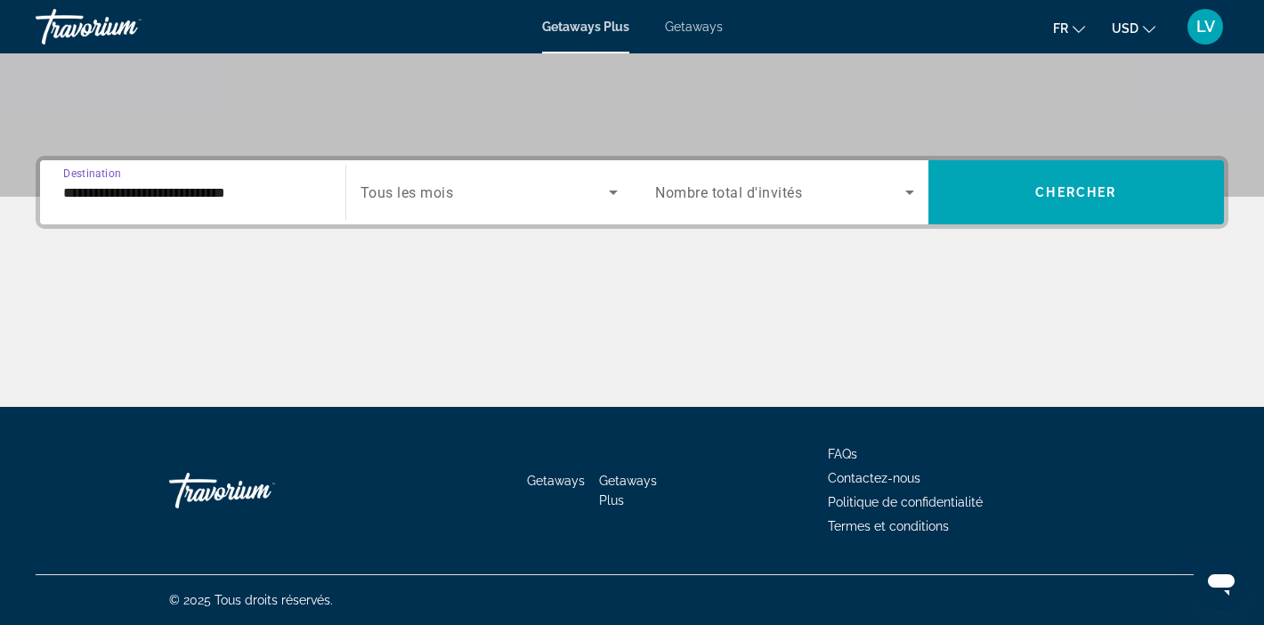
click at [483, 201] on span "Search widget" at bounding box center [485, 192] width 249 height 21
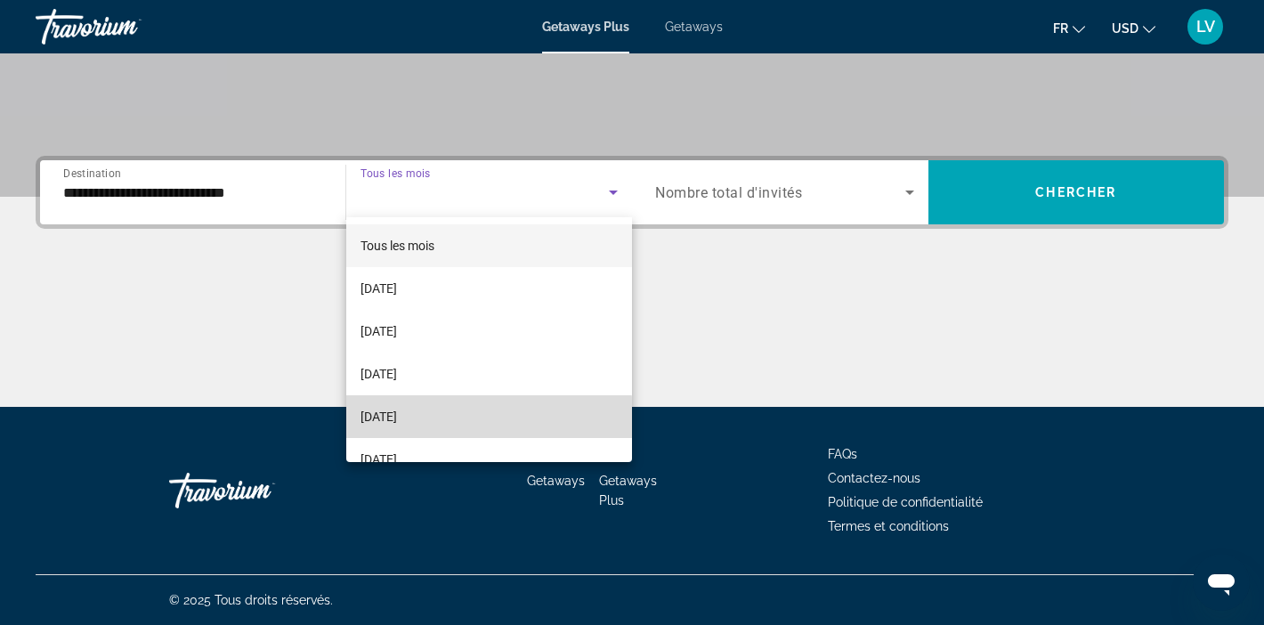
click at [397, 418] on span "[DATE]" at bounding box center [379, 416] width 37 height 21
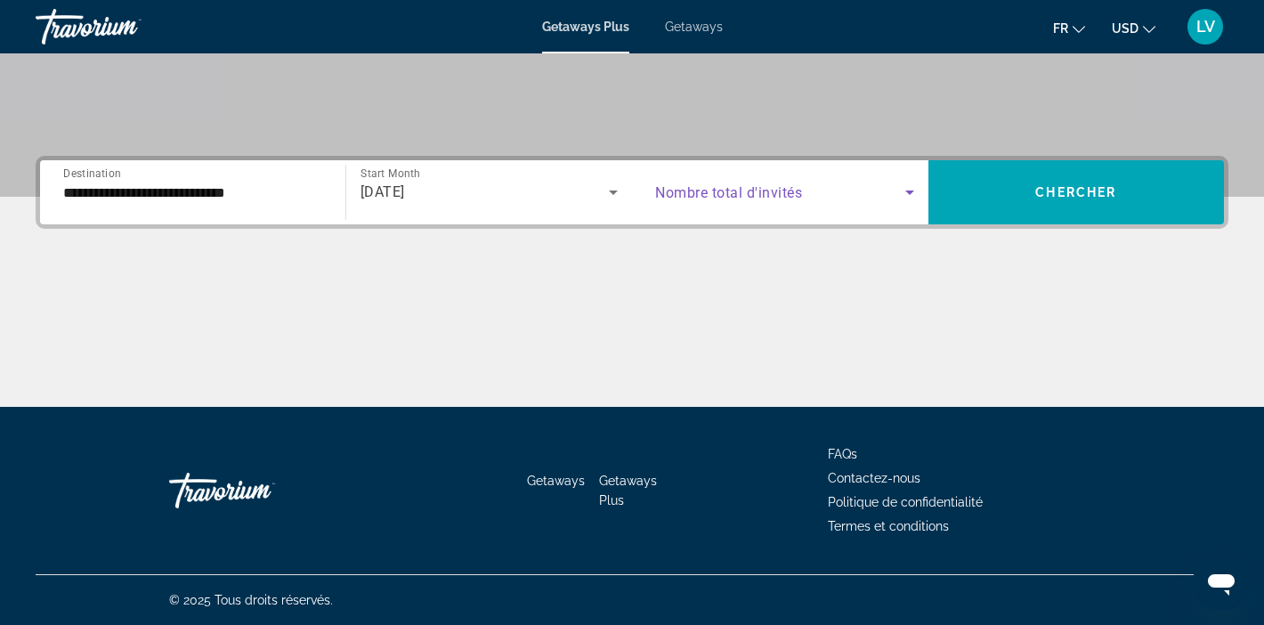
click at [864, 187] on span "Search widget" at bounding box center [780, 192] width 250 height 21
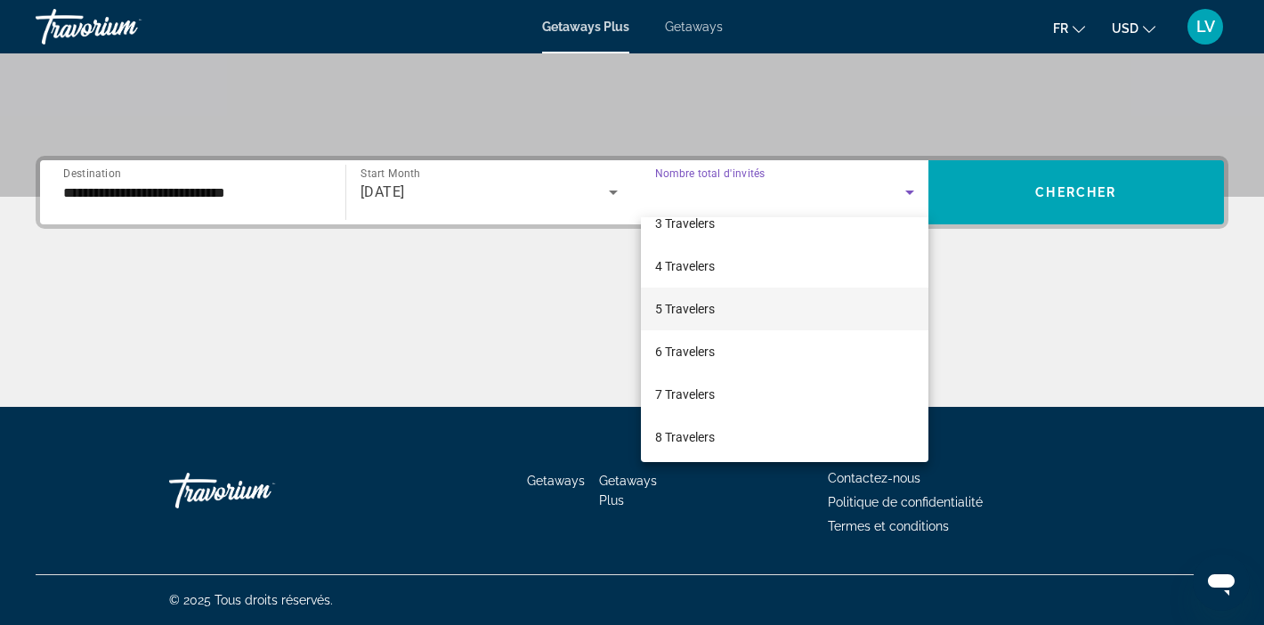
scroll to position [114, 0]
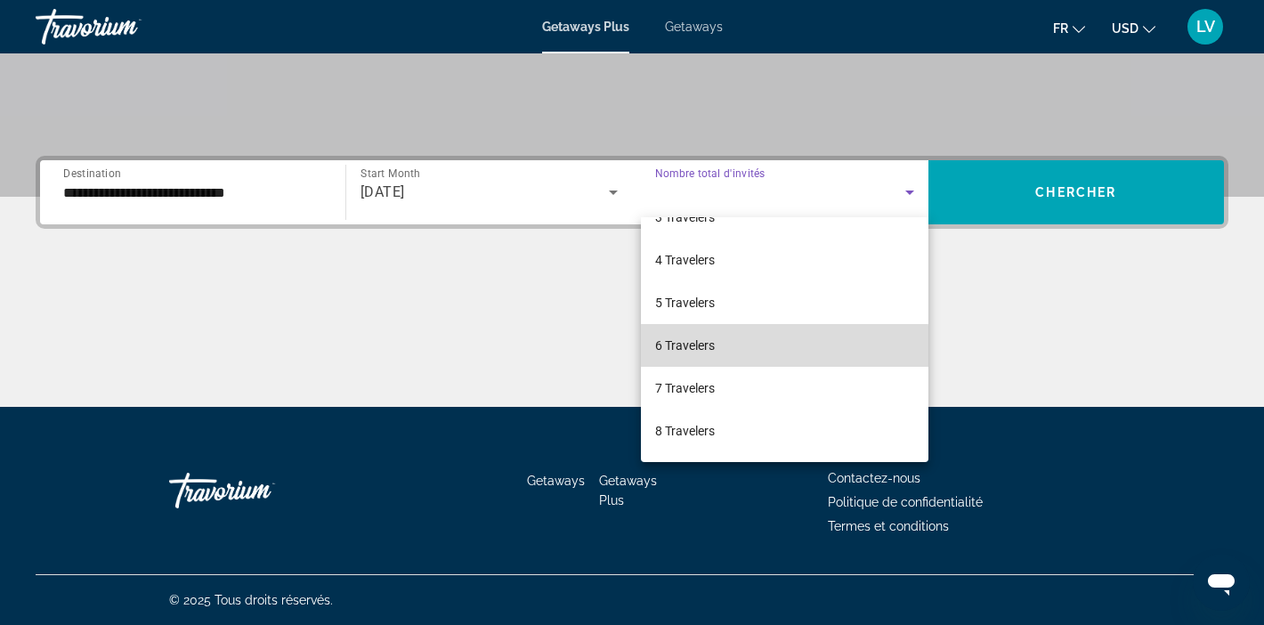
click at [716, 353] on mat-option "6 Travelers" at bounding box center [785, 345] width 288 height 43
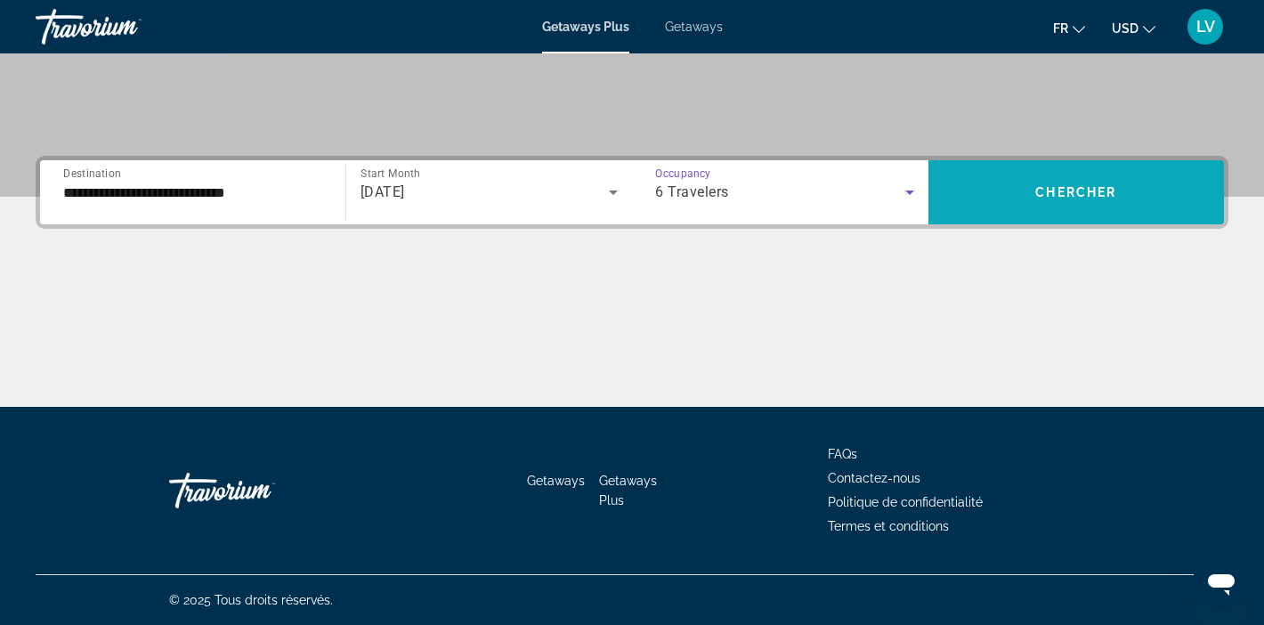
click at [1081, 195] on span "Chercher" at bounding box center [1075, 192] width 81 height 14
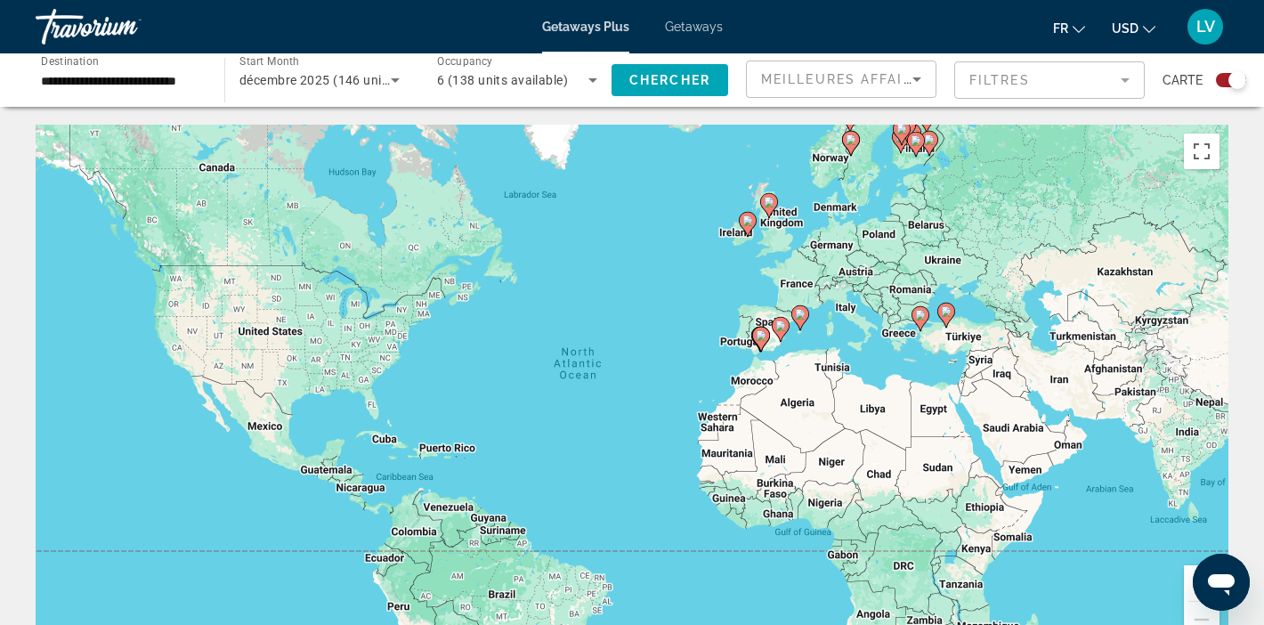
click at [679, 291] on div "To activate drag with keyboard, press Alt + Enter. Once in keyboard drag state,…" at bounding box center [632, 392] width 1193 height 534
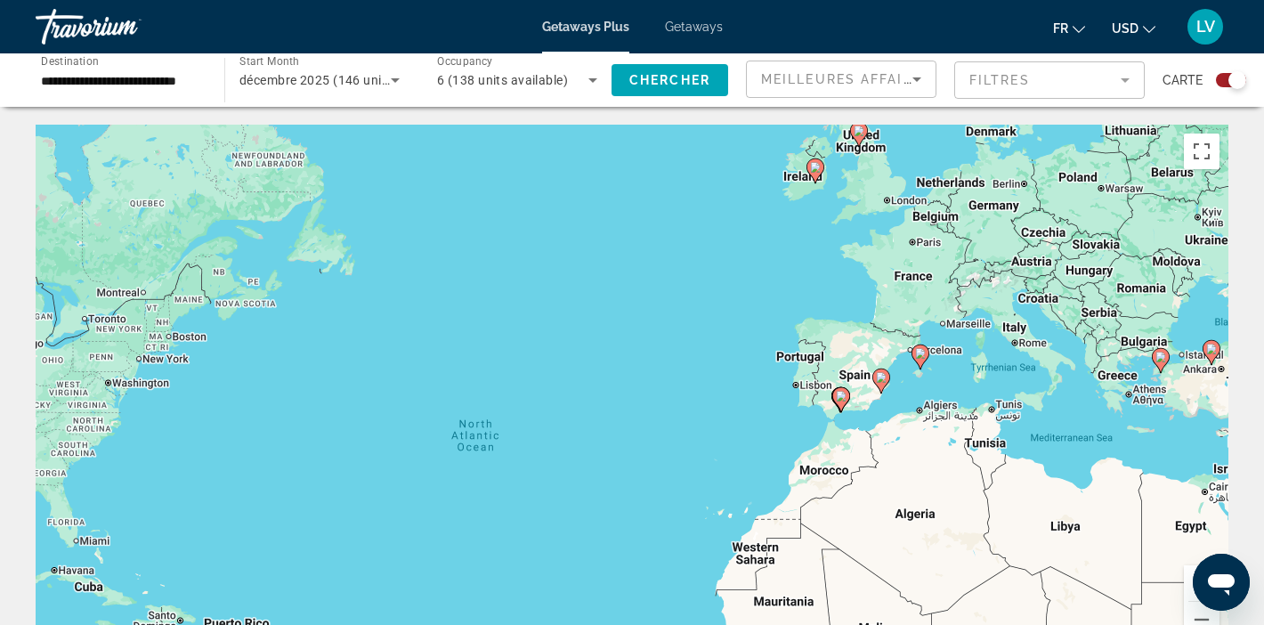
click at [725, 379] on div "To activate drag with keyboard, press Alt + Enter. Once in keyboard drag state,…" at bounding box center [632, 392] width 1193 height 534
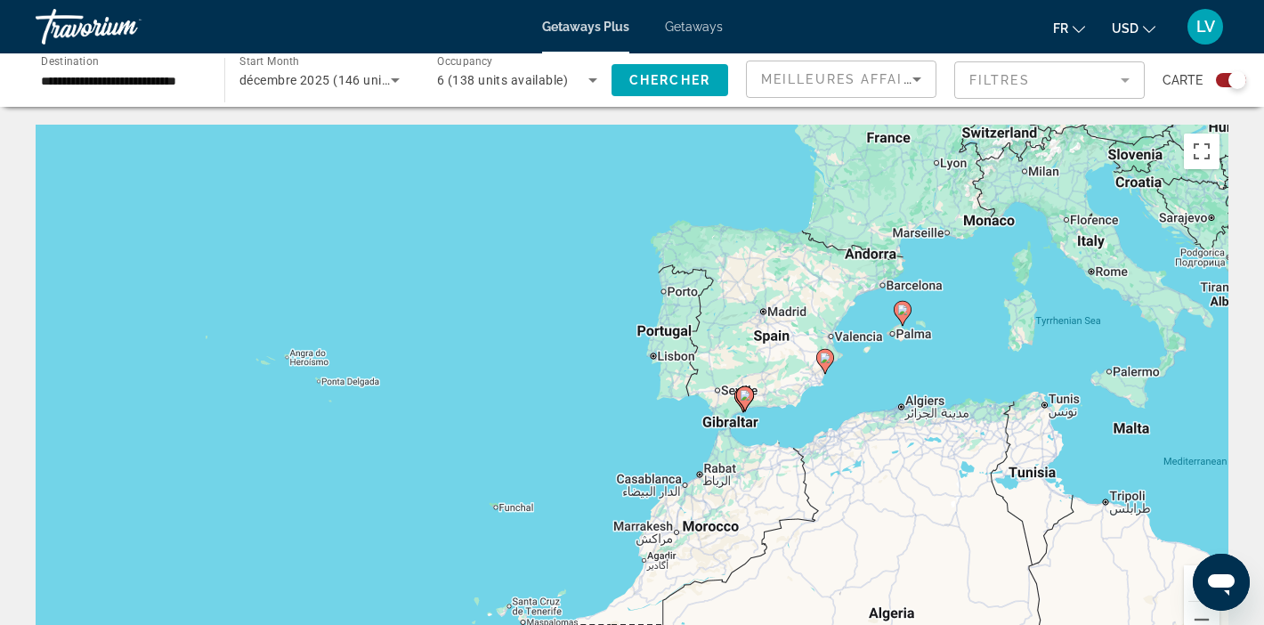
drag, startPoint x: 1086, startPoint y: 400, endPoint x: 812, endPoint y: 351, distance: 278.5
click at [812, 351] on div "To activate drag with keyboard, press Alt + Enter. Once in keyboard drag state,…" at bounding box center [632, 392] width 1193 height 534
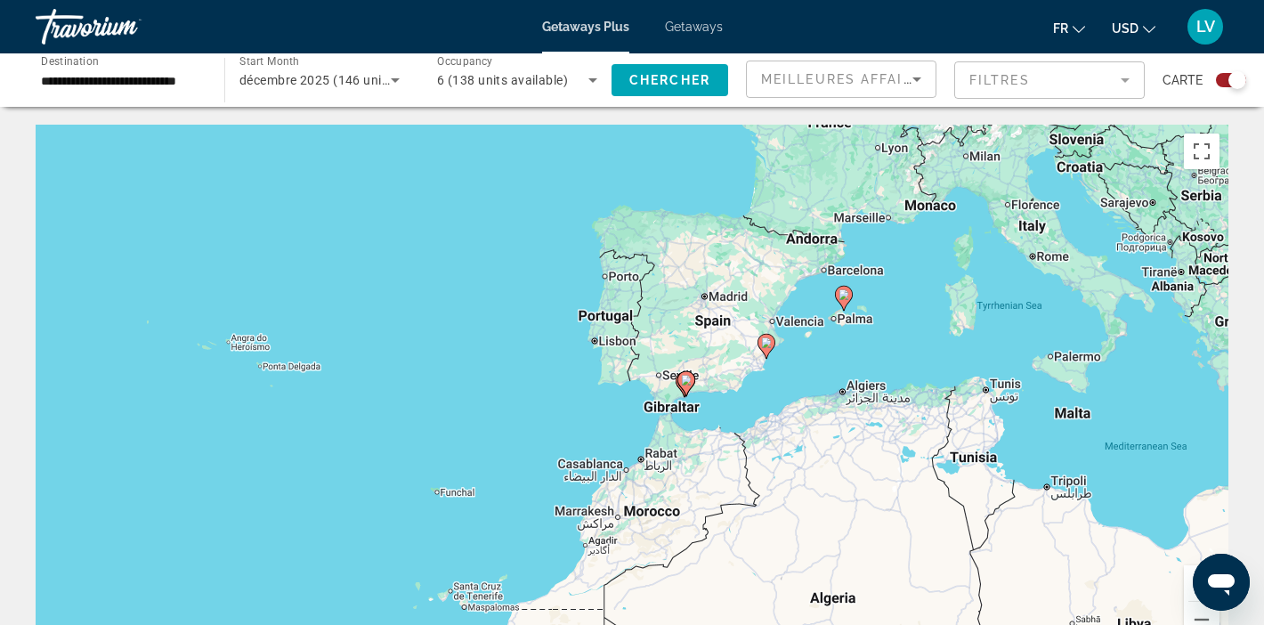
click at [812, 351] on div "To activate drag with keyboard, press Alt + Enter. Once in keyboard drag state,…" at bounding box center [632, 392] width 1193 height 534
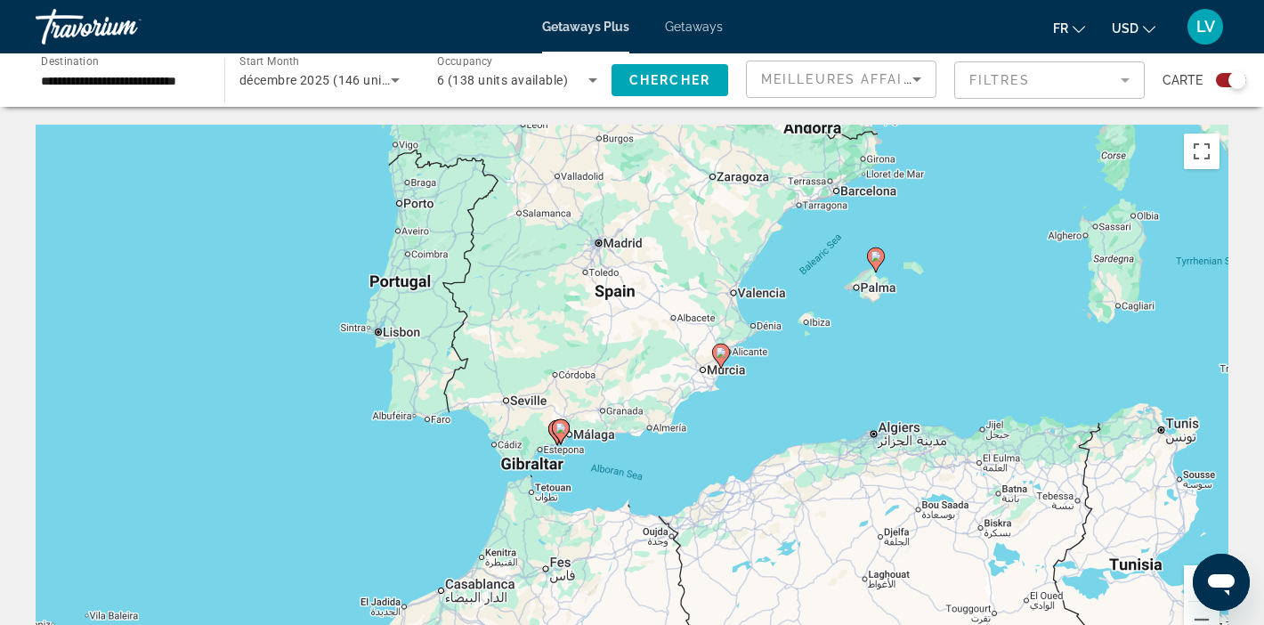
click at [602, 471] on div "To activate drag with keyboard, press Alt + Enter. Once in keyboard drag state,…" at bounding box center [632, 392] width 1193 height 534
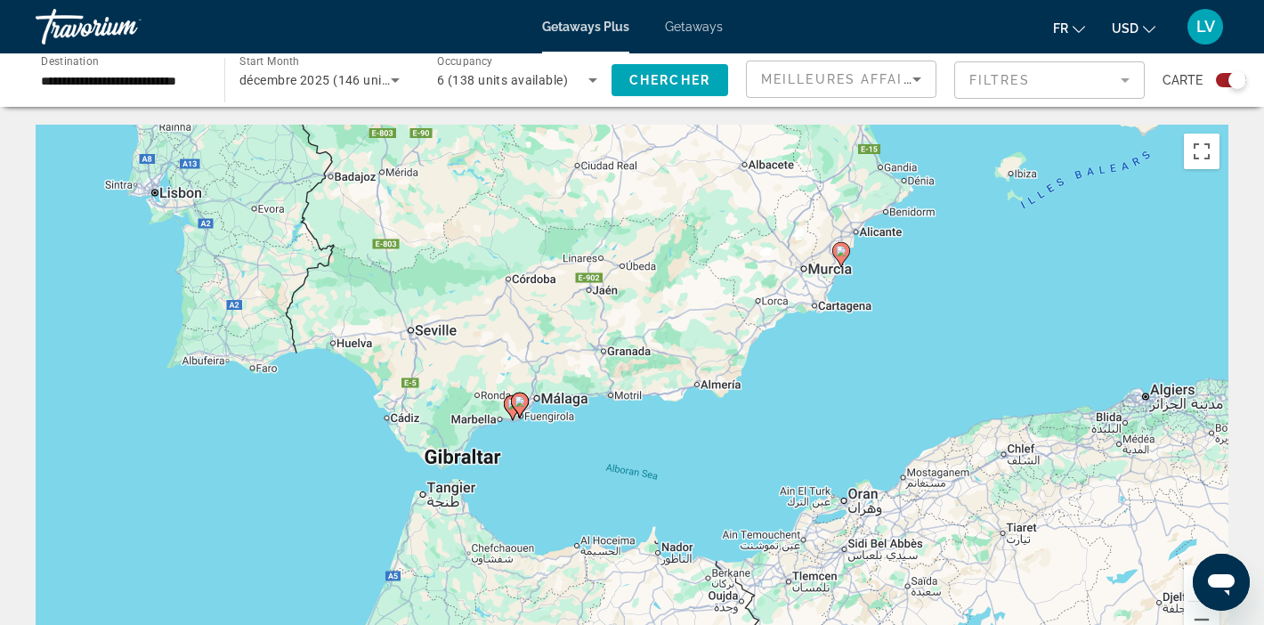
click at [572, 458] on div "To activate drag with keyboard, press Alt + Enter. Once in keyboard drag state,…" at bounding box center [632, 392] width 1193 height 534
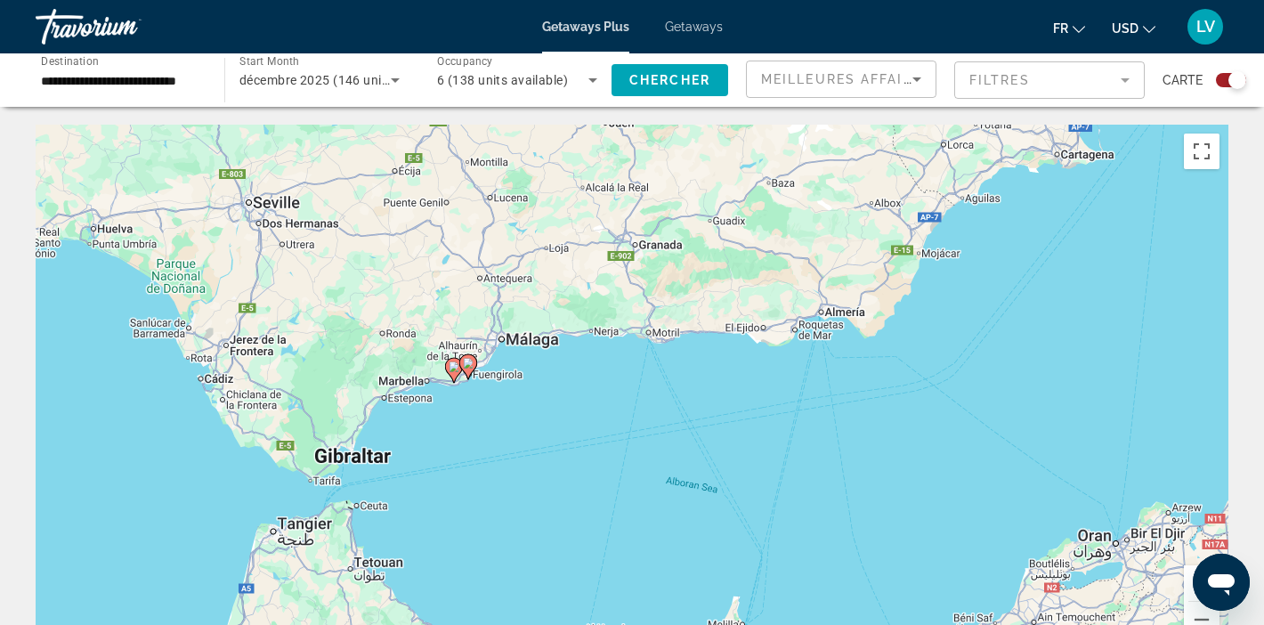
click at [518, 431] on div "To activate drag with keyboard, press Alt + Enter. Once in keyboard drag state,…" at bounding box center [632, 392] width 1193 height 534
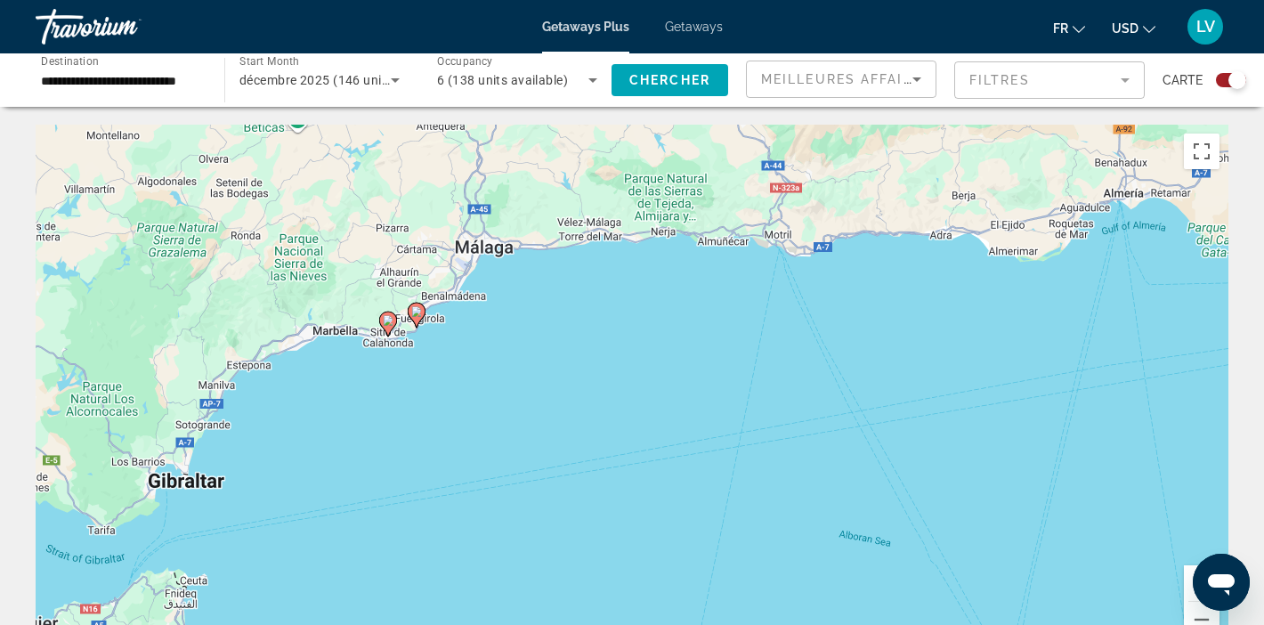
click at [467, 400] on div "To activate drag with keyboard, press Alt + Enter. Once in keyboard drag state,…" at bounding box center [632, 392] width 1193 height 534
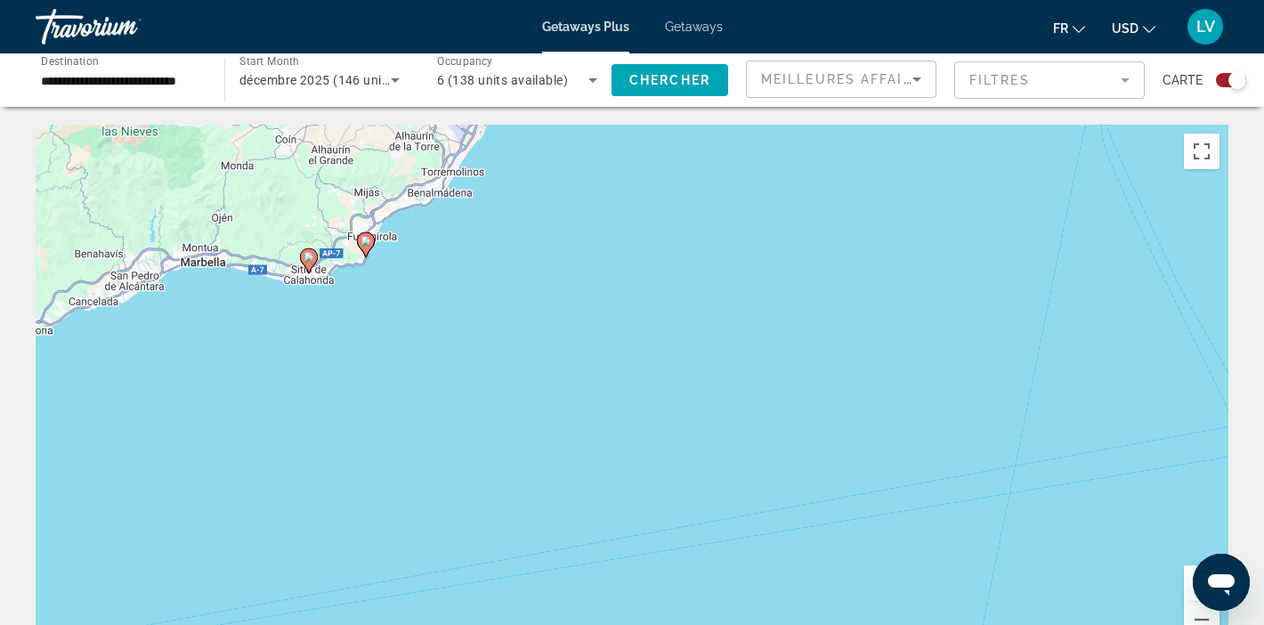
click at [366, 254] on icon "Main content" at bounding box center [366, 244] width 16 height 23
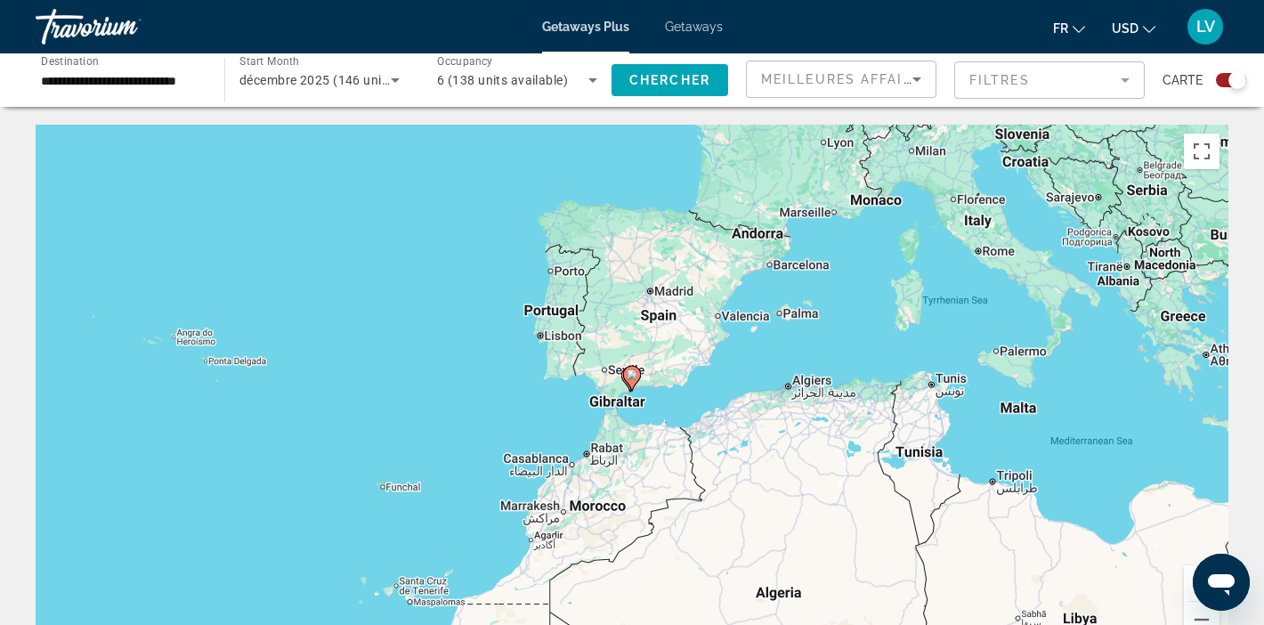
click at [642, 406] on div "To navigate, press the arrow keys. To activate drag with keyboard, press Alt + …" at bounding box center [632, 392] width 1193 height 534
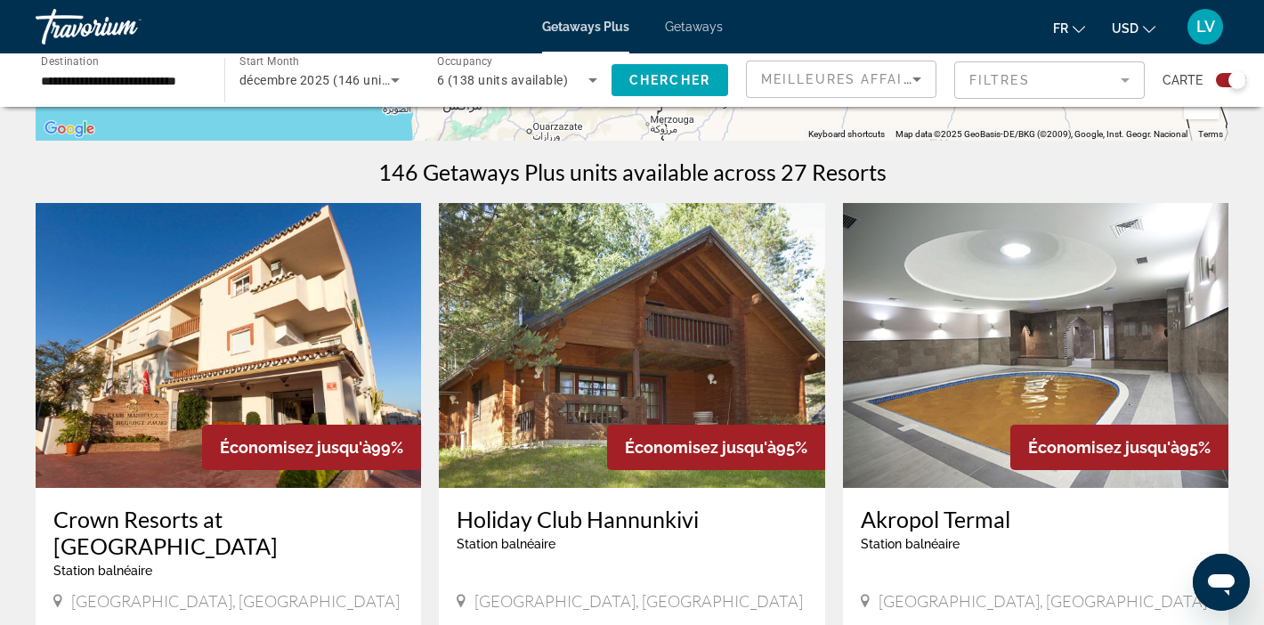
scroll to position [512, 0]
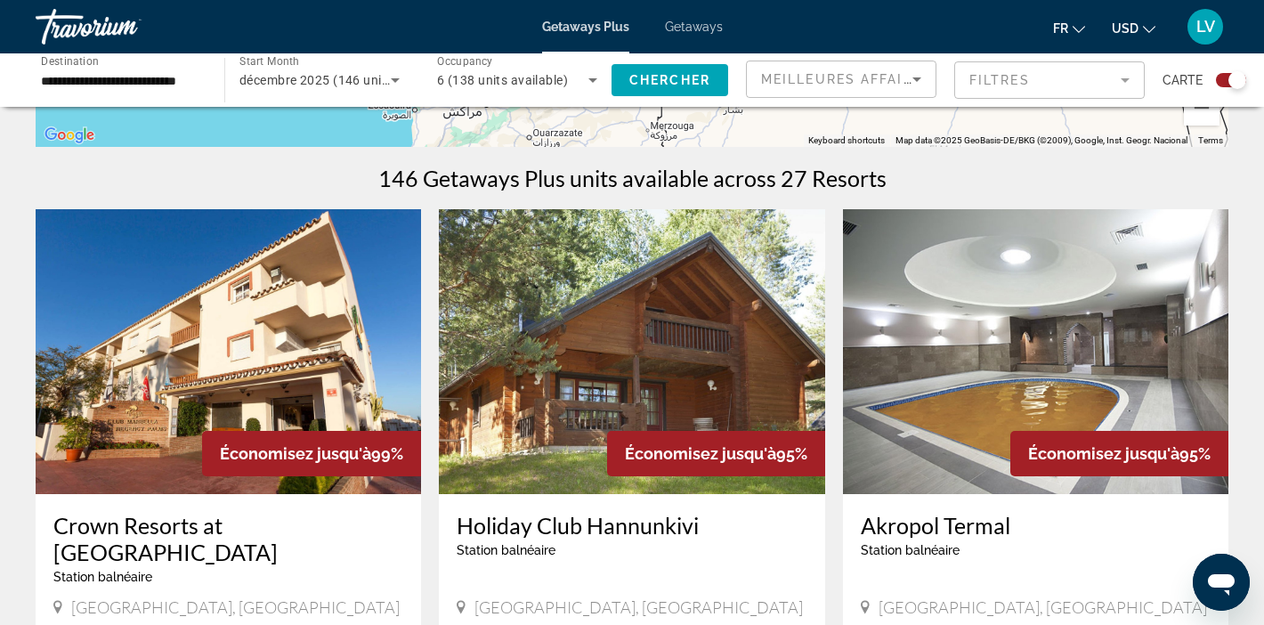
click at [295, 368] on img "Main content" at bounding box center [228, 351] width 385 height 285
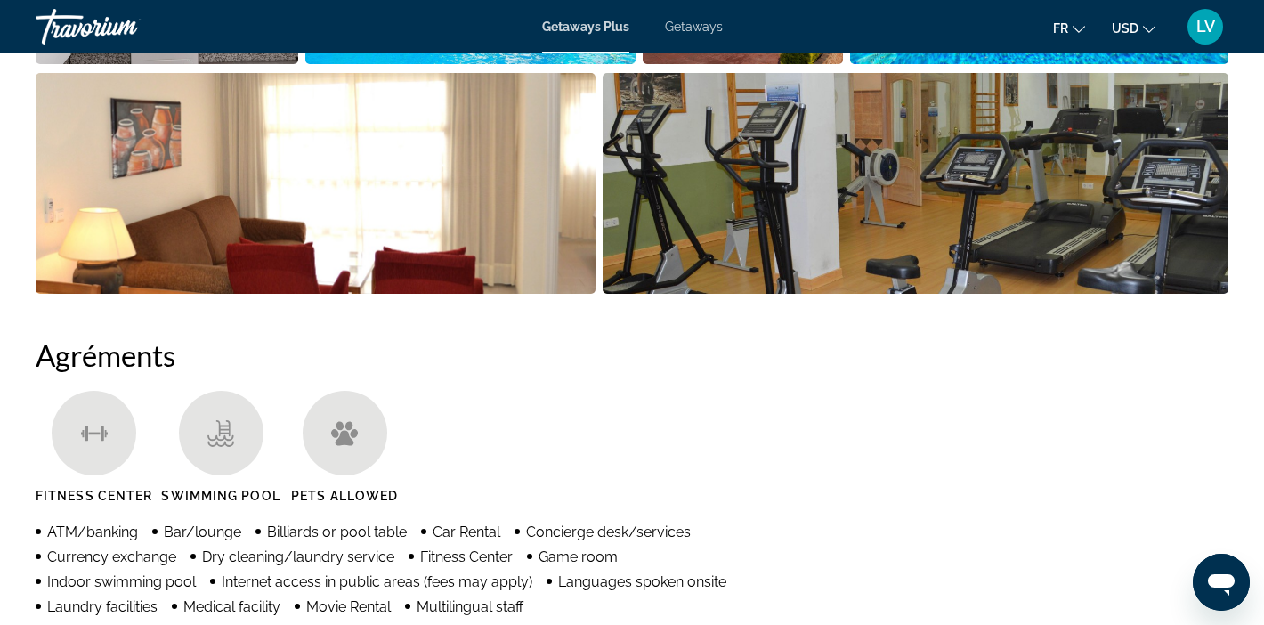
scroll to position [1115, 0]
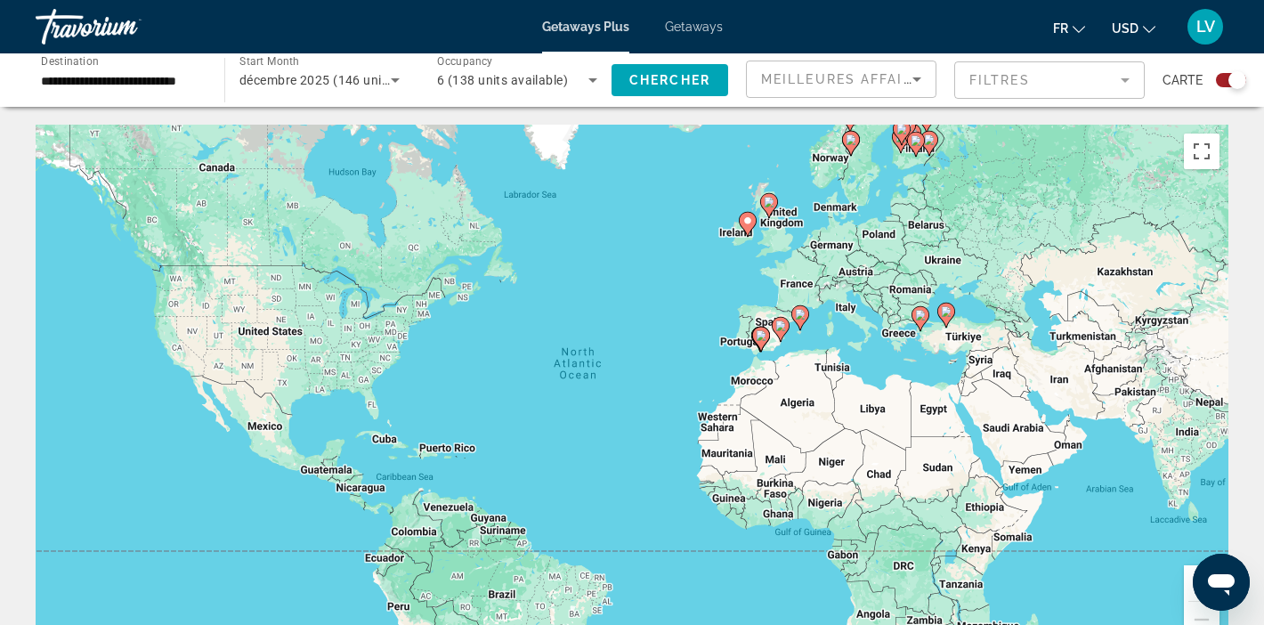
click at [846, 333] on div "To activate drag with keyboard, press Alt + Enter. Once in keyboard drag state,…" at bounding box center [632, 392] width 1193 height 534
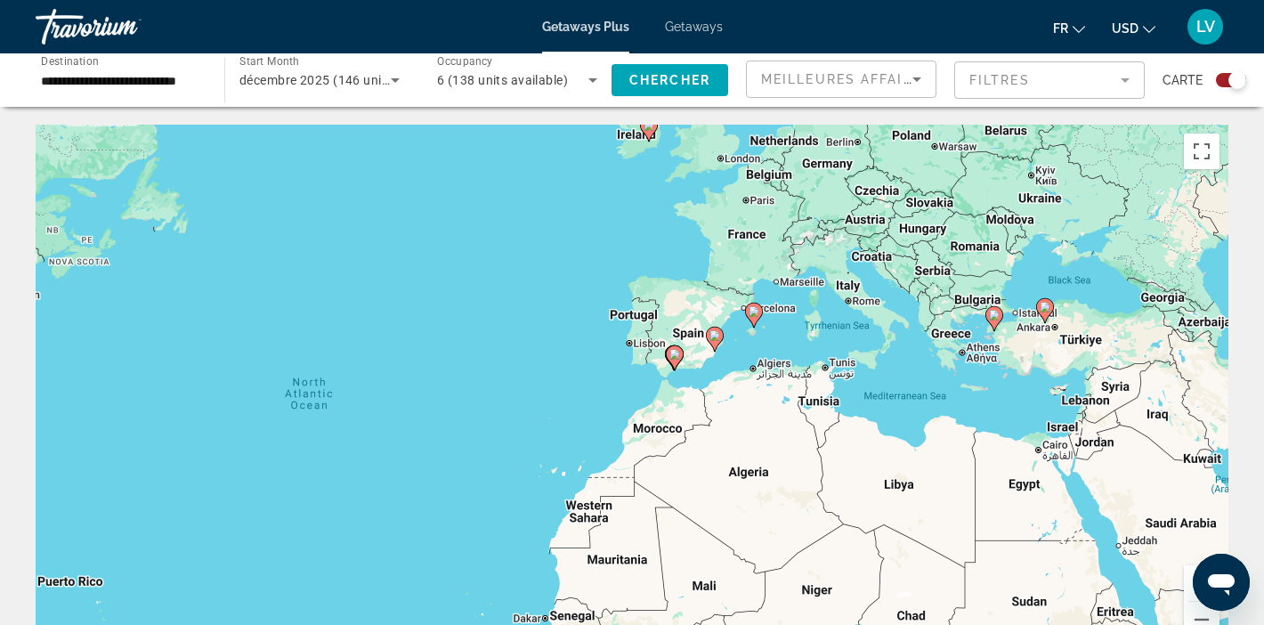
click at [794, 334] on div "To activate drag with keyboard, press Alt + Enter. Once in keyboard drag state,…" at bounding box center [632, 392] width 1193 height 534
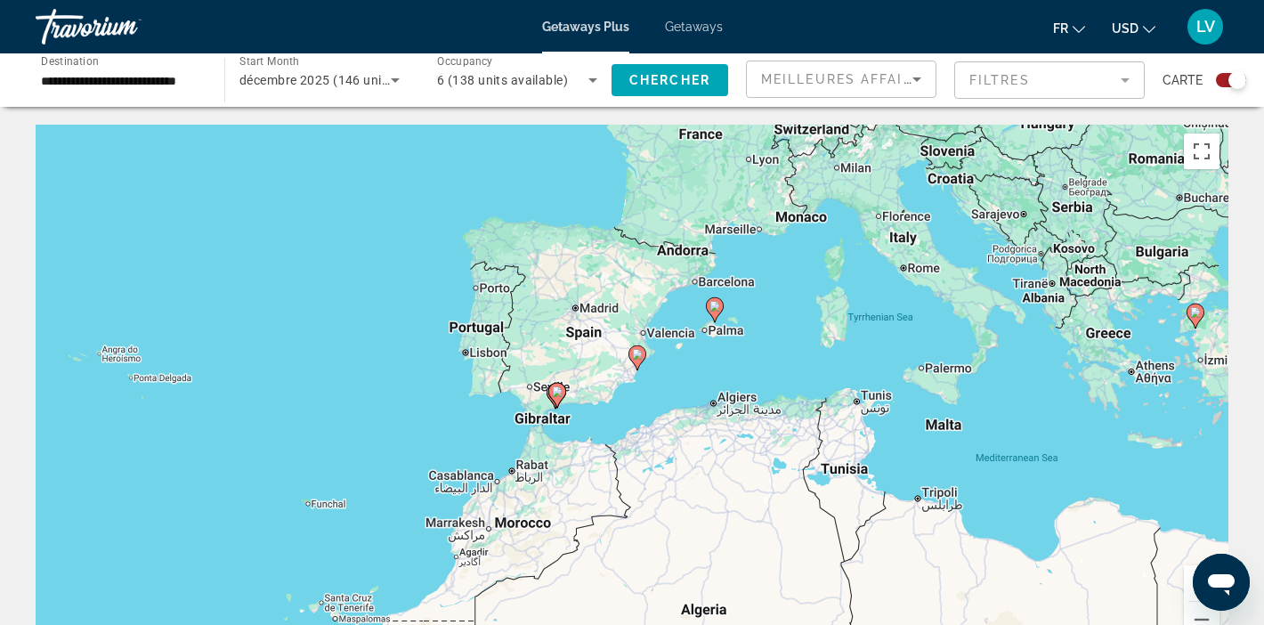
click at [692, 354] on div "To activate drag with keyboard, press Alt + Enter. Once in keyboard drag state,…" at bounding box center [632, 392] width 1193 height 534
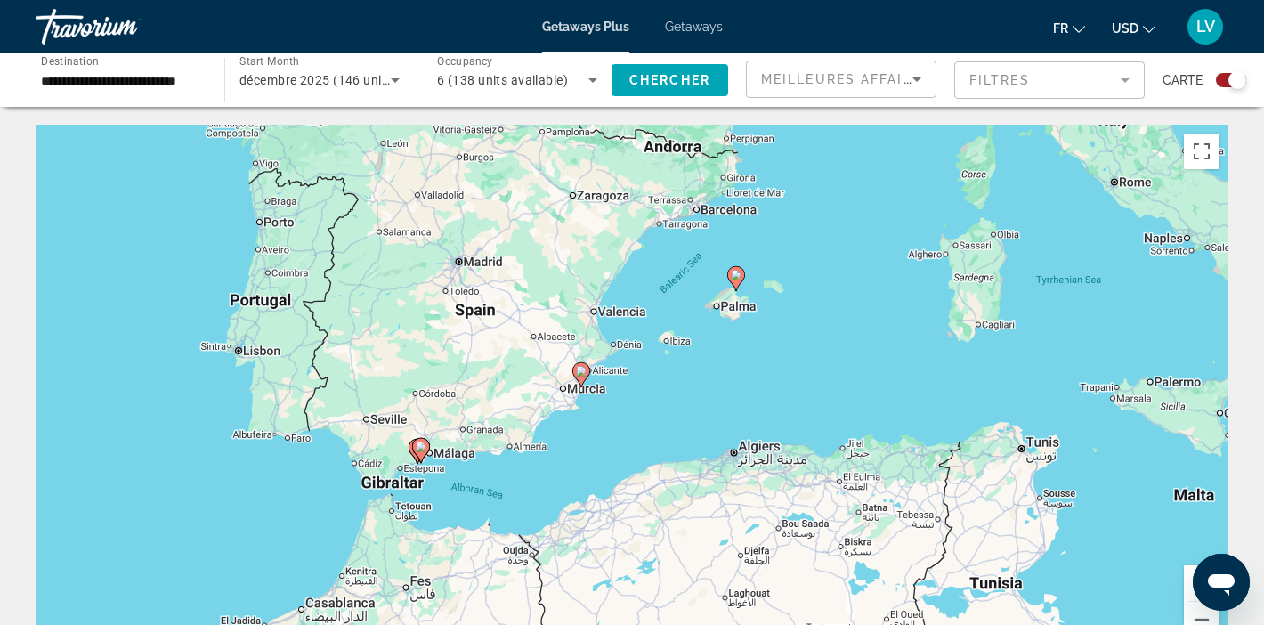
click at [578, 378] on icon "Main content" at bounding box center [581, 374] width 16 height 23
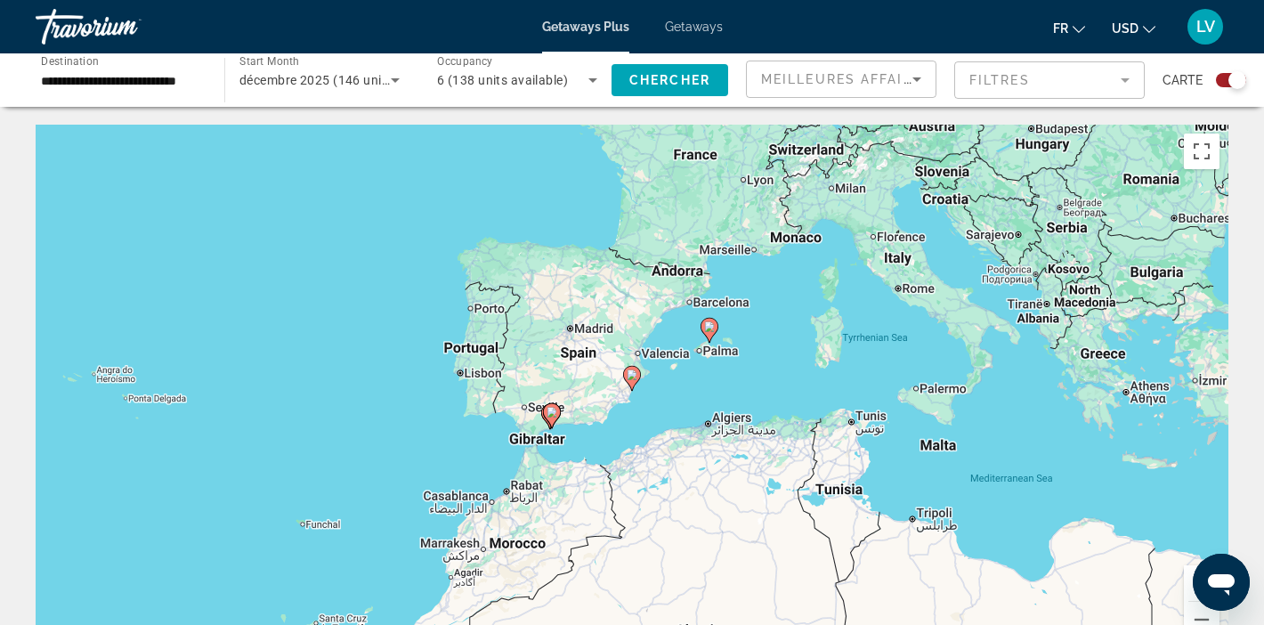
click at [711, 329] on image "Main content" at bounding box center [709, 326] width 11 height 11
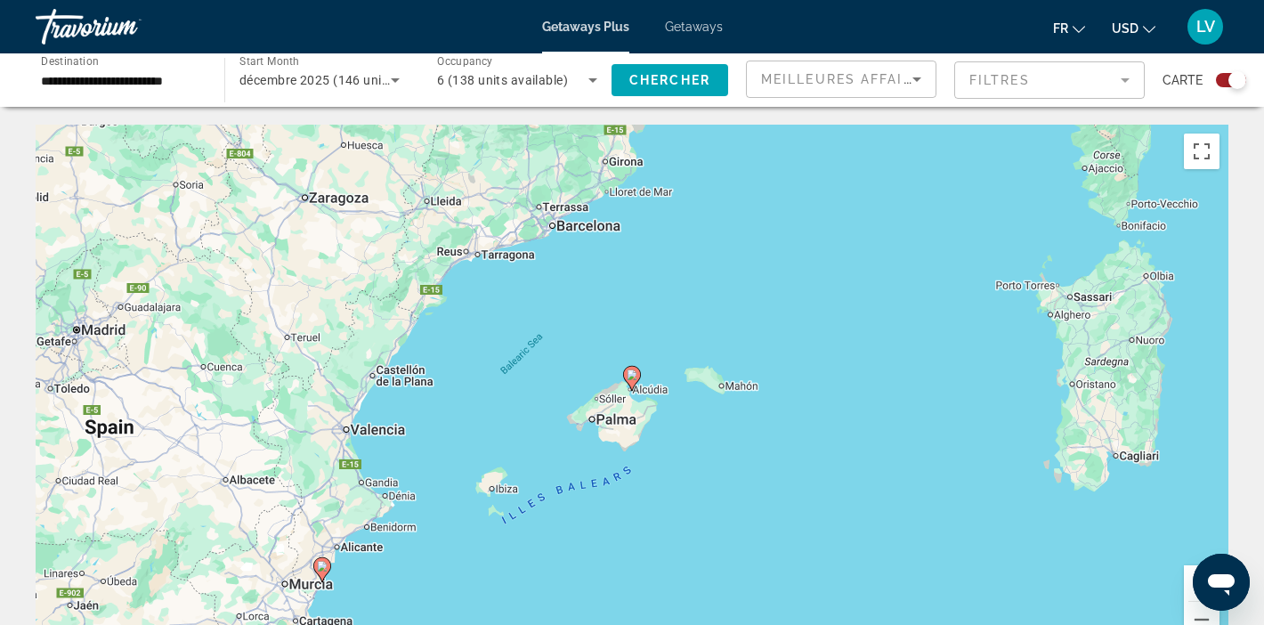
click at [630, 383] on icon "Main content" at bounding box center [632, 378] width 16 height 23
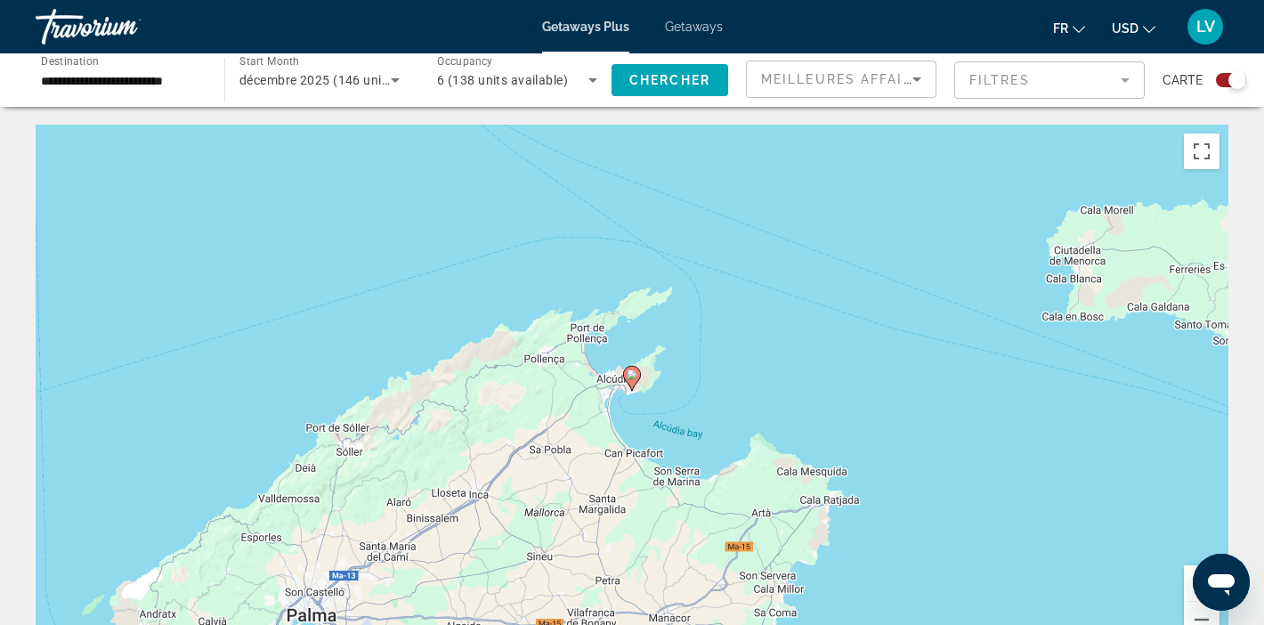
click at [630, 384] on icon "Main content" at bounding box center [632, 378] width 16 height 23
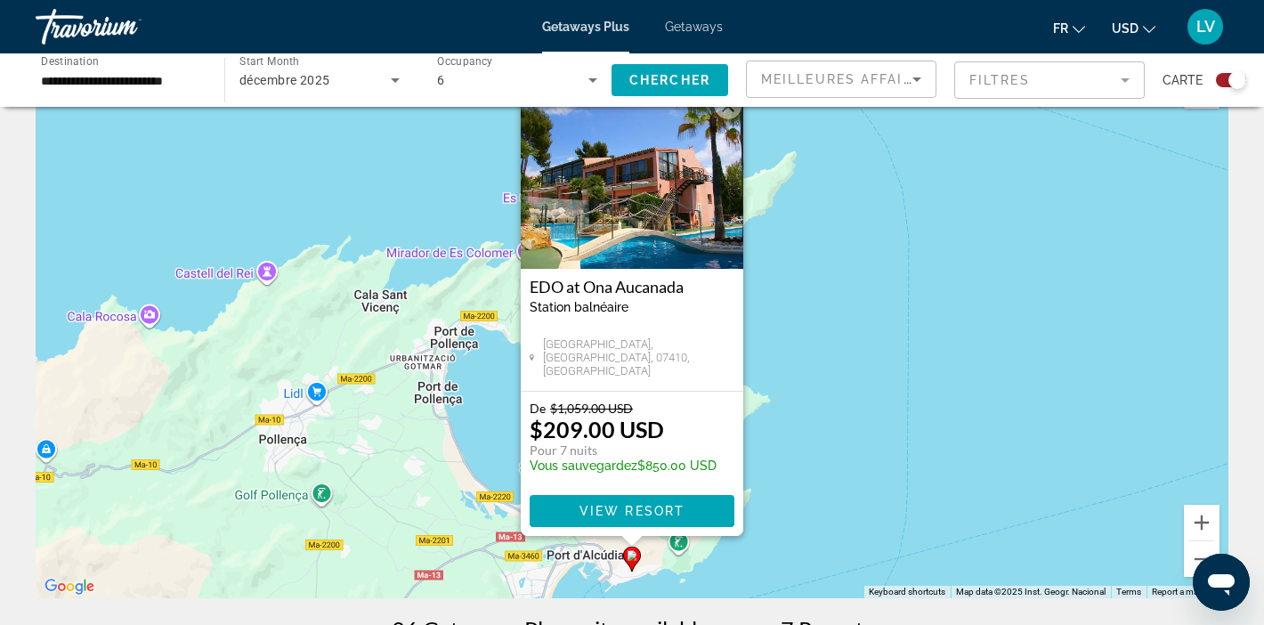
scroll to position [64, 0]
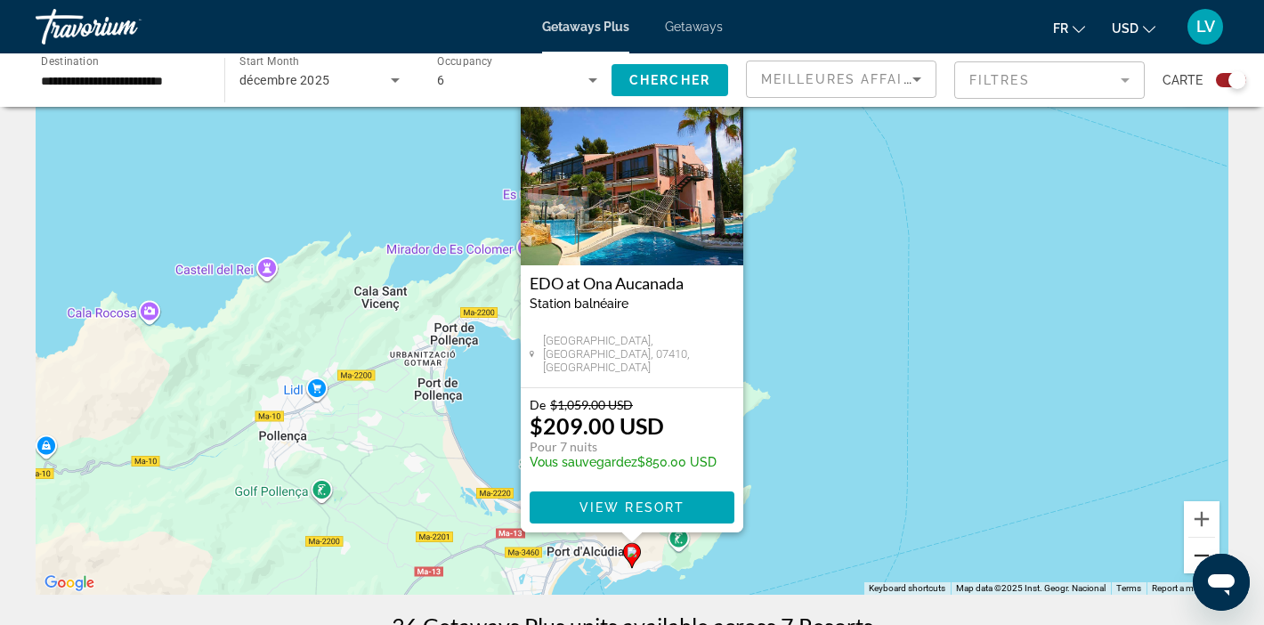
click at [1202, 547] on button "Zoom out" at bounding box center [1202, 556] width 36 height 36
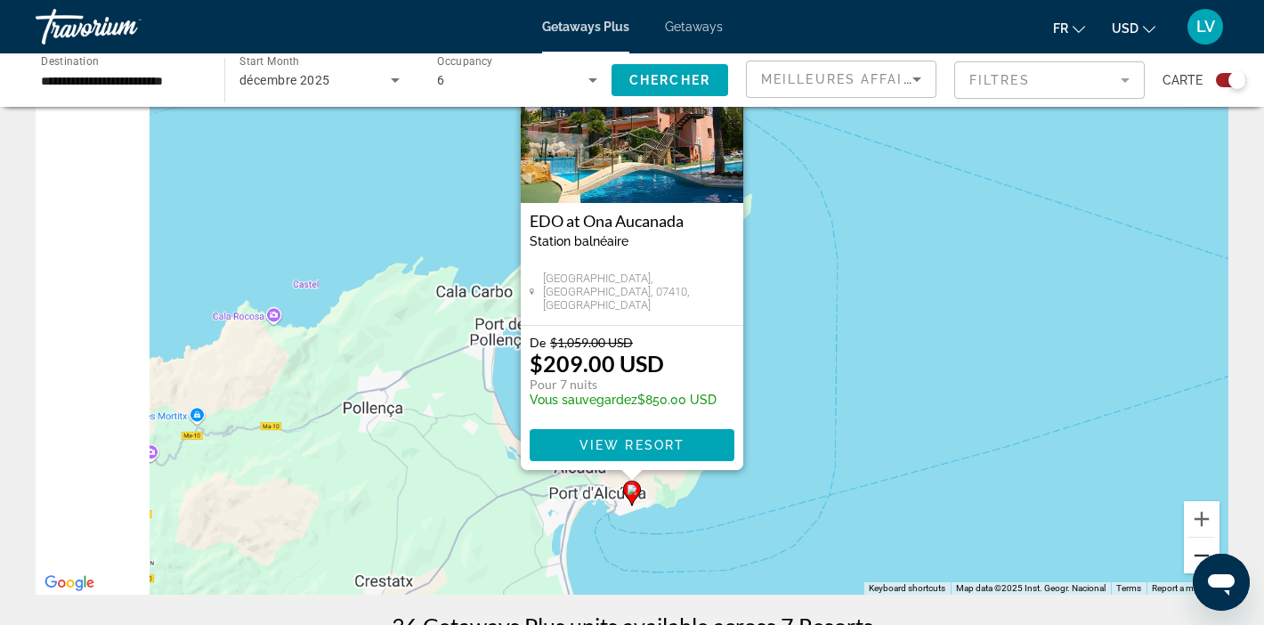
click at [1202, 547] on button "Zoom out" at bounding box center [1202, 556] width 36 height 36
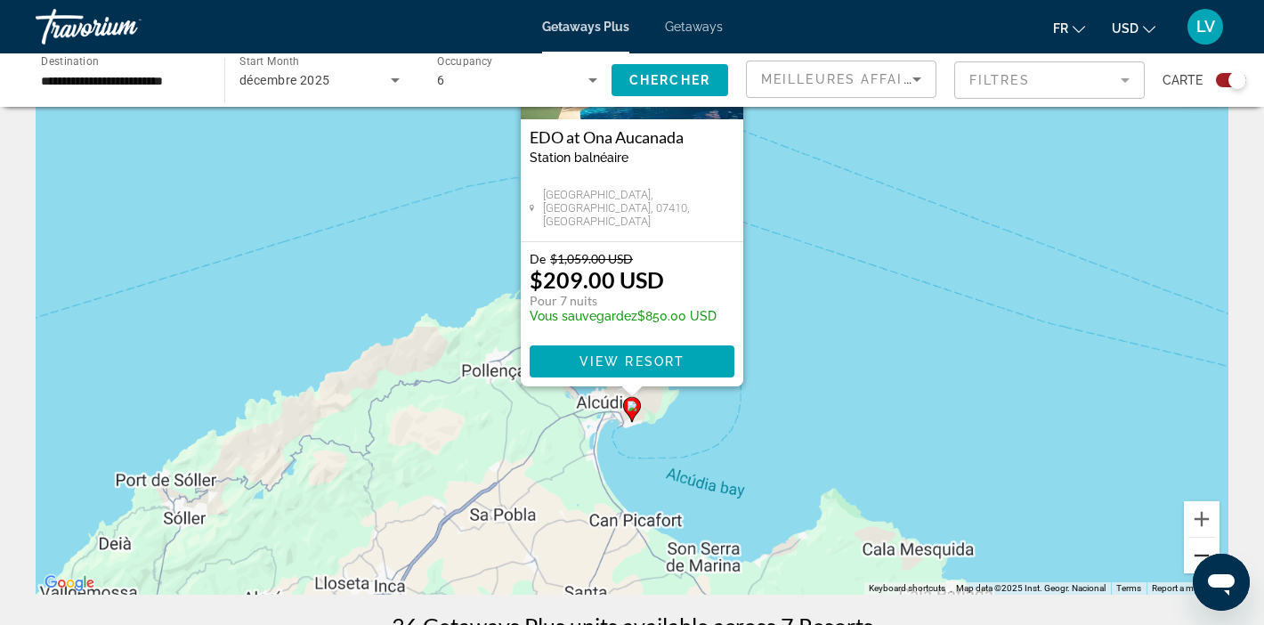
click at [1202, 547] on button "Zoom out" at bounding box center [1202, 556] width 36 height 36
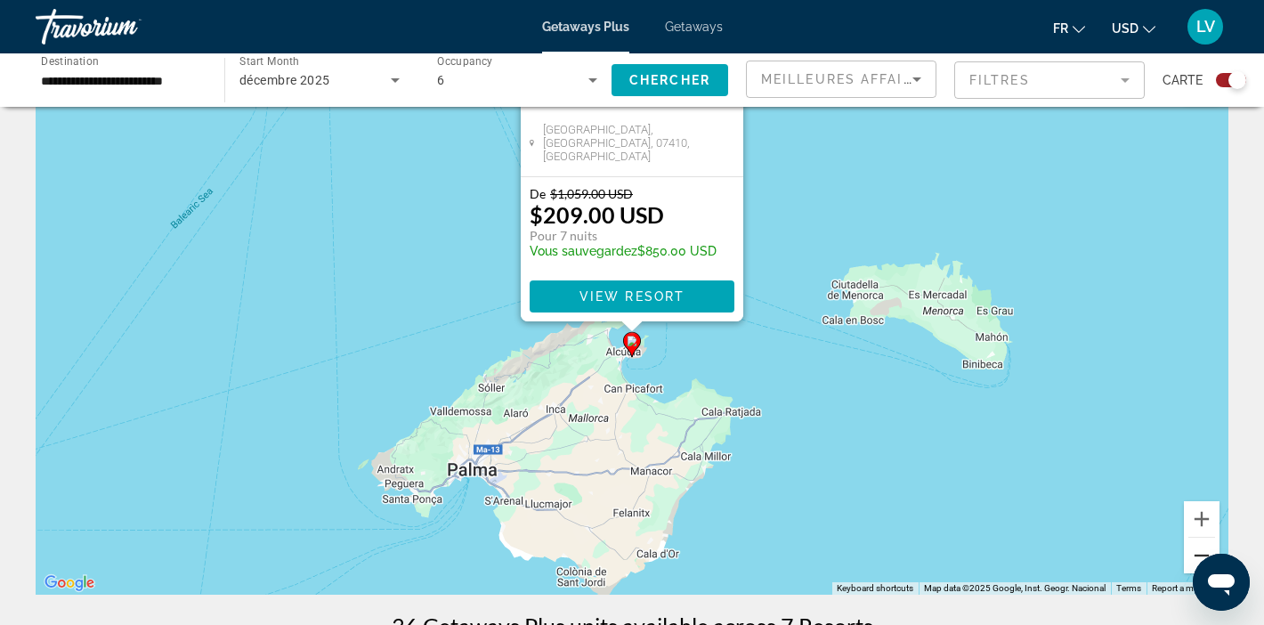
click at [1192, 558] on button "Zoom out" at bounding box center [1202, 556] width 36 height 36
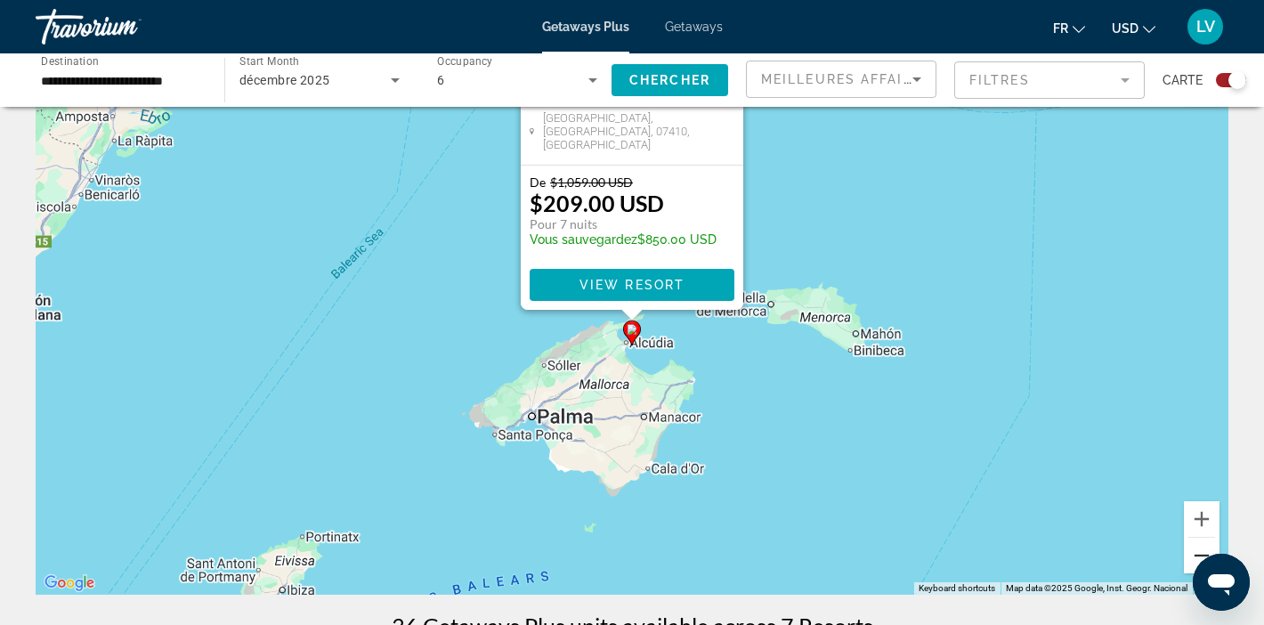
click at [1192, 558] on button "Zoom out" at bounding box center [1202, 556] width 36 height 36
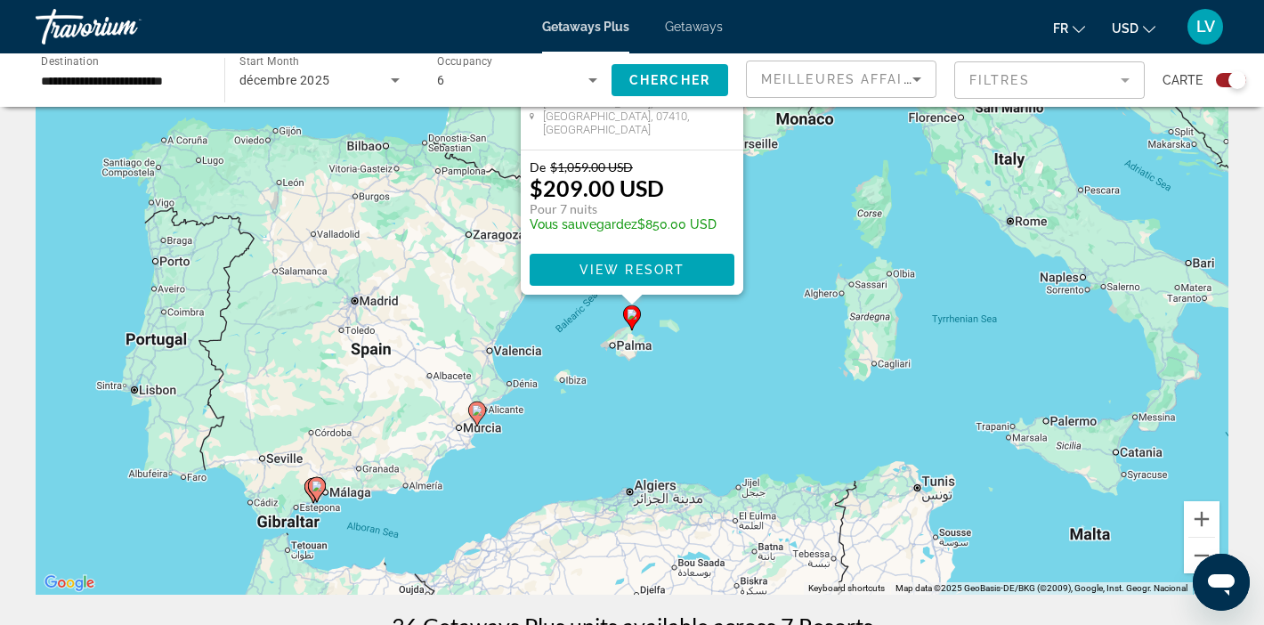
click at [478, 416] on icon "Main content" at bounding box center [477, 413] width 16 height 23
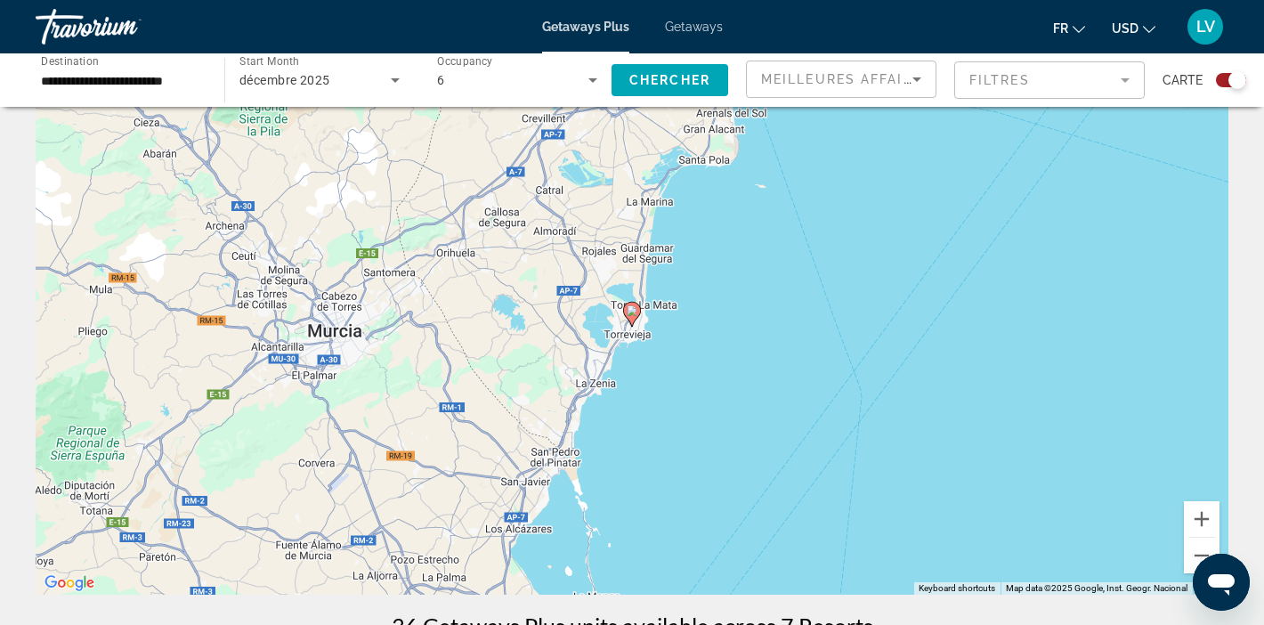
click at [633, 312] on image "Main content" at bounding box center [632, 310] width 11 height 11
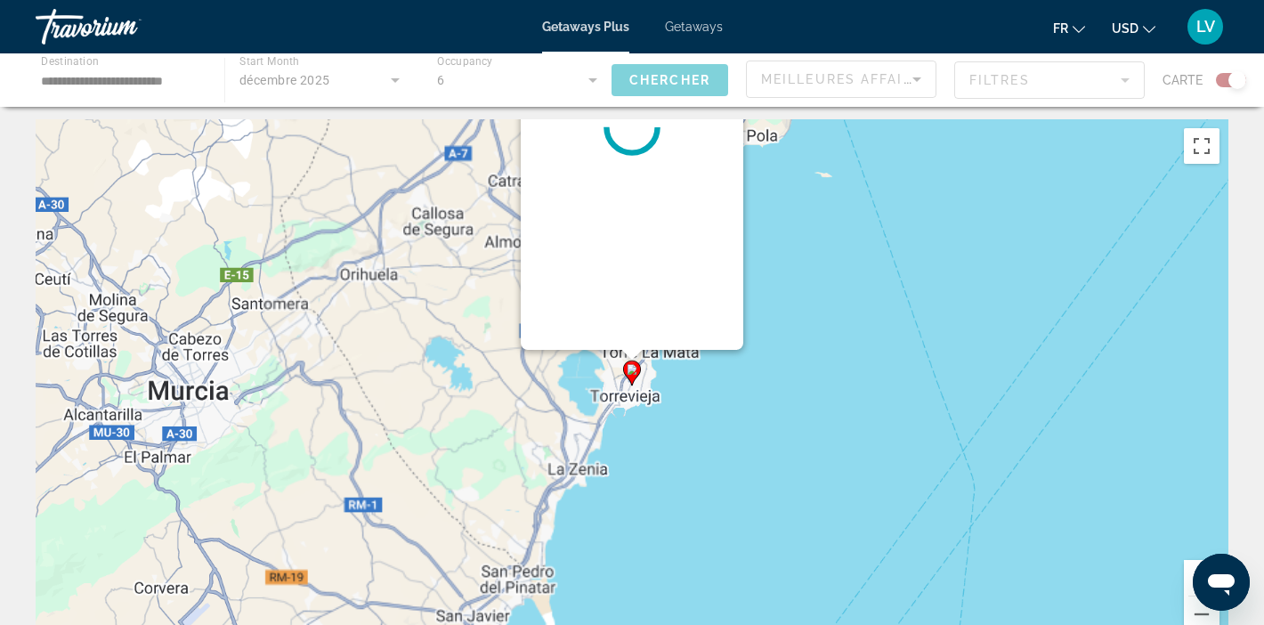
scroll to position [0, 0]
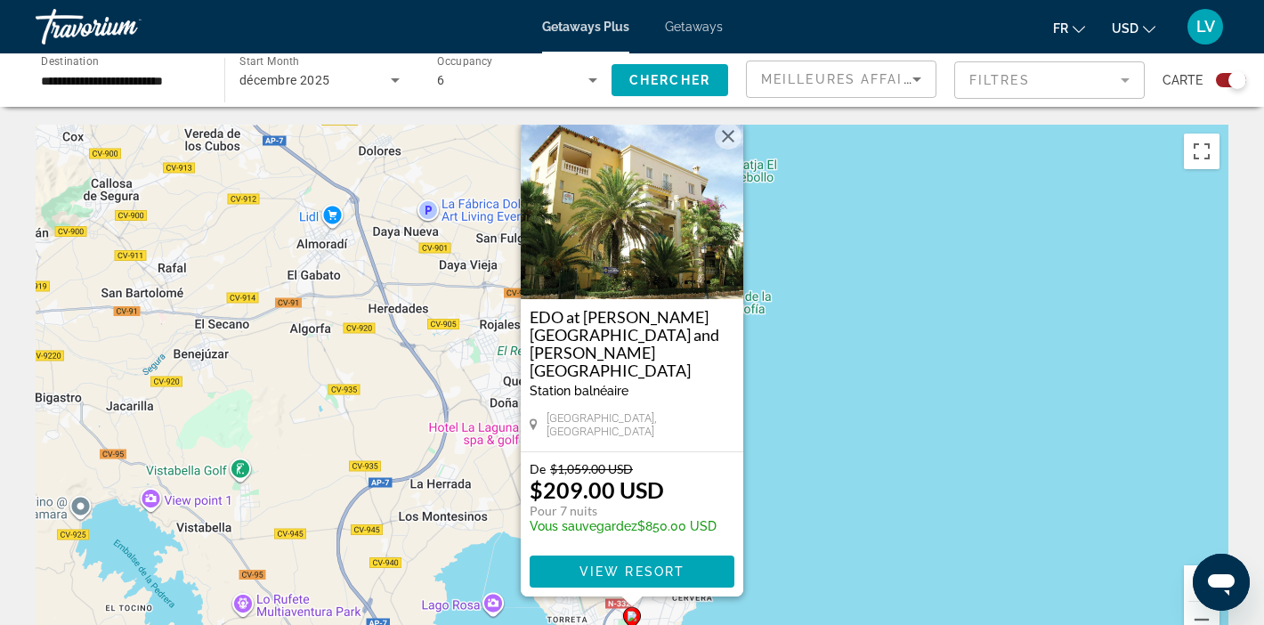
click at [723, 150] on button "Close" at bounding box center [728, 136] width 27 height 27
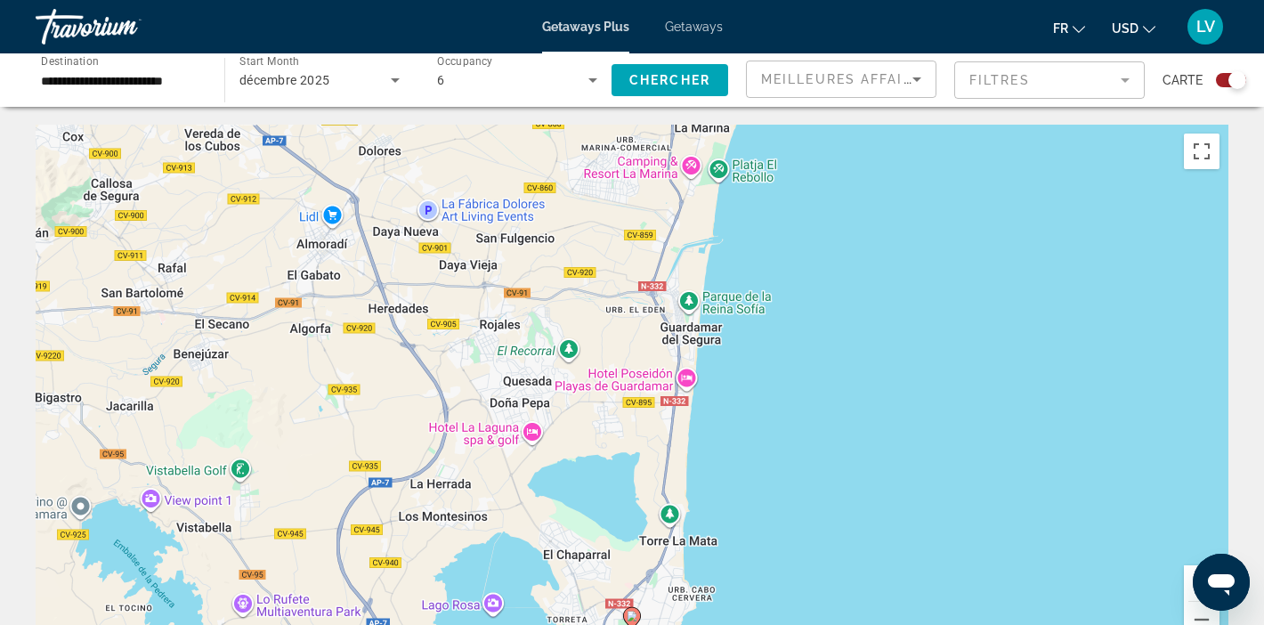
click at [207, 498] on div "To navigate, press the arrow keys. To activate drag with keyboard, press Alt + …" at bounding box center [632, 392] width 1193 height 534
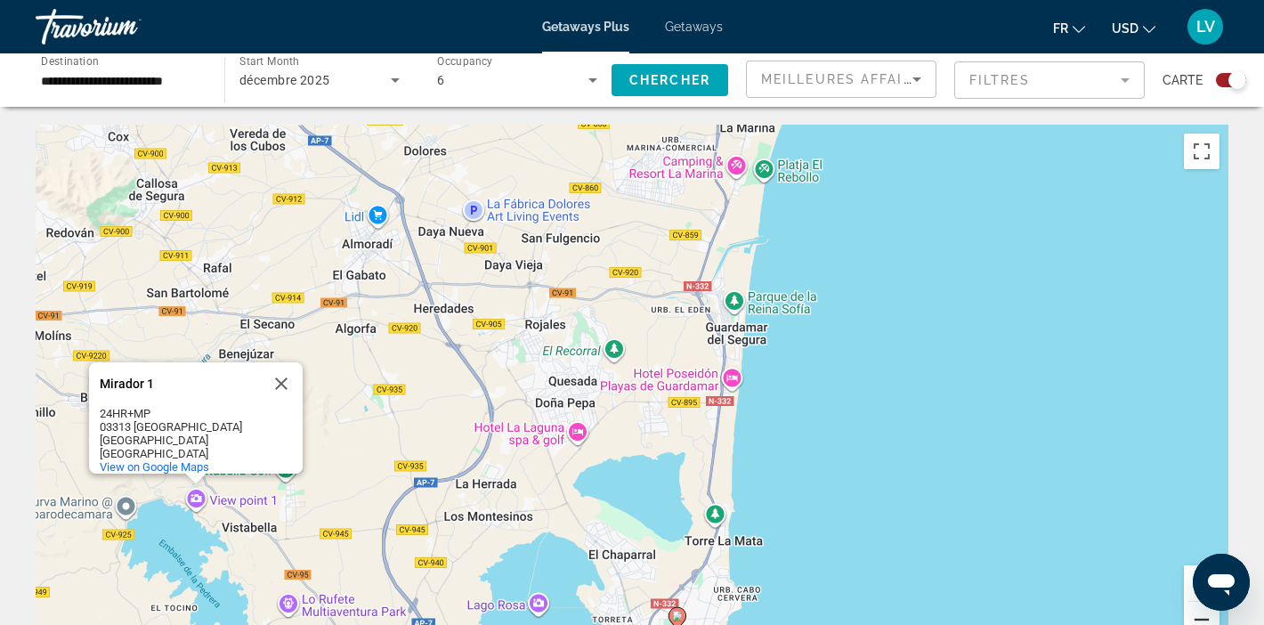
click at [1199, 616] on button "Zoom out" at bounding box center [1202, 620] width 36 height 36
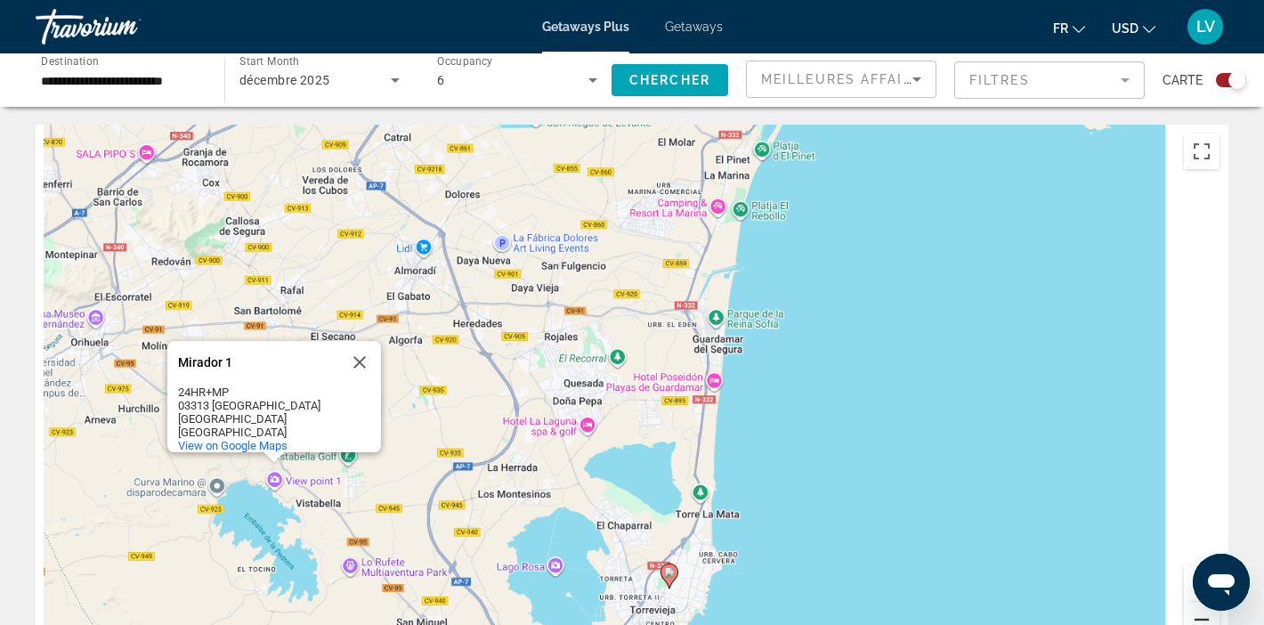
click at [1199, 616] on button "Zoom out" at bounding box center [1202, 620] width 36 height 36
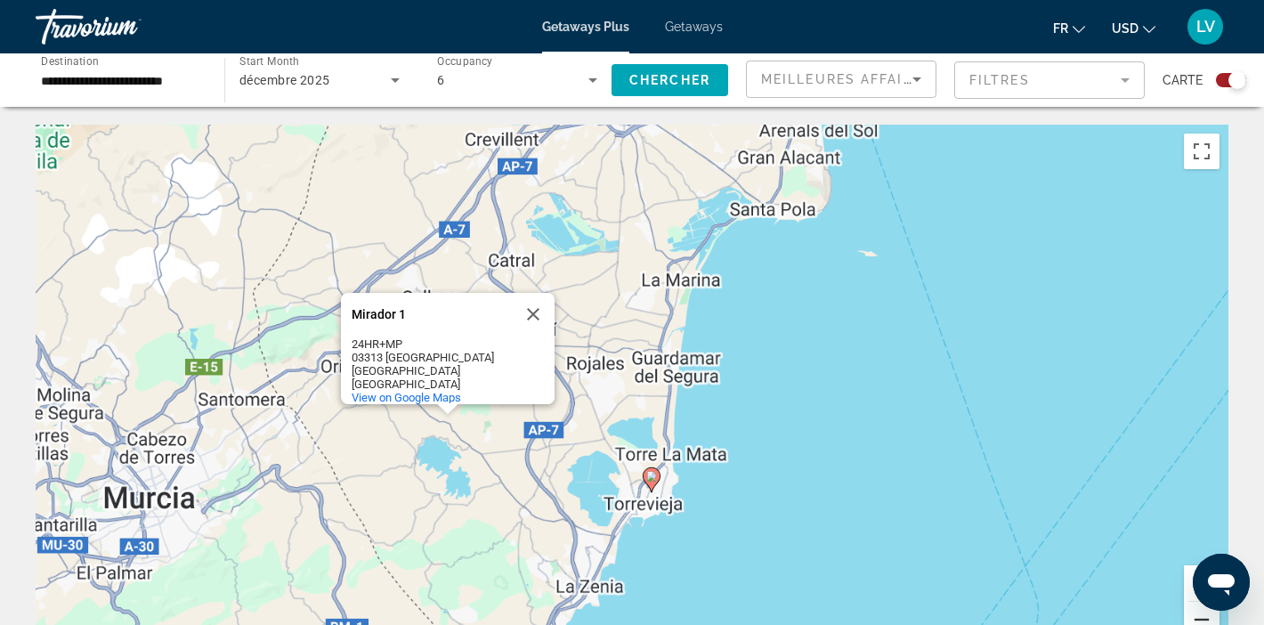
click at [1199, 616] on button "Zoom out" at bounding box center [1202, 620] width 36 height 36
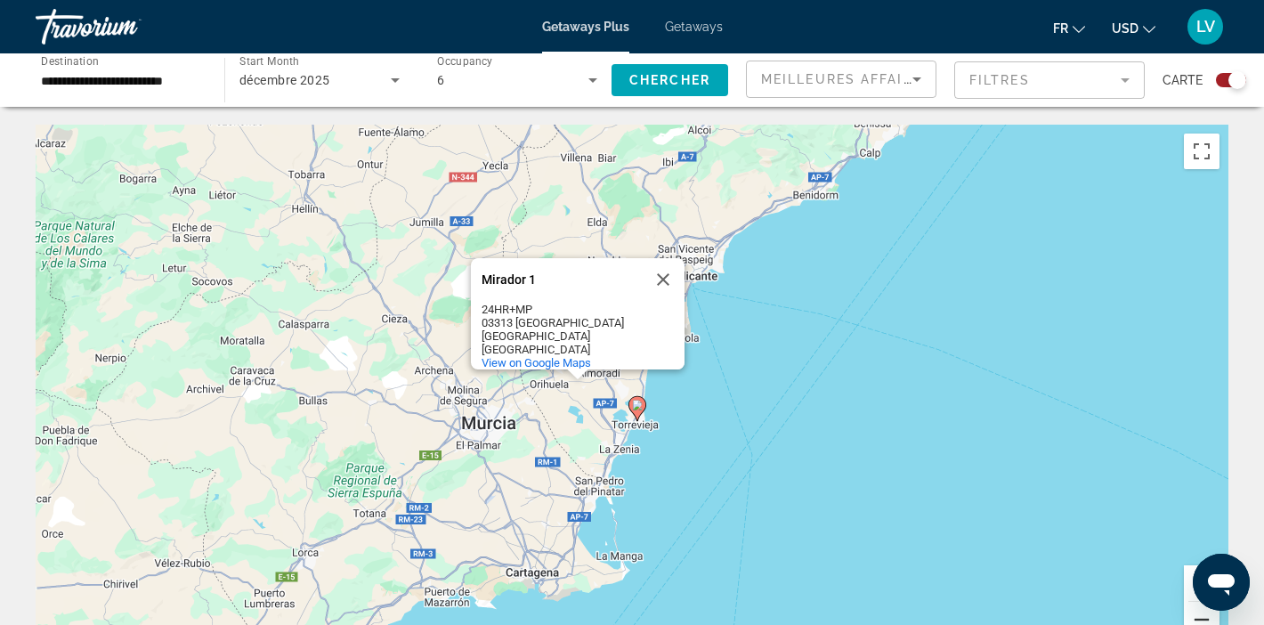
click at [1198, 612] on button "Zoom out" at bounding box center [1202, 620] width 36 height 36
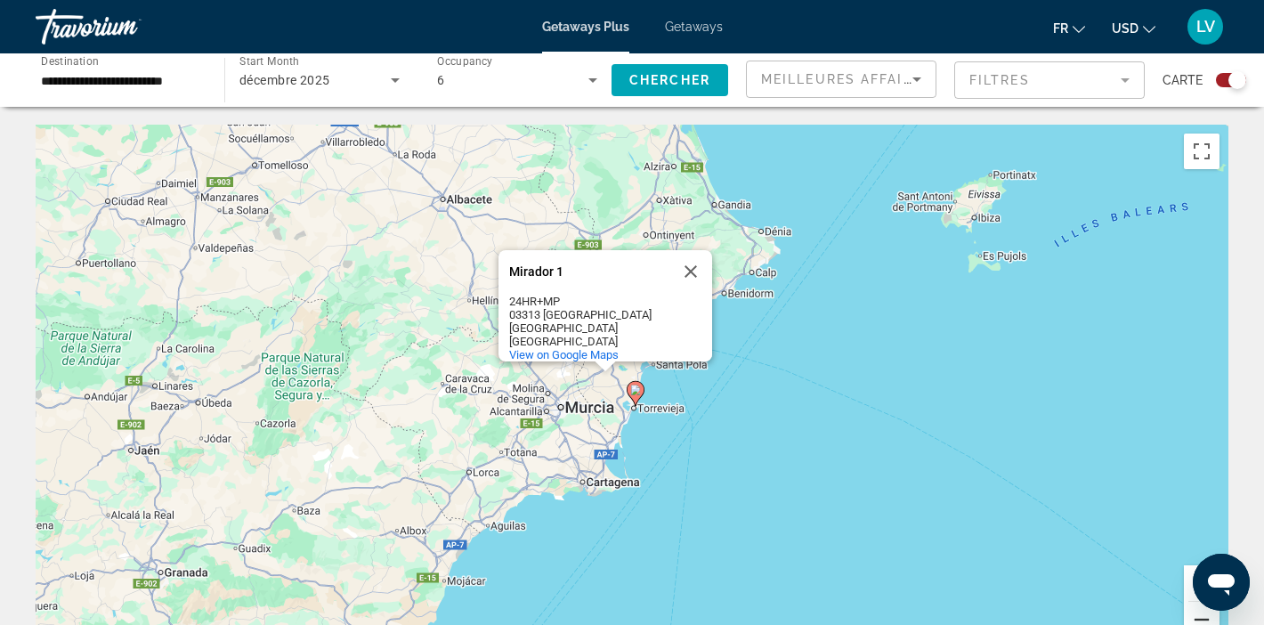
click at [1200, 616] on button "Zoom out" at bounding box center [1202, 620] width 36 height 36
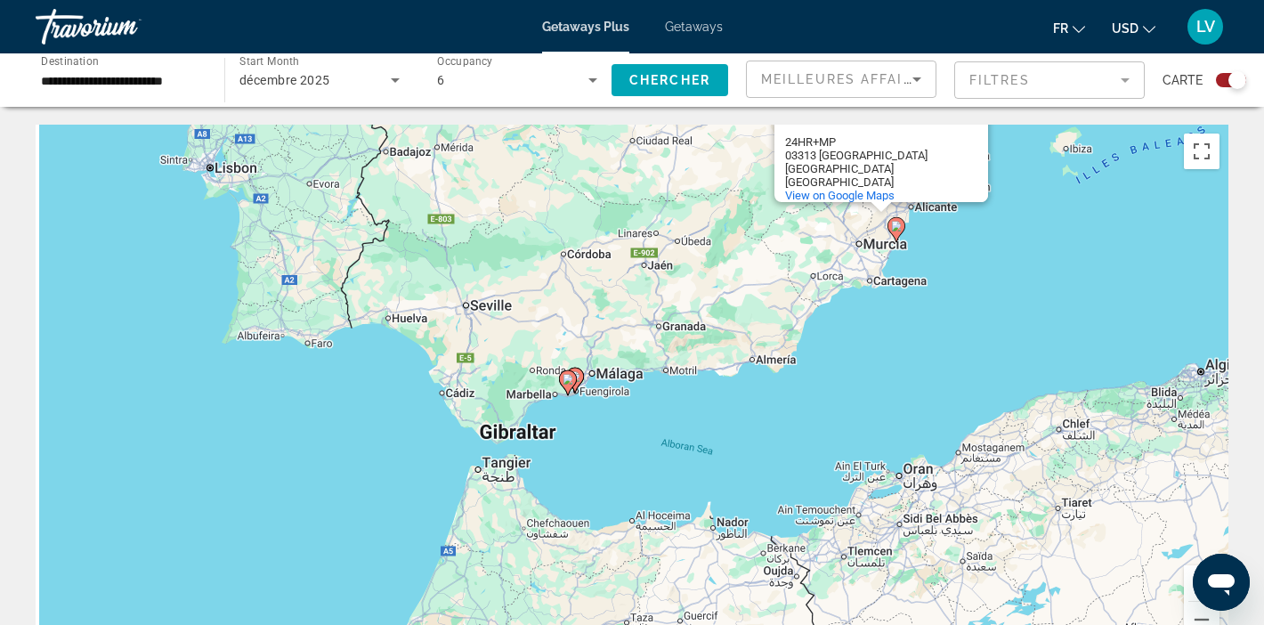
drag, startPoint x: 647, startPoint y: 491, endPoint x: 981, endPoint y: 262, distance: 405.2
click at [981, 260] on div "To activate drag with keyboard, press Alt + Enter. Once in keyboard drag state,…" at bounding box center [632, 392] width 1193 height 534
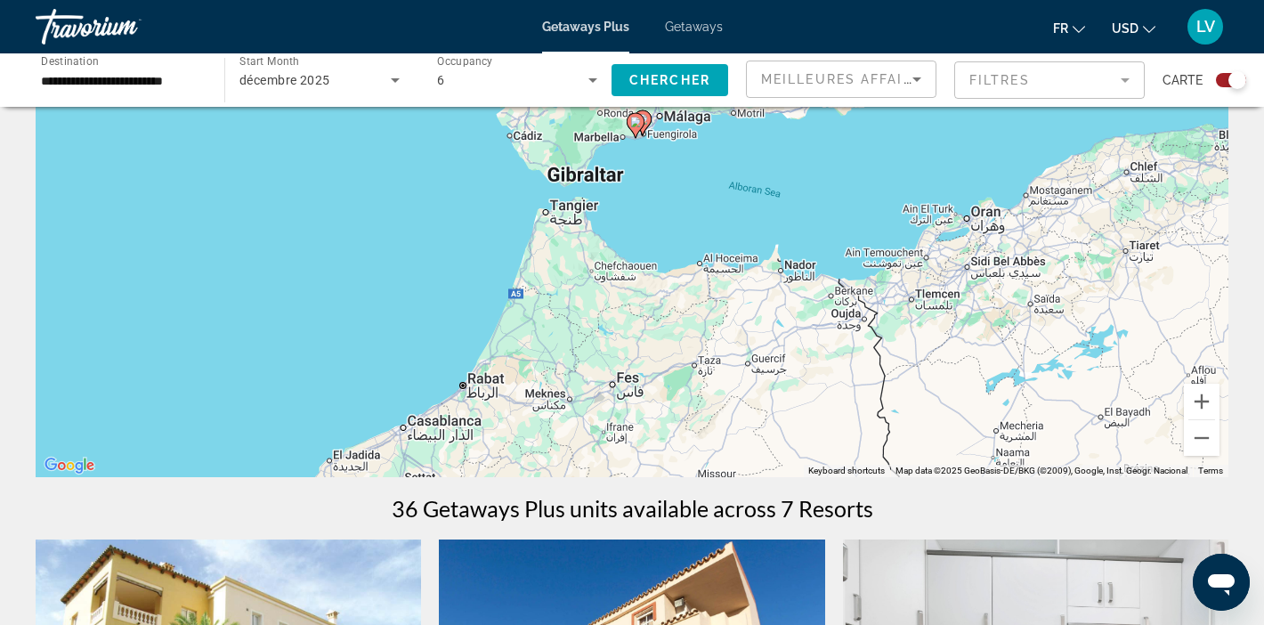
scroll to position [226, 0]
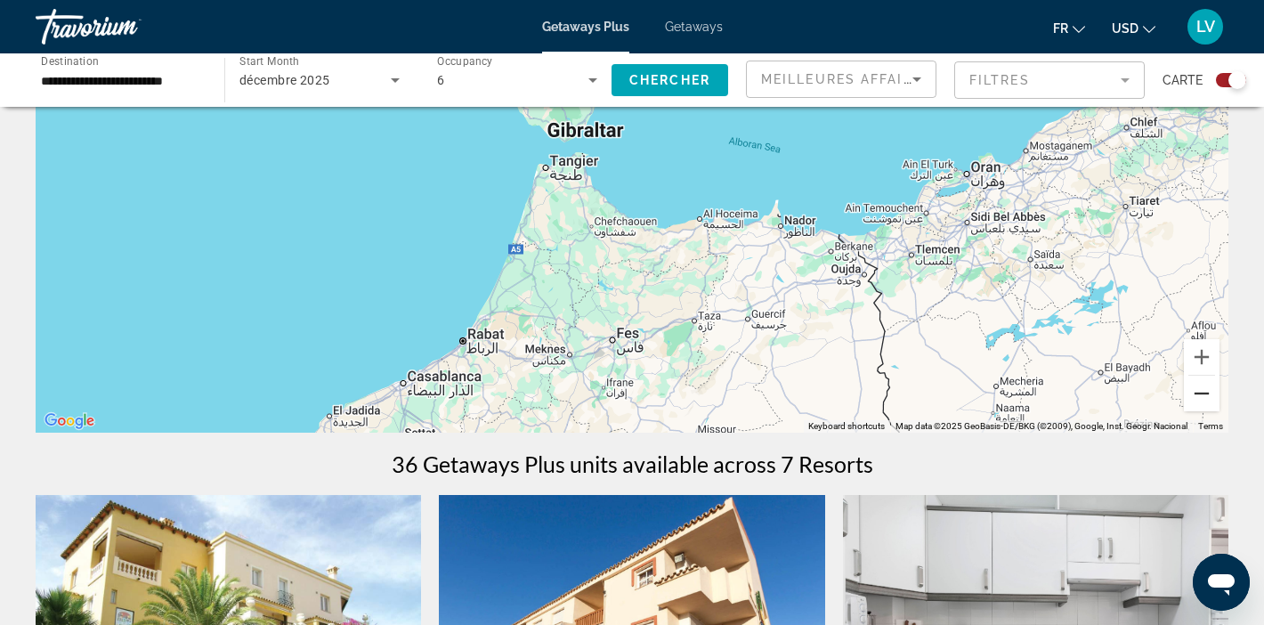
click at [1205, 404] on button "Zoom out" at bounding box center [1202, 394] width 36 height 36
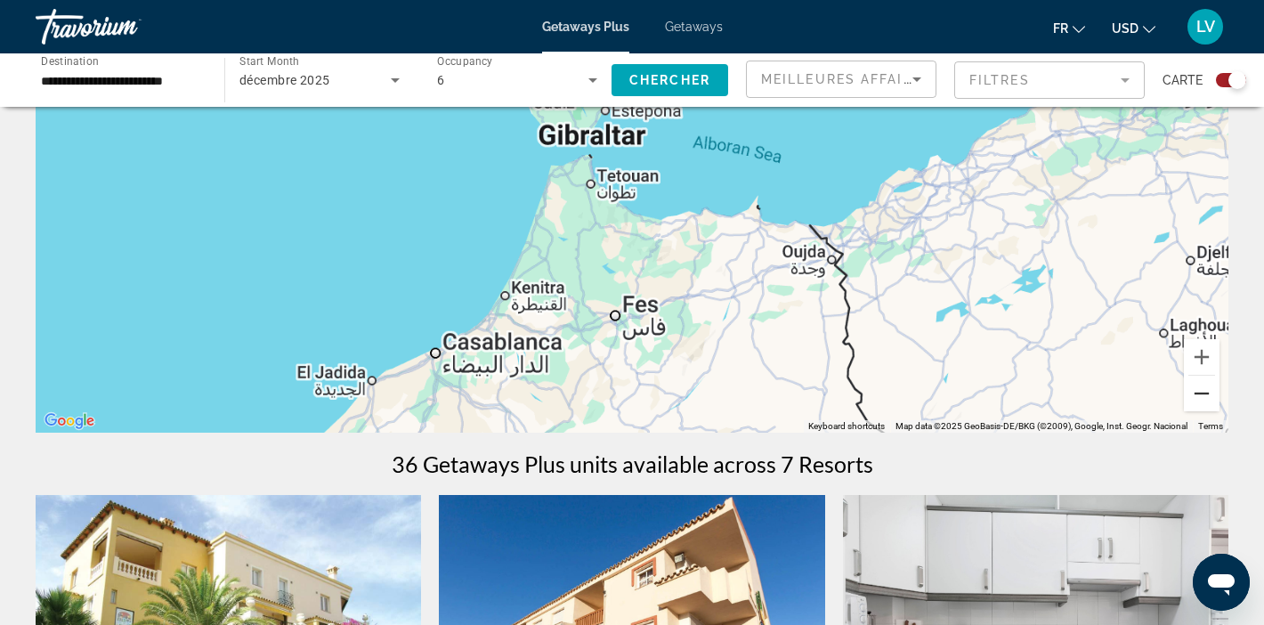
click at [1205, 404] on button "Zoom out" at bounding box center [1202, 394] width 36 height 36
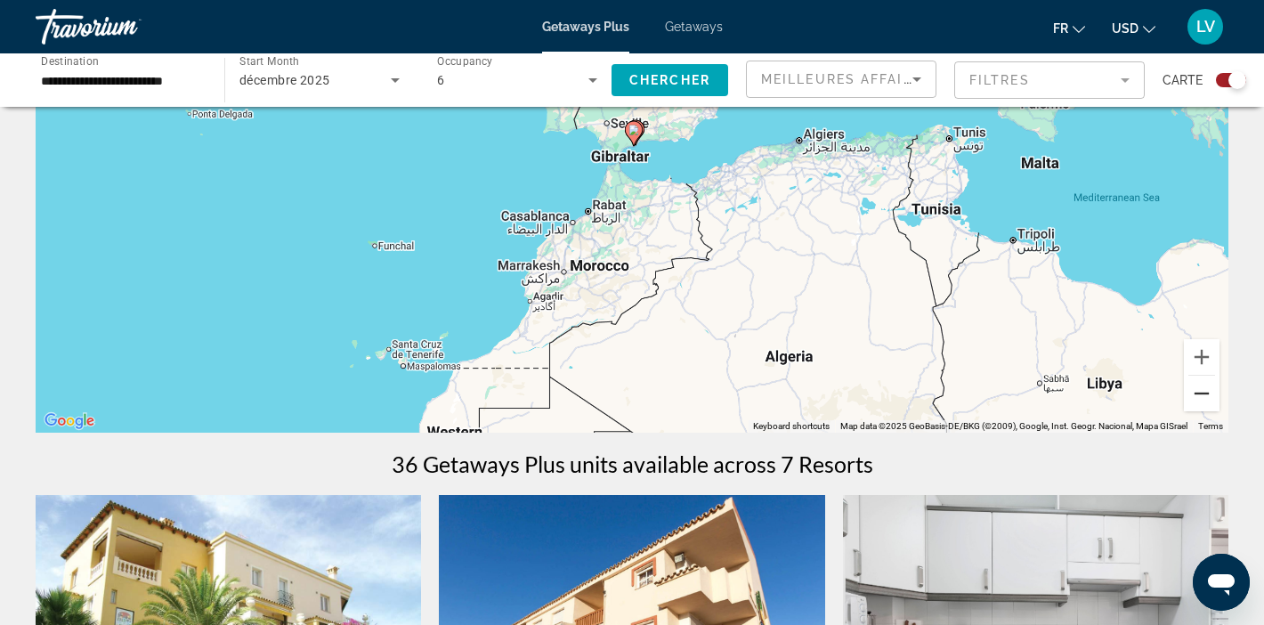
click at [1205, 404] on button "Zoom out" at bounding box center [1202, 394] width 36 height 36
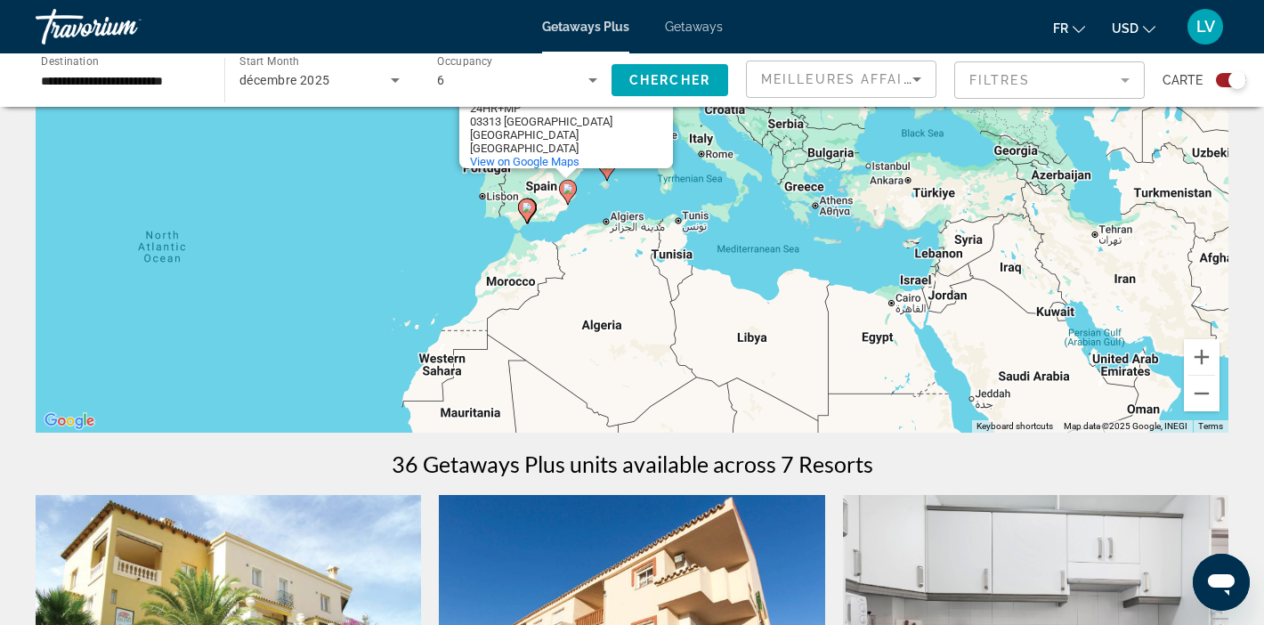
drag, startPoint x: 747, startPoint y: 249, endPoint x: 636, endPoint y: 318, distance: 130.7
click at [636, 318] on div "To activate drag with keyboard, press Alt + Enter. Once in keyboard drag state,…" at bounding box center [632, 166] width 1193 height 534
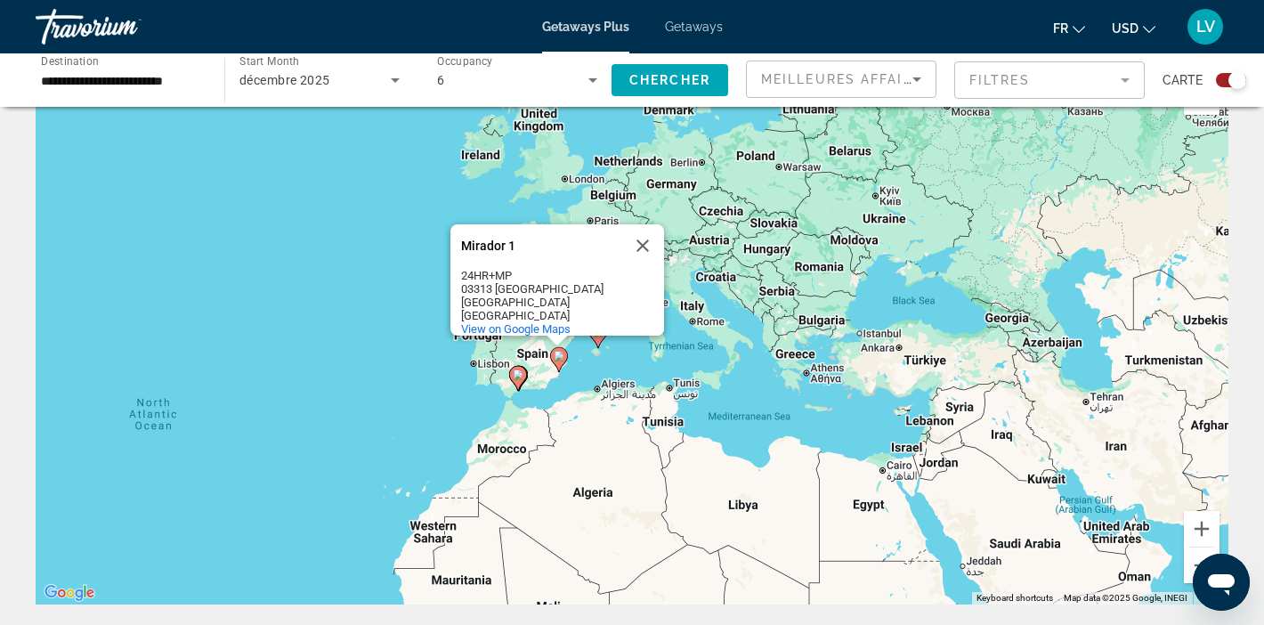
scroll to position [0, 0]
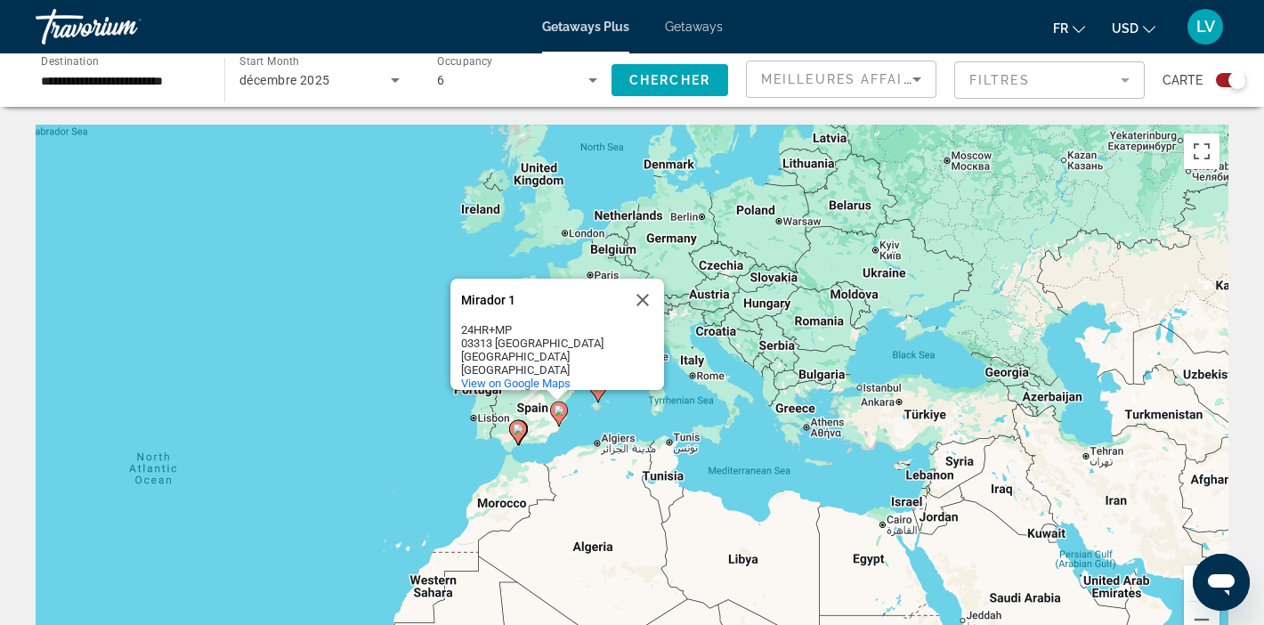
click at [752, 451] on div "To activate drag with keyboard, press Alt + Enter. Once in keyboard drag state,…" at bounding box center [632, 392] width 1193 height 534
click at [641, 282] on button "Close" at bounding box center [642, 300] width 43 height 43
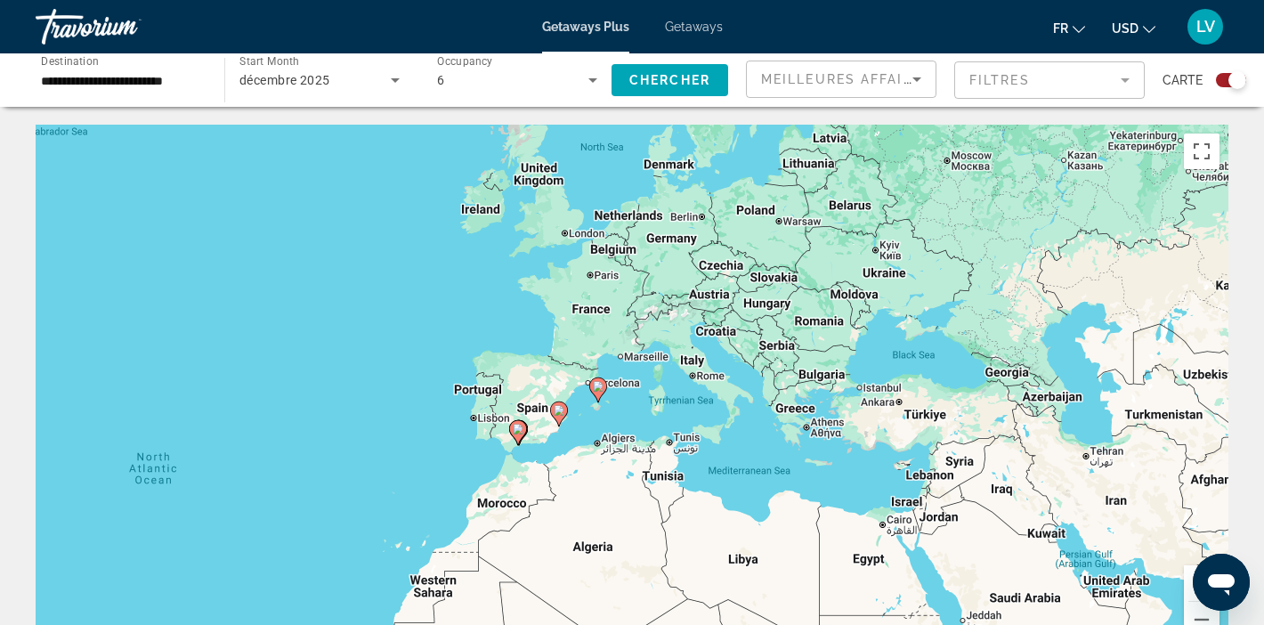
click at [160, 71] on input "**********" at bounding box center [121, 80] width 160 height 21
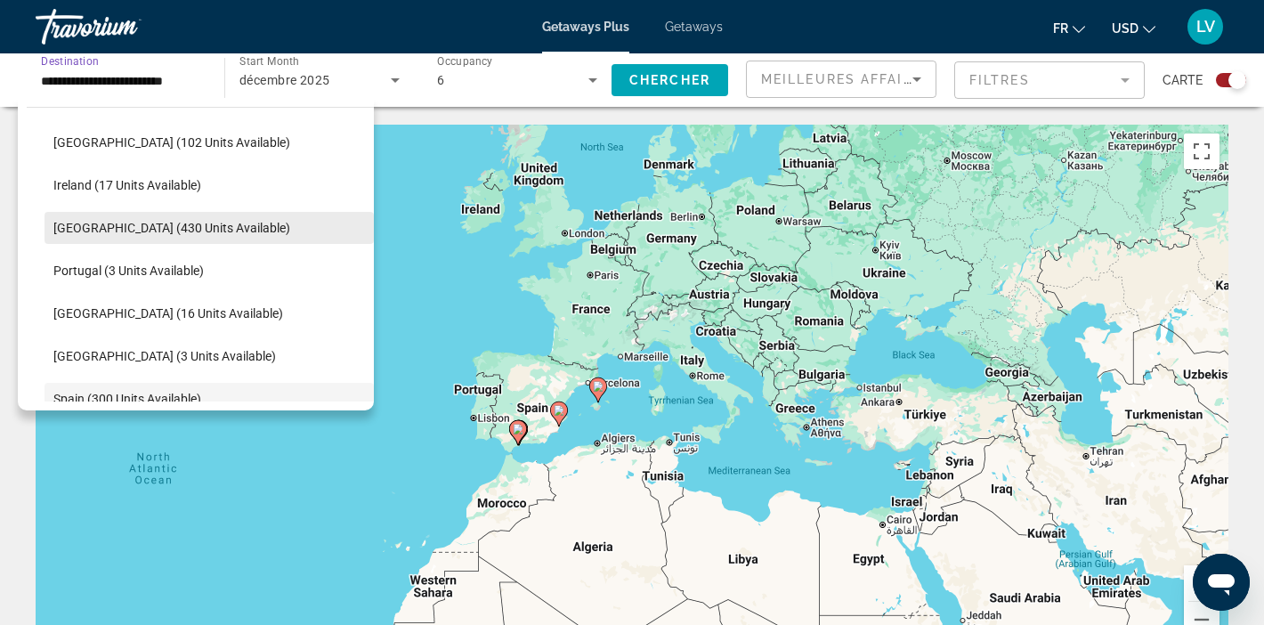
scroll to position [611, 0]
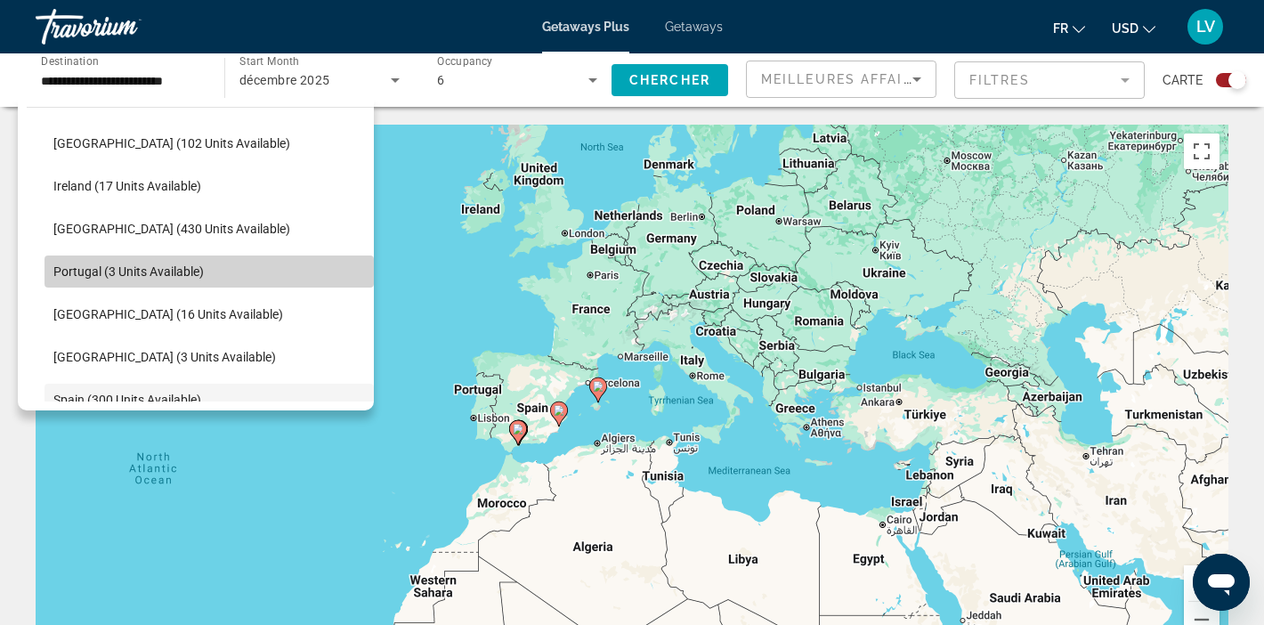
click at [61, 275] on span "Portugal (3 units available)" at bounding box center [128, 271] width 150 height 14
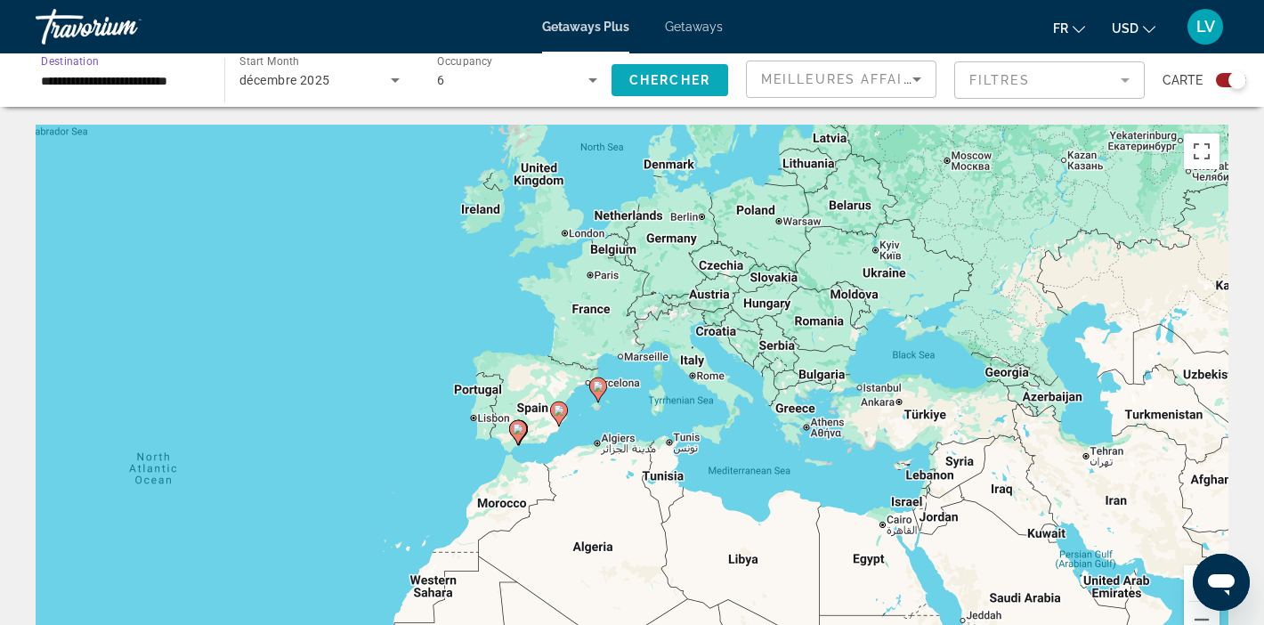
click at [658, 81] on span "Chercher" at bounding box center [669, 80] width 81 height 14
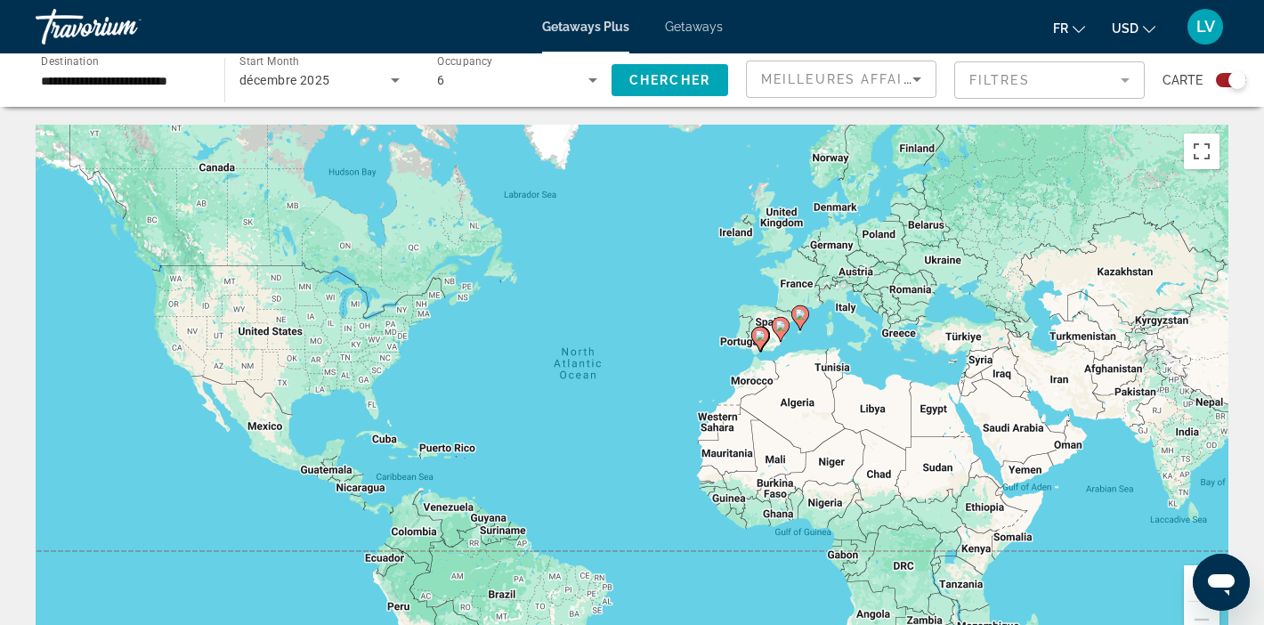
click at [841, 341] on div "To activate drag with keyboard, press Alt + Enter. Once in keyboard drag state,…" at bounding box center [632, 392] width 1193 height 534
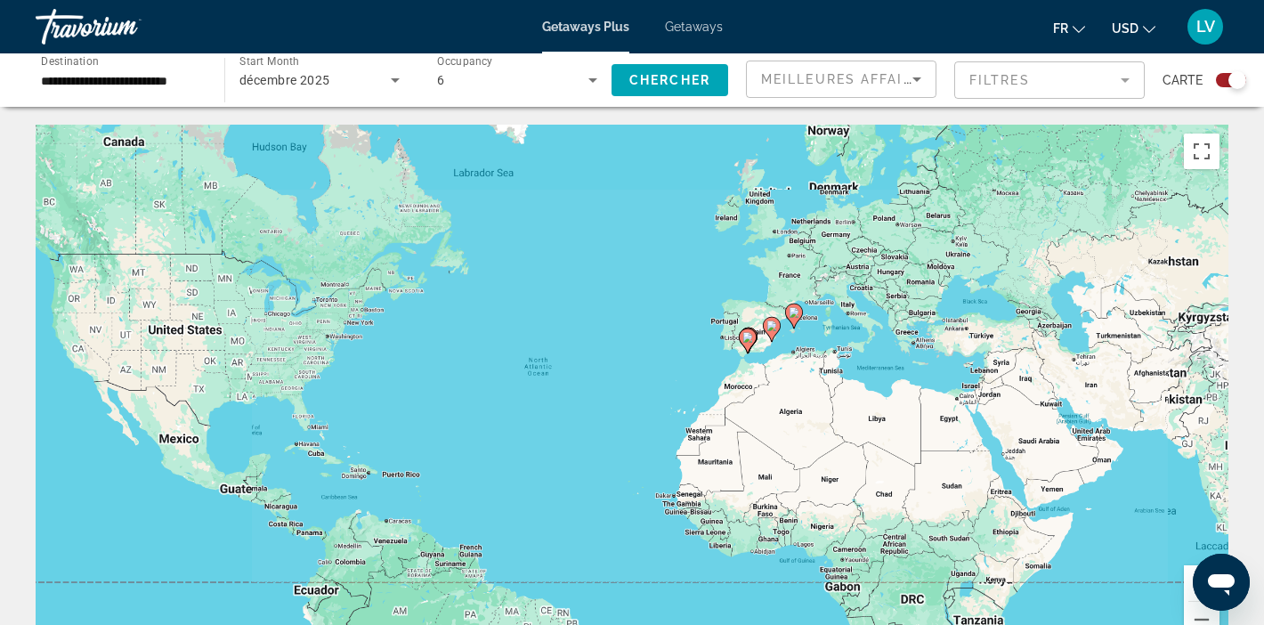
click at [841, 341] on div "To activate drag with keyboard, press Alt + Enter. Once in keyboard drag state,…" at bounding box center [632, 392] width 1193 height 534
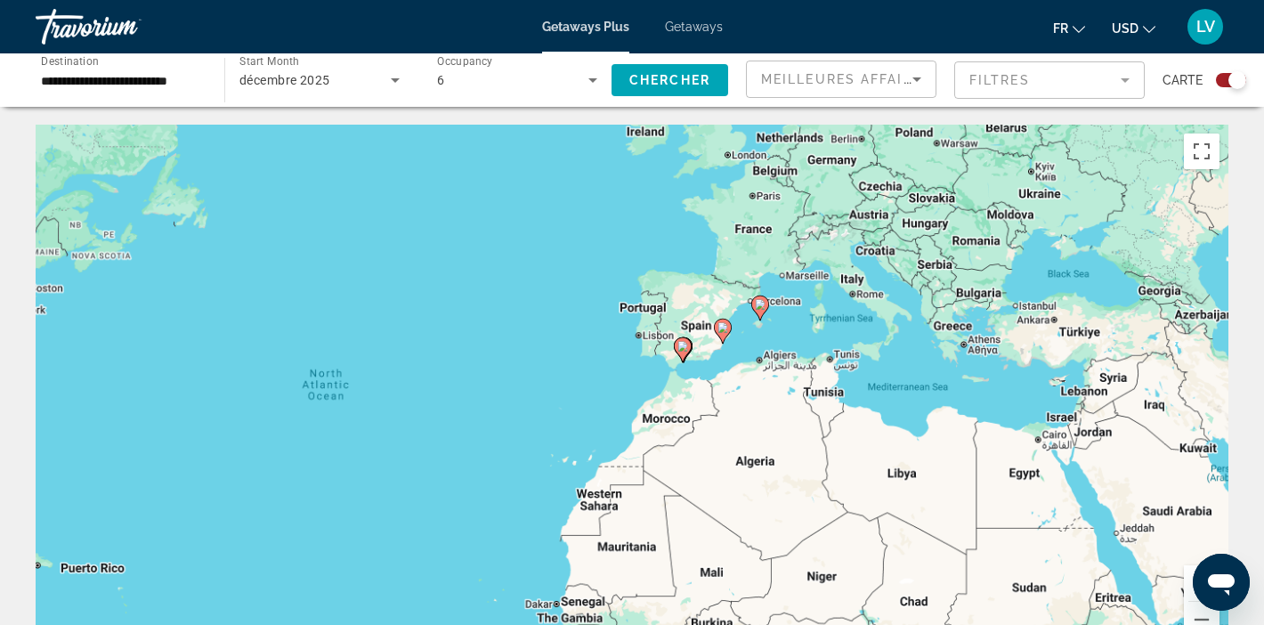
click at [841, 341] on div "To activate drag with keyboard, press Alt + Enter. Once in keyboard drag state,…" at bounding box center [632, 392] width 1193 height 534
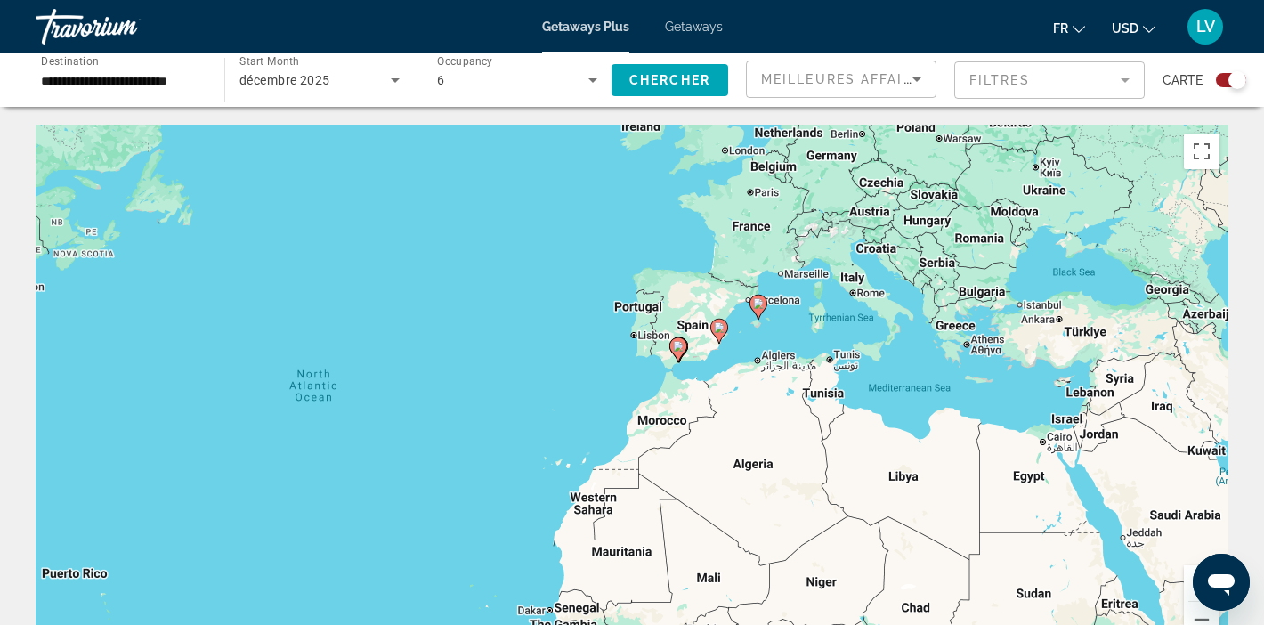
click at [841, 341] on div "To activate drag with keyboard, press Alt + Enter. Once in keyboard drag state,…" at bounding box center [632, 392] width 1193 height 534
click at [807, 339] on div "To activate drag with keyboard, press Alt + Enter. Once in keyboard drag state,…" at bounding box center [632, 392] width 1193 height 534
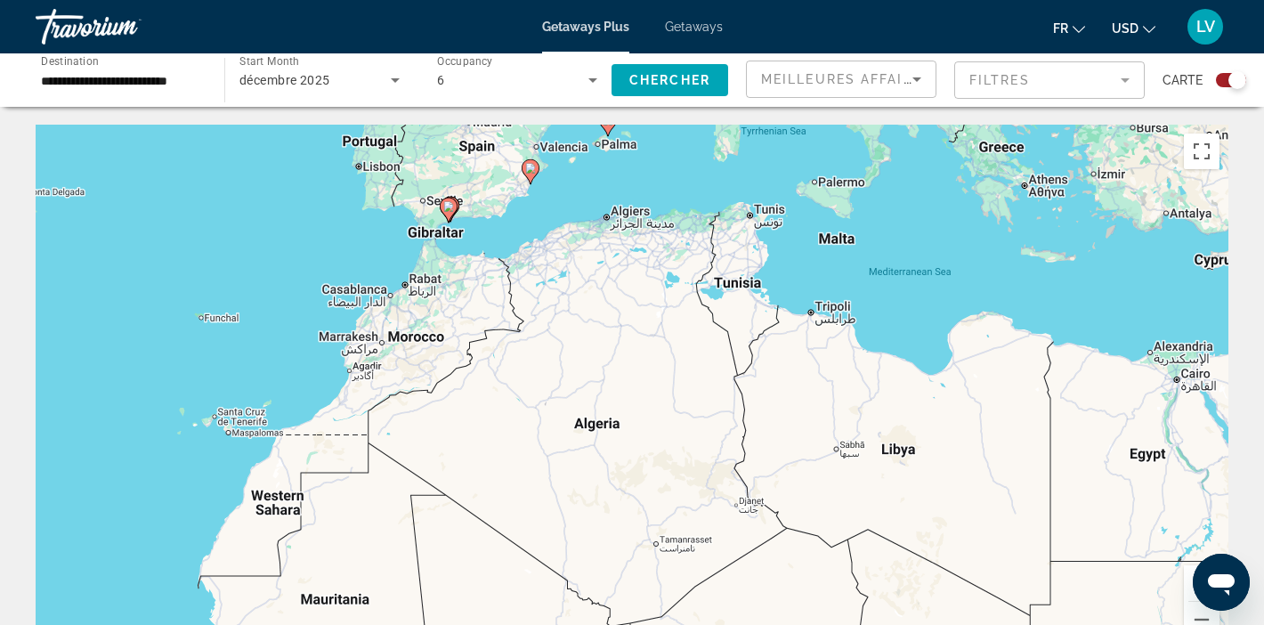
drag, startPoint x: 1107, startPoint y: 463, endPoint x: 1005, endPoint y: 296, distance: 195.0
click at [1003, 296] on div "To activate drag with keyboard, press Alt + Enter. Once in keyboard drag state,…" at bounding box center [632, 392] width 1193 height 534
click at [1197, 614] on button "Zoom out" at bounding box center [1202, 620] width 36 height 36
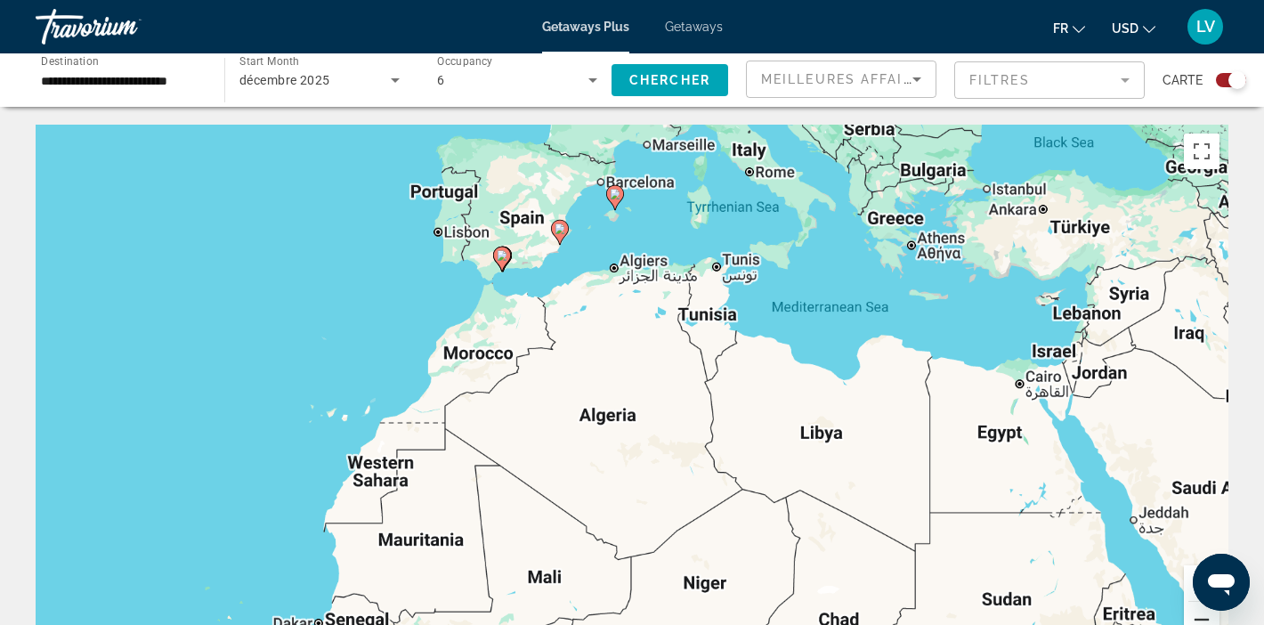
click at [1197, 614] on button "Zoom out" at bounding box center [1202, 620] width 36 height 36
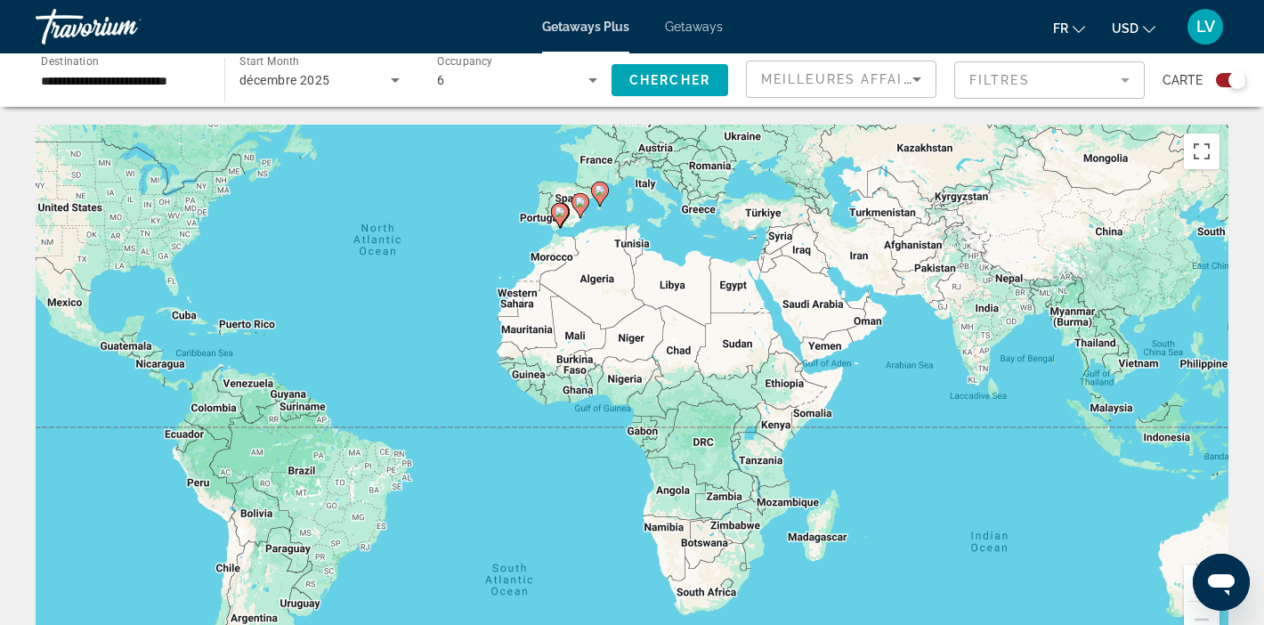
drag, startPoint x: 705, startPoint y: 493, endPoint x: 676, endPoint y: 345, distance: 150.7
click at [676, 344] on div "To activate drag with keyboard, press Alt + Enter. Once in keyboard drag state,…" at bounding box center [632, 392] width 1193 height 534
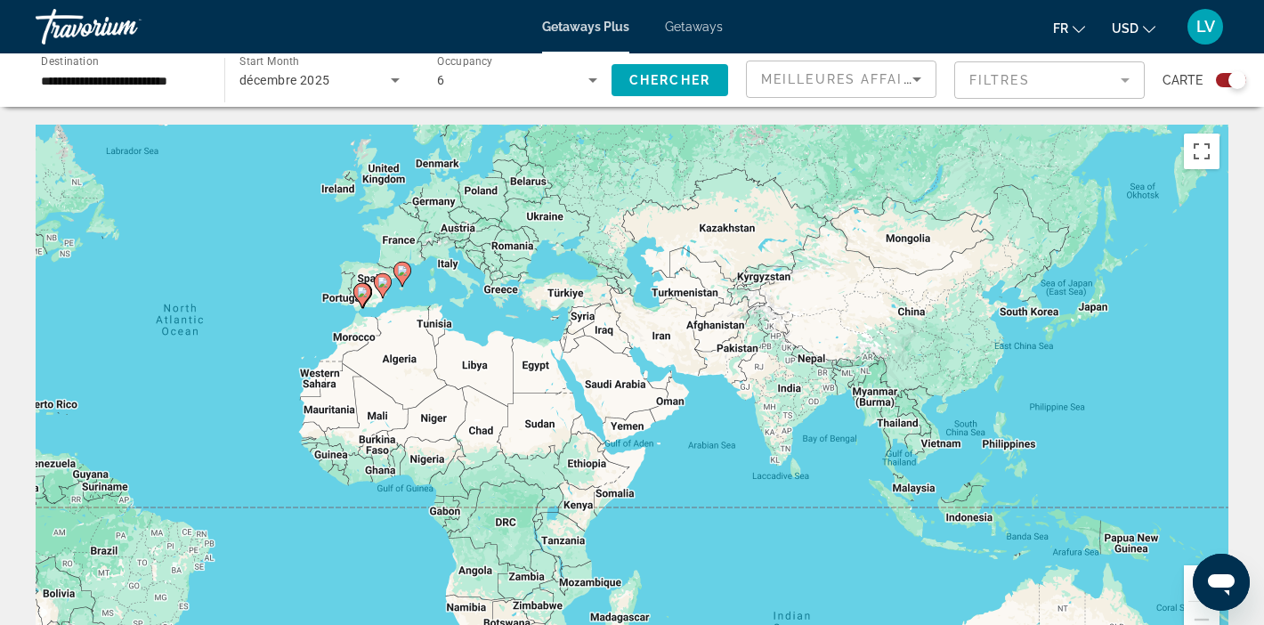
drag, startPoint x: 831, startPoint y: 299, endPoint x: 632, endPoint y: 409, distance: 226.7
click at [632, 410] on div "To activate drag with keyboard, press Alt + Enter. Once in keyboard drag state,…" at bounding box center [632, 392] width 1193 height 534
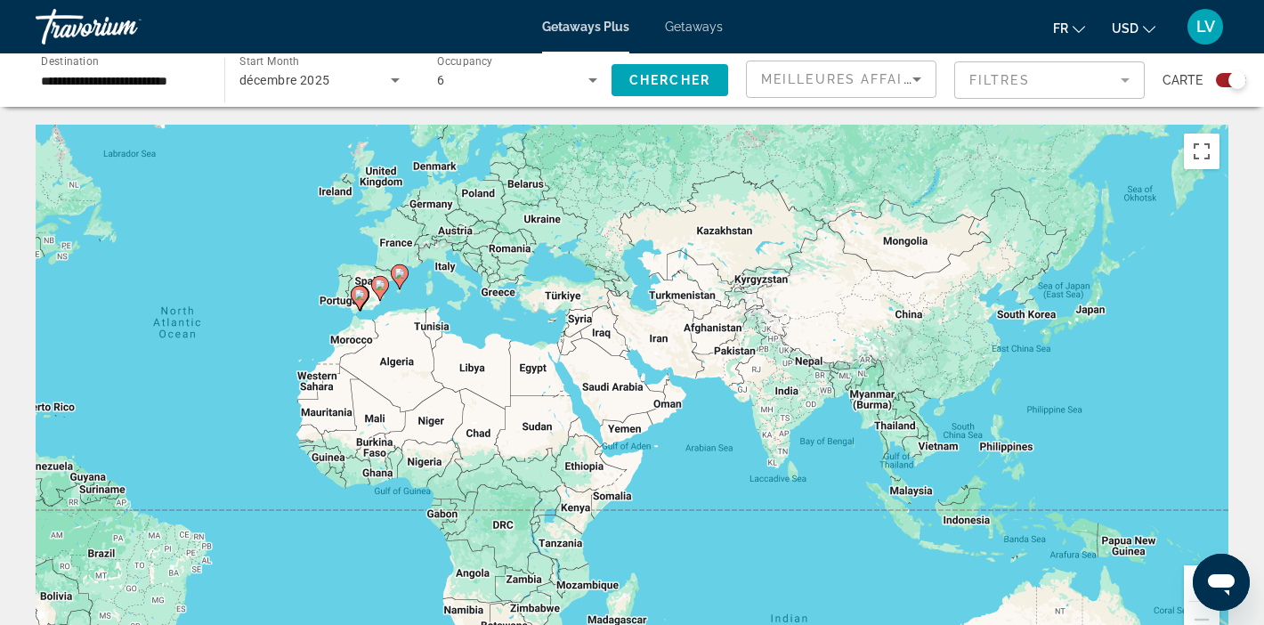
click at [641, 394] on div "To activate drag with keyboard, press Alt + Enter. Once in keyboard drag state,…" at bounding box center [632, 392] width 1193 height 534
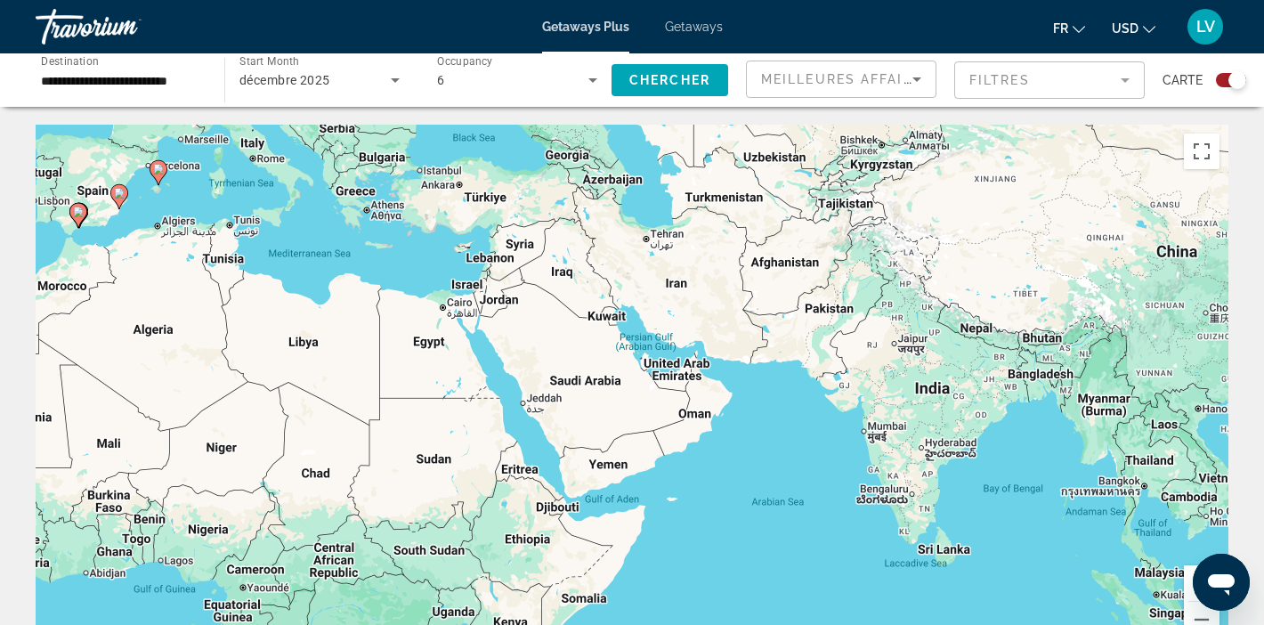
click at [637, 390] on div "To activate drag with keyboard, press Alt + Enter. Once in keyboard drag state,…" at bounding box center [632, 392] width 1193 height 534
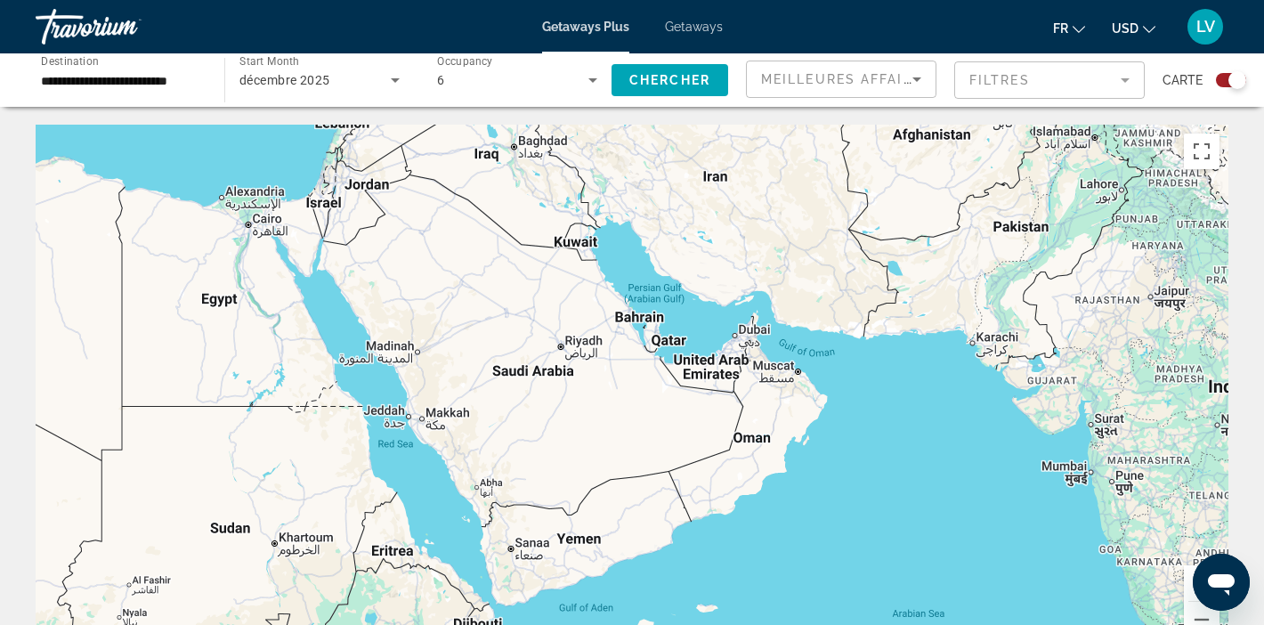
click at [745, 337] on div "To activate drag with keyboard, press Alt + Enter. Once in keyboard drag state,…" at bounding box center [632, 392] width 1193 height 534
click at [181, 68] on div "**********" at bounding box center [121, 80] width 160 height 51
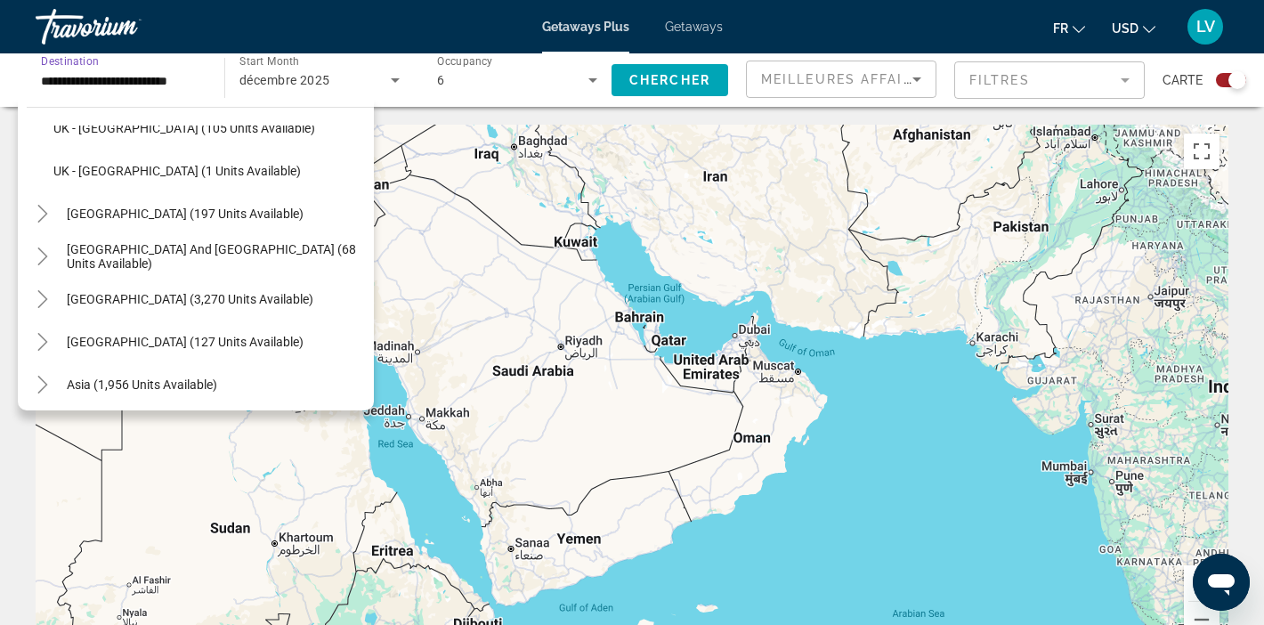
scroll to position [1097, 0]
click at [45, 253] on icon "Toggle South Pacific and Oceania (68 units available)" at bounding box center [42, 256] width 10 height 18
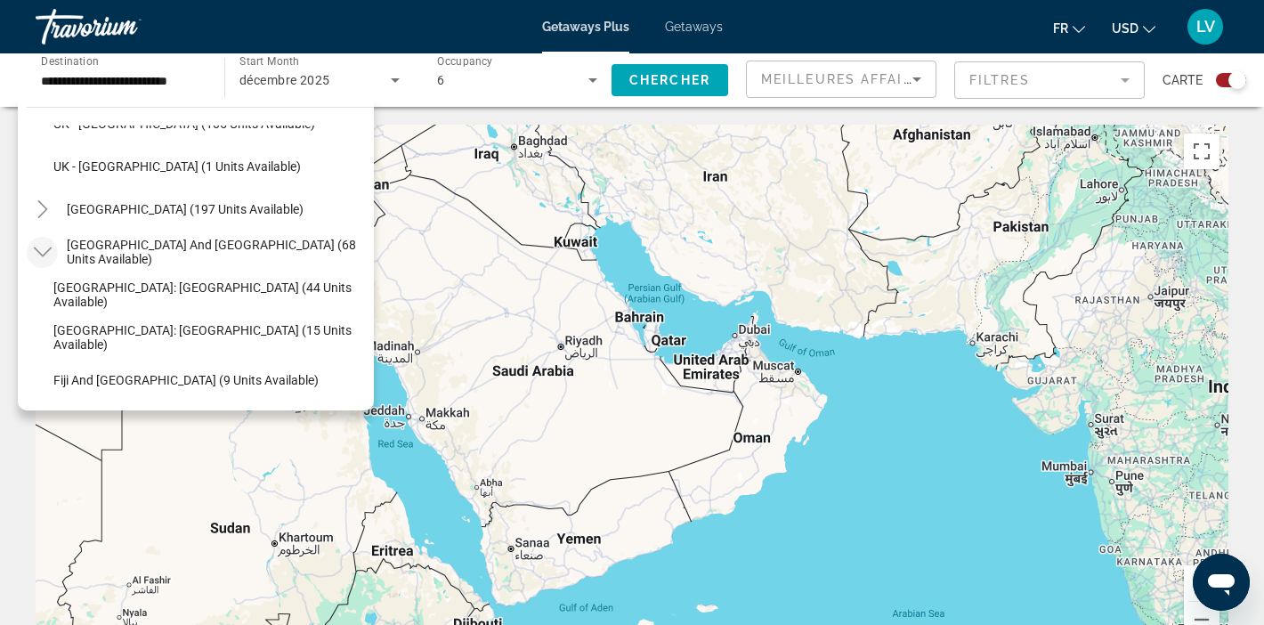
click at [45, 253] on icon "Toggle South Pacific and Oceania (68 units available)" at bounding box center [42, 252] width 18 height 10
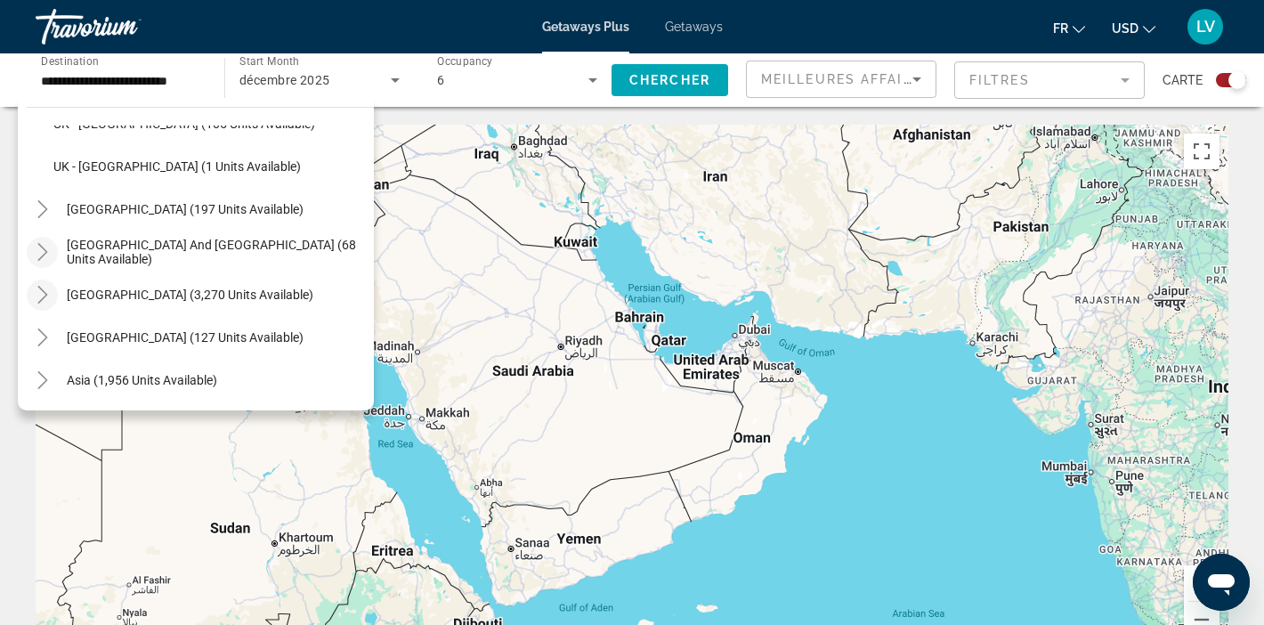
click at [43, 290] on icon "Toggle South America (3,270 units available)" at bounding box center [42, 295] width 10 height 18
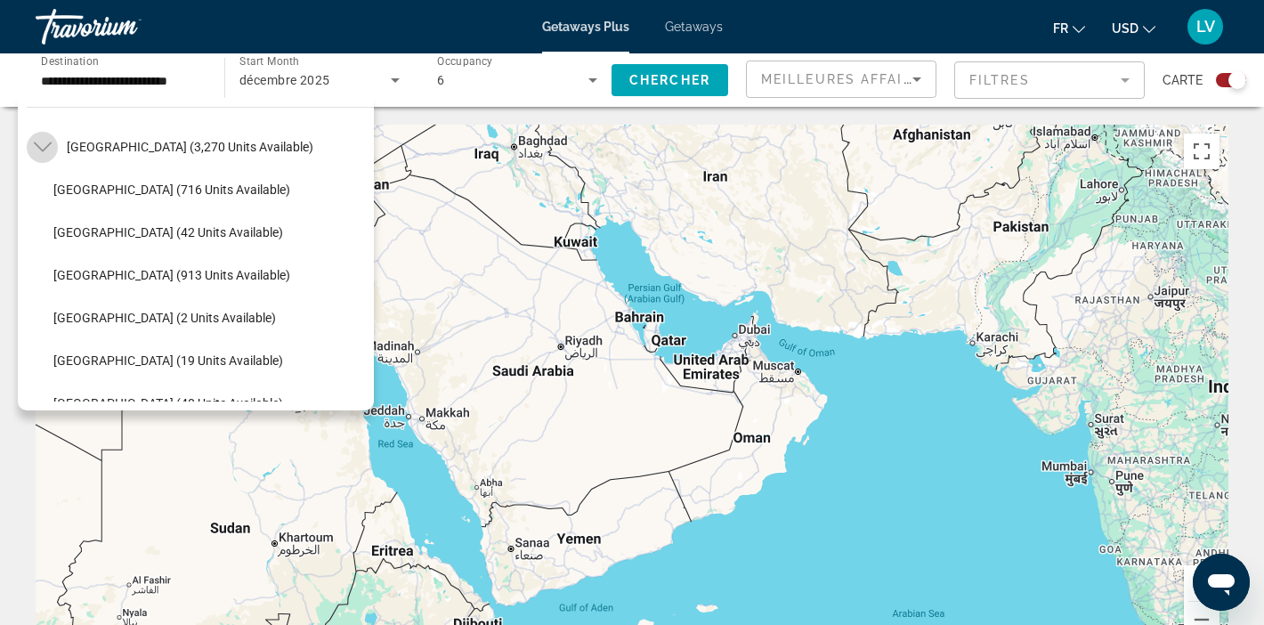
click at [40, 152] on icon "Toggle South America (3,270 units available)" at bounding box center [43, 147] width 18 height 18
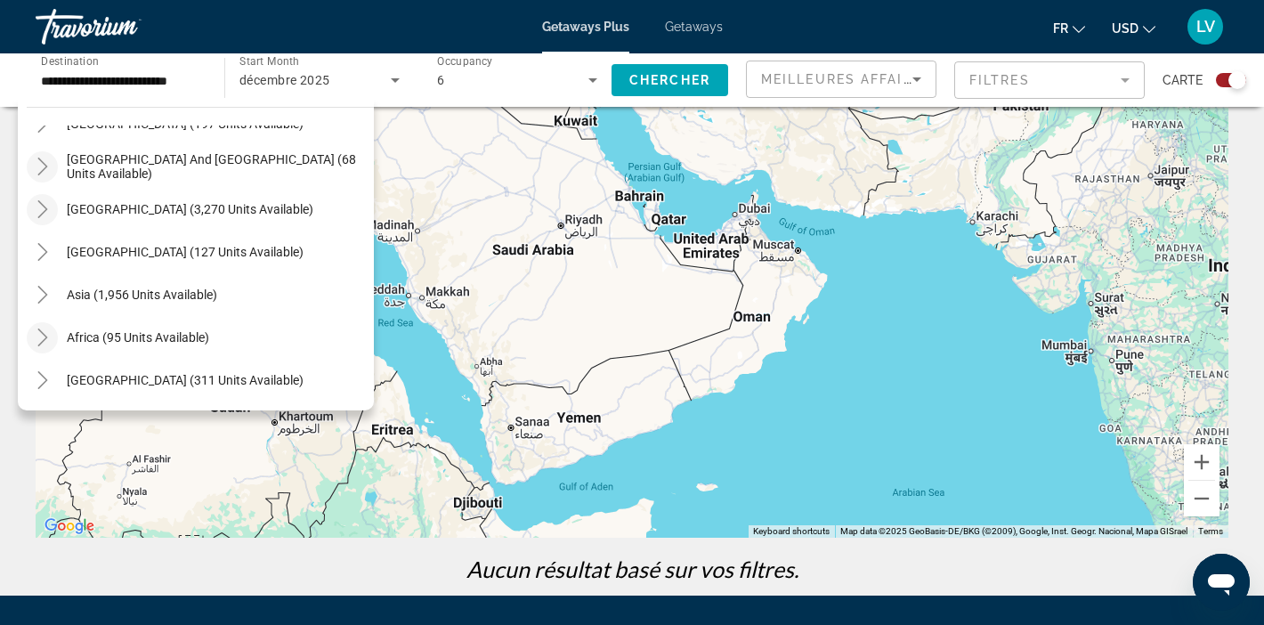
scroll to position [134, 0]
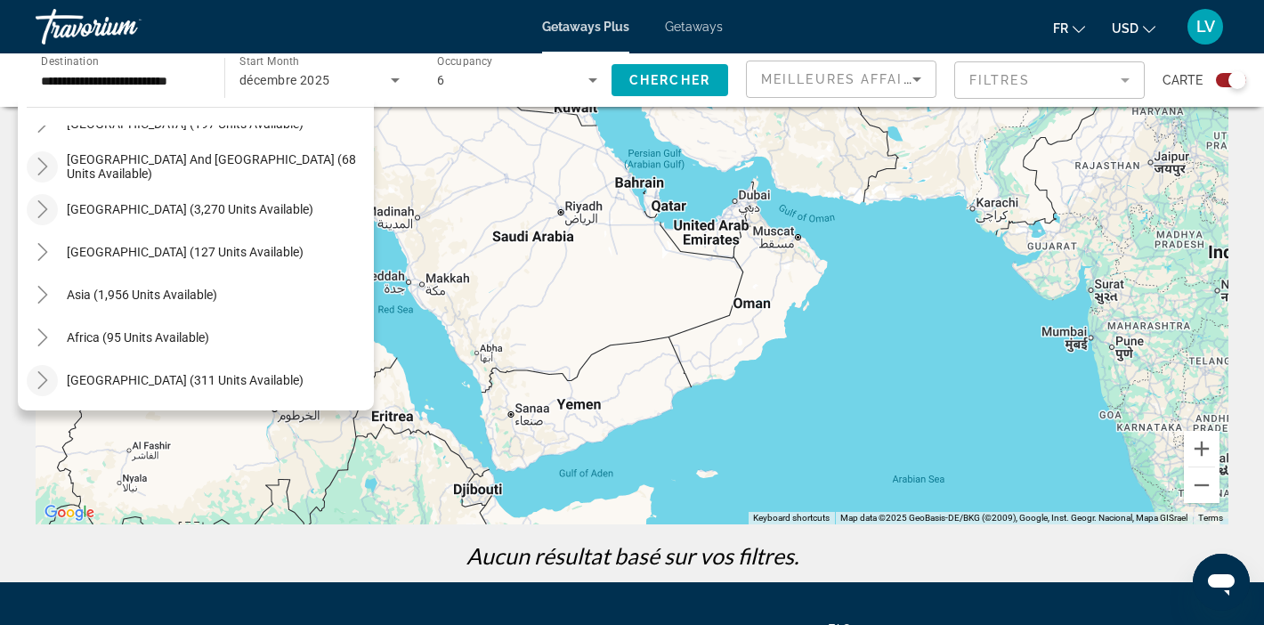
click at [41, 383] on icon "Toggle Middle East (311 units available)" at bounding box center [43, 380] width 18 height 18
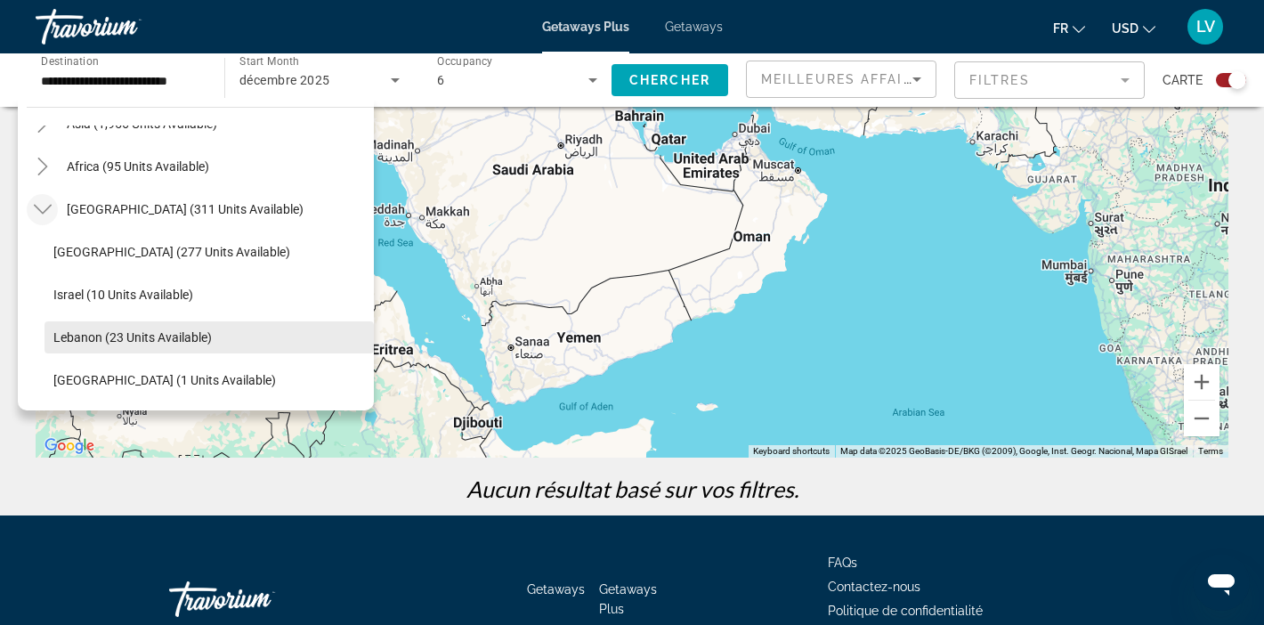
scroll to position [192, 0]
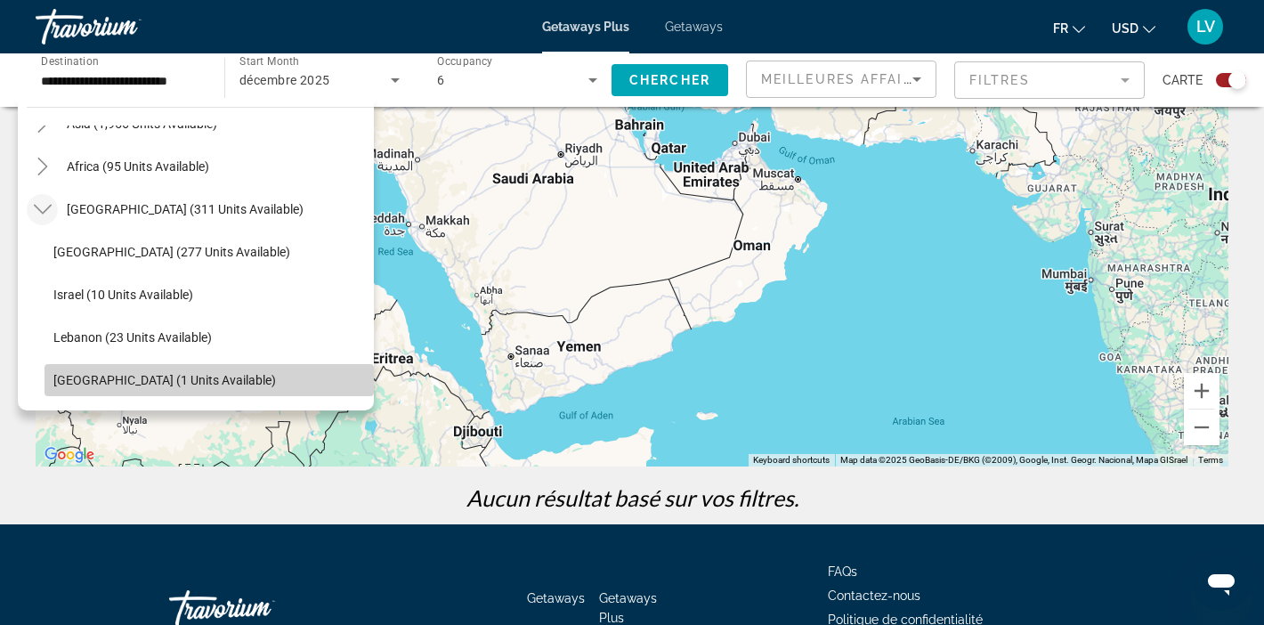
click at [111, 379] on span "[GEOGRAPHIC_DATA] (1 units available)" at bounding box center [164, 380] width 223 height 14
type input "**********"
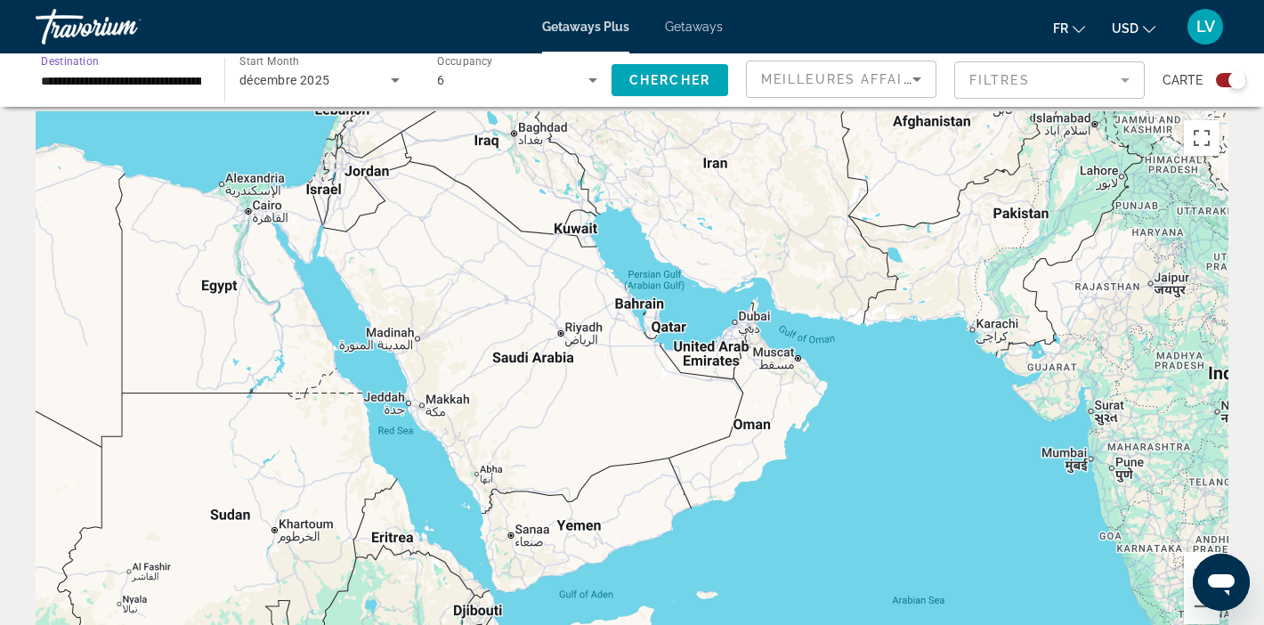
scroll to position [0, 0]
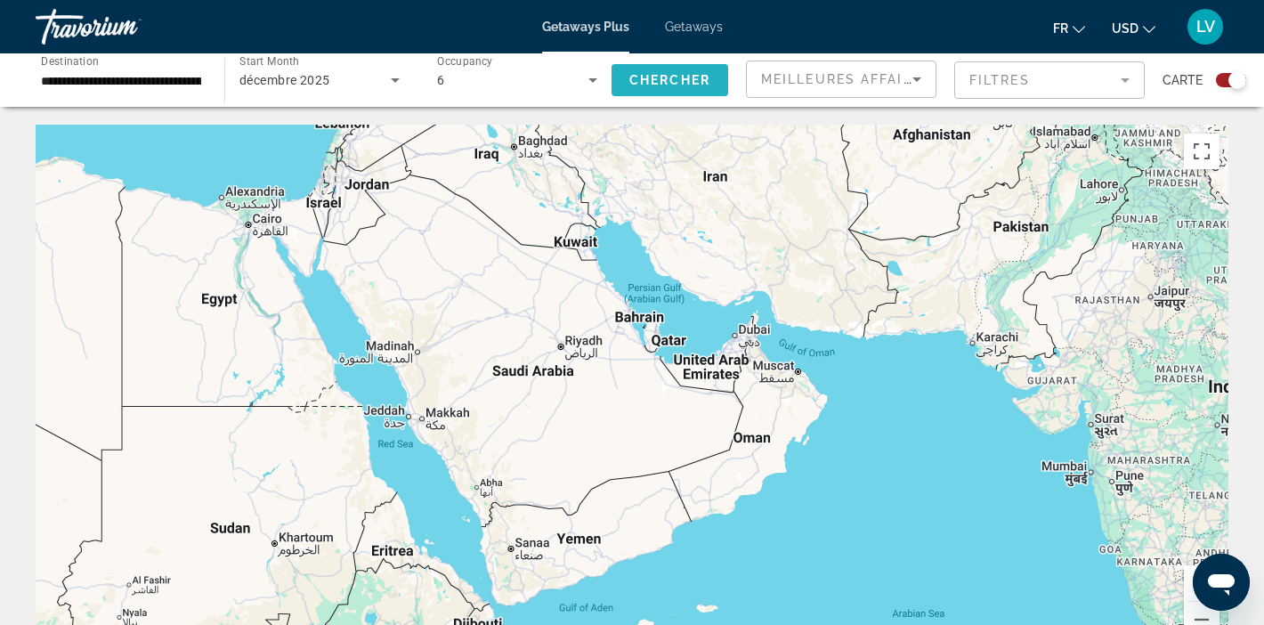
click at [665, 69] on span "Search widget" at bounding box center [670, 80] width 117 height 43
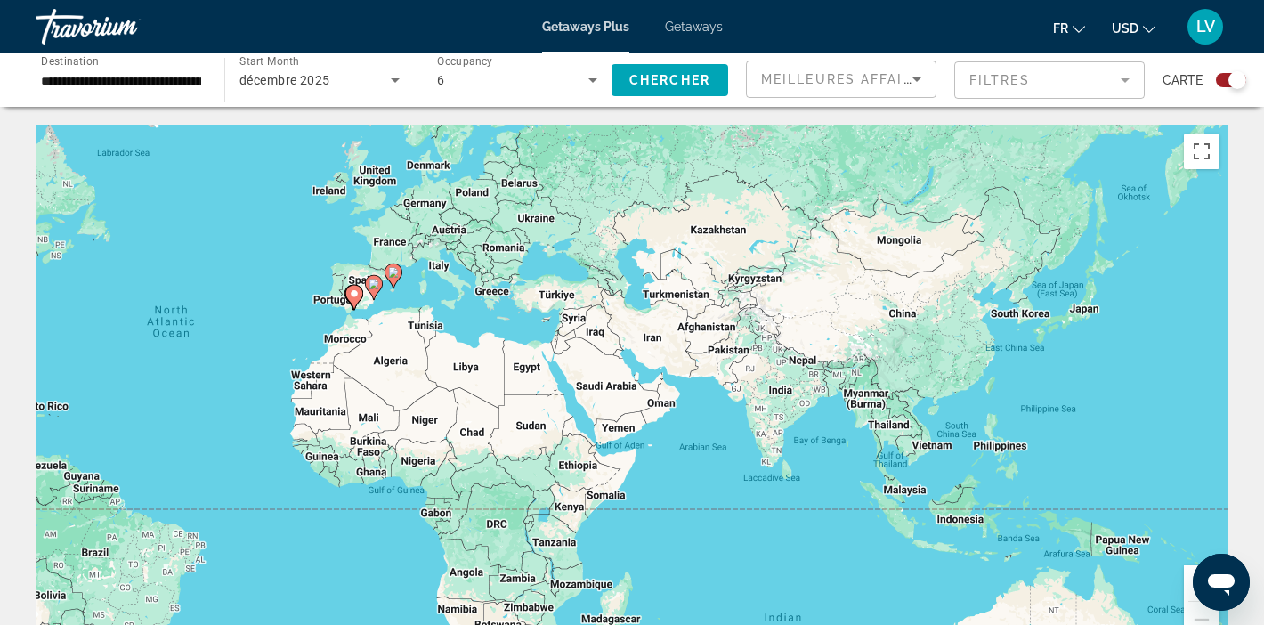
click at [207, 78] on div "**********" at bounding box center [121, 80] width 189 height 51
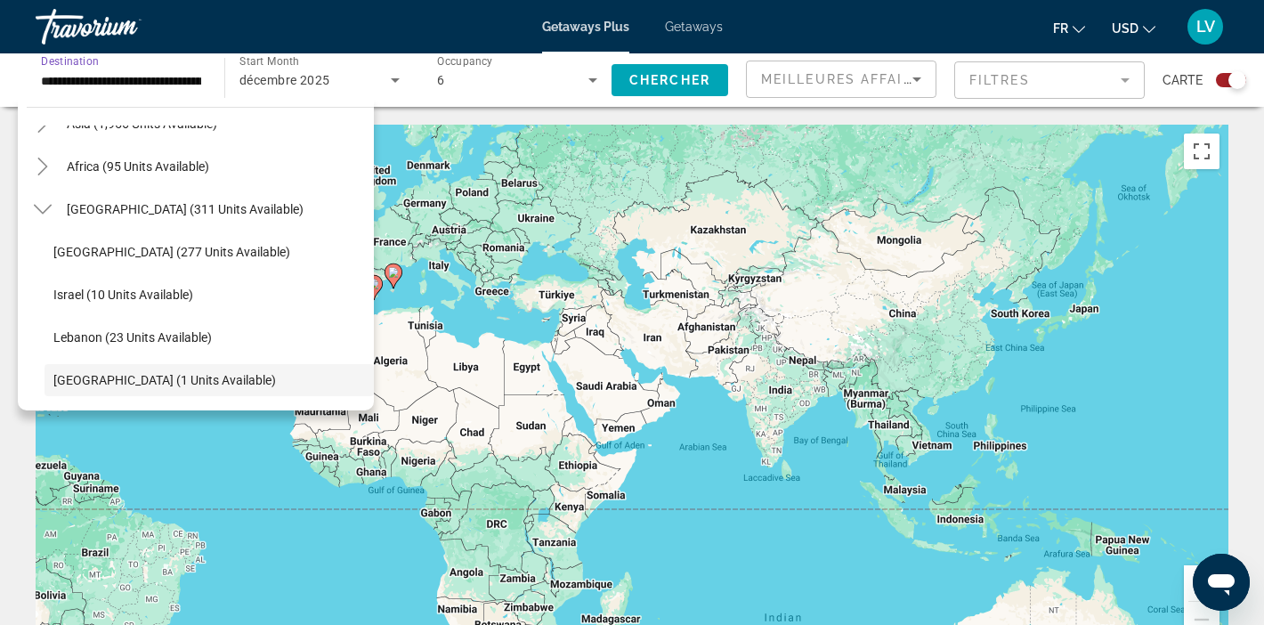
click at [379, 76] on div "décembre 2025" at bounding box center [314, 79] width 151 height 21
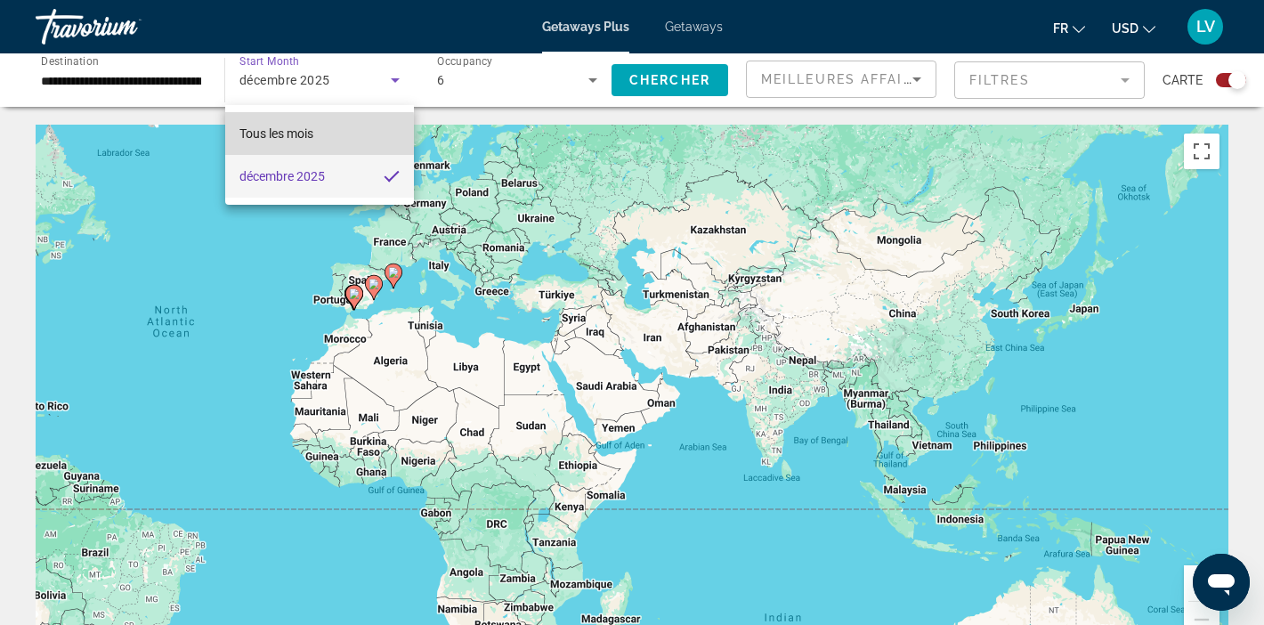
click at [295, 134] on span "Tous les mois" at bounding box center [276, 133] width 74 height 14
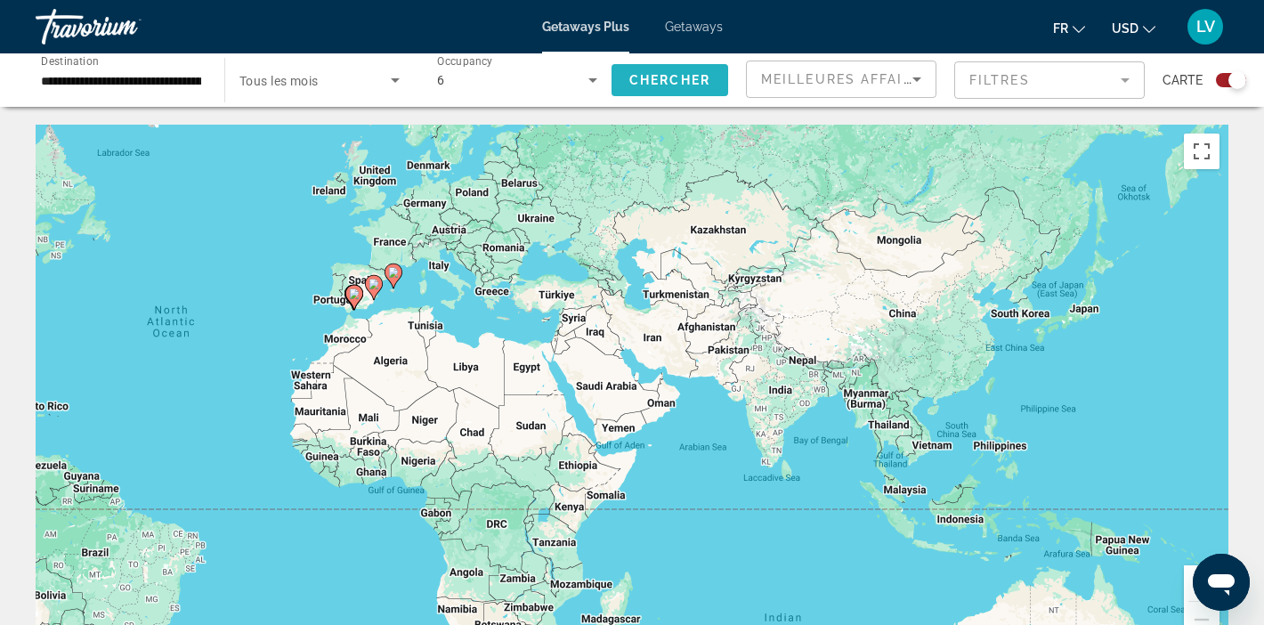
click at [661, 76] on span "Chercher" at bounding box center [669, 80] width 81 height 14
click at [159, 75] on input "**********" at bounding box center [121, 80] width 160 height 21
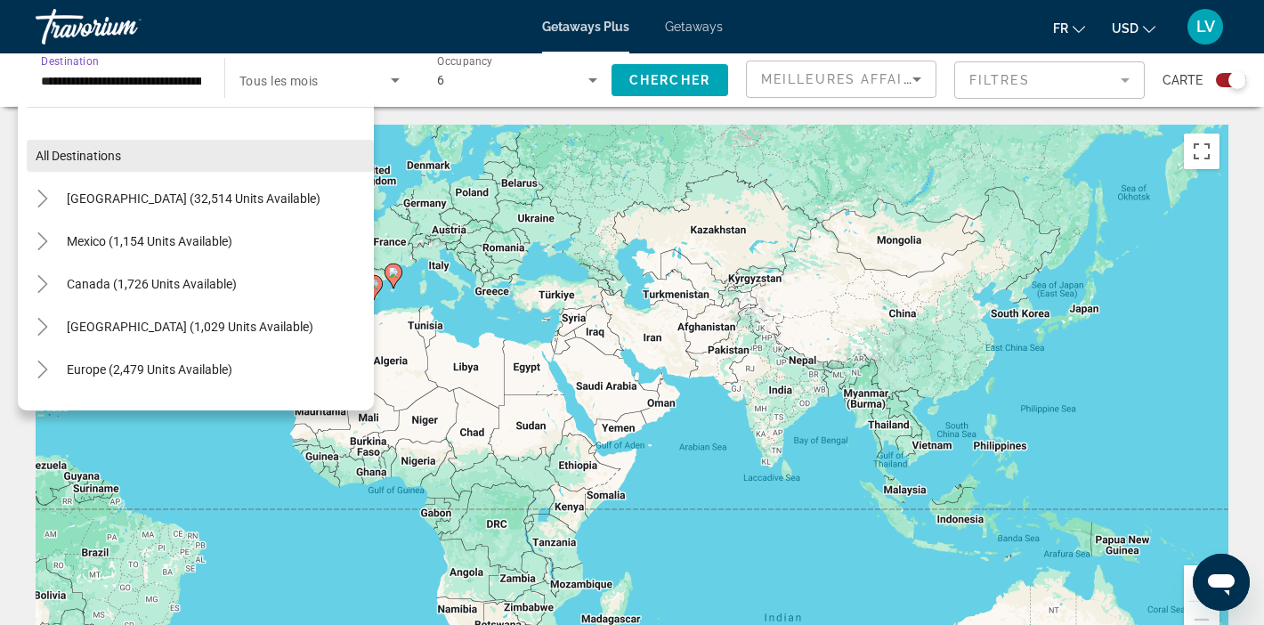
click at [81, 161] on span "All destinations" at bounding box center [78, 156] width 85 height 14
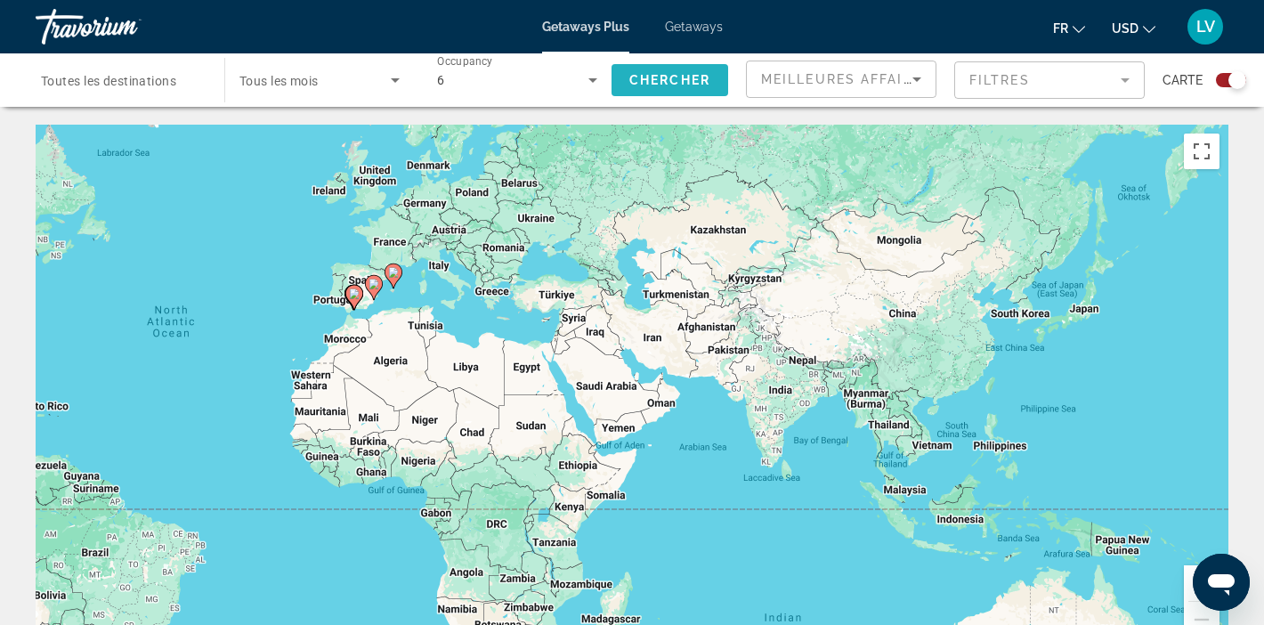
click at [653, 87] on span "Search widget" at bounding box center [670, 80] width 117 height 43
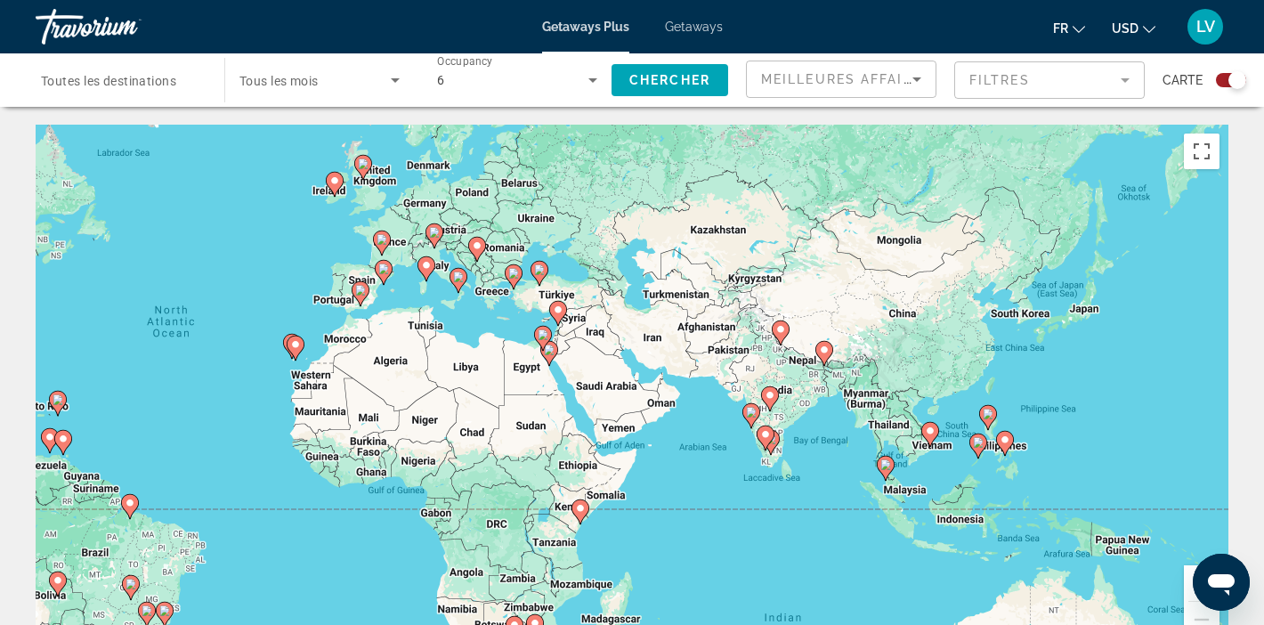
click at [517, 283] on gmp-advanced-marker "Main content" at bounding box center [514, 277] width 18 height 27
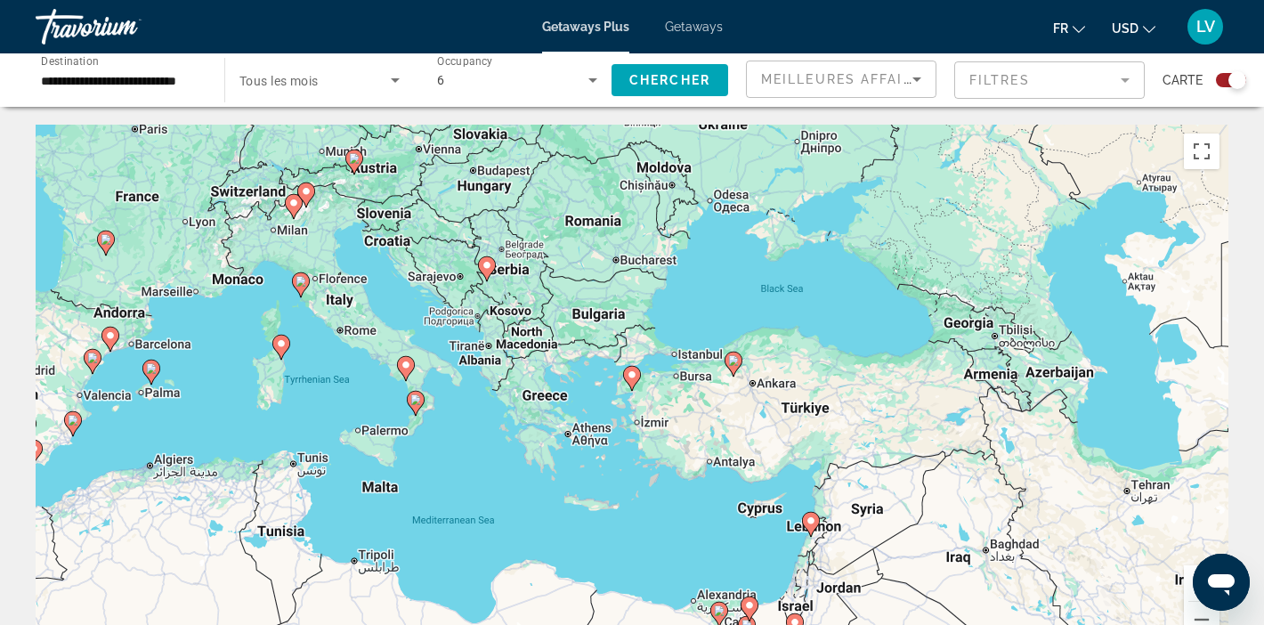
click at [280, 344] on image "Main content" at bounding box center [281, 343] width 11 height 11
type input "**********"
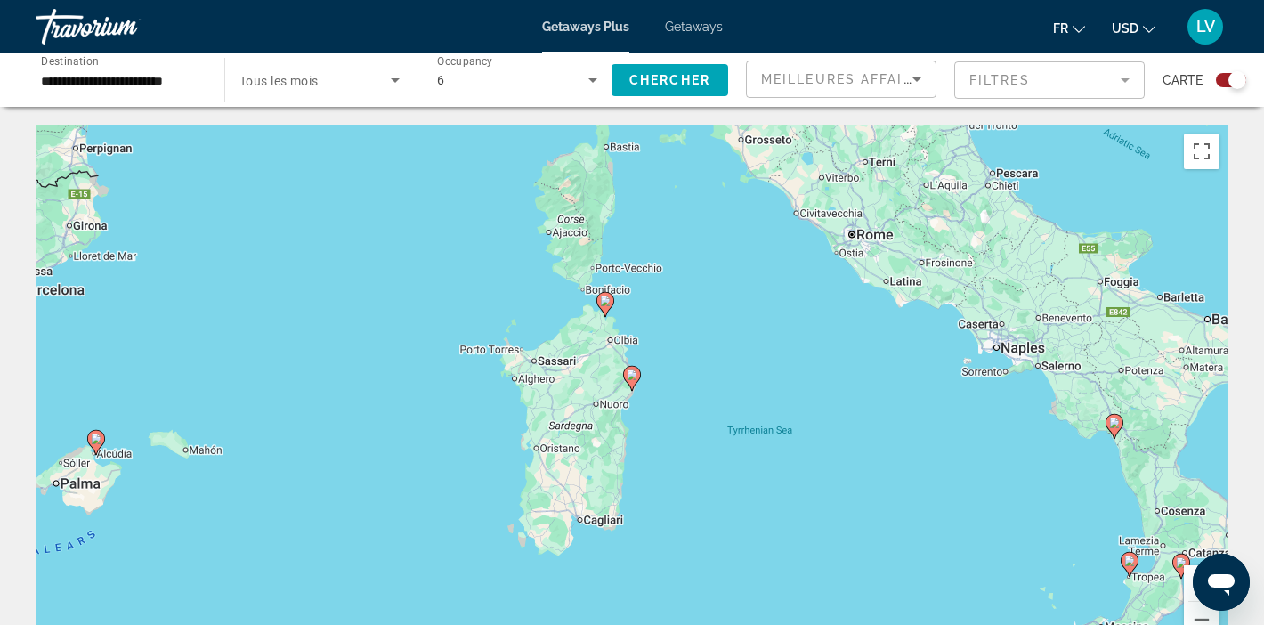
click at [604, 306] on icon "Main content" at bounding box center [605, 304] width 16 height 23
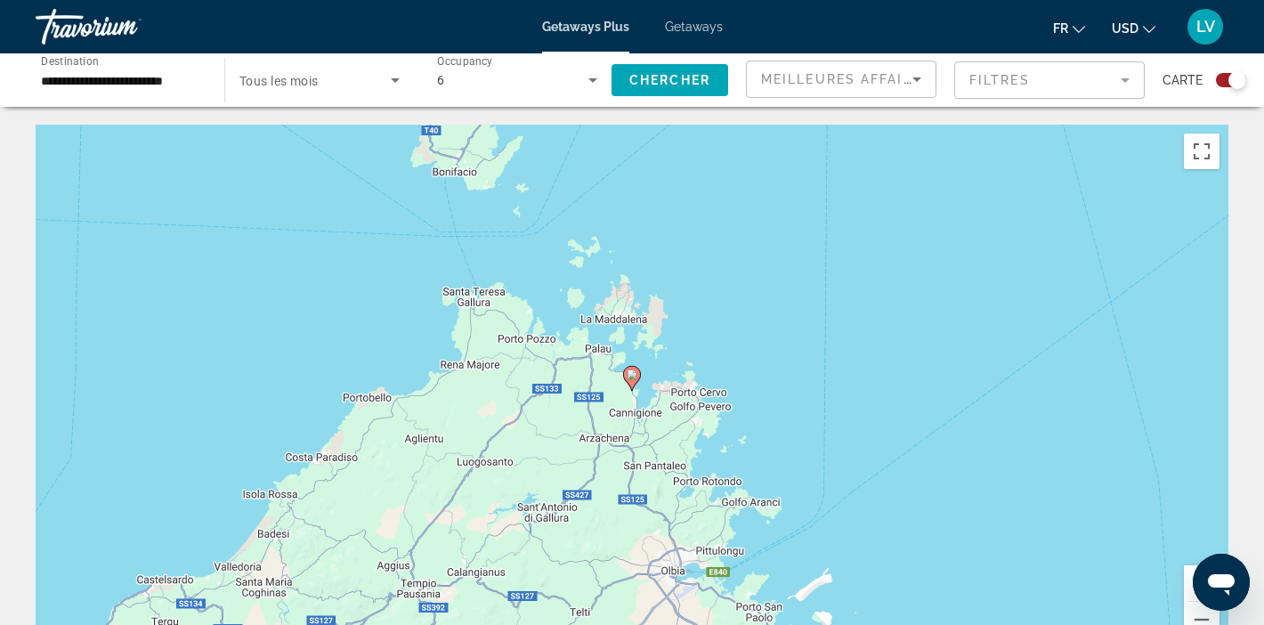
click at [634, 373] on image "Main content" at bounding box center [632, 374] width 11 height 11
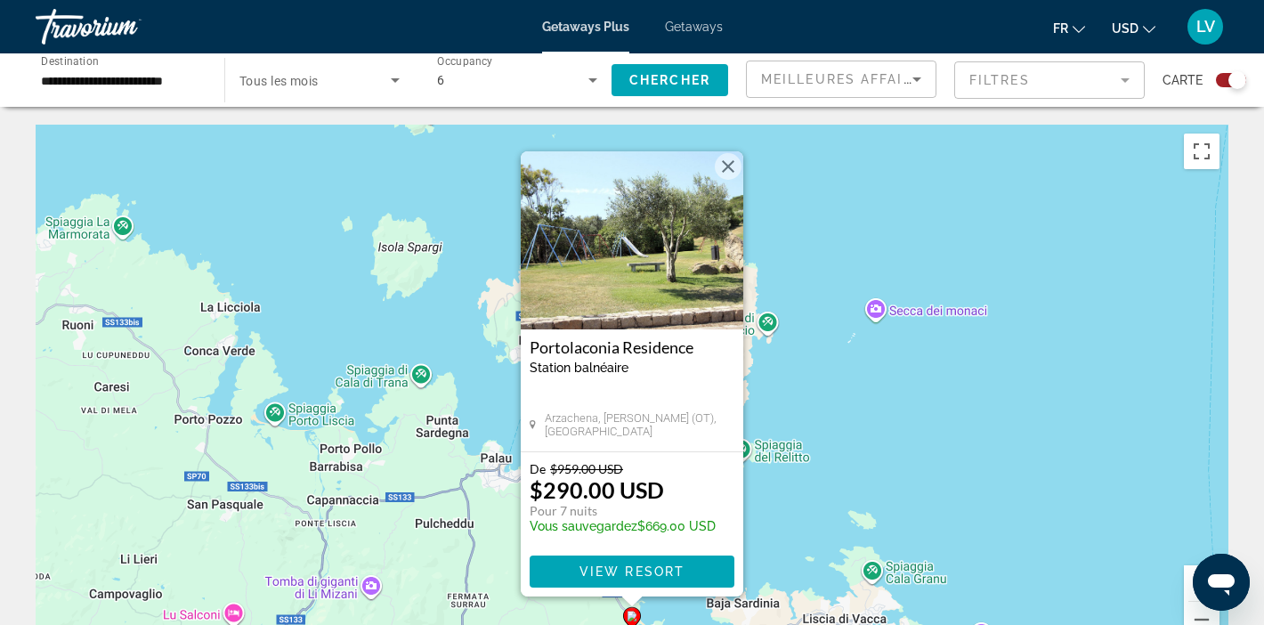
click at [739, 168] on button "Close" at bounding box center [728, 166] width 27 height 27
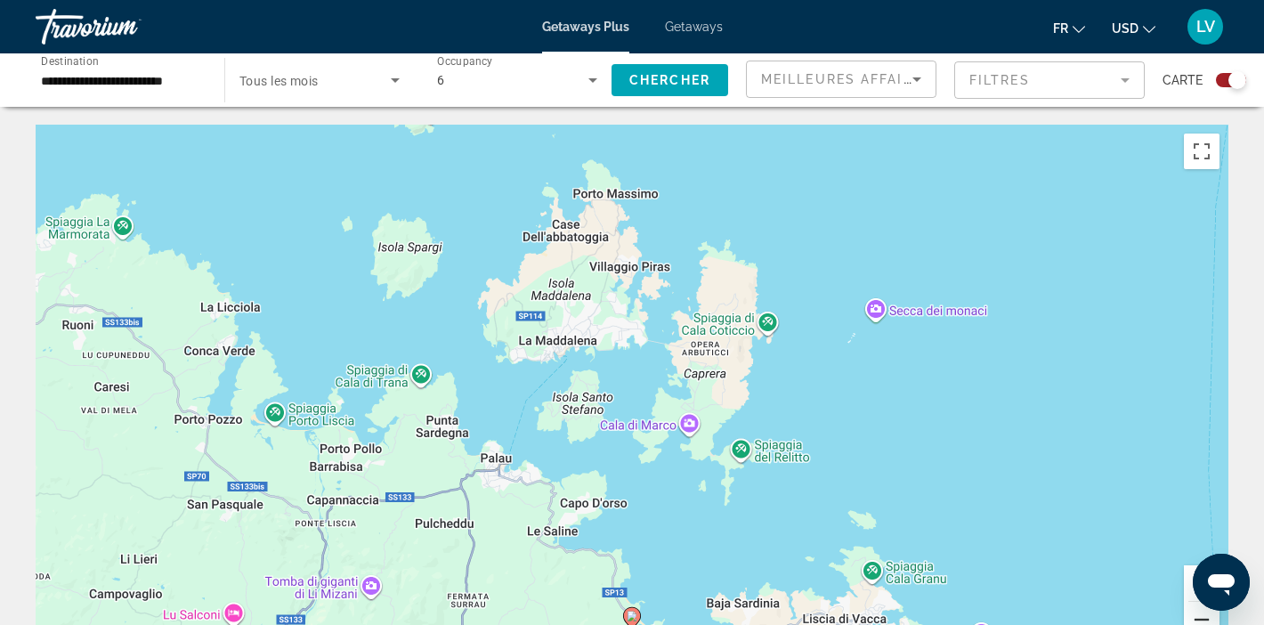
click at [1198, 614] on button "Zoom out" at bounding box center [1202, 620] width 36 height 36
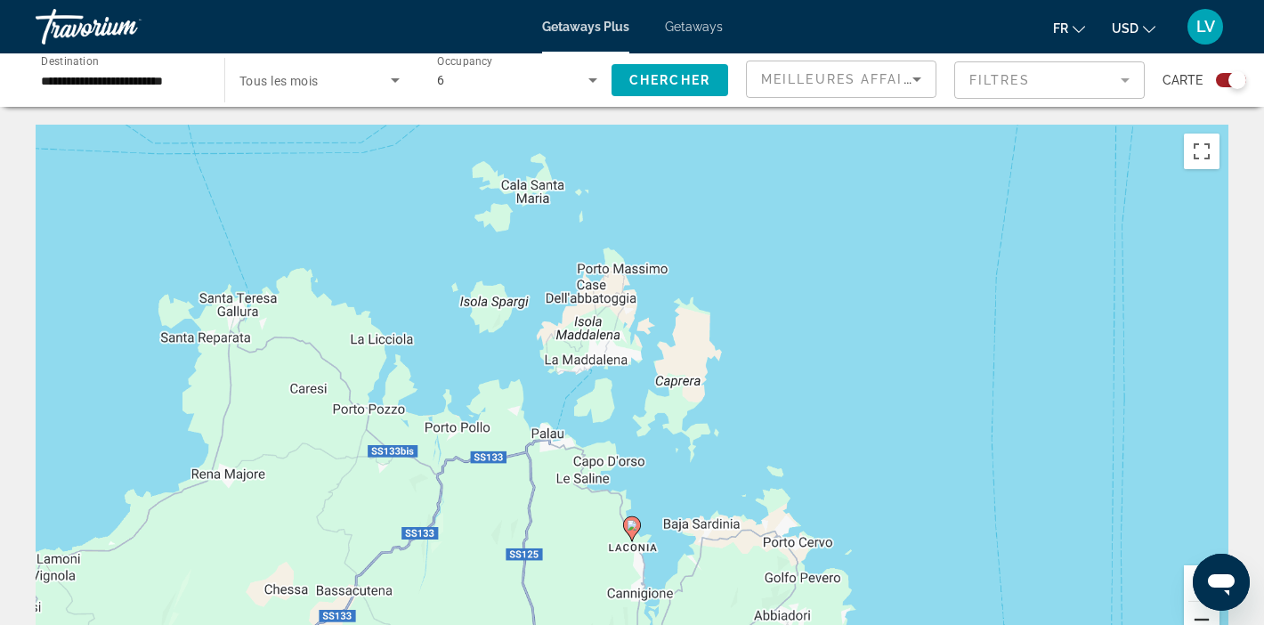
click at [1198, 614] on button "Zoom out" at bounding box center [1202, 620] width 36 height 36
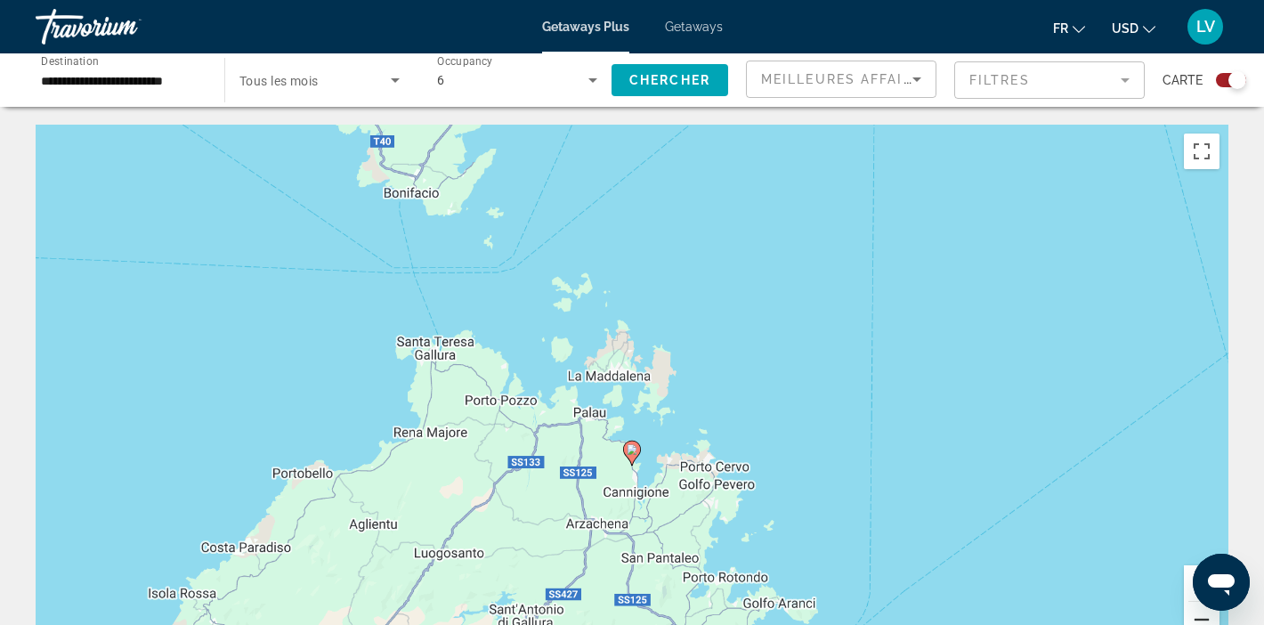
click at [1198, 614] on button "Zoom out" at bounding box center [1202, 620] width 36 height 36
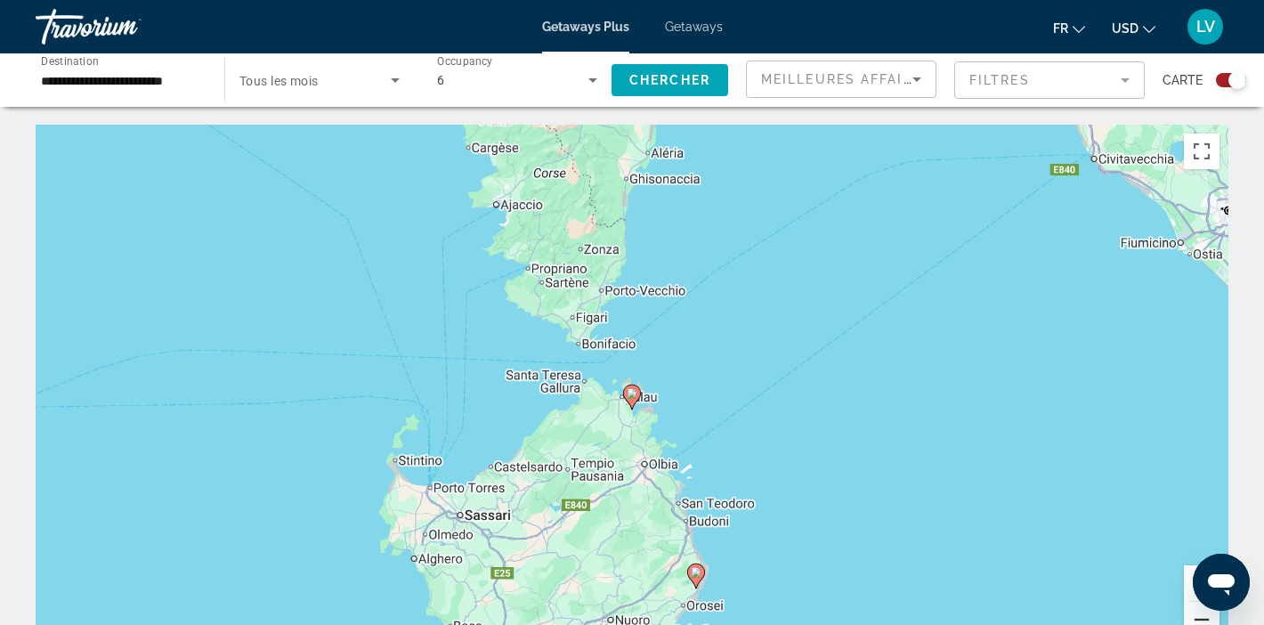
click at [1198, 614] on button "Zoom out" at bounding box center [1202, 620] width 36 height 36
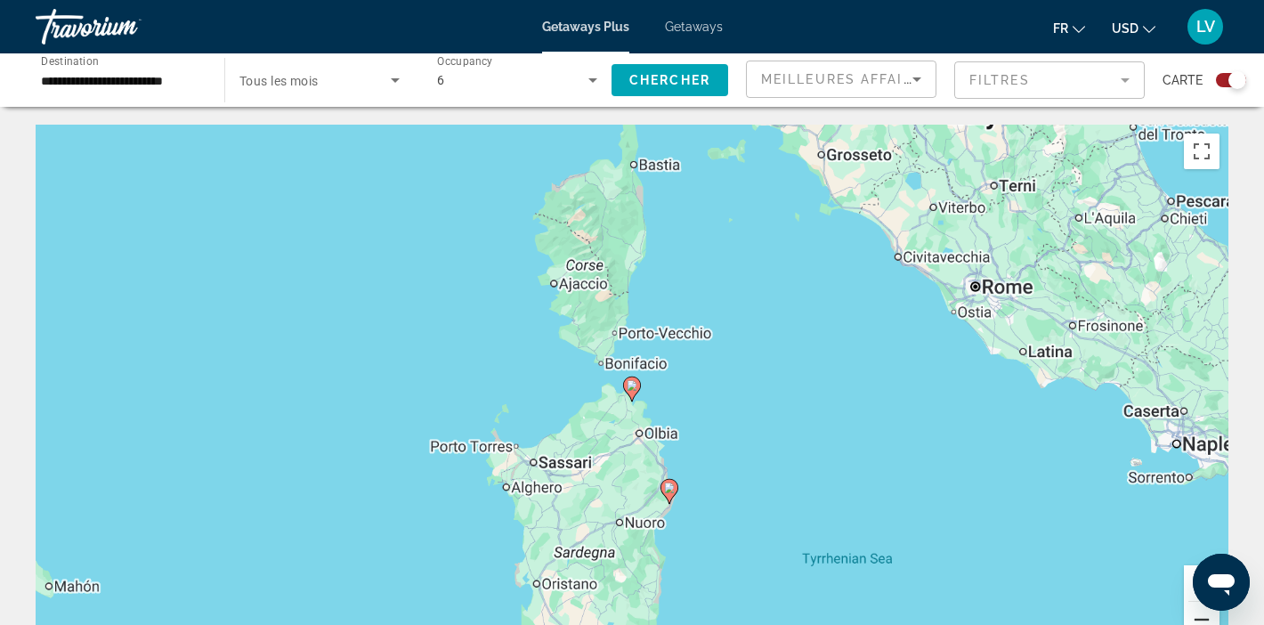
click at [1198, 614] on button "Zoom out" at bounding box center [1202, 620] width 36 height 36
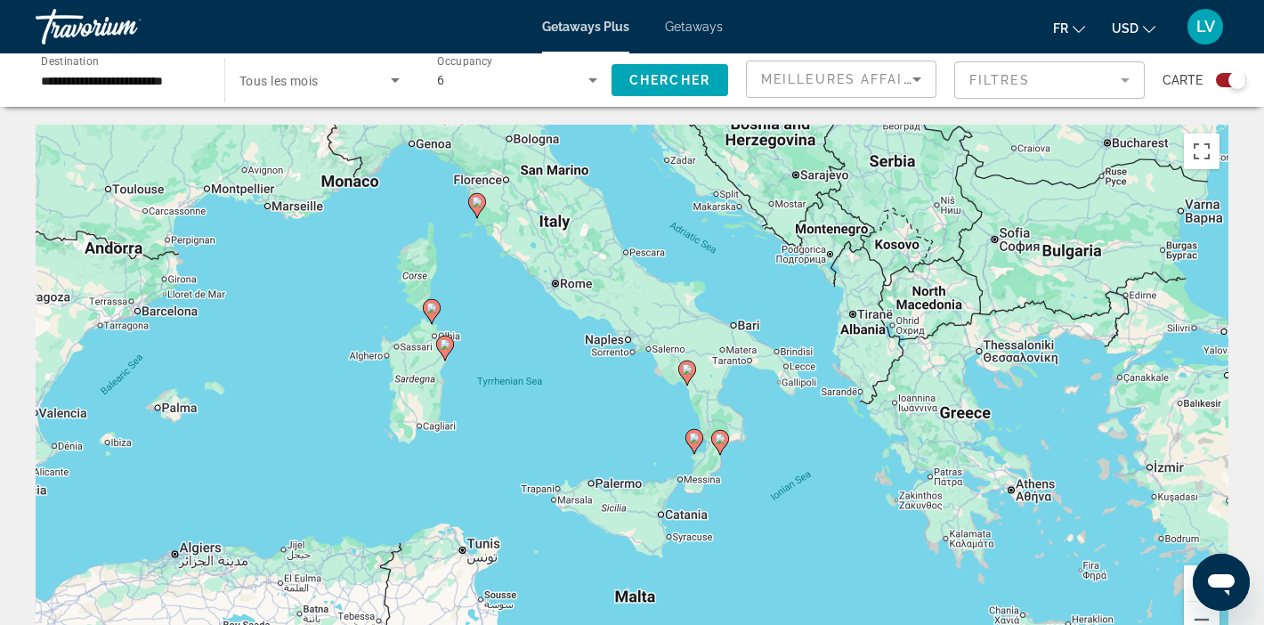
drag, startPoint x: 1099, startPoint y: 527, endPoint x: 897, endPoint y: 457, distance: 214.0
click at [897, 457] on div "To activate drag with keyboard, press Alt + Enter. Once in keyboard drag state,…" at bounding box center [632, 392] width 1193 height 534
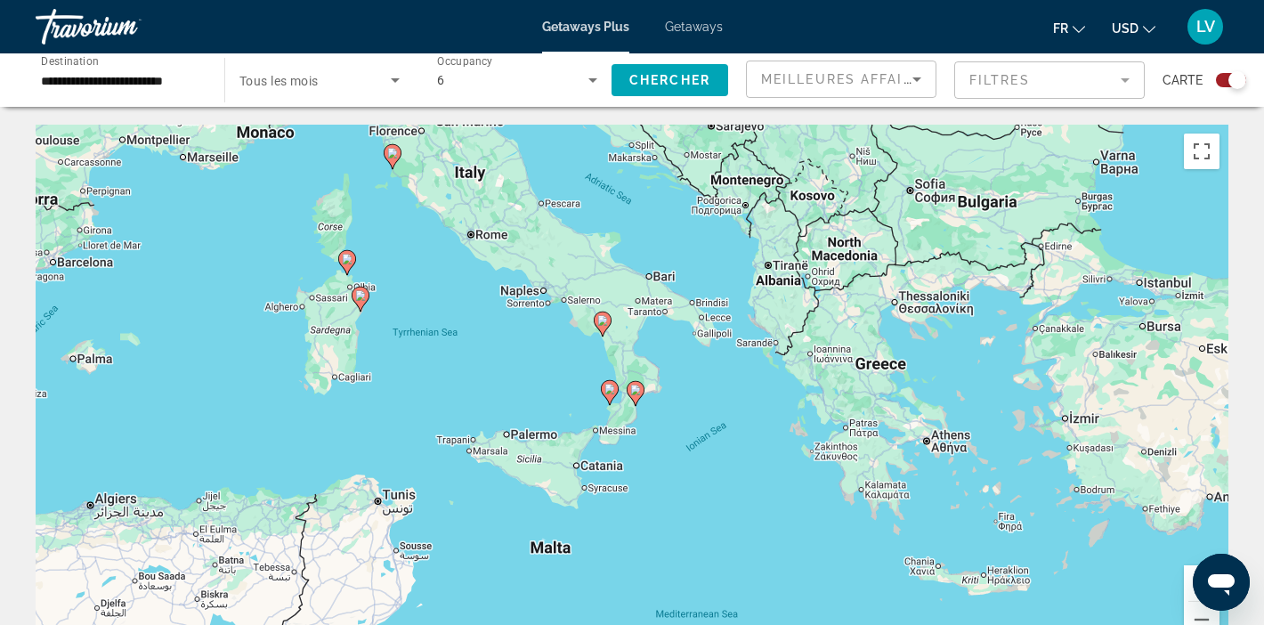
drag, startPoint x: 897, startPoint y: 457, endPoint x: 737, endPoint y: 332, distance: 203.0
click at [738, 332] on div "To activate drag with keyboard, press Alt + Enter. Once in keyboard drag state,…" at bounding box center [632, 392] width 1193 height 534
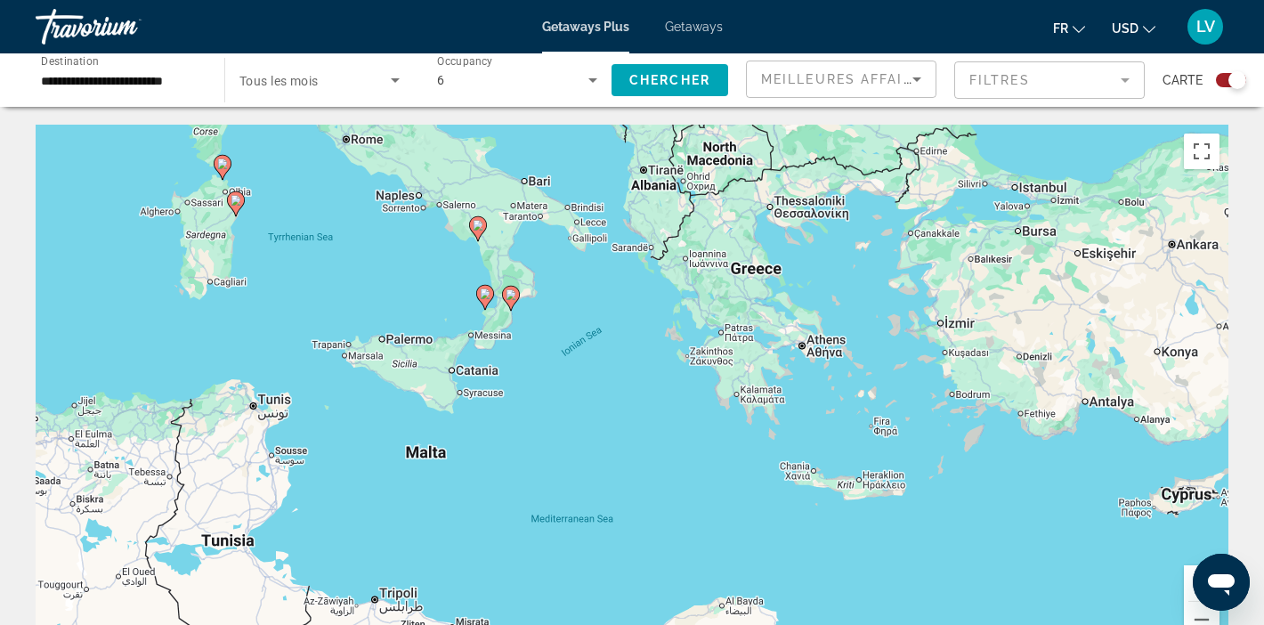
click at [509, 296] on image "Main content" at bounding box center [511, 294] width 11 height 11
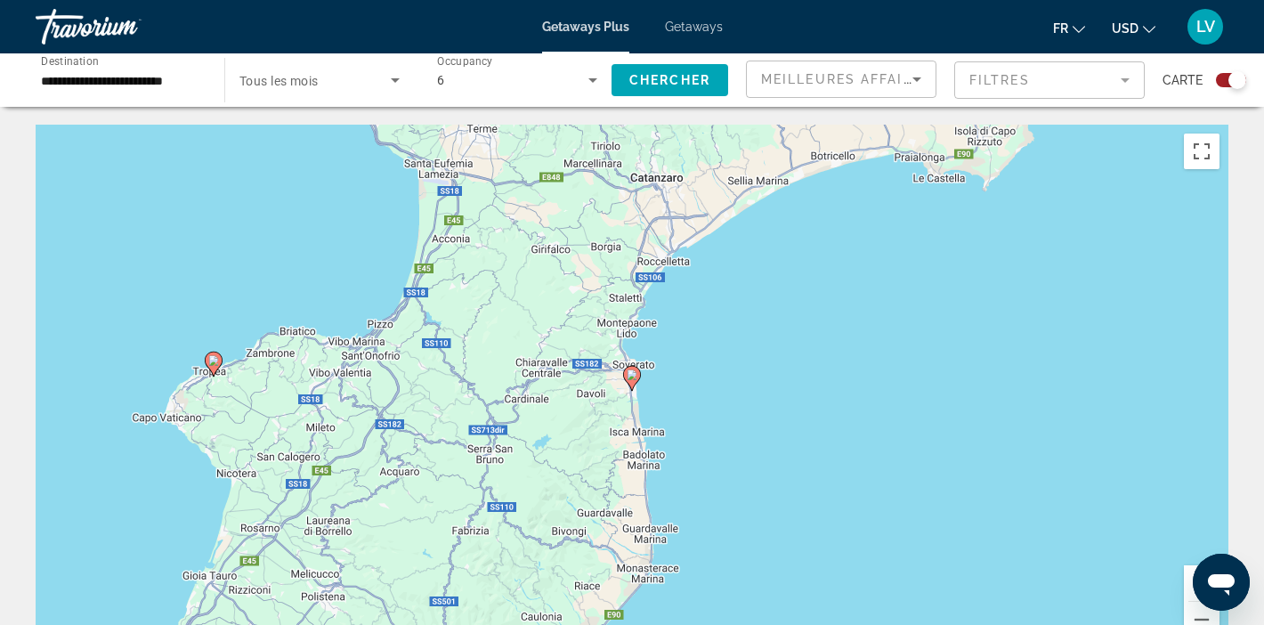
click at [630, 377] on image "Main content" at bounding box center [632, 374] width 11 height 11
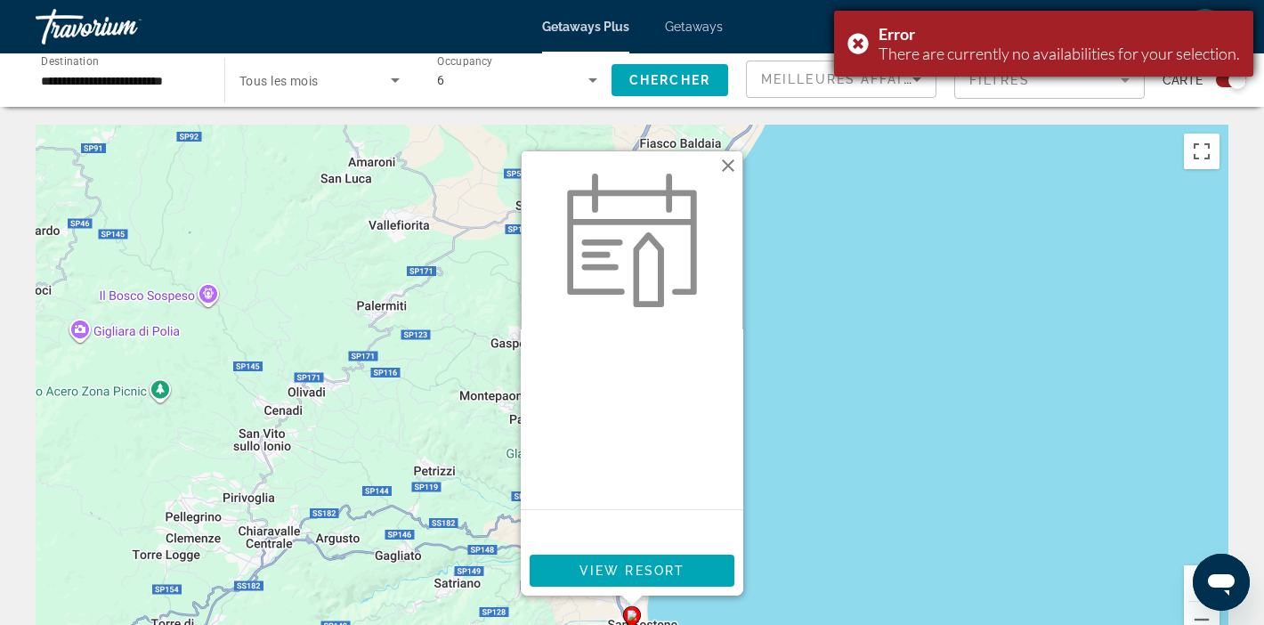
click at [860, 48] on div "Error There are currently no availabilities for your selection." at bounding box center [1043, 44] width 419 height 66
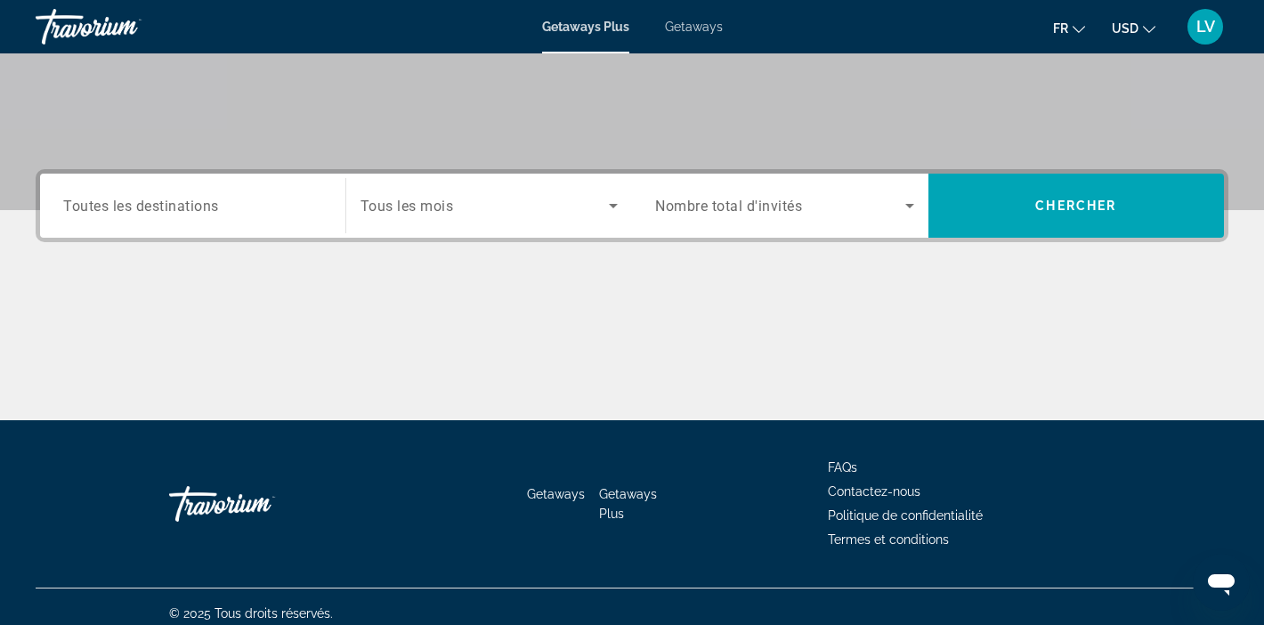
scroll to position [337, 0]
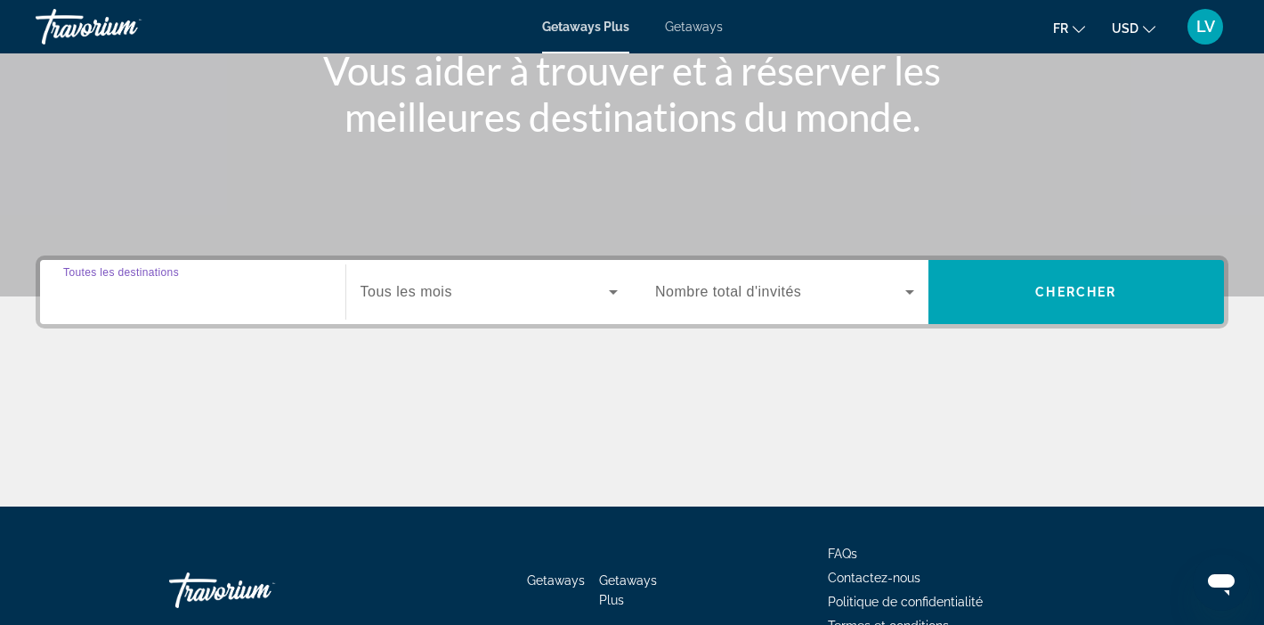
click at [288, 294] on input "Destination Toutes les destinations" at bounding box center [192, 292] width 259 height 21
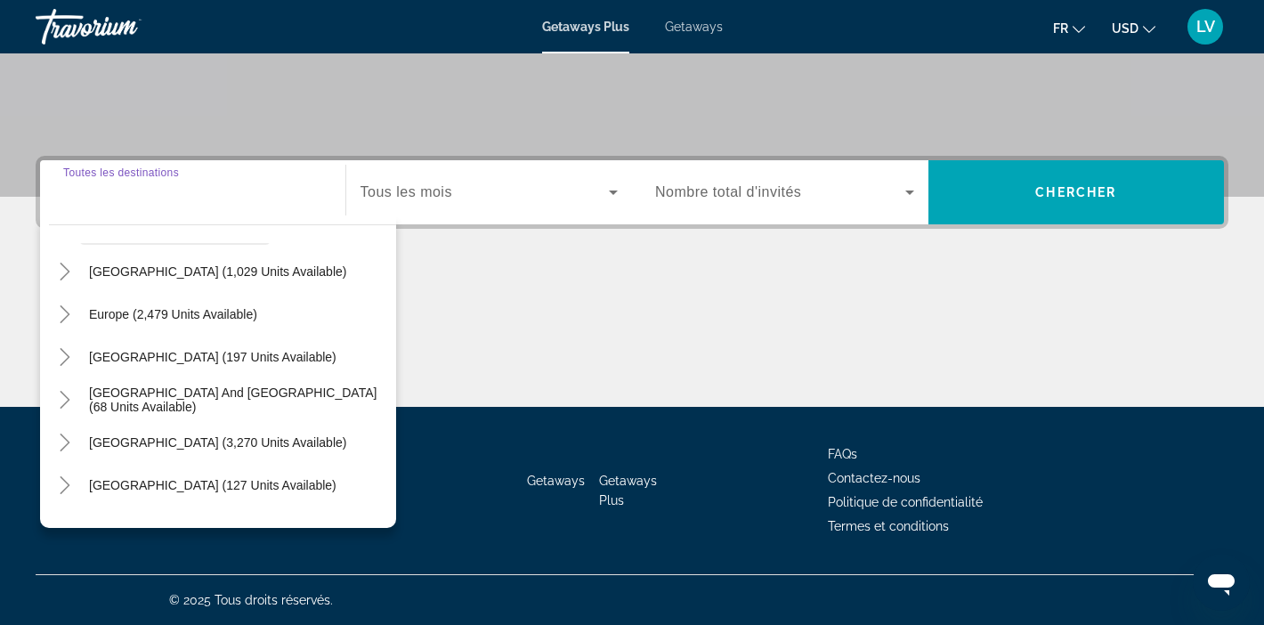
scroll to position [175, 0]
click at [63, 312] on icon "Toggle Europe (2,479 units available)" at bounding box center [65, 312] width 18 height 18
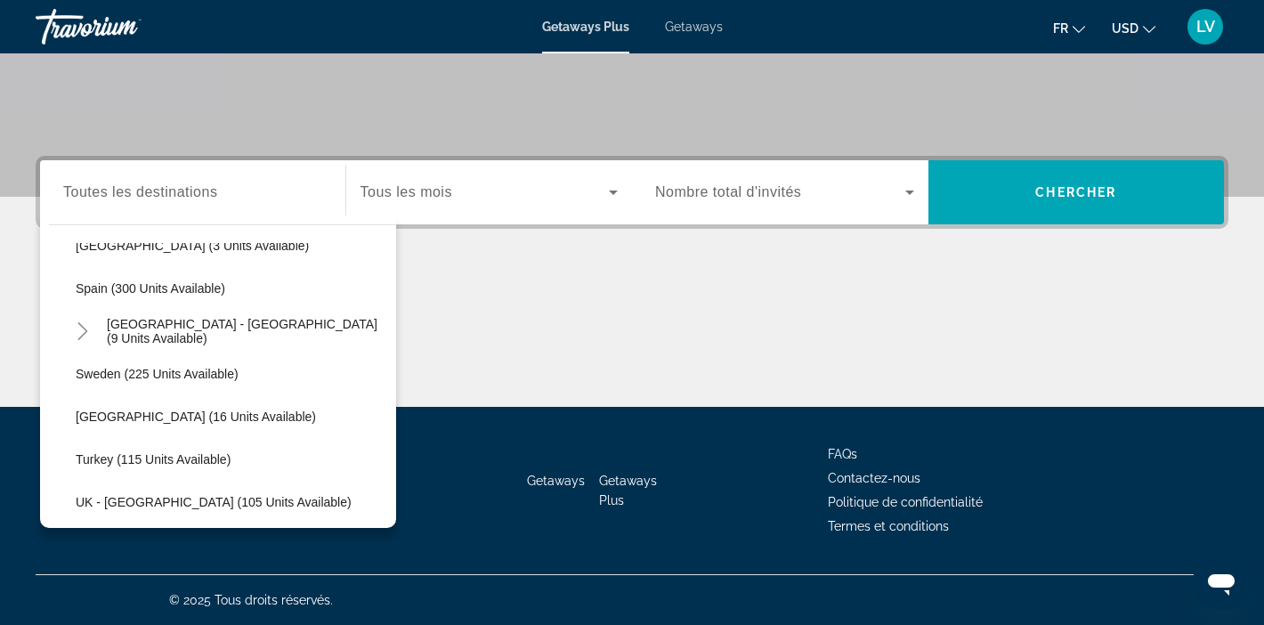
scroll to position [842, 0]
click at [87, 332] on icon "Toggle Spain - Canary Islands (9 units available)" at bounding box center [83, 329] width 18 height 18
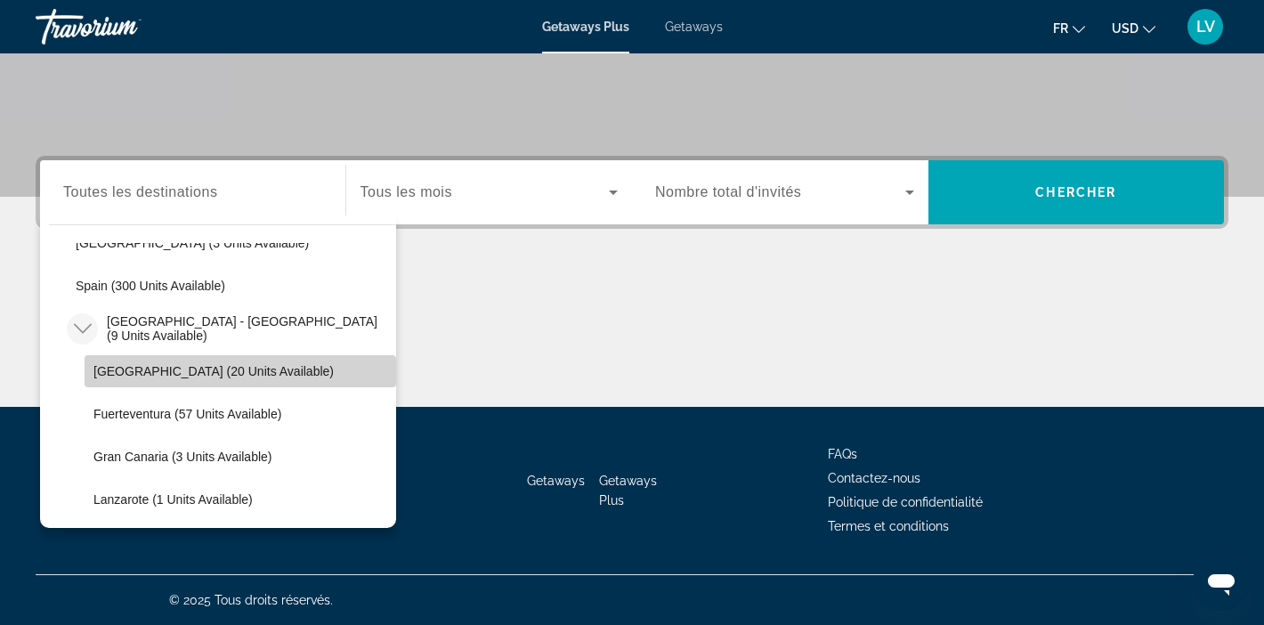
click at [124, 367] on span "Tenerife (20 units available)" at bounding box center [213, 371] width 240 height 14
type input "**********"
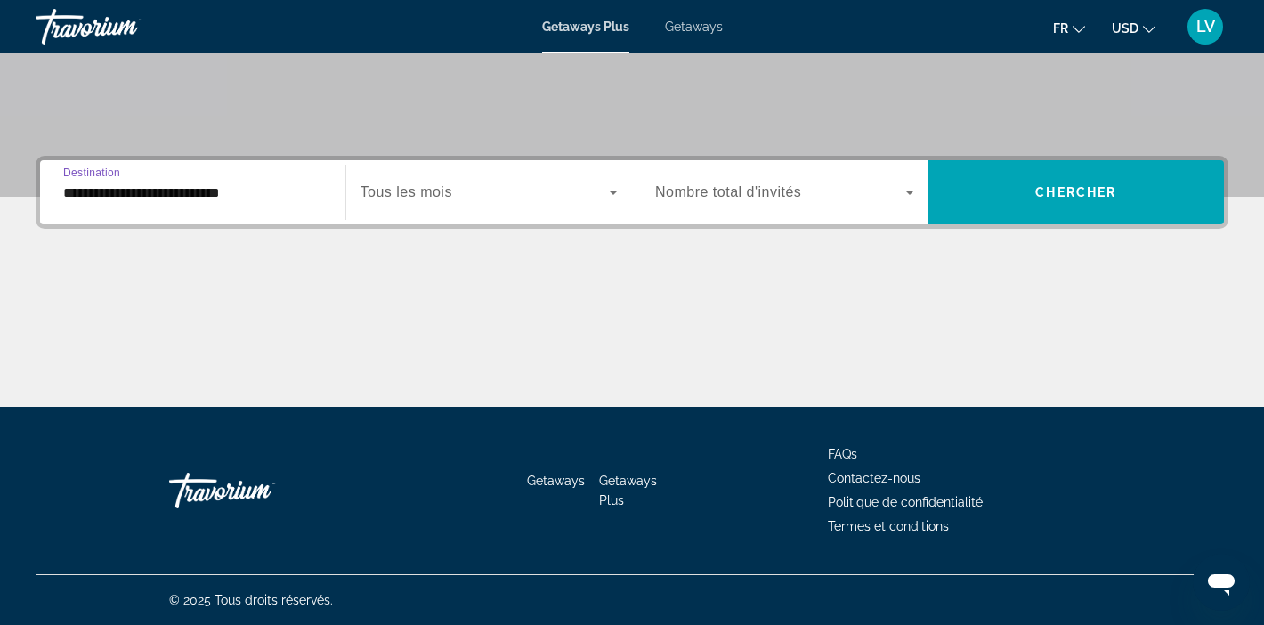
click at [912, 187] on icon "Search widget" at bounding box center [909, 192] width 21 height 21
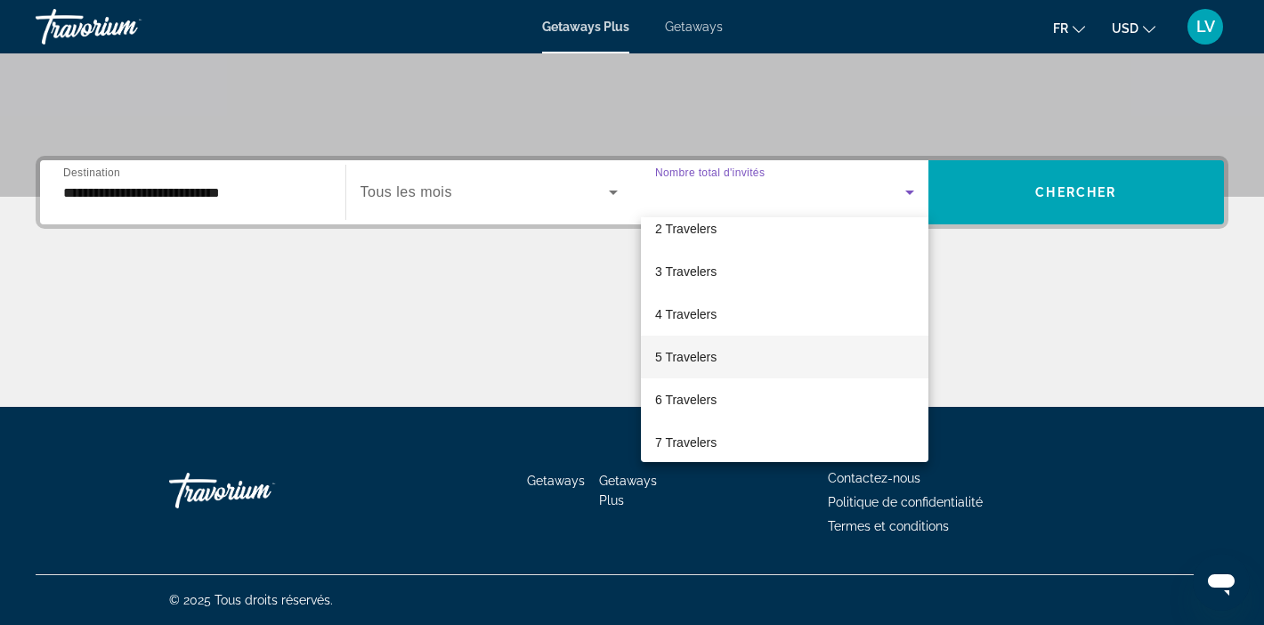
scroll to position [61, 0]
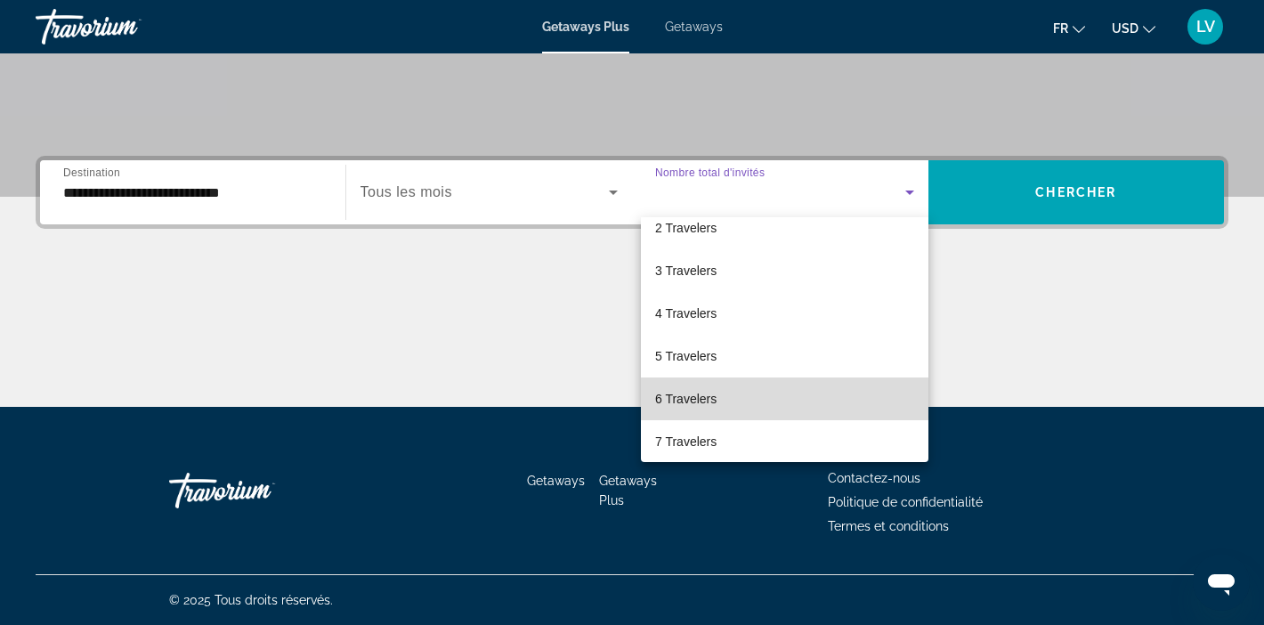
click at [716, 399] on span "6 Travelers" at bounding box center [685, 398] width 61 height 21
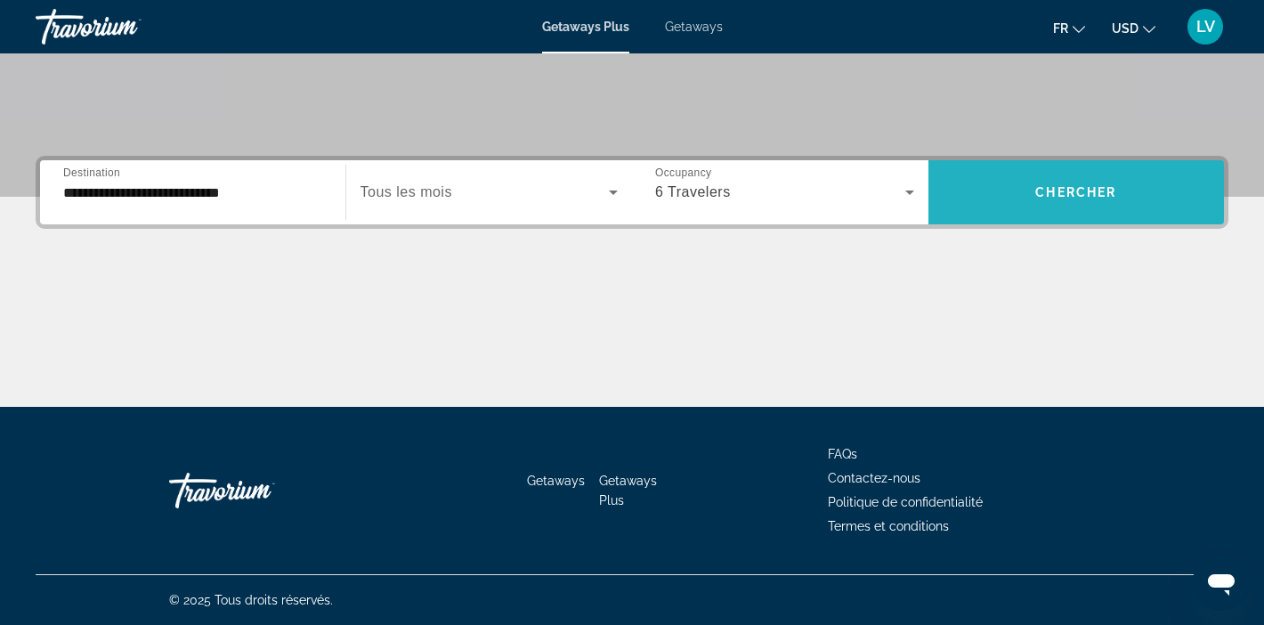
click at [1099, 200] on span "Search widget" at bounding box center [1077, 192] width 296 height 43
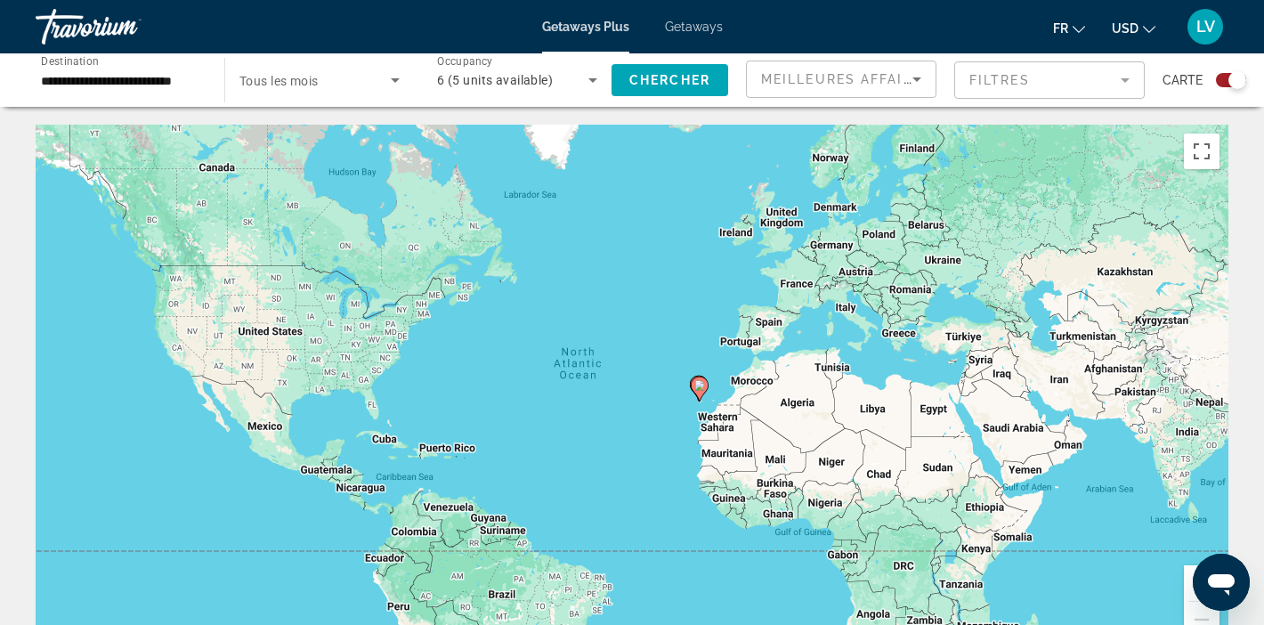
click at [725, 370] on div "To activate drag with keyboard, press Alt + Enter. Once in keyboard drag state,…" at bounding box center [632, 392] width 1193 height 534
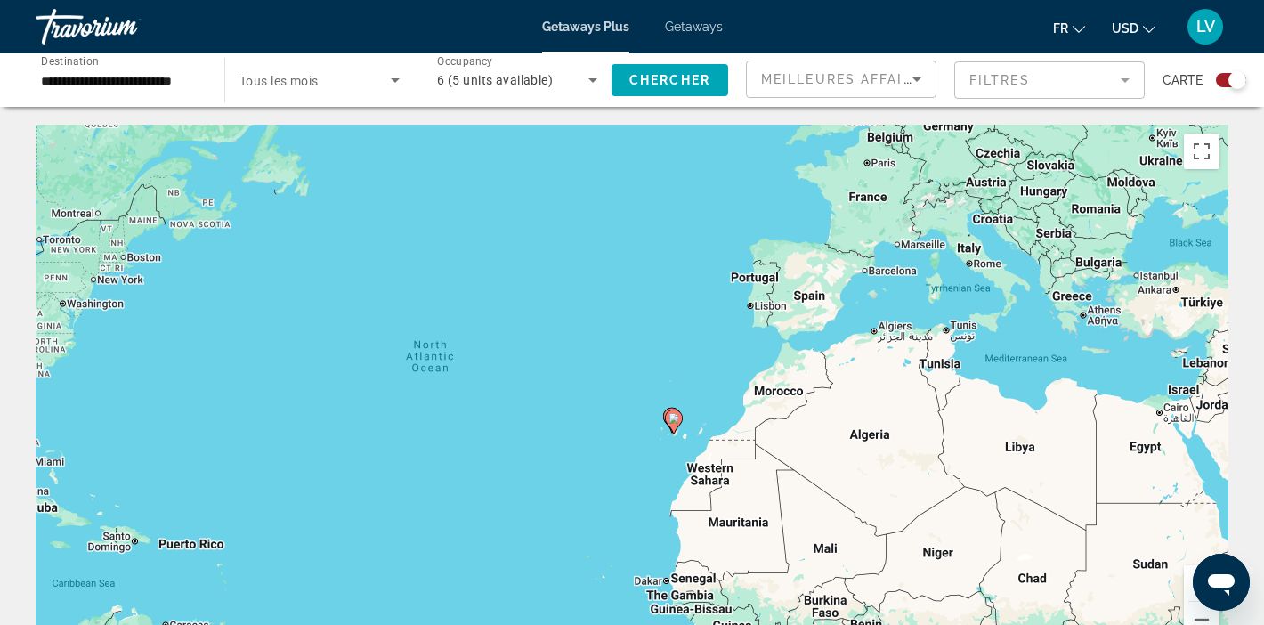
click at [673, 375] on div "To activate drag with keyboard, press Alt + Enter. Once in keyboard drag state,…" at bounding box center [632, 392] width 1193 height 534
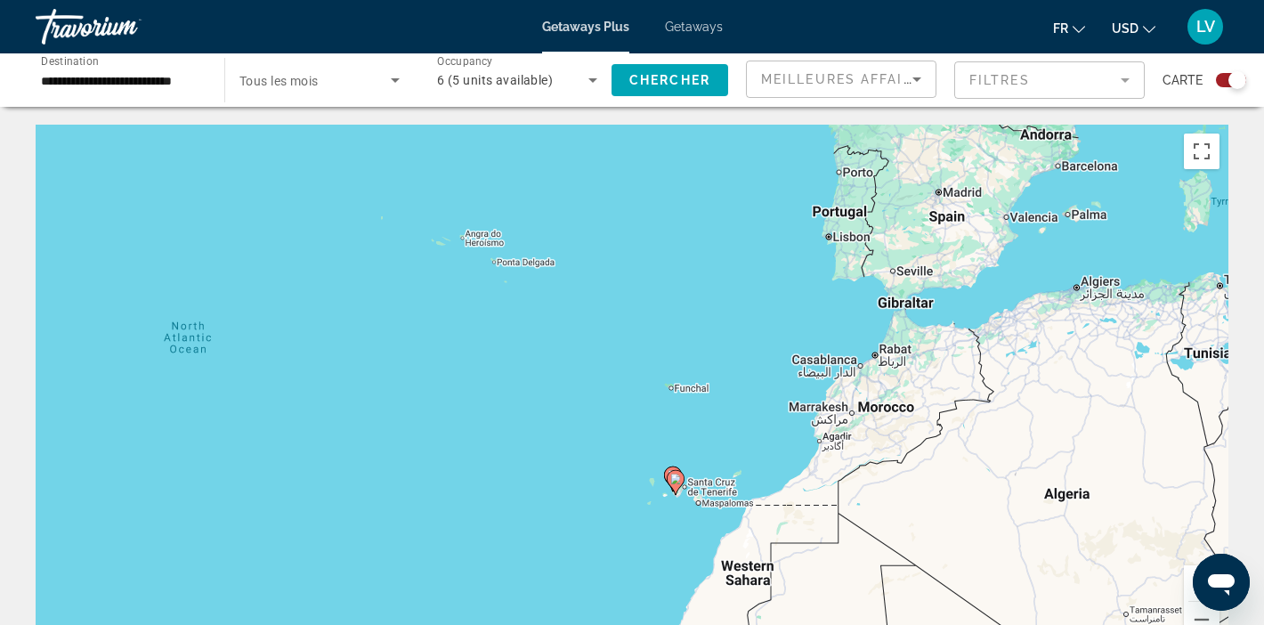
click at [689, 442] on div "To activate drag with keyboard, press Alt + Enter. Once in keyboard drag state,…" at bounding box center [632, 392] width 1193 height 534
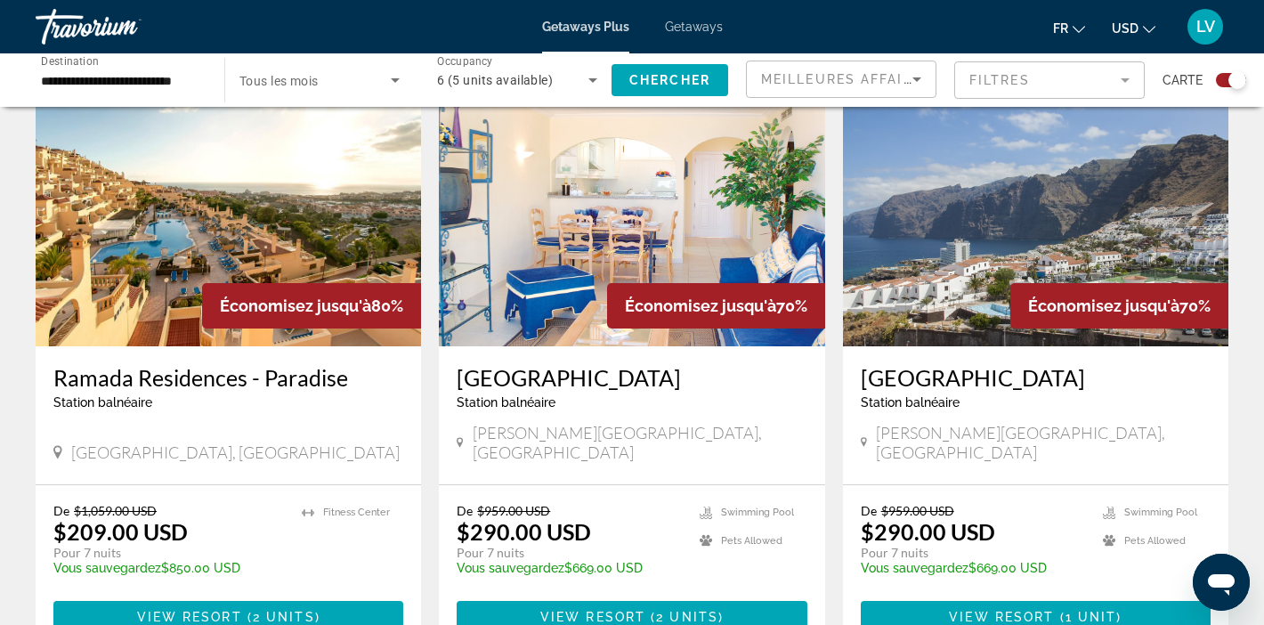
scroll to position [661, 0]
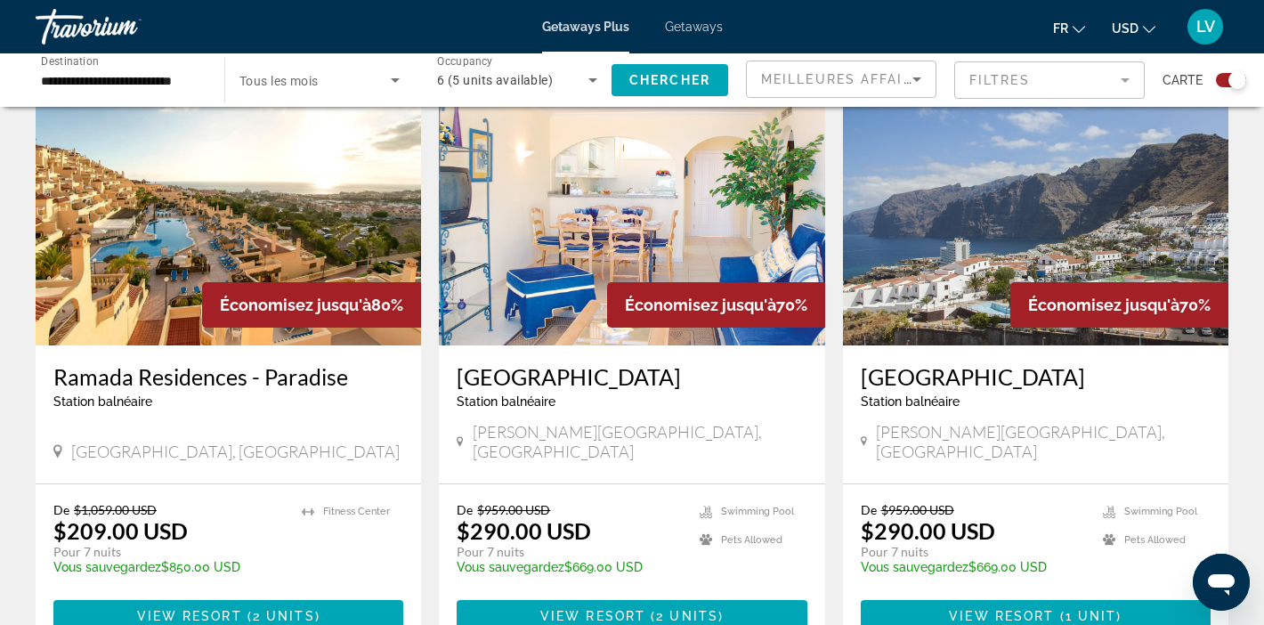
click at [872, 285] on img "Main content" at bounding box center [1035, 203] width 385 height 285
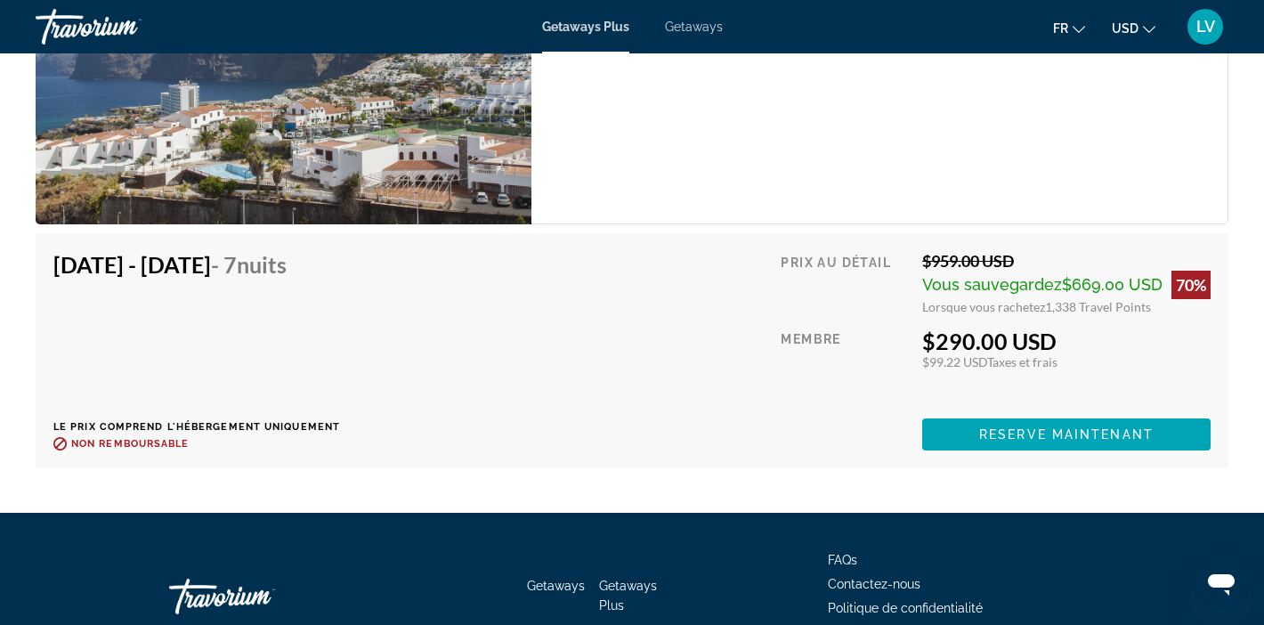
scroll to position [3282, 0]
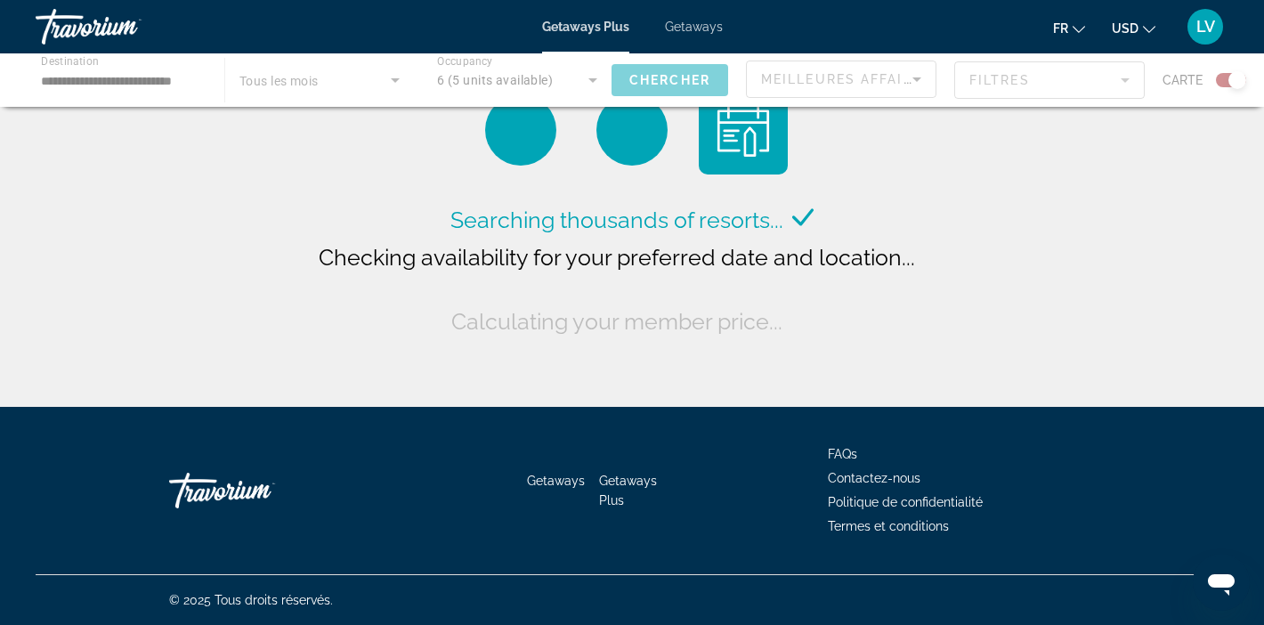
click at [353, 80] on div "Main content" at bounding box center [632, 79] width 1264 height 53
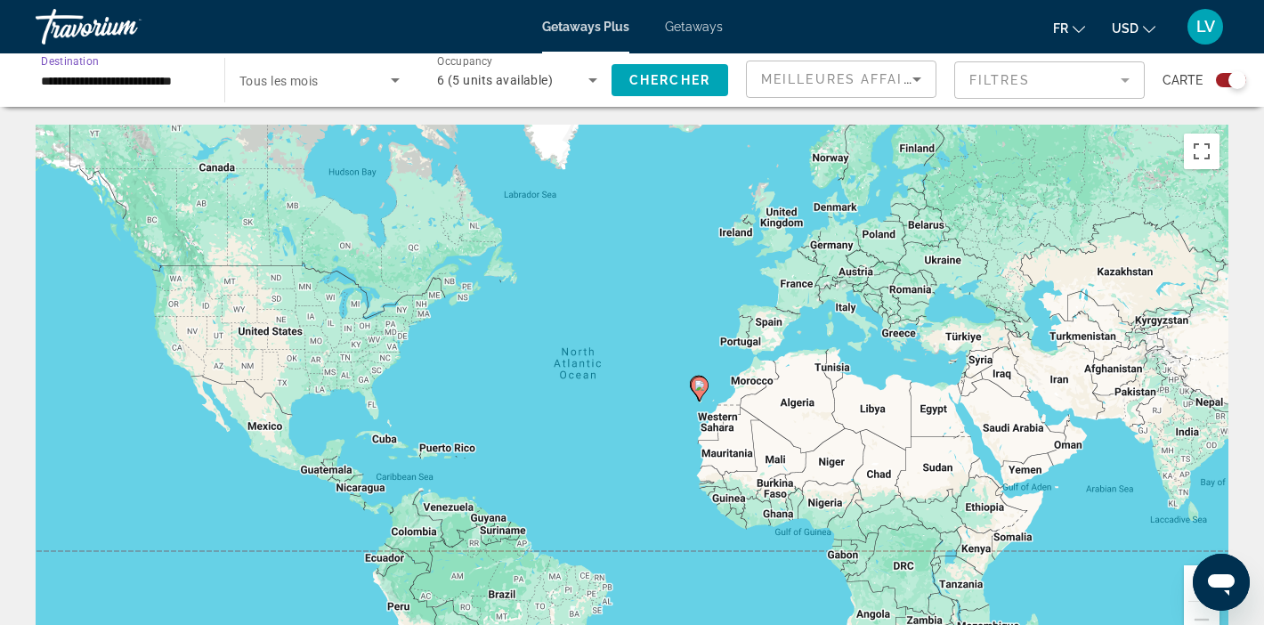
click at [179, 85] on input "**********" at bounding box center [121, 80] width 160 height 21
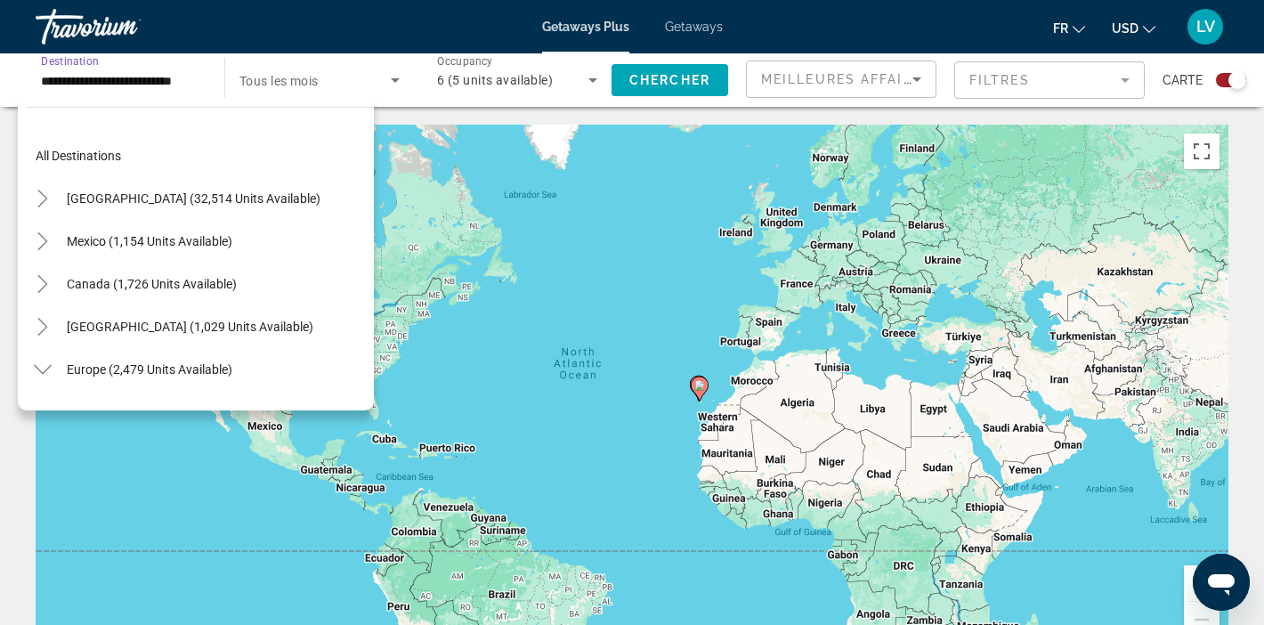
scroll to position [832, 0]
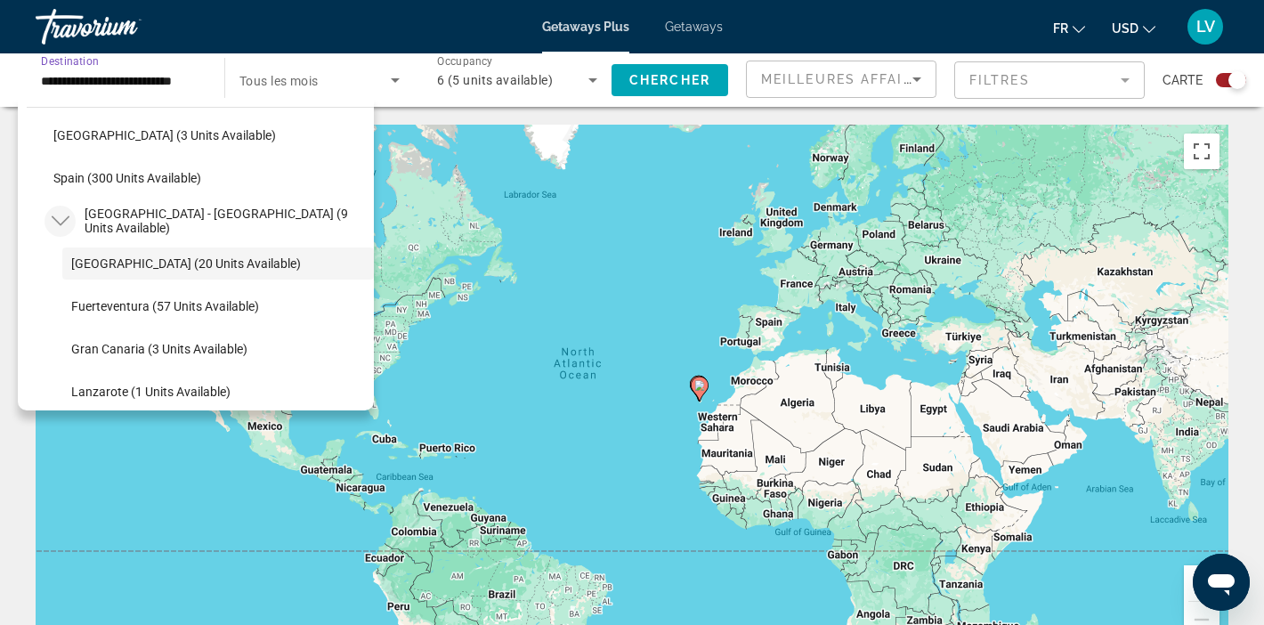
click at [60, 225] on icon "Toggle Spain - Canary Islands (9 units available)" at bounding box center [60, 221] width 18 height 10
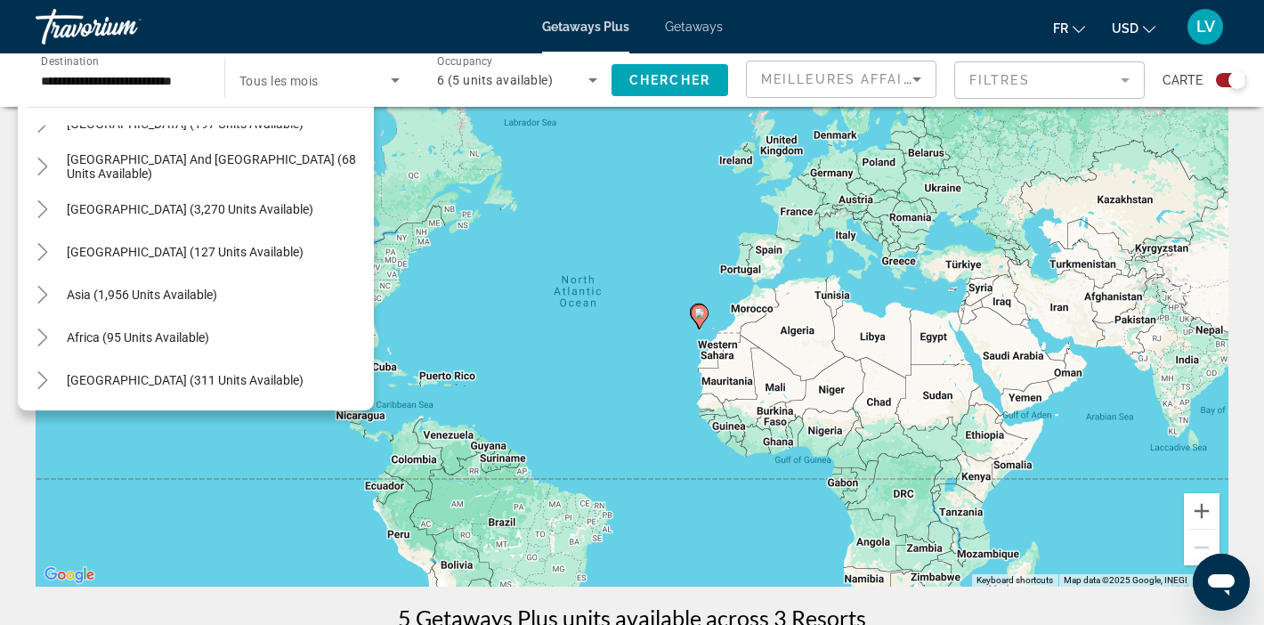
scroll to position [73, 0]
click at [49, 257] on icon "Toggle Central America (127 units available)" at bounding box center [43, 252] width 18 height 18
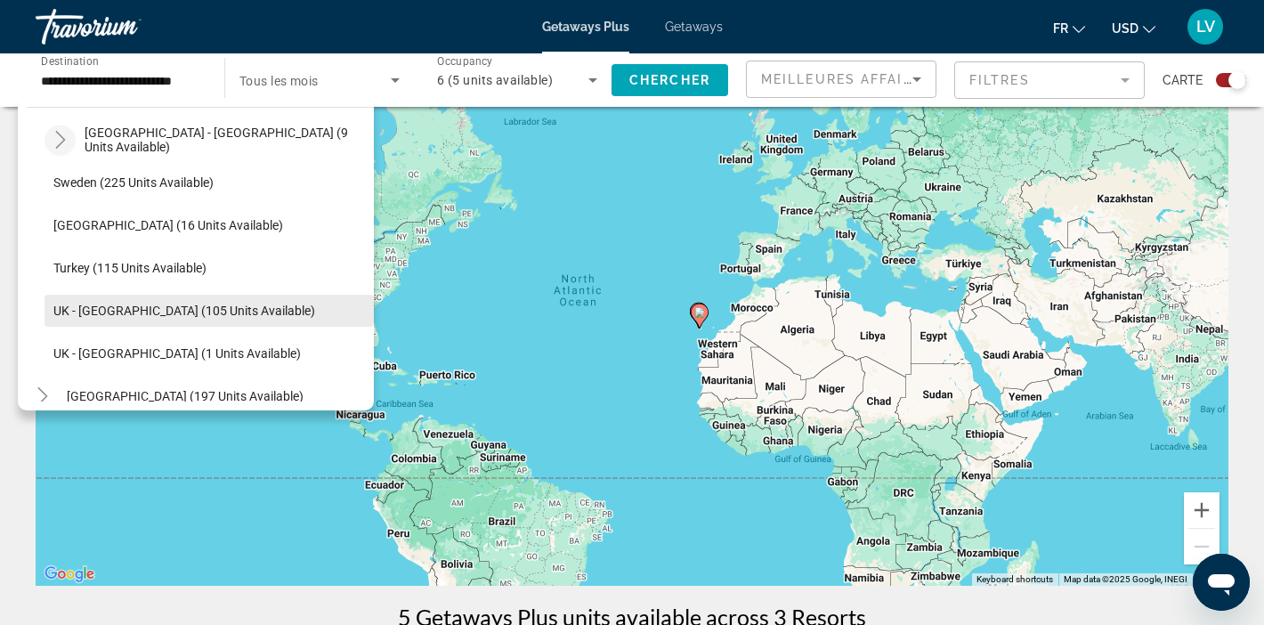
scroll to position [903, 0]
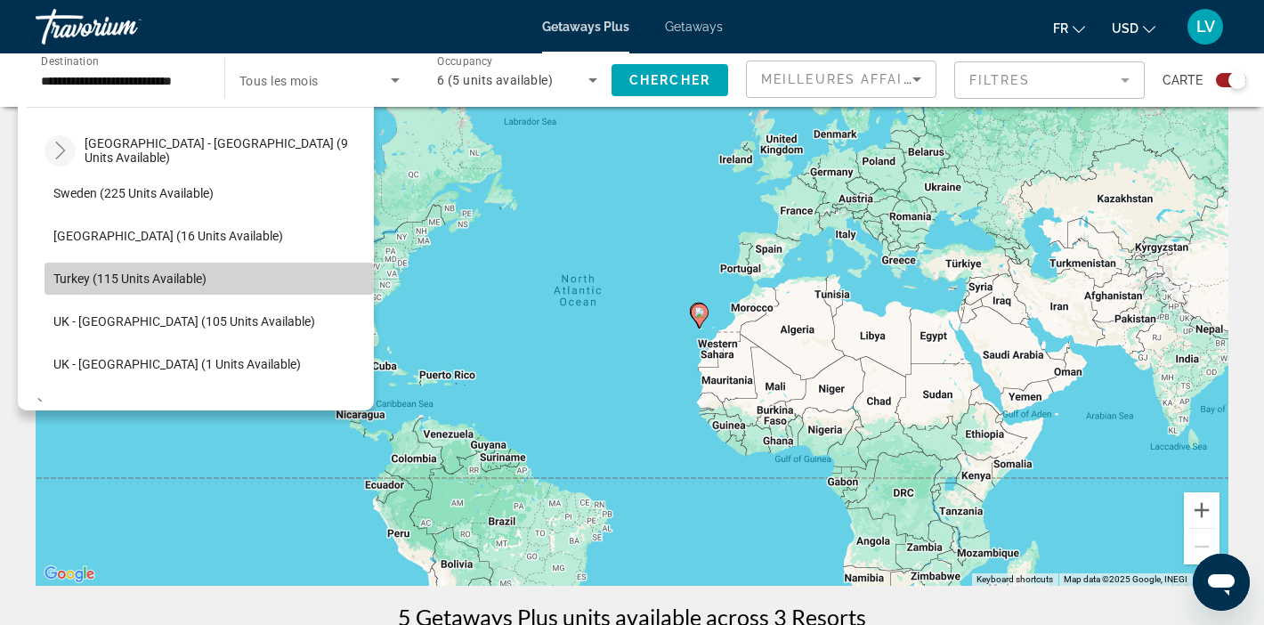
click at [59, 281] on span "Turkey (115 units available)" at bounding box center [129, 279] width 153 height 14
type input "**********"
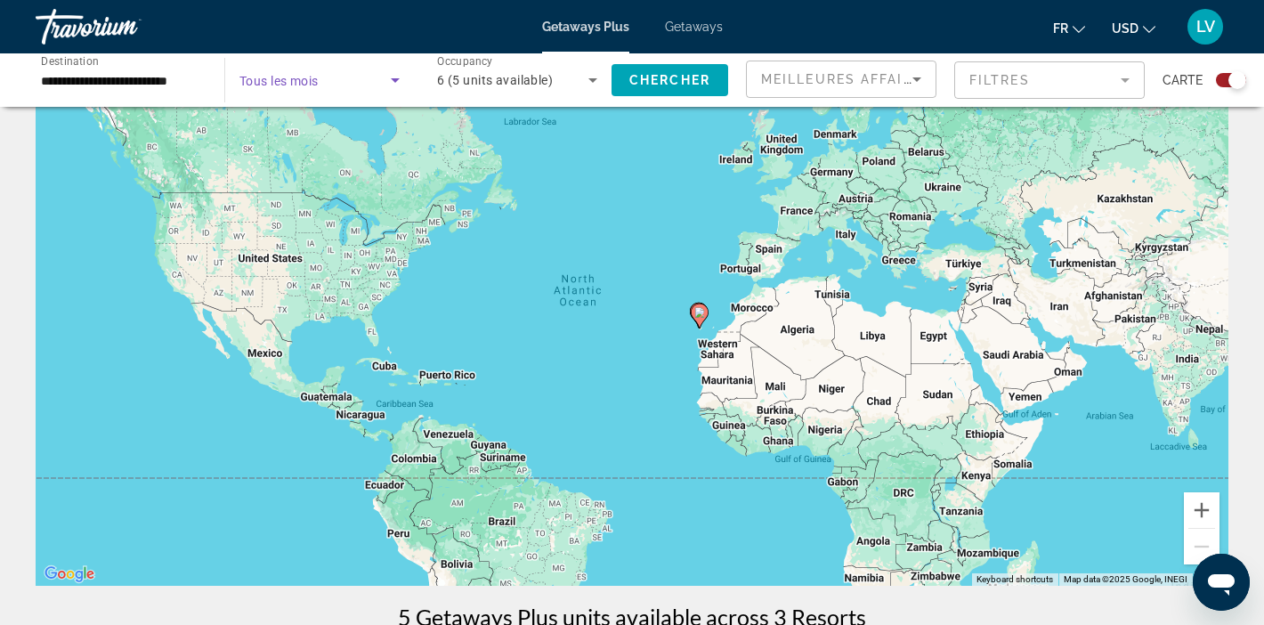
click at [400, 79] on icon "Search widget" at bounding box center [395, 79] width 21 height 21
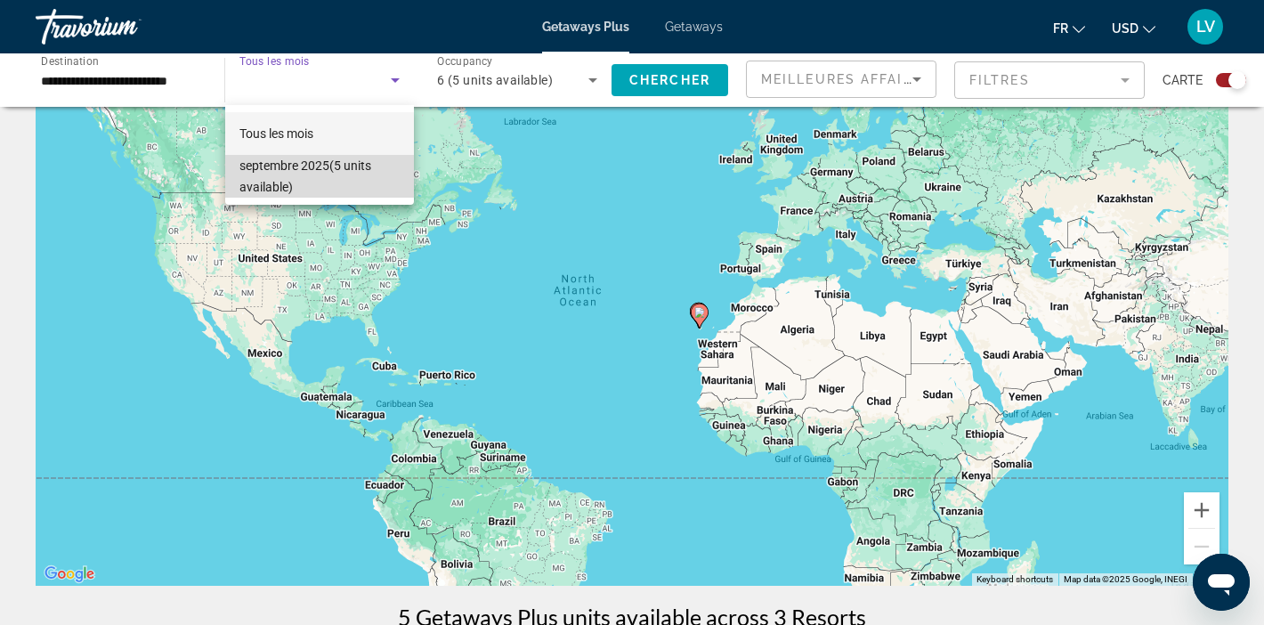
click at [324, 166] on span "septembre 2025 (5 units available)" at bounding box center [319, 176] width 160 height 43
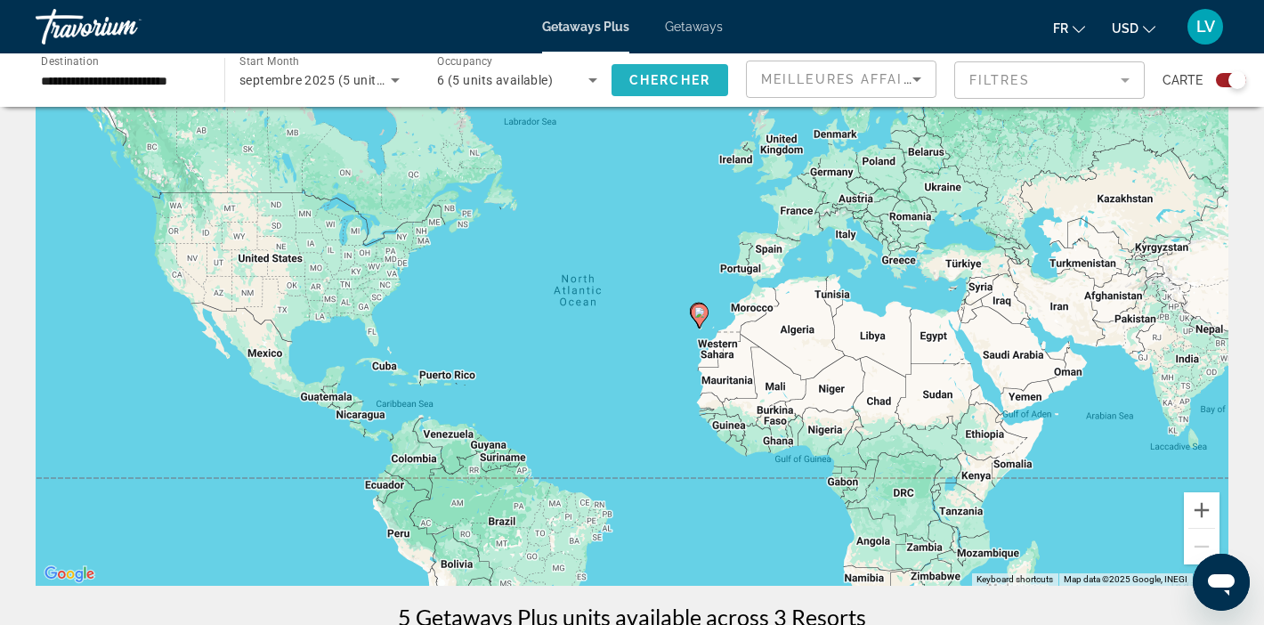
click at [661, 73] on span "Chercher" at bounding box center [669, 80] width 81 height 14
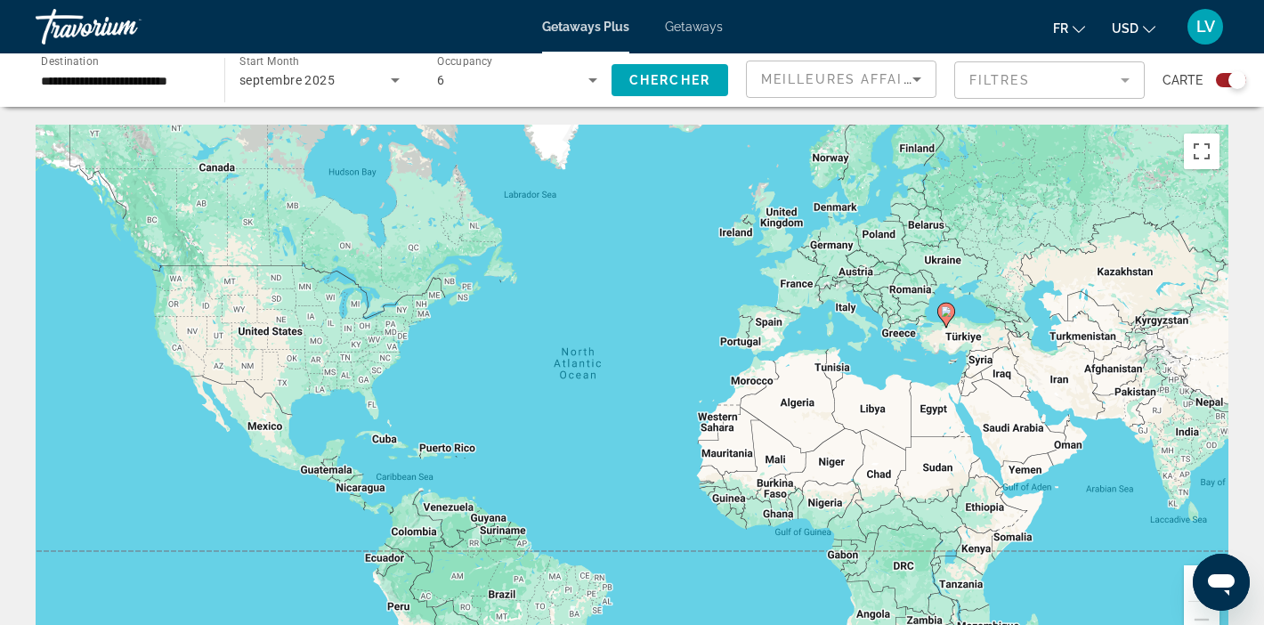
click at [986, 326] on div "To activate drag with keyboard, press Alt + Enter. Once in keyboard drag state,…" at bounding box center [632, 392] width 1193 height 534
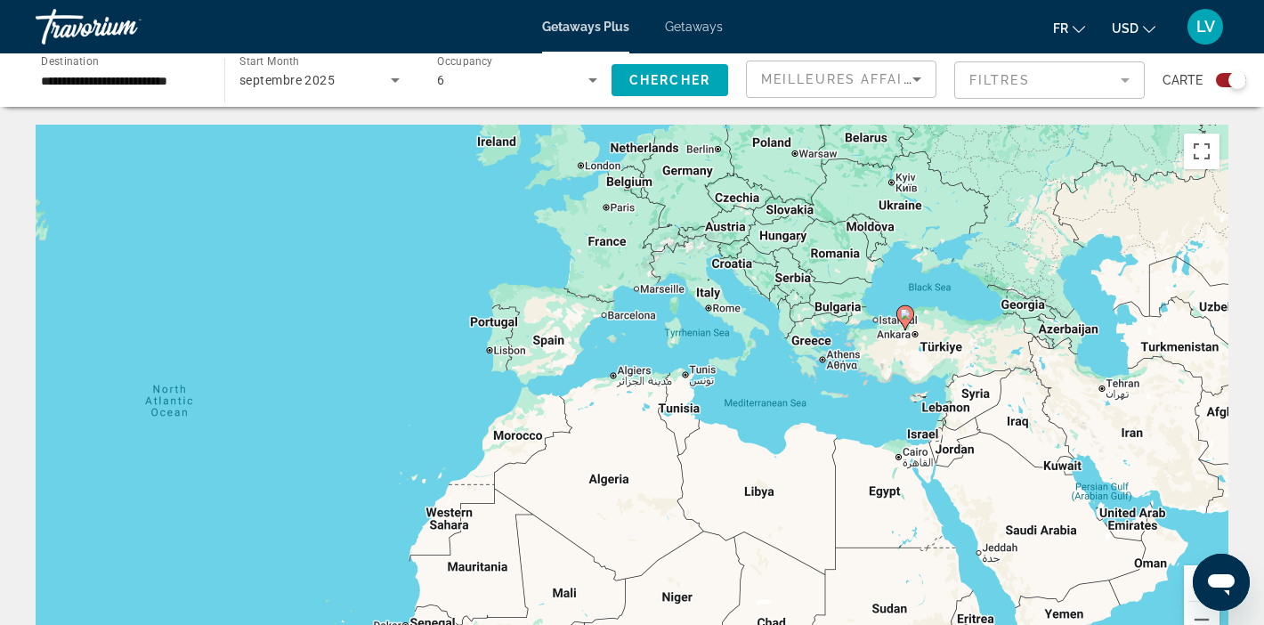
click at [961, 321] on div "To activate drag with keyboard, press Alt + Enter. Once in keyboard drag state,…" at bounding box center [632, 392] width 1193 height 534
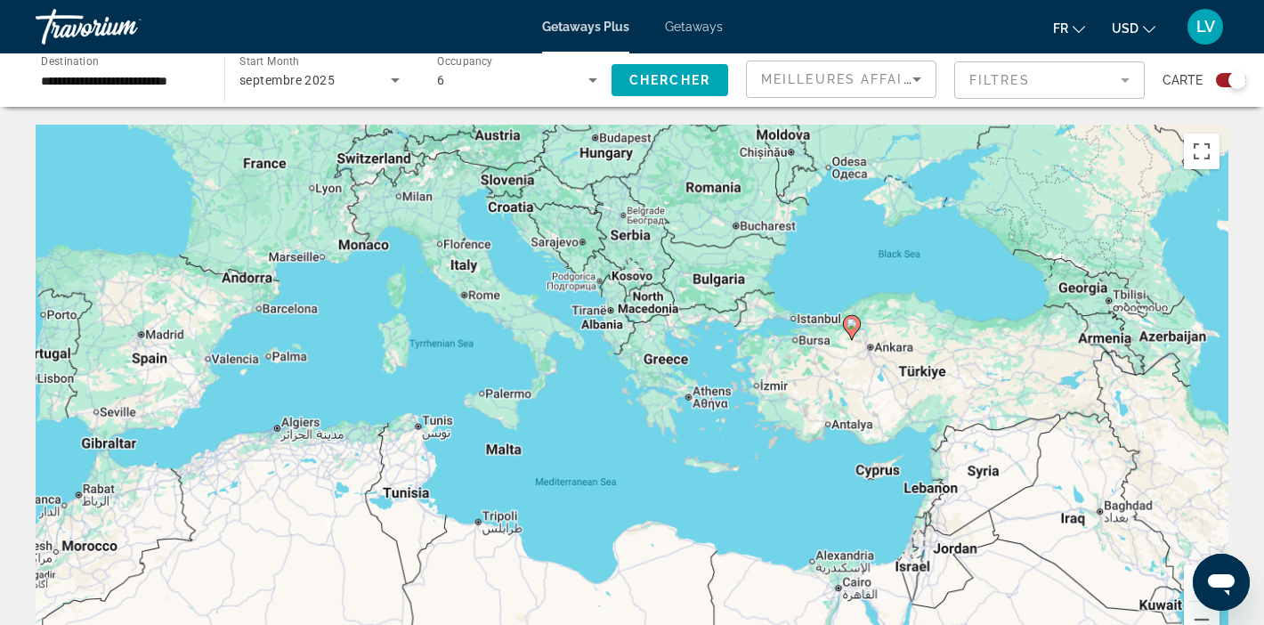
click at [929, 322] on div "To activate drag with keyboard, press Alt + Enter. Once in keyboard drag state,…" at bounding box center [632, 392] width 1193 height 534
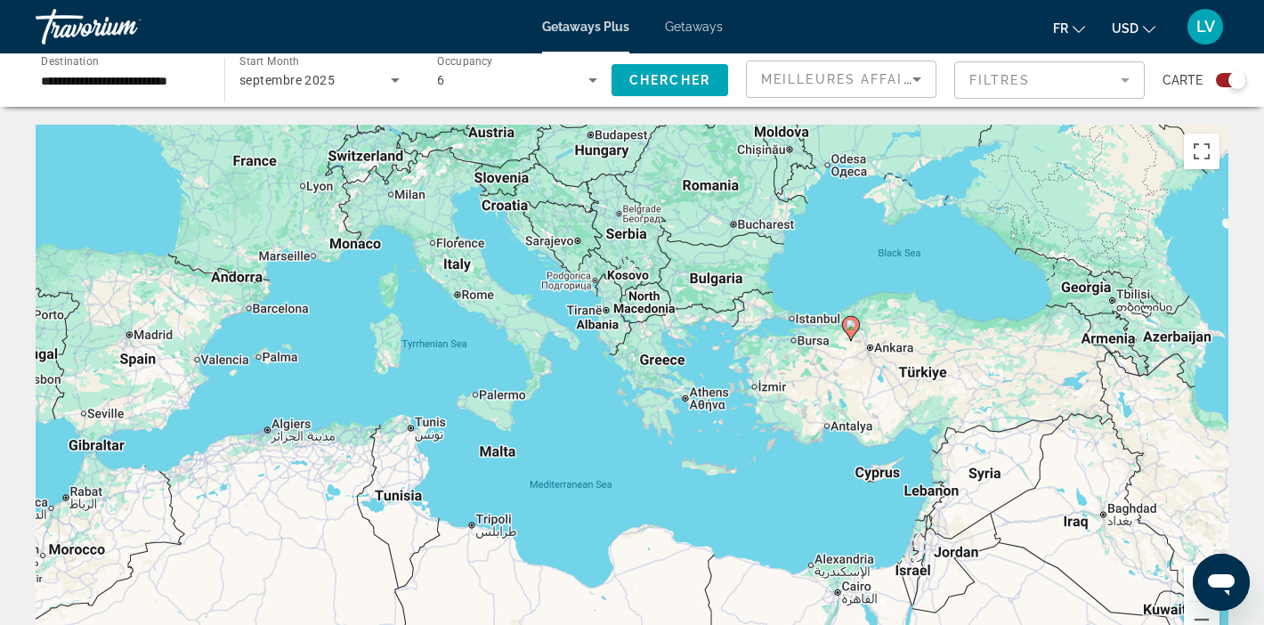
click at [929, 322] on div "To activate drag with keyboard, press Alt + Enter. Once in keyboard drag state,…" at bounding box center [632, 392] width 1193 height 534
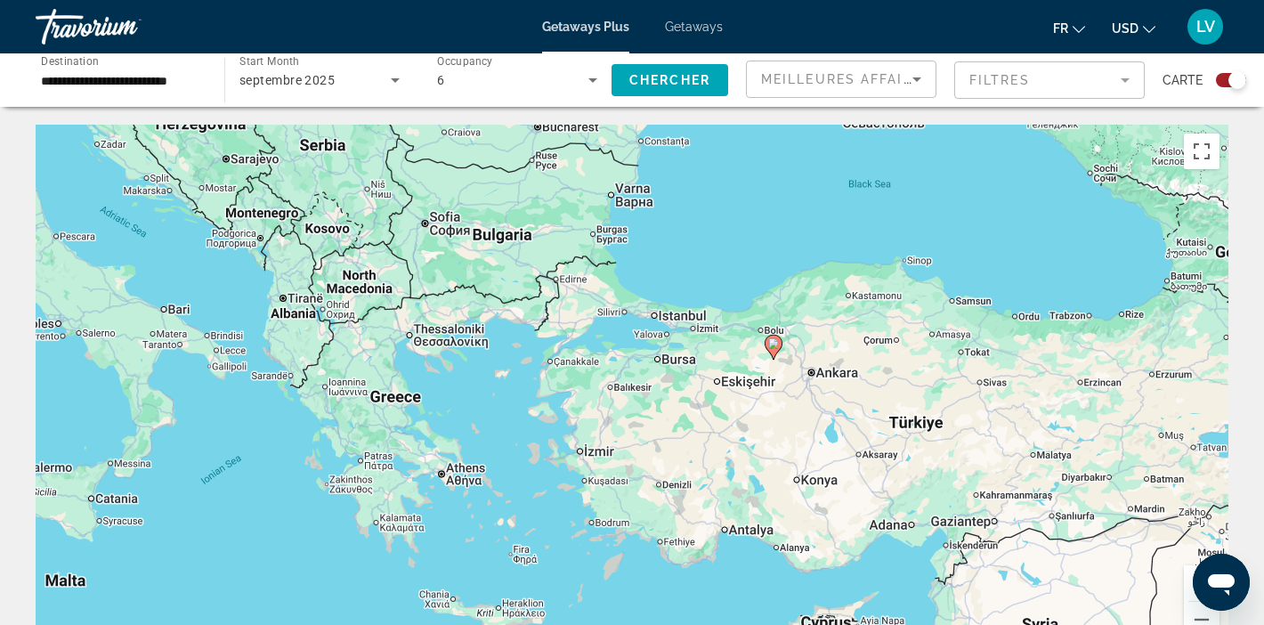
click at [775, 346] on image "Main content" at bounding box center [773, 343] width 11 height 11
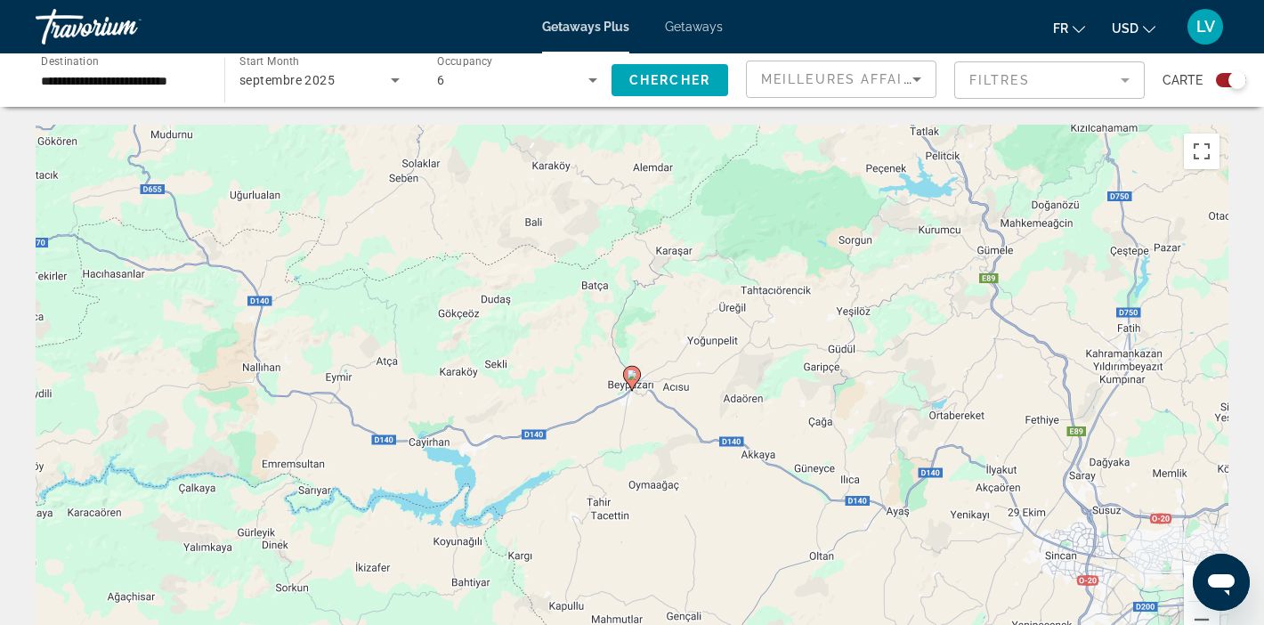
click at [636, 378] on image "Main content" at bounding box center [632, 374] width 11 height 11
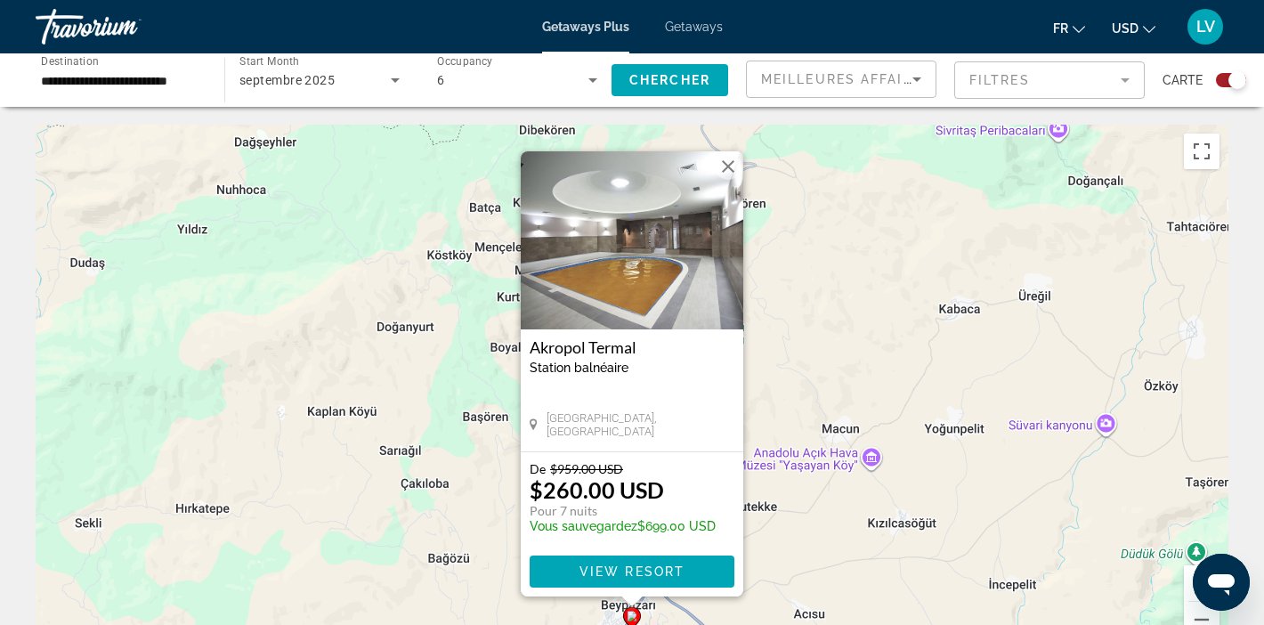
click at [728, 162] on button "Close" at bounding box center [728, 166] width 27 height 27
